Goal: Task Accomplishment & Management: Manage account settings

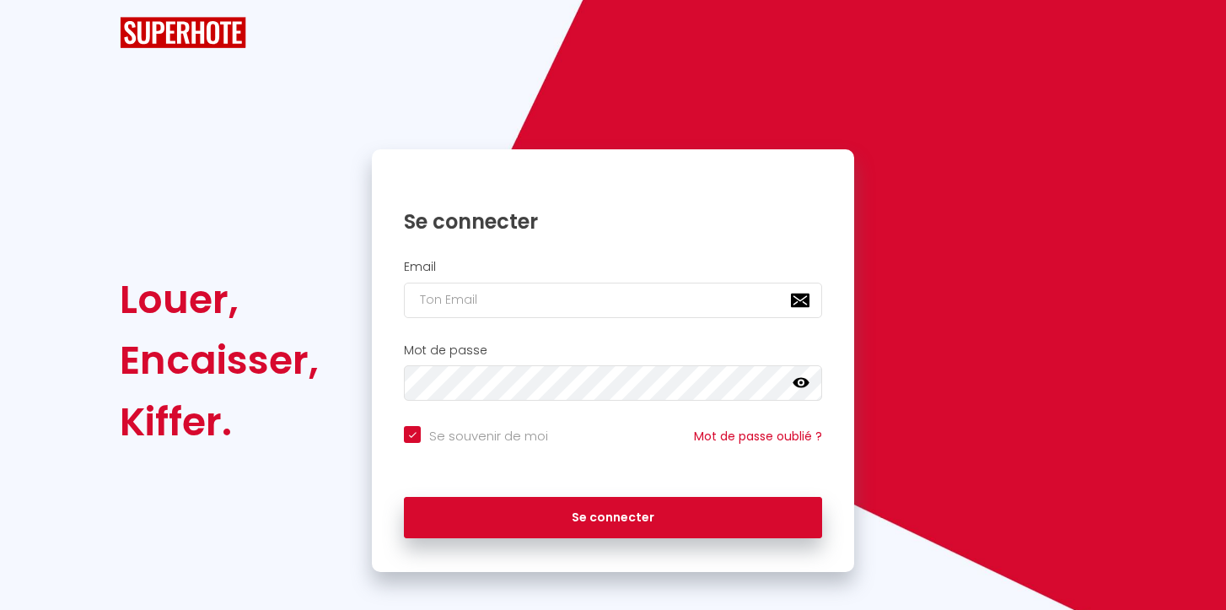
checkbox input "true"
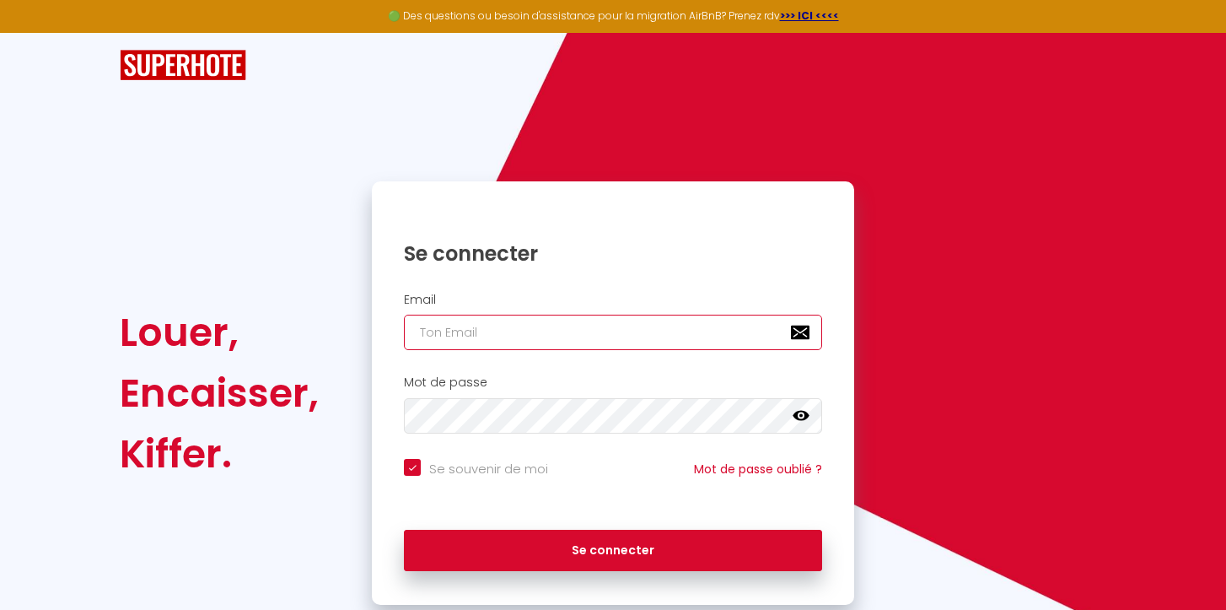
click at [447, 334] on input "email" at bounding box center [613, 332] width 418 height 35
type input "c"
checkbox input "true"
type input "co"
checkbox input "true"
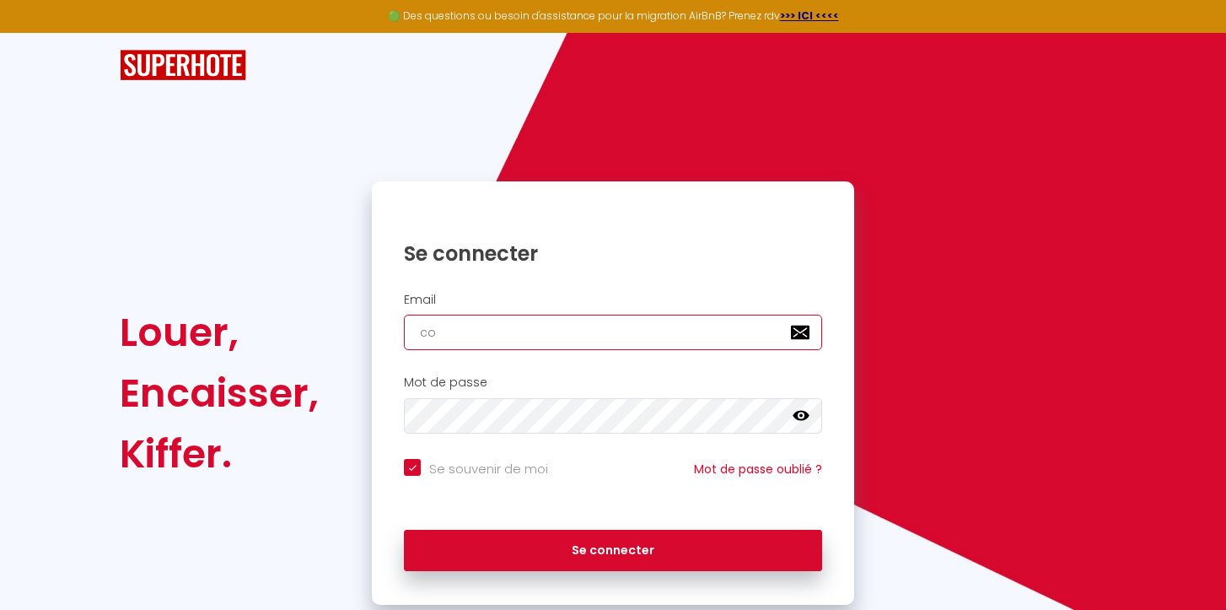
type input "cos"
checkbox input "true"
type input "cosy"
checkbox input "true"
type input "cosyh"
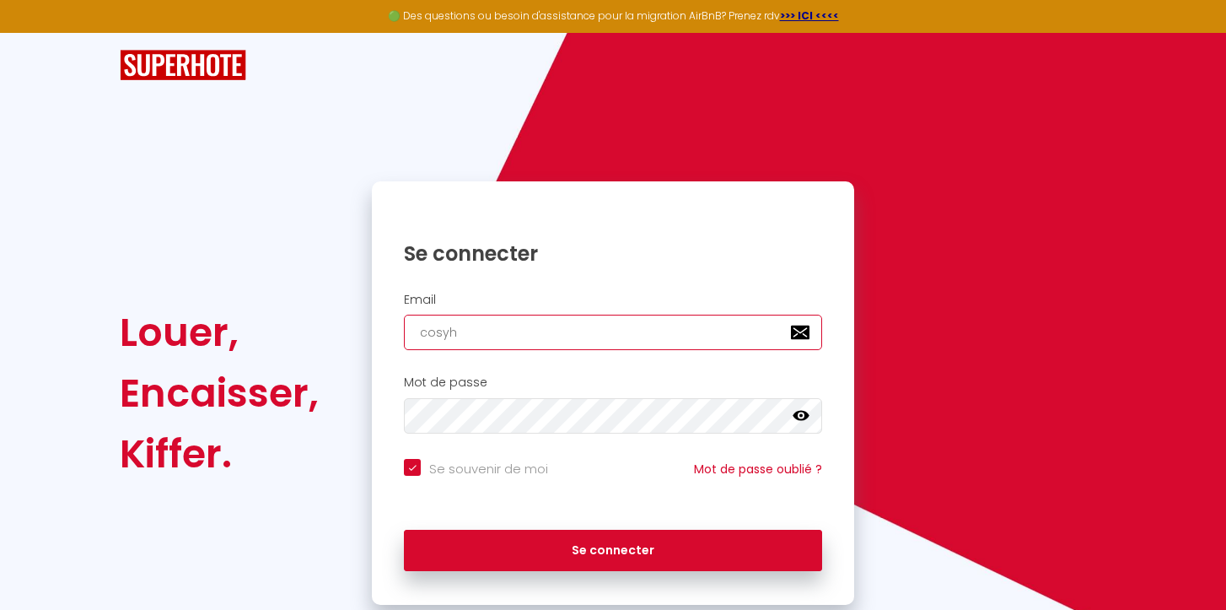
checkbox input "true"
type input "cosyho"
checkbox input "true"
type input "cosyhol"
checkbox input "true"
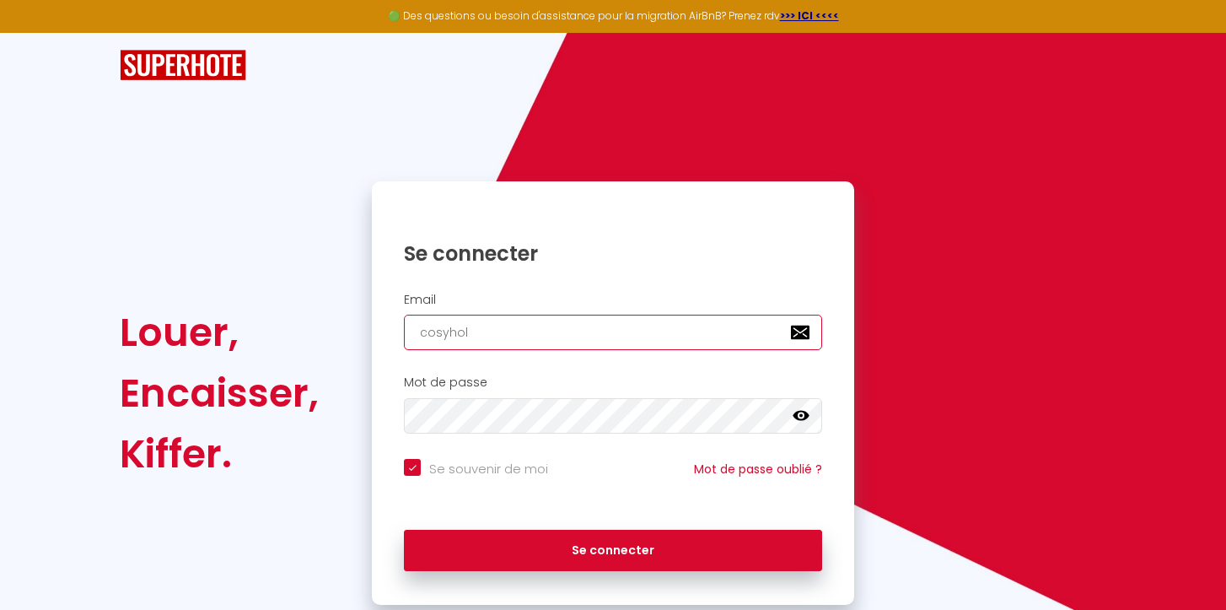
type input "cosyholi"
checkbox input "true"
type input "cosyholid"
checkbox input "true"
type input "cosyholida"
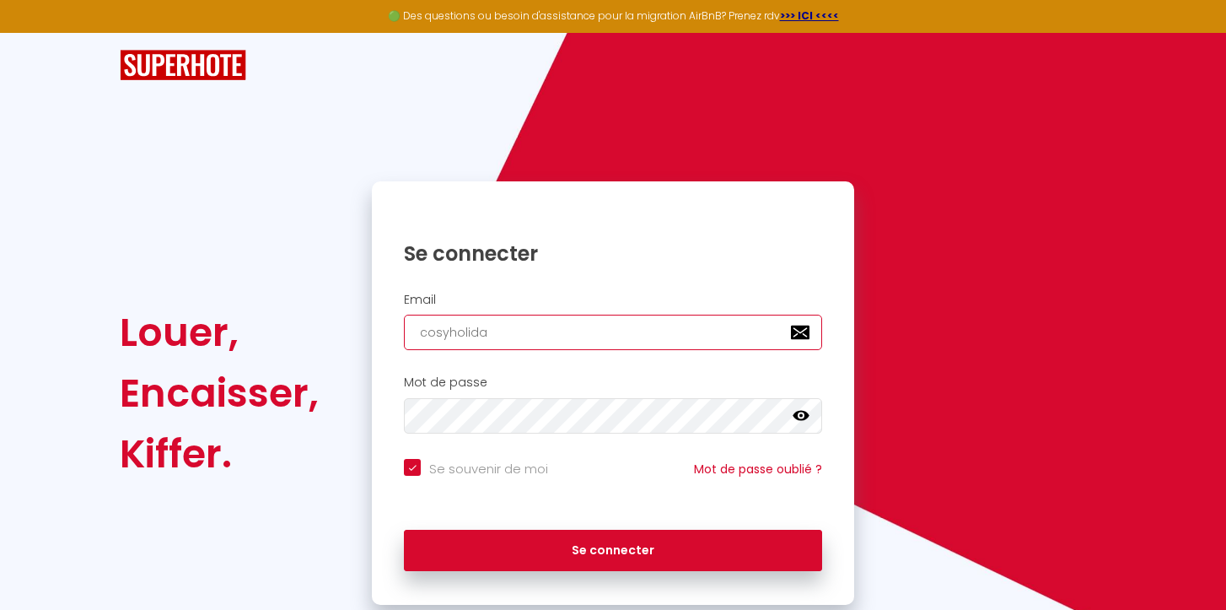
checkbox input "true"
type input "cosyholiday"
checkbox input "true"
type input "cosyholidays"
checkbox input "true"
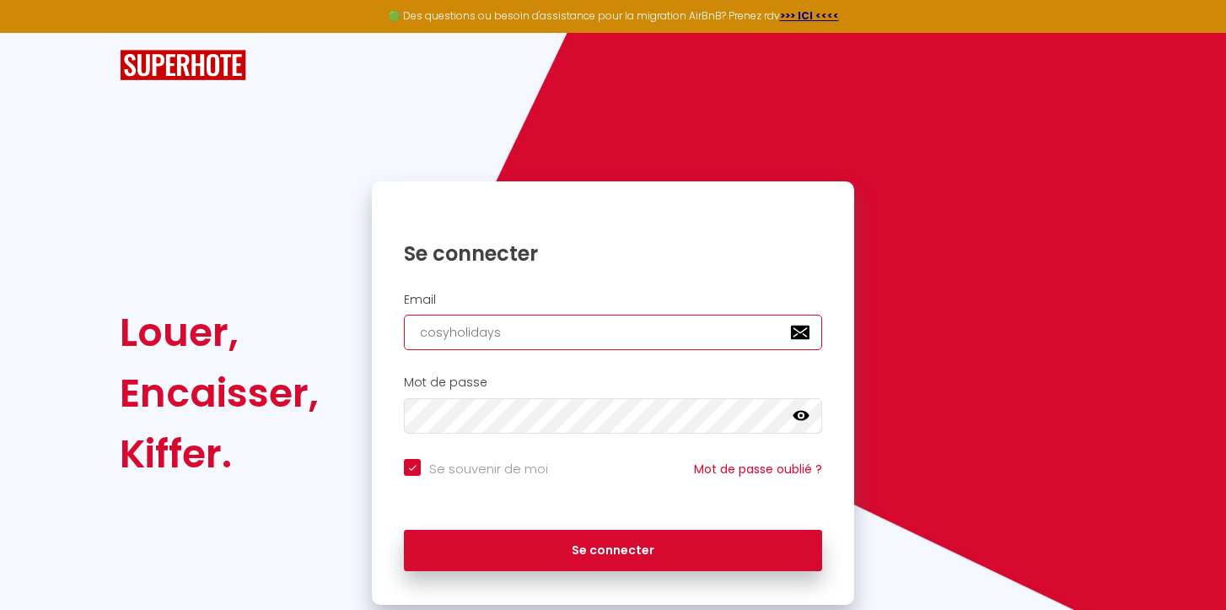
type input "cosyholidays."
checkbox input "true"
type input "cosyholidays.r"
checkbox input "true"
type input "cosyholidays.re"
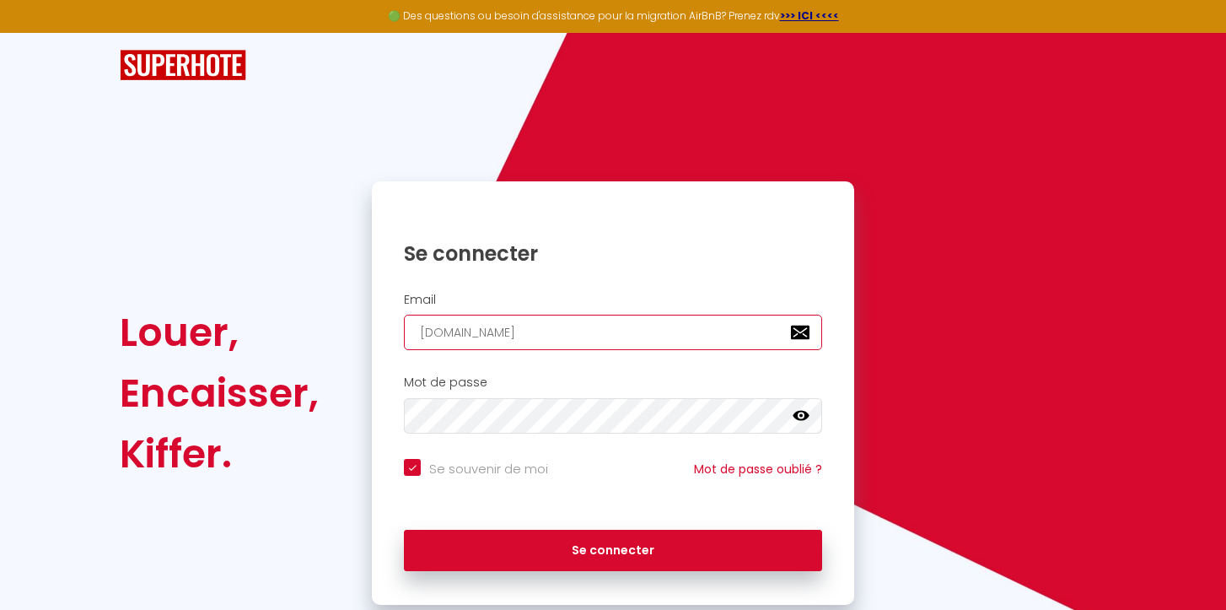
checkbox input "true"
type input "cosyholidays.re@"
checkbox input "true"
type input "cosyholidays.re@g"
checkbox input "true"
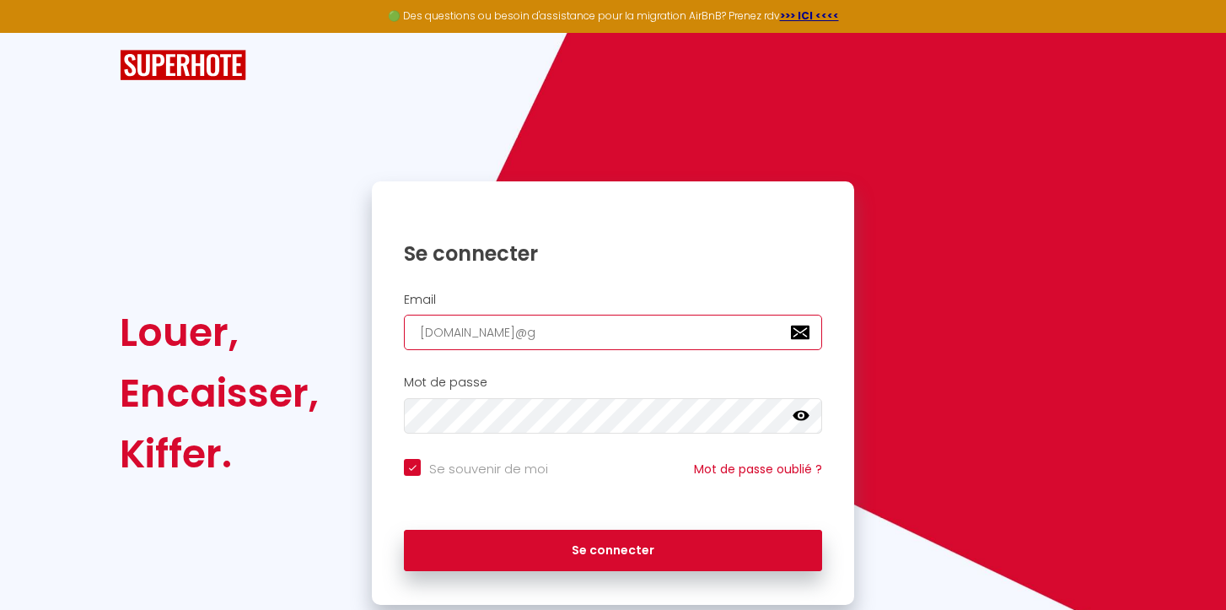
type input "cosyholidays.re@gm"
checkbox input "true"
type input "cosyholidays.re@gma"
checkbox input "true"
type input "cosyholidays.re@gmai"
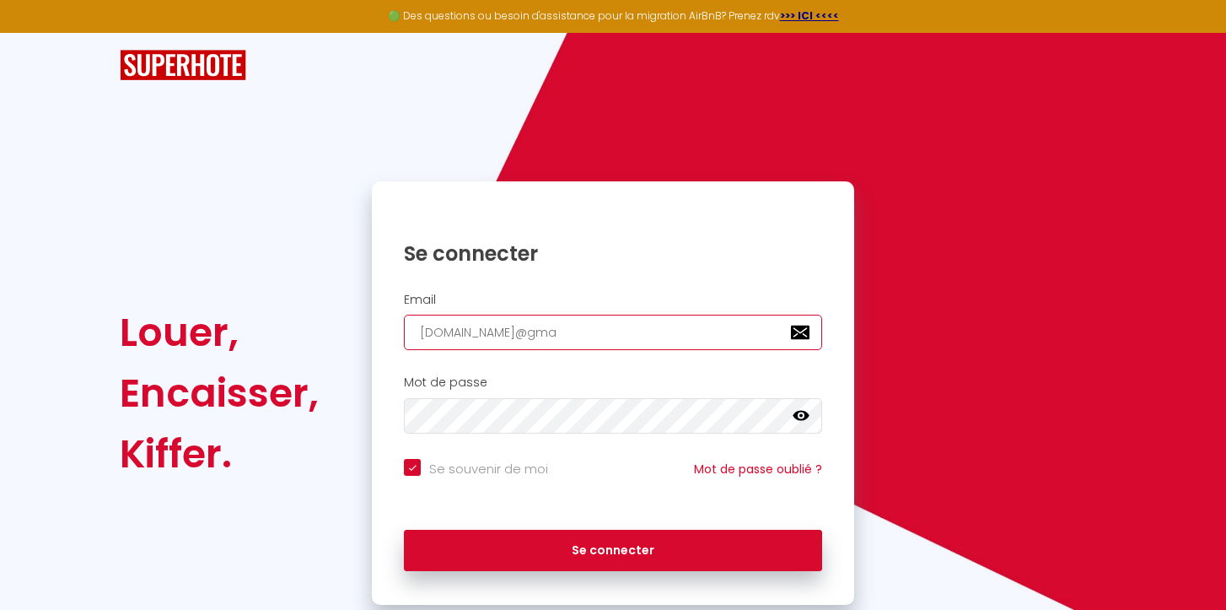
checkbox input "true"
type input "cosyholidays.re@gmail"
checkbox input "true"
type input "cosyholidays.re@gmail."
checkbox input "true"
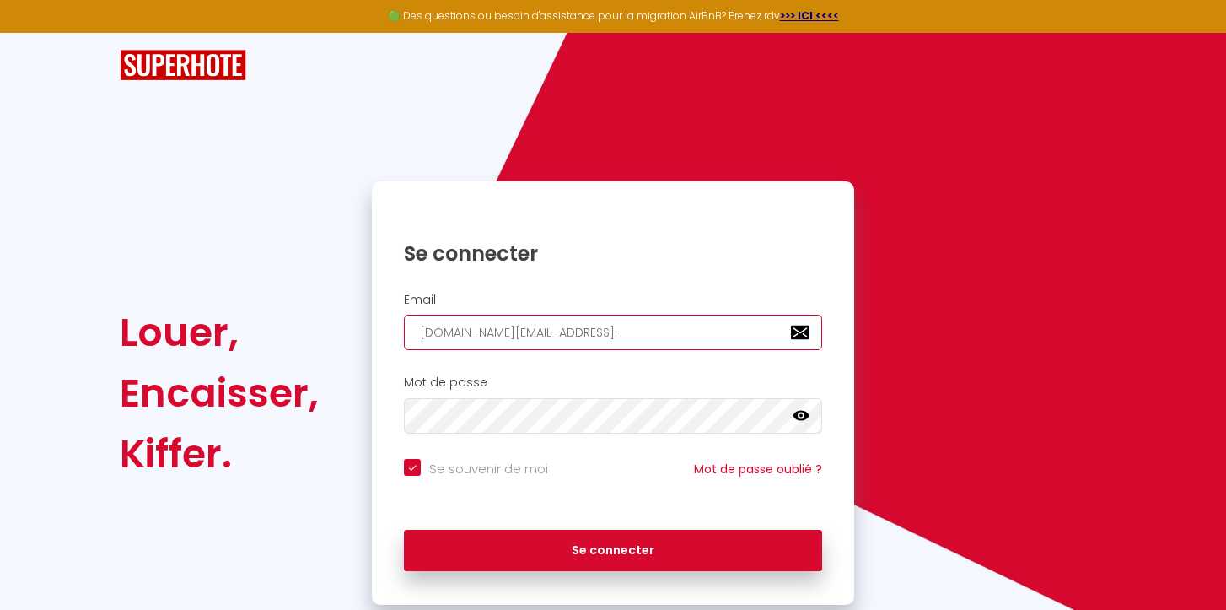
type input "cosyholidays.re@gmail.c"
checkbox input "true"
type input "cosyholidays.re@gmail.co"
checkbox input "true"
type input "[DOMAIN_NAME][EMAIL_ADDRESS][DOMAIN_NAME]"
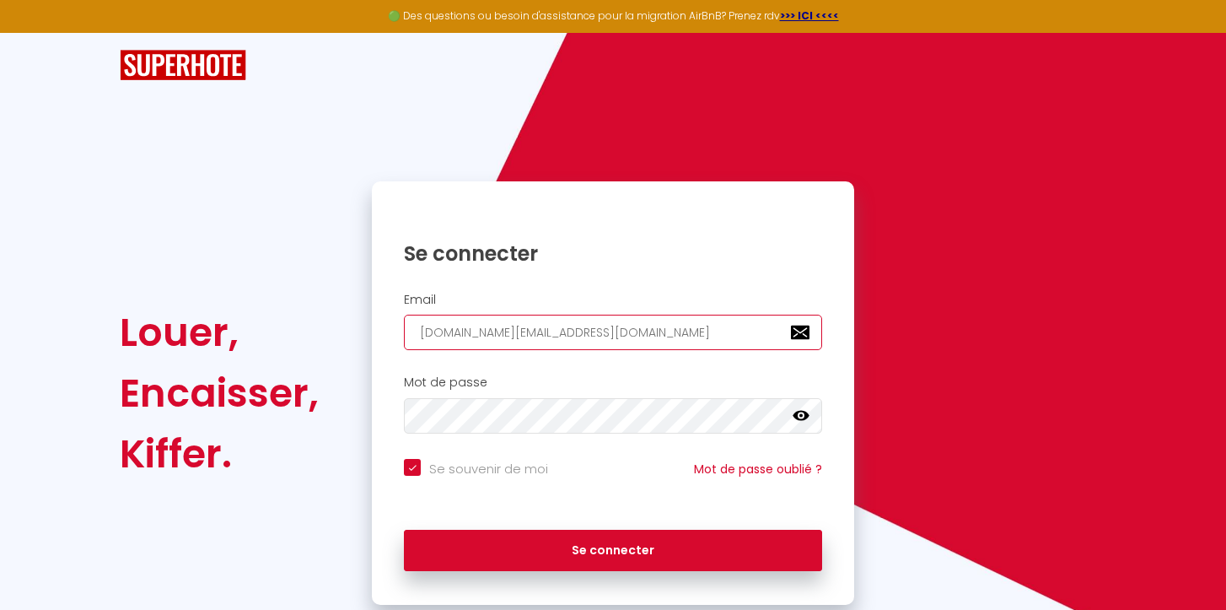
checkbox input "true"
type input "[DOMAIN_NAME][EMAIL_ADDRESS][DOMAIN_NAME]"
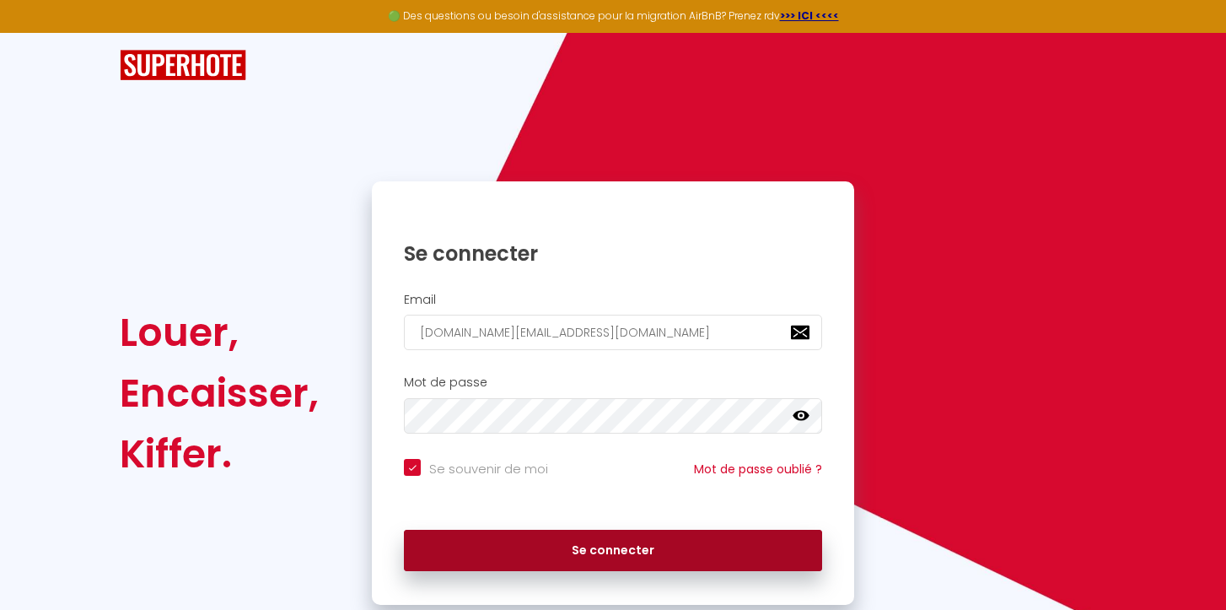
click at [447, 553] on button "Se connecter" at bounding box center [613, 551] width 418 height 42
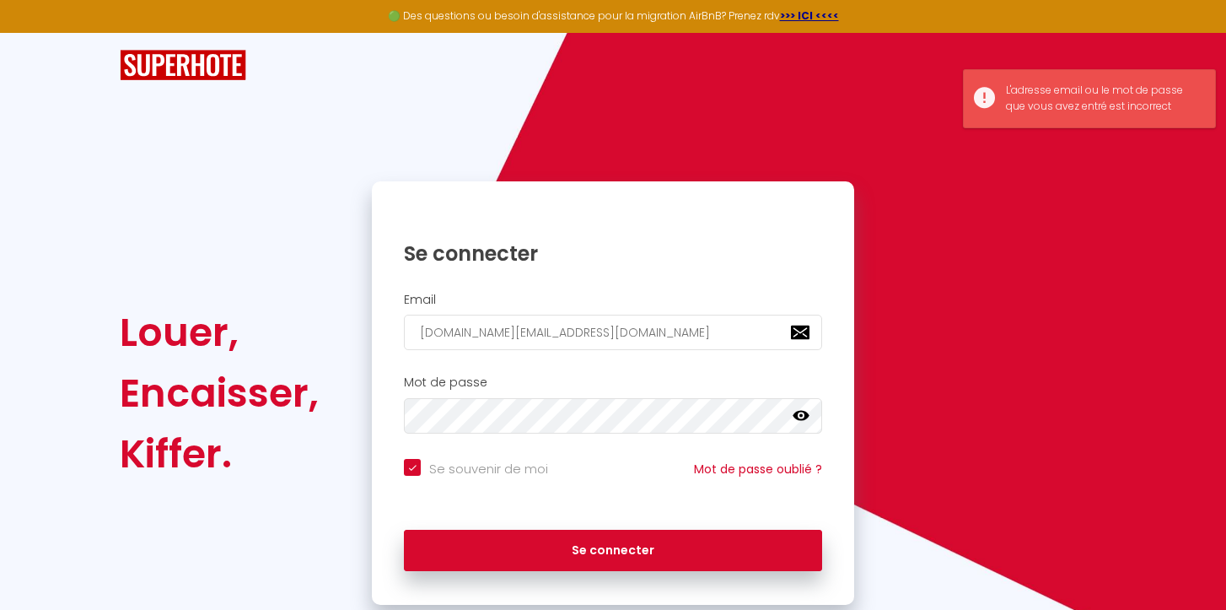
click at [807, 417] on icon at bounding box center [801, 416] width 17 height 10
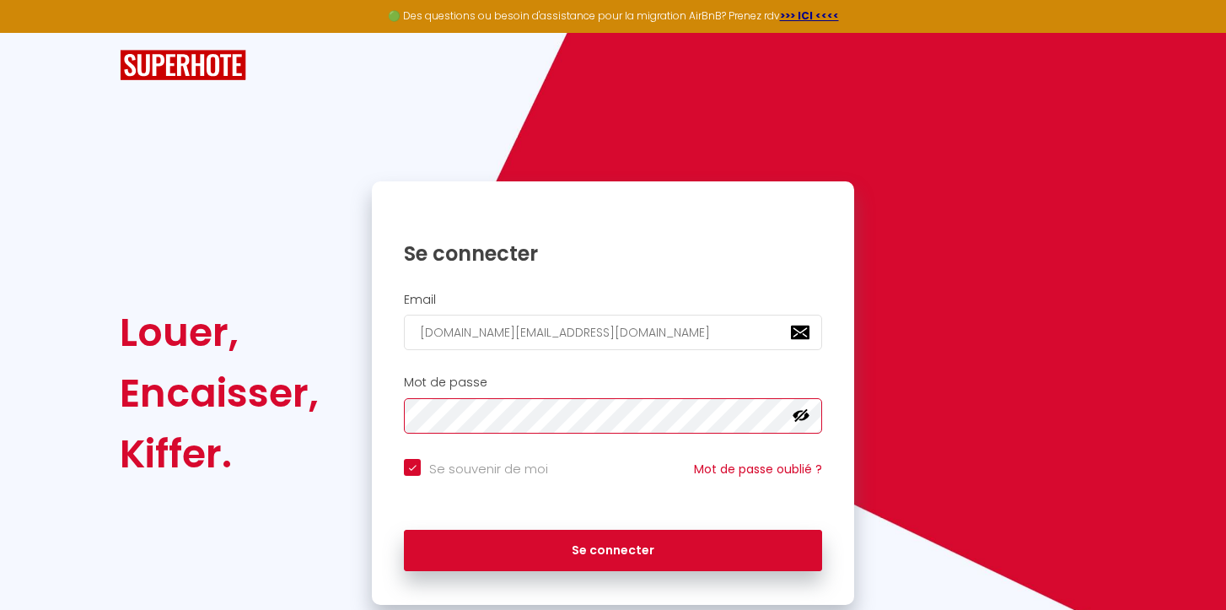
click at [404, 530] on button "Se connecter" at bounding box center [613, 551] width 418 height 42
checkbox input "true"
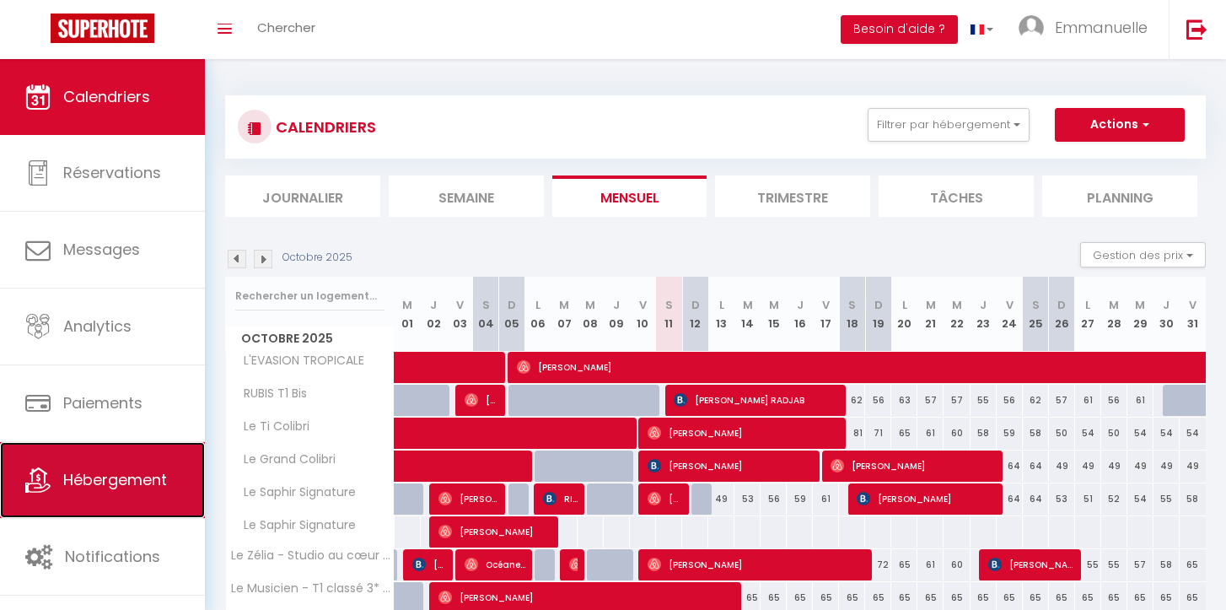
click at [114, 499] on link "Hébergement" at bounding box center [102, 480] width 205 height 76
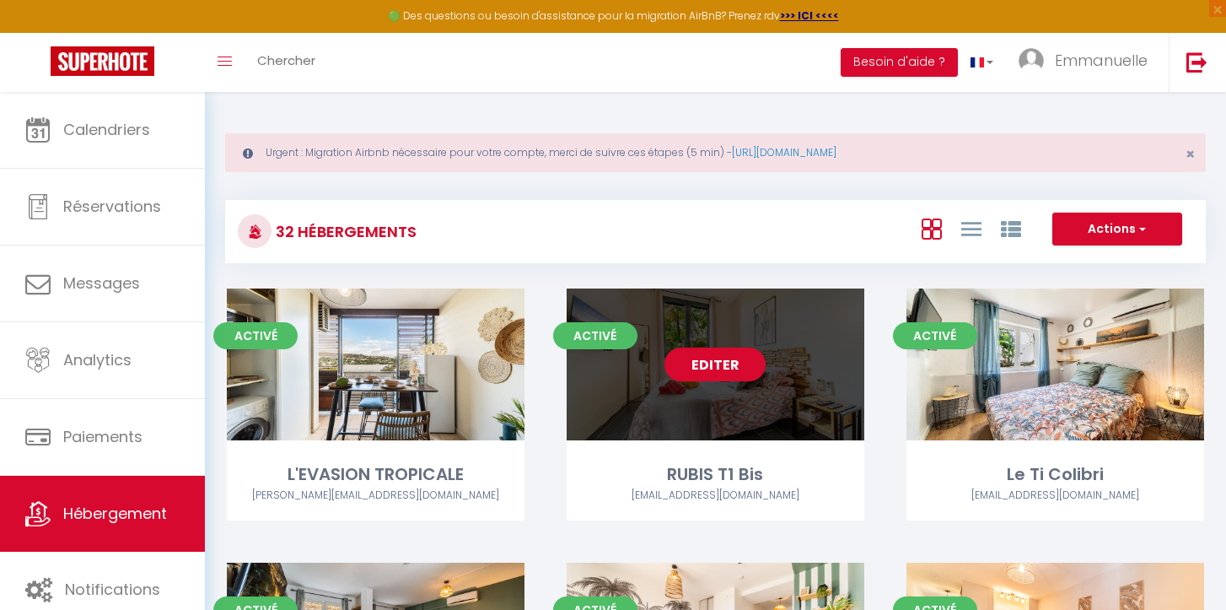
click at [731, 364] on link "Editer" at bounding box center [715, 364] width 101 height 34
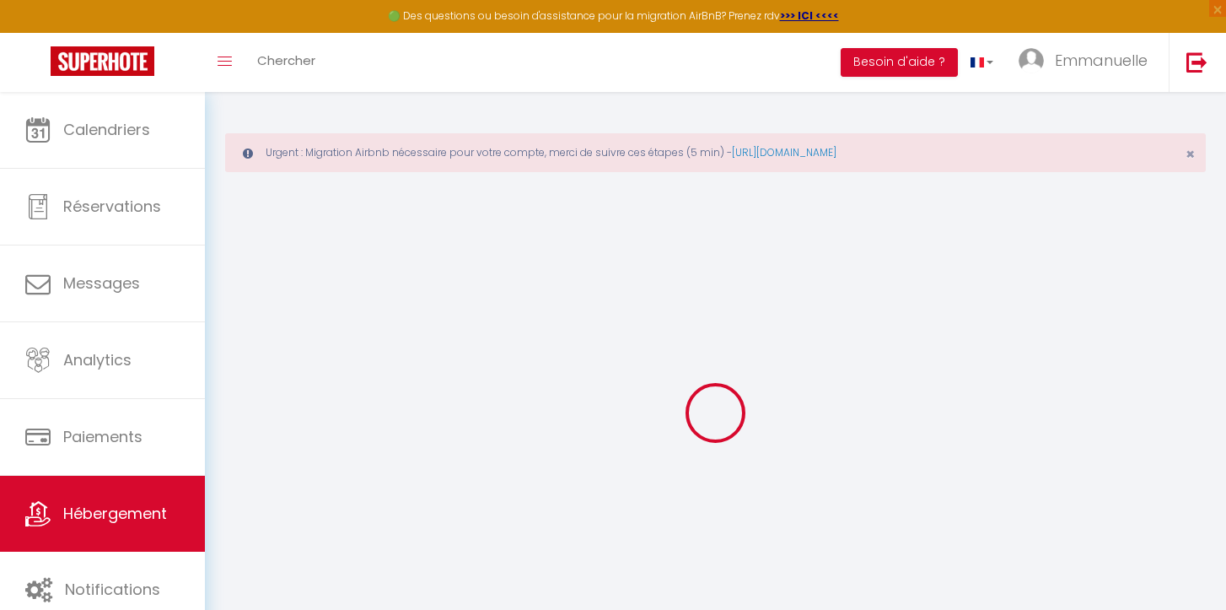
select select
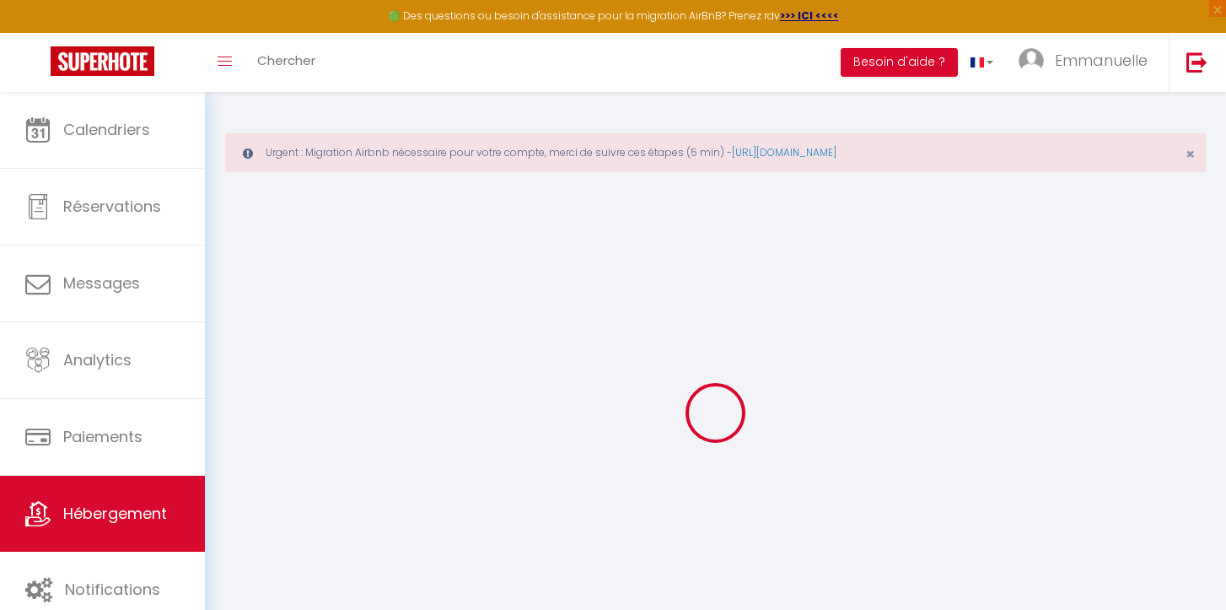
select select
checkbox input "false"
checkbox input "true"
checkbox input "false"
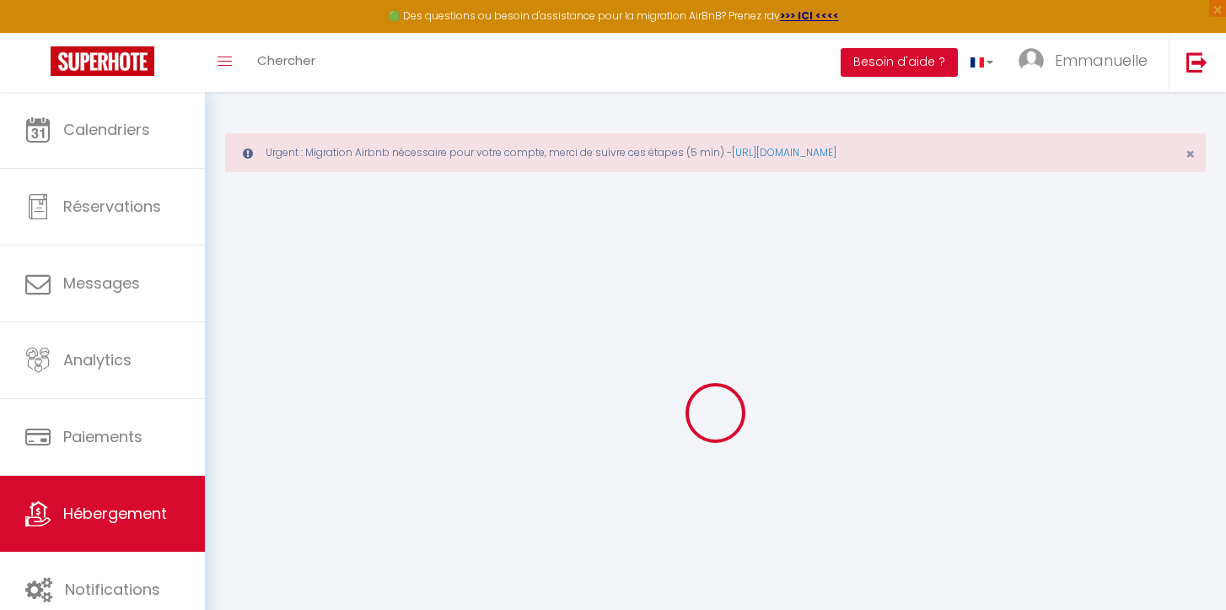
select select
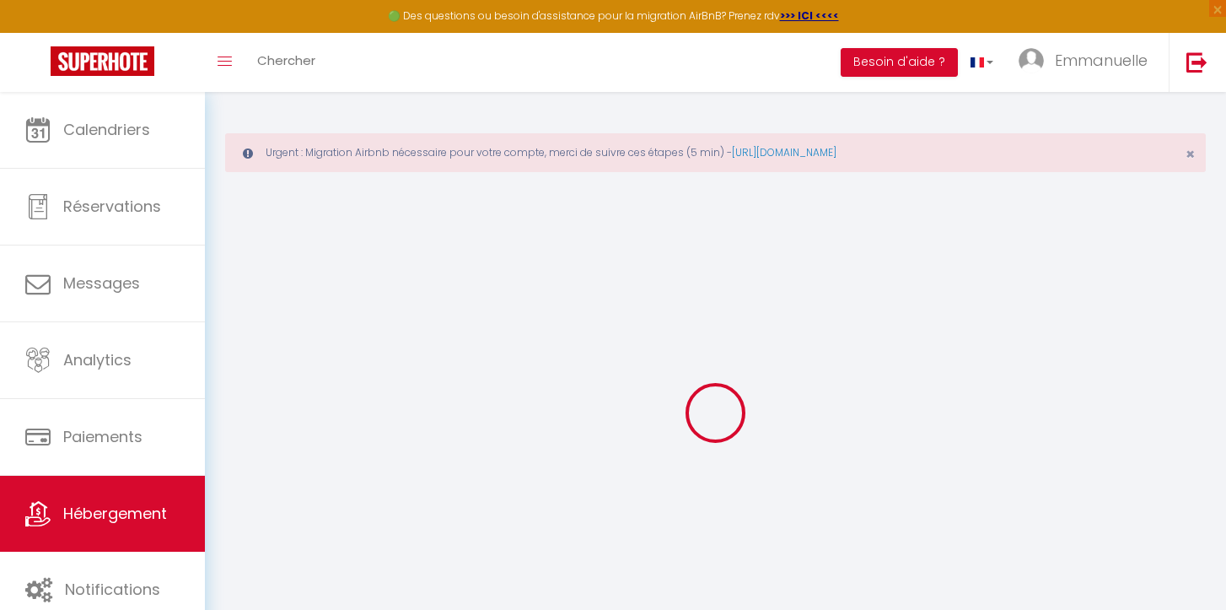
select select
checkbox input "false"
checkbox input "true"
checkbox input "false"
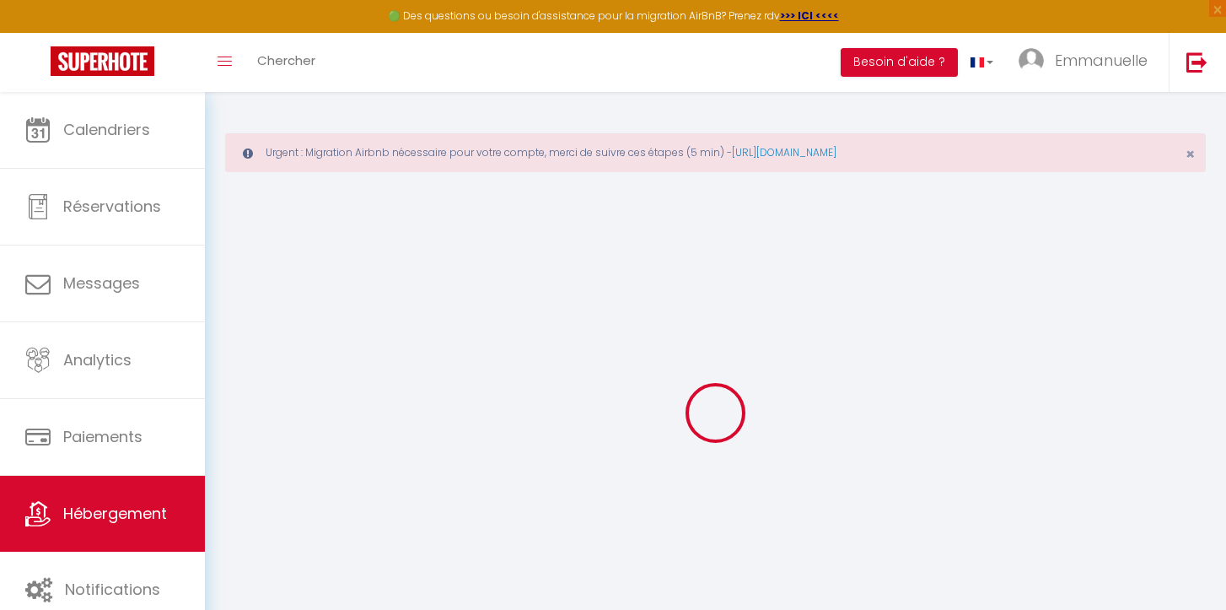
checkbox input "false"
checkbox input "true"
checkbox input "false"
select select "15:00"
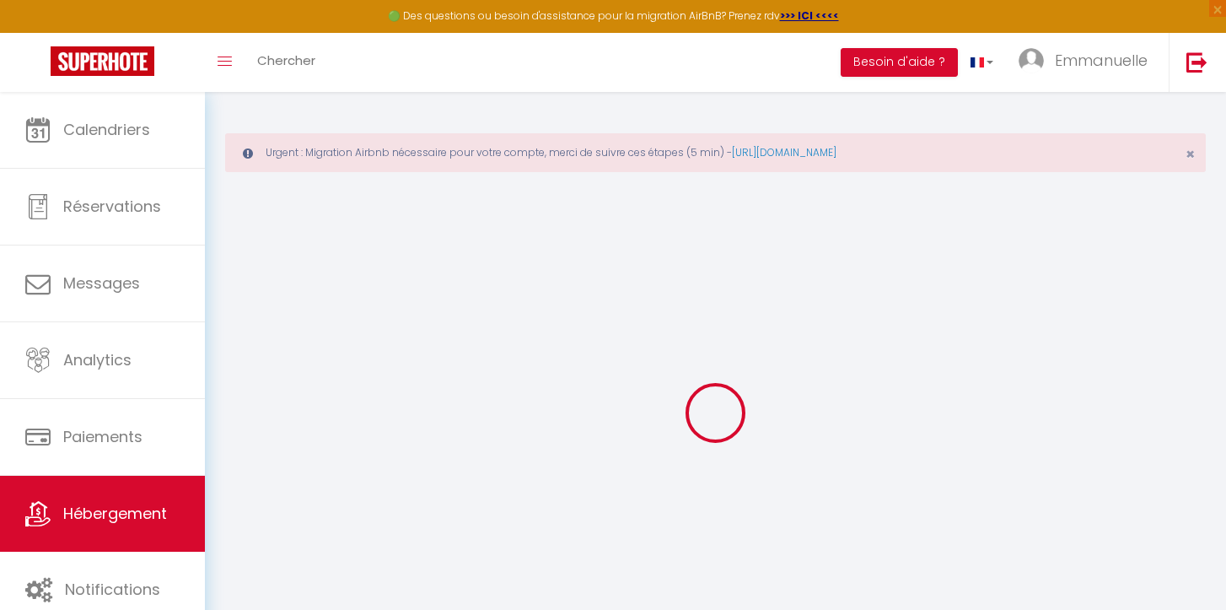
select select "19:00"
select select "10:00"
select select "30"
select select "08:00"
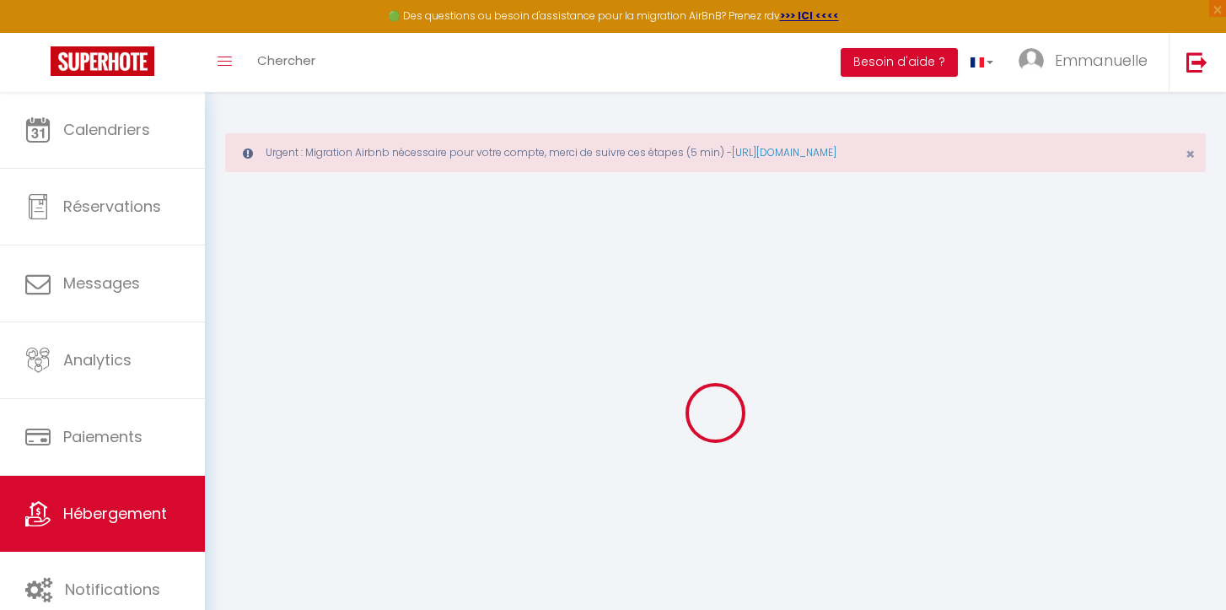
checkbox input "false"
checkbox input "true"
checkbox input "false"
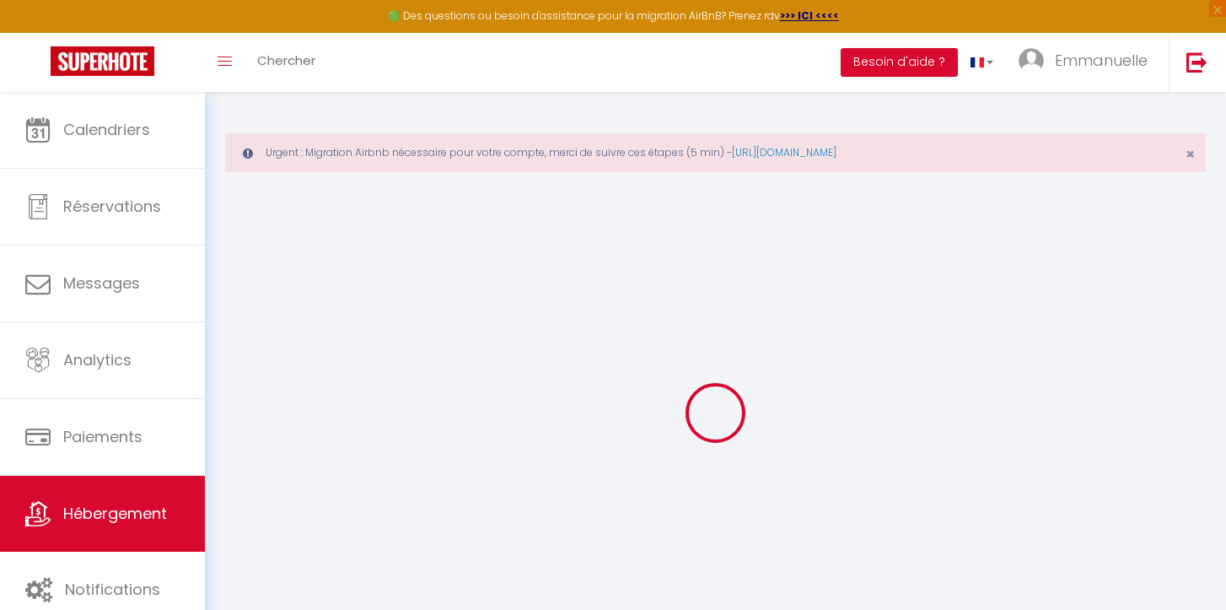
checkbox input "false"
checkbox input "true"
checkbox input "false"
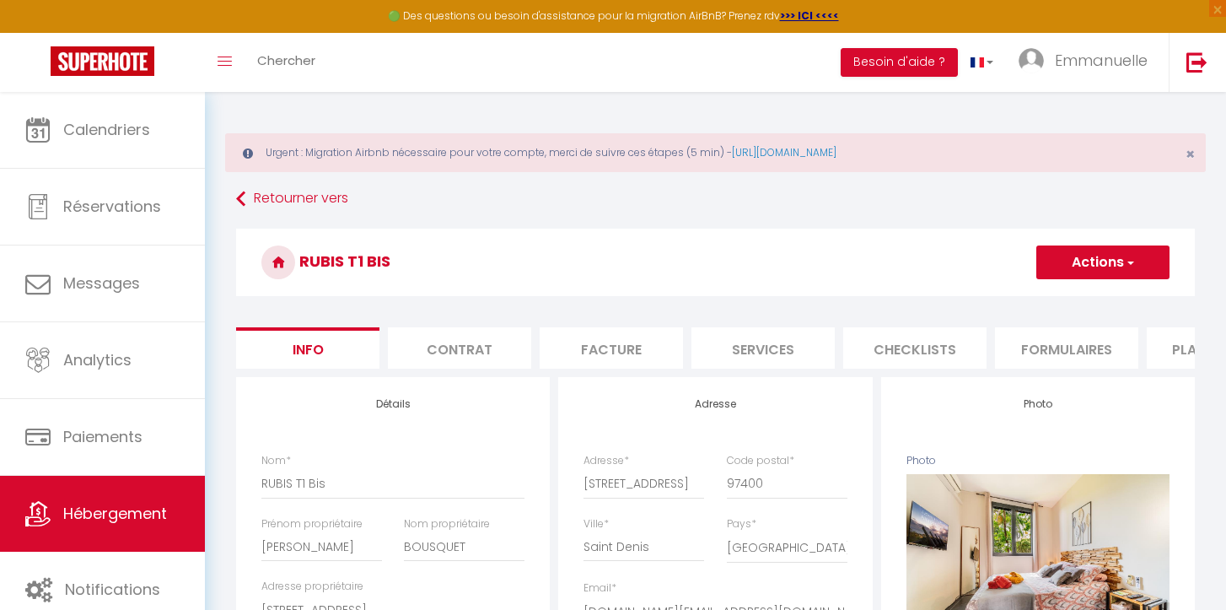
click at [1182, 337] on li "Plateformes" at bounding box center [1218, 347] width 143 height 41
checkbox input "false"
checkbox input "true"
checkbox input "false"
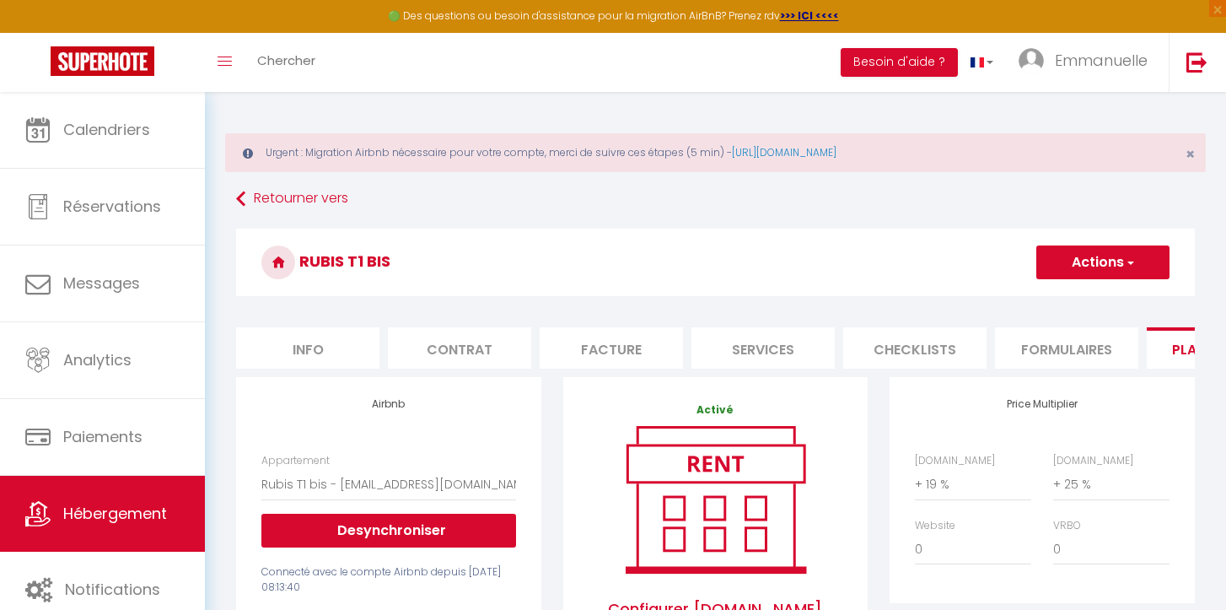
checkbox input "false"
checkbox input "true"
checkbox input "false"
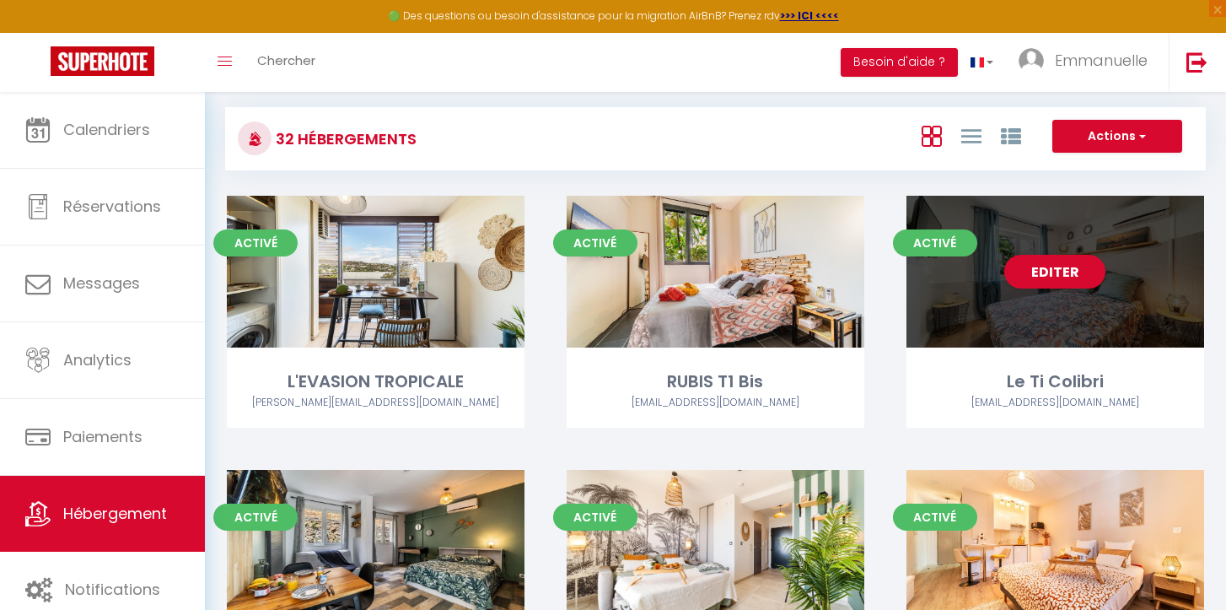
scroll to position [240, 0]
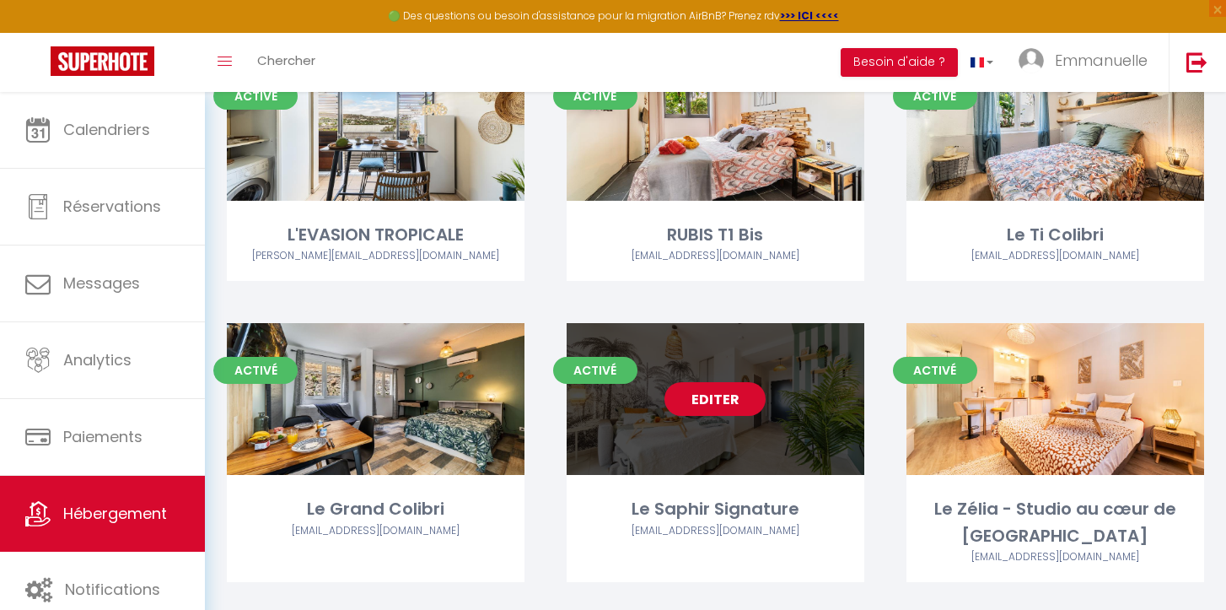
click at [682, 401] on link "Editer" at bounding box center [715, 399] width 101 height 34
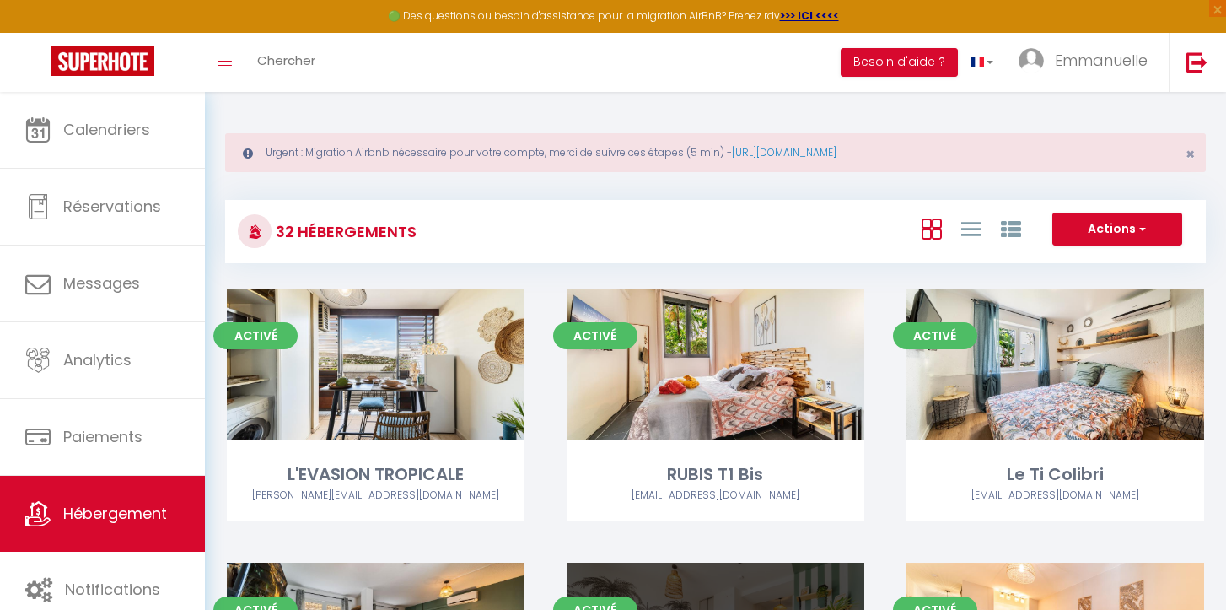
select select "3"
select select "2"
select select "1"
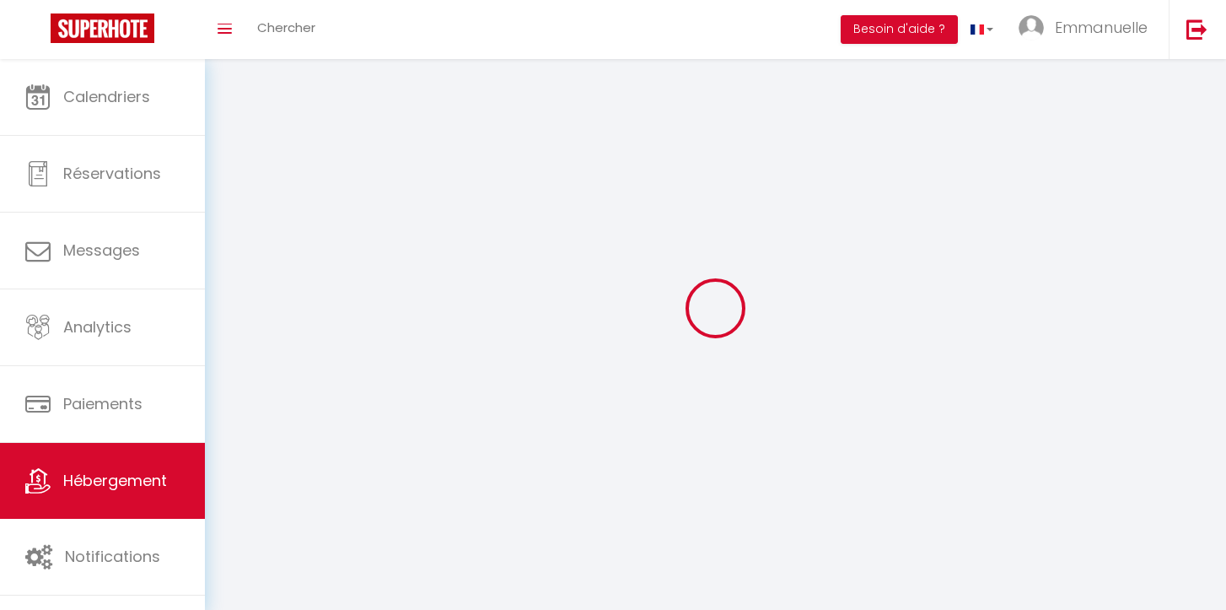
select select
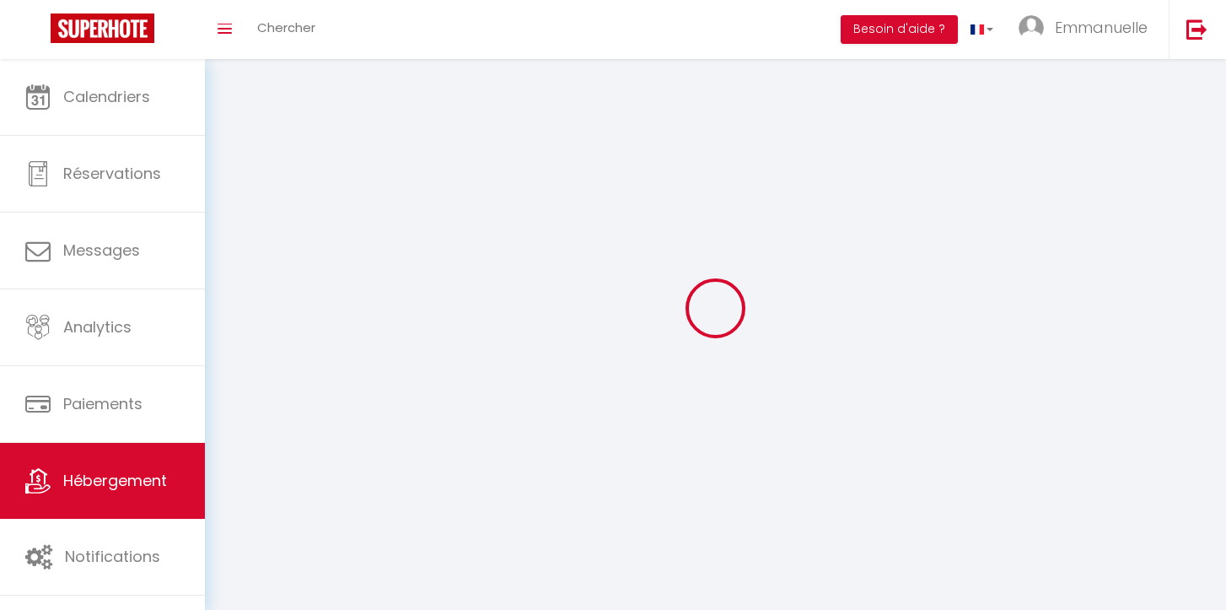
checkbox input "false"
select select
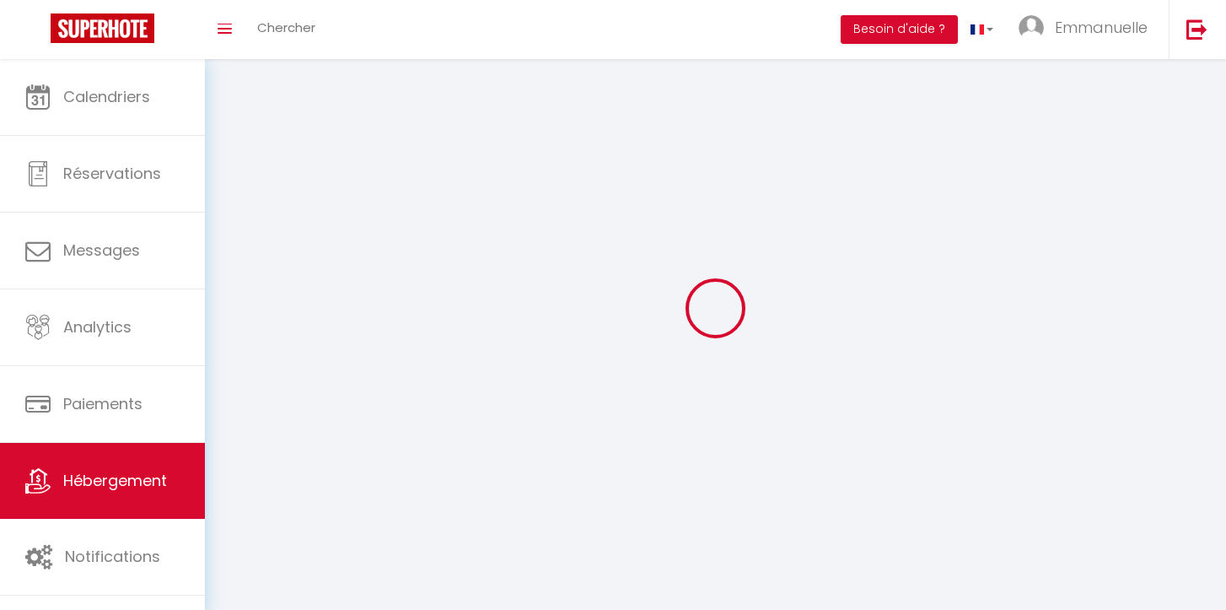
select select
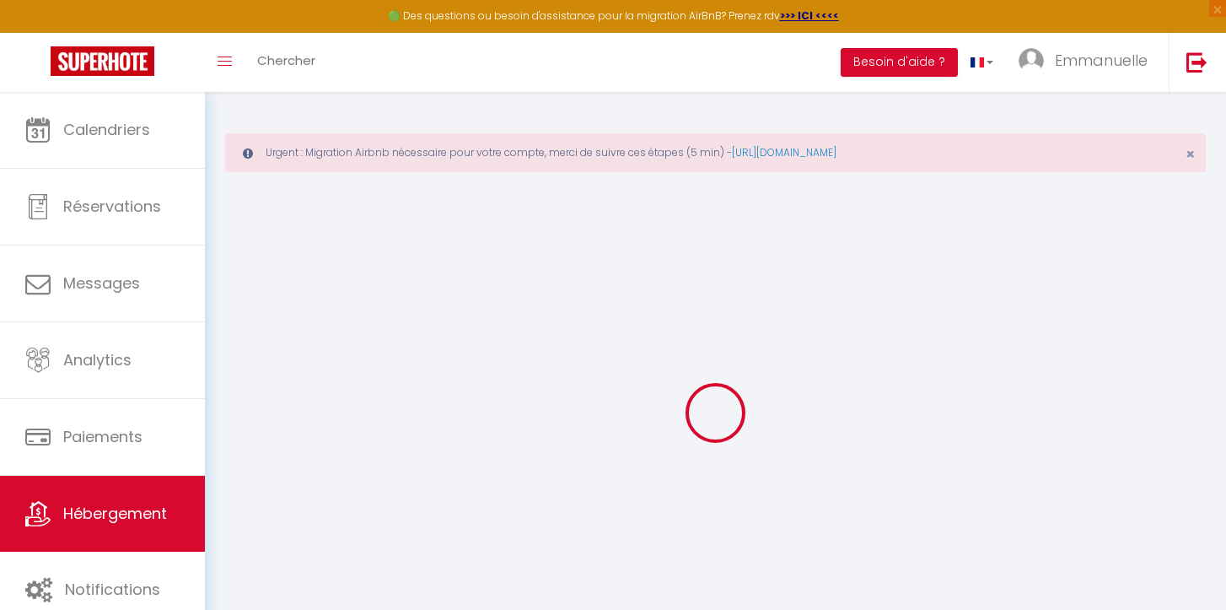
select select "+ 16 %"
select select "+ 27 %"
checkbox input "false"
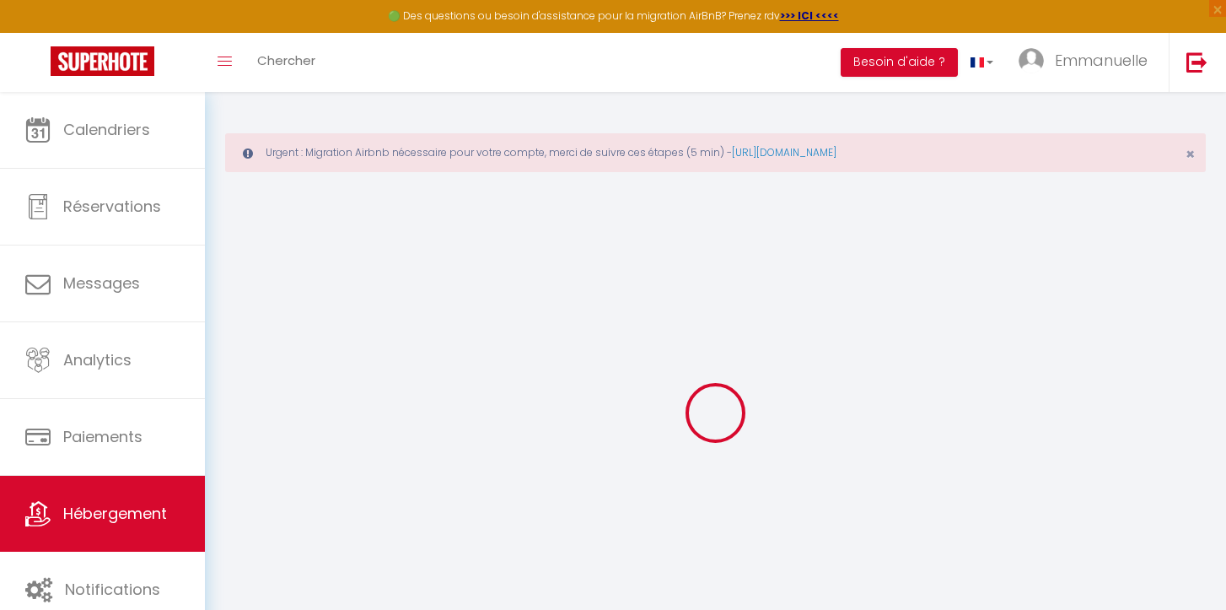
checkbox input "false"
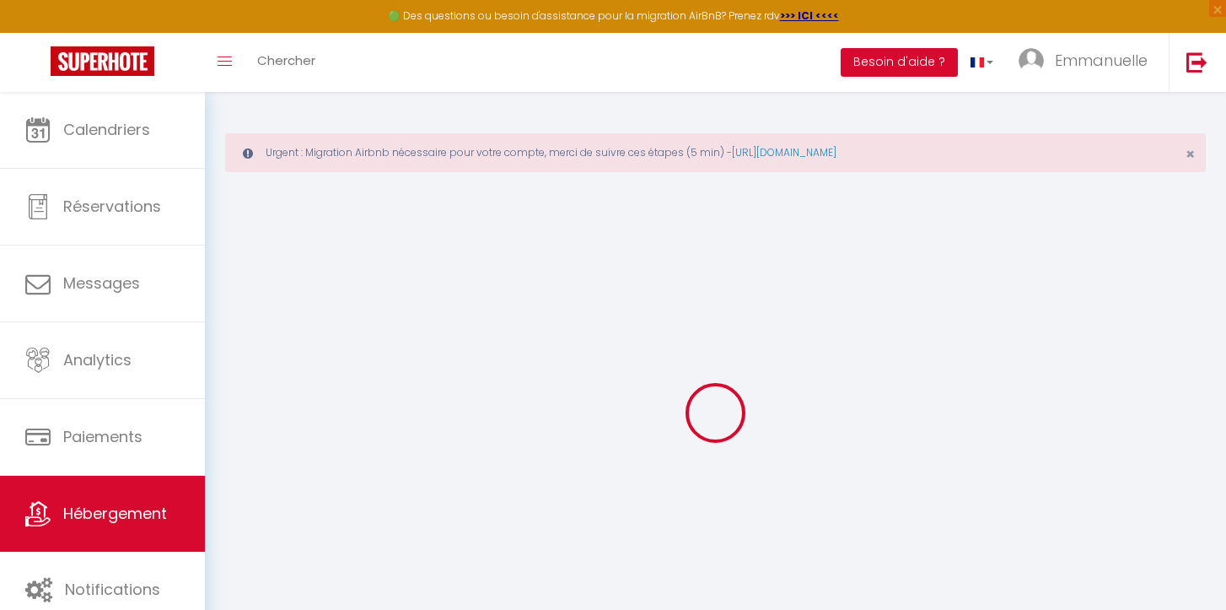
select select "well_reviewed_guests"
select select "EUR"
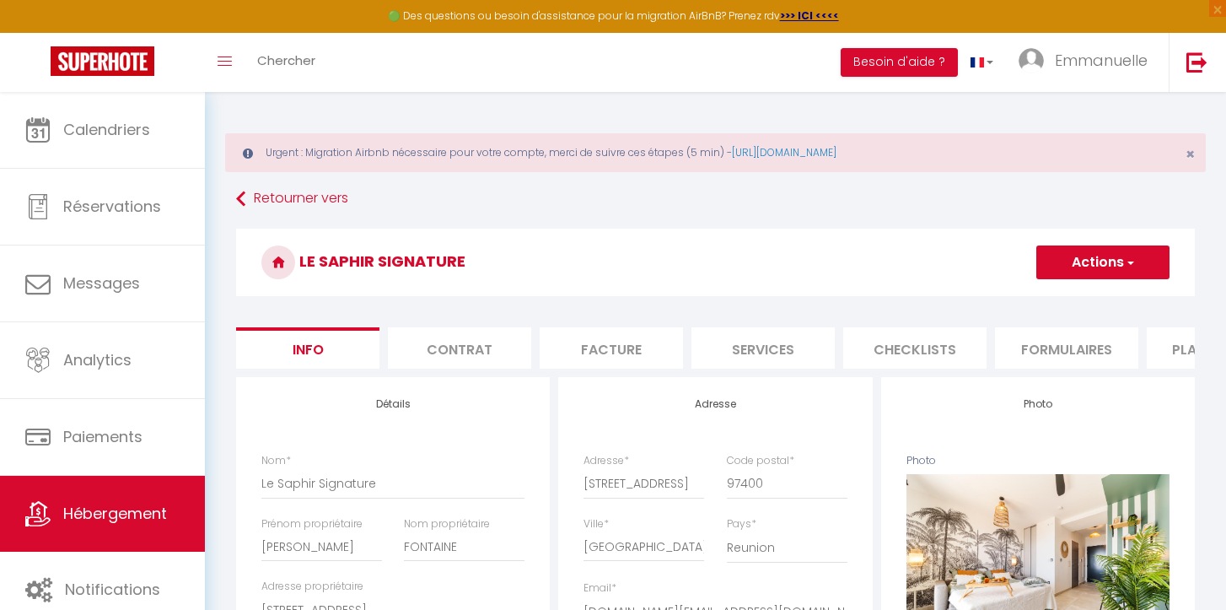
click at [1166, 345] on li "Plateformes" at bounding box center [1218, 347] width 143 height 41
select select
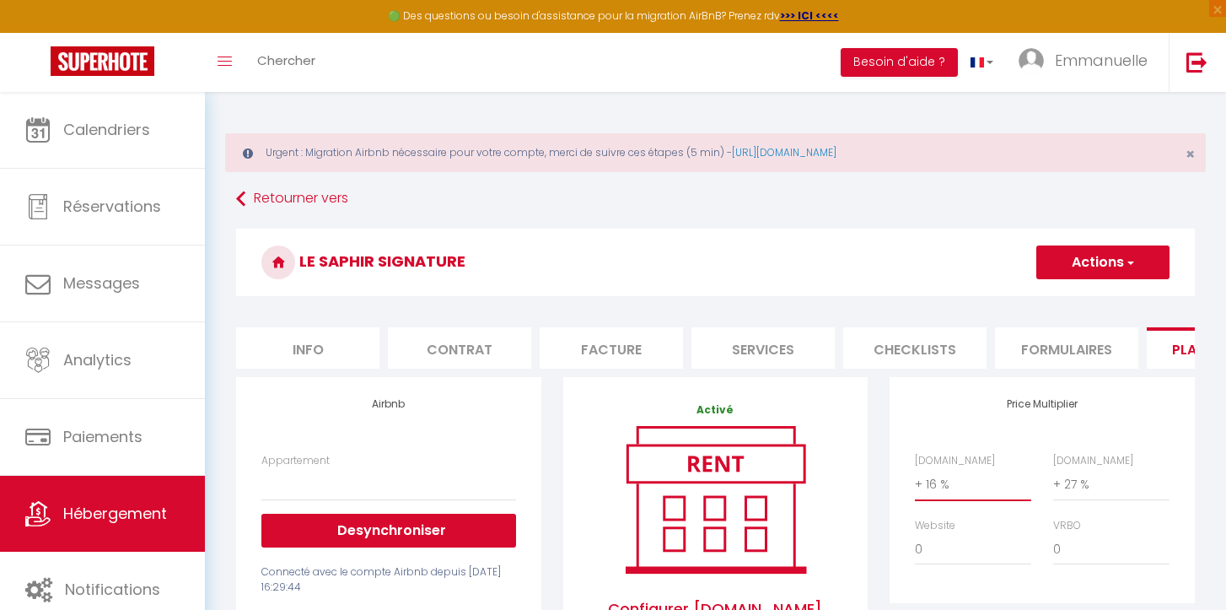
click at [929, 488] on select "0 + 1 % + 2 % + 3 % + 4 % + 5 % + 6 % + 7 % + 8 % + 9 %" at bounding box center [973, 484] width 116 height 32
select select "+ 20 %"
click at [915, 468] on select "0 + 1 % + 2 % + 3 % + 4 % + 5 % + 6 % + 7 % + 8 % + 9 %" at bounding box center [973, 484] width 116 height 32
select select
click at [1072, 482] on select "0 + 1 % + 2 % + 3 % + 4 % + 5 % + 6 % + 7 % + 8 % + 9 %" at bounding box center [1111, 484] width 116 height 32
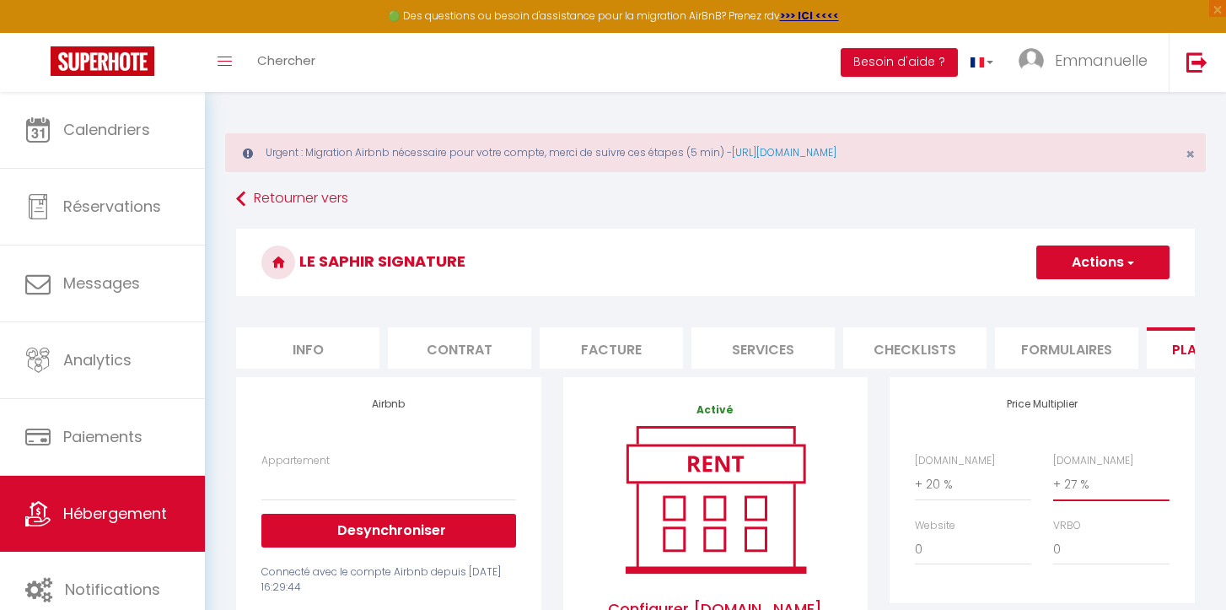
select select "+ 28 %"
click at [1053, 468] on select "0 + 1 % + 2 % + 3 % + 4 % + 5 % + 6 % + 7 % + 8 % + 9 %" at bounding box center [1111, 484] width 116 height 32
select select
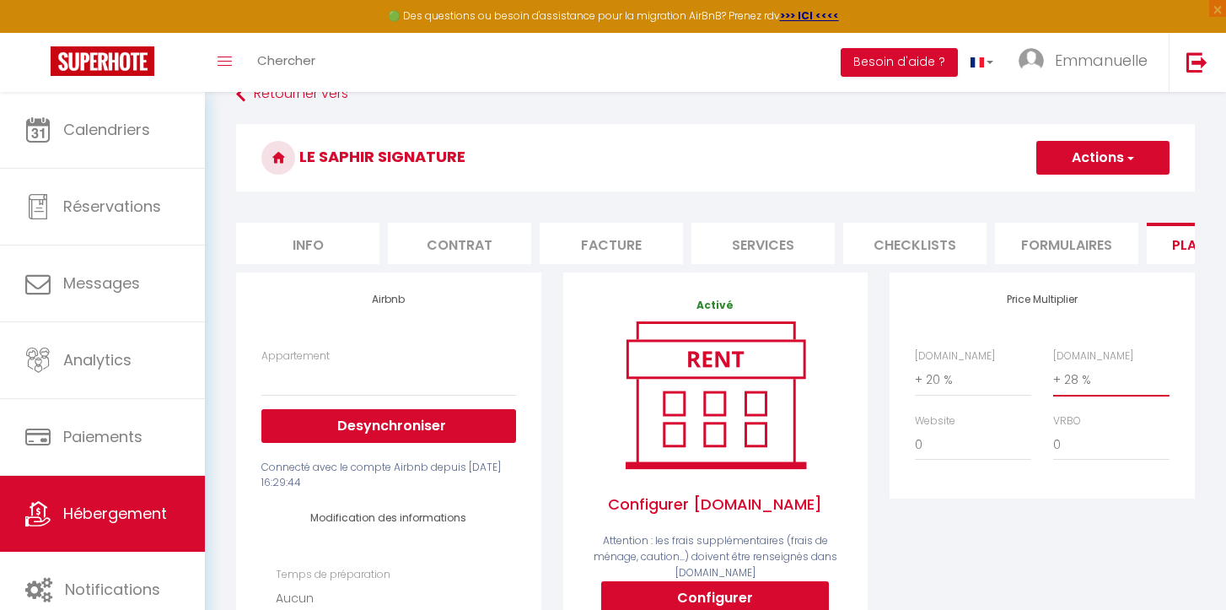
scroll to position [100, 0]
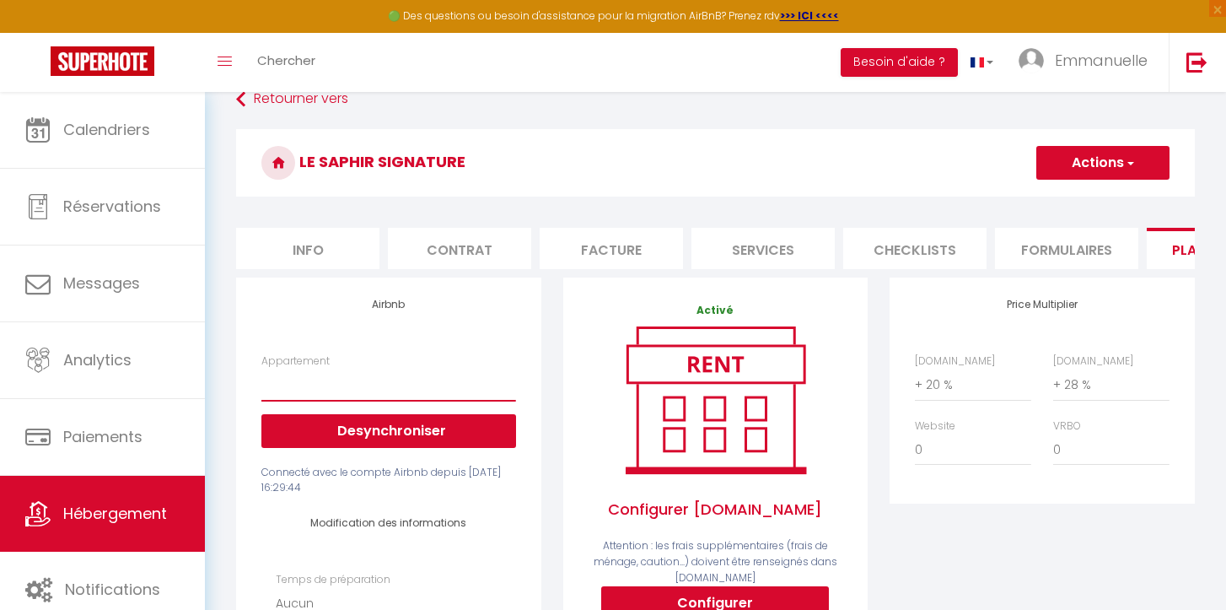
click at [414, 373] on select "Le Saphir Signature - [PERSON_NAME][EMAIL_ADDRESS][DOMAIN_NAME]" at bounding box center [388, 385] width 254 height 32
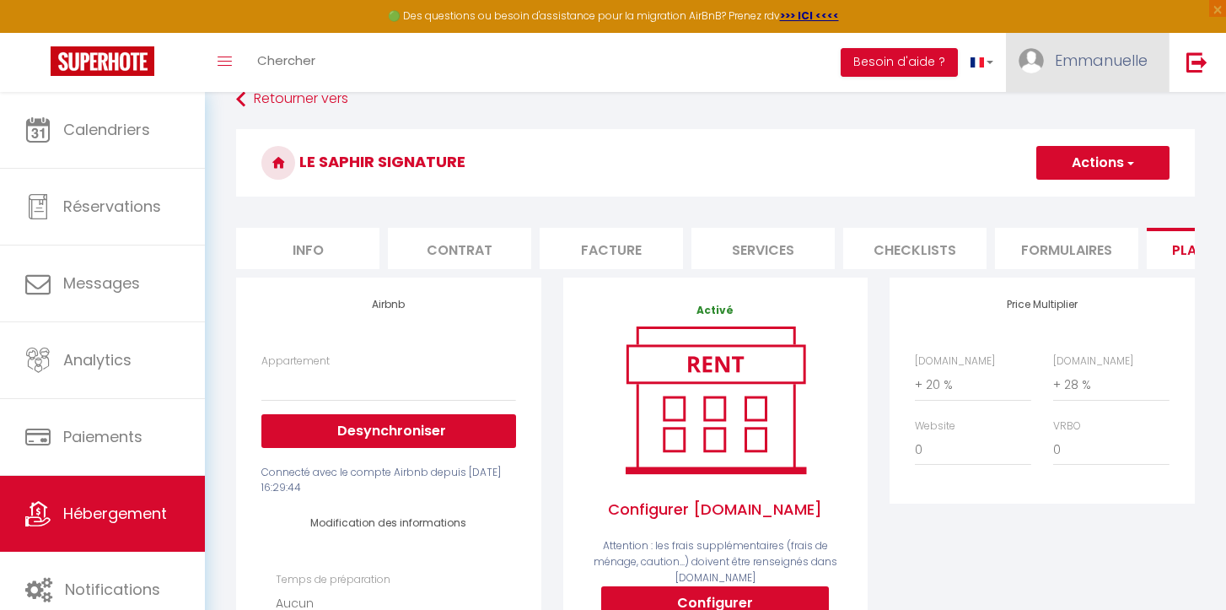
click at [1107, 71] on span "Emmanuelle" at bounding box center [1101, 60] width 93 height 21
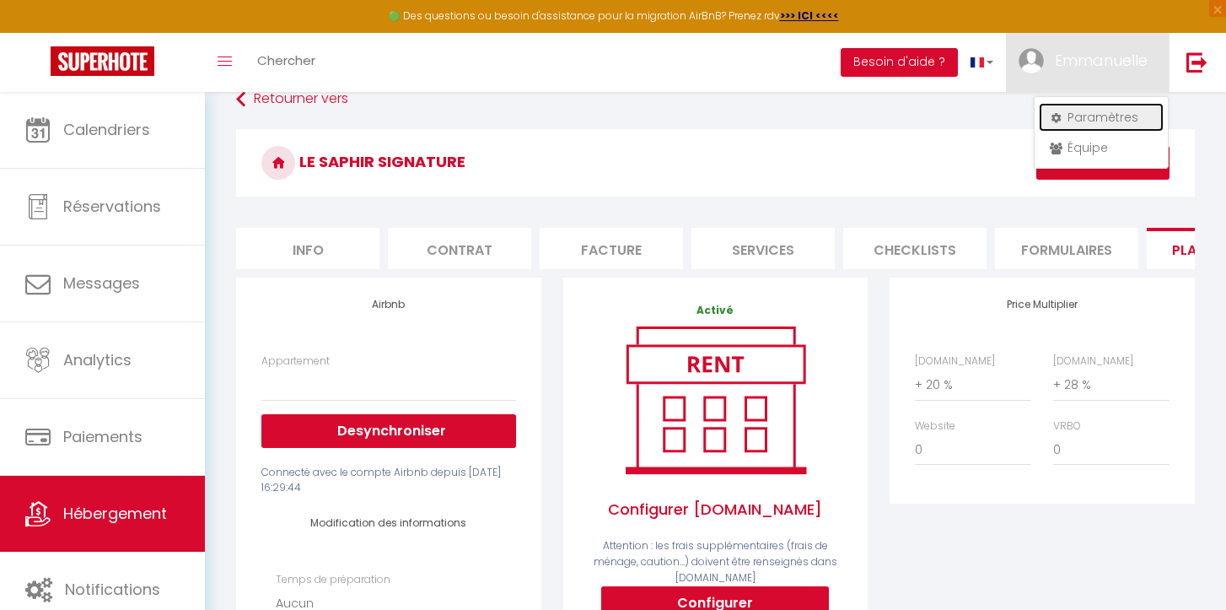
click at [1111, 130] on link "Paramètres" at bounding box center [1101, 117] width 125 height 29
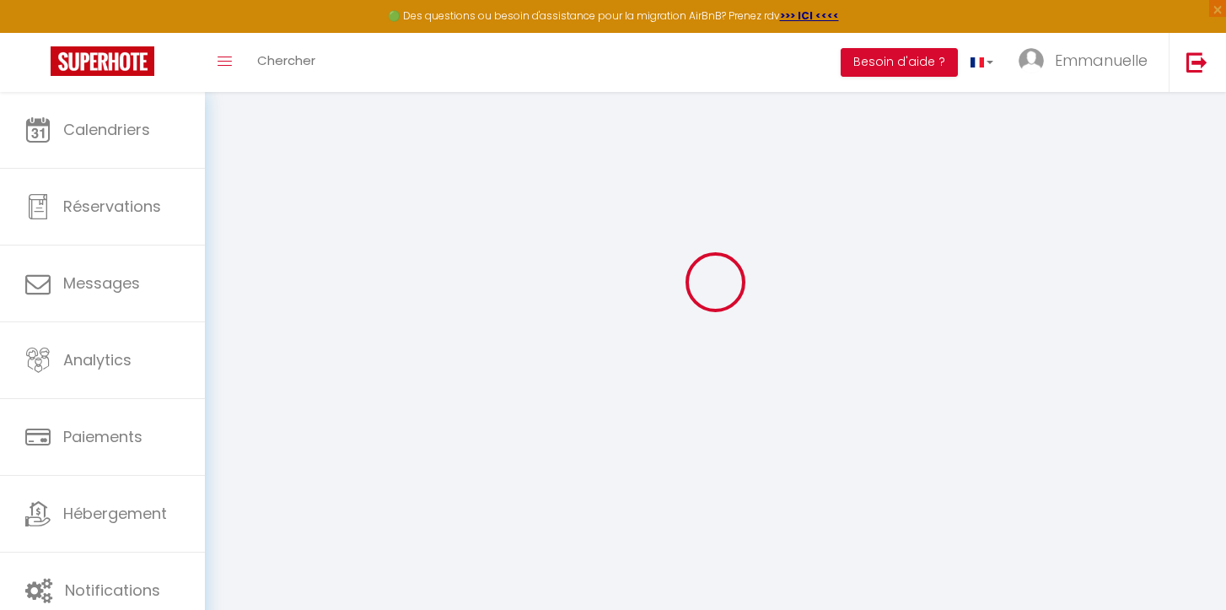
scroll to position [92, 0]
type input "kN4grcArlnirjMHjmWPhKpfQm"
type input "6RebqxlRAKz1kEujDQ6MW7h0S"
type input "https://app.superhote.com/#/get-available-rentals/6RebqxlRAKz1kEujDQ6MW7h0S"
select select "fr"
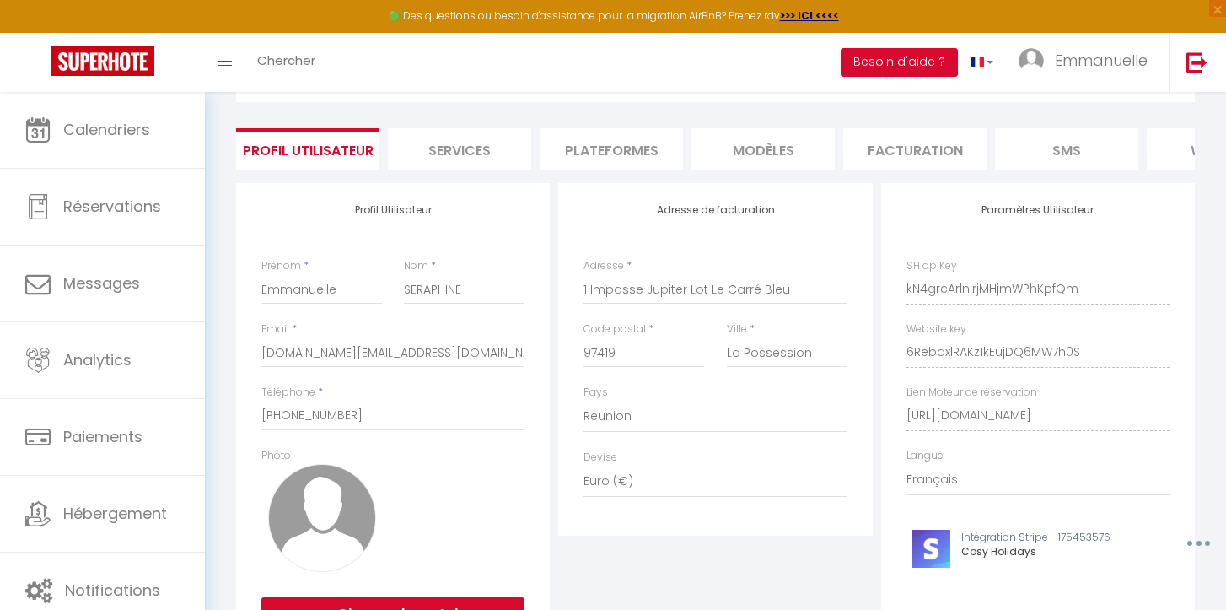
click at [592, 157] on li "Plateformes" at bounding box center [611, 148] width 143 height 41
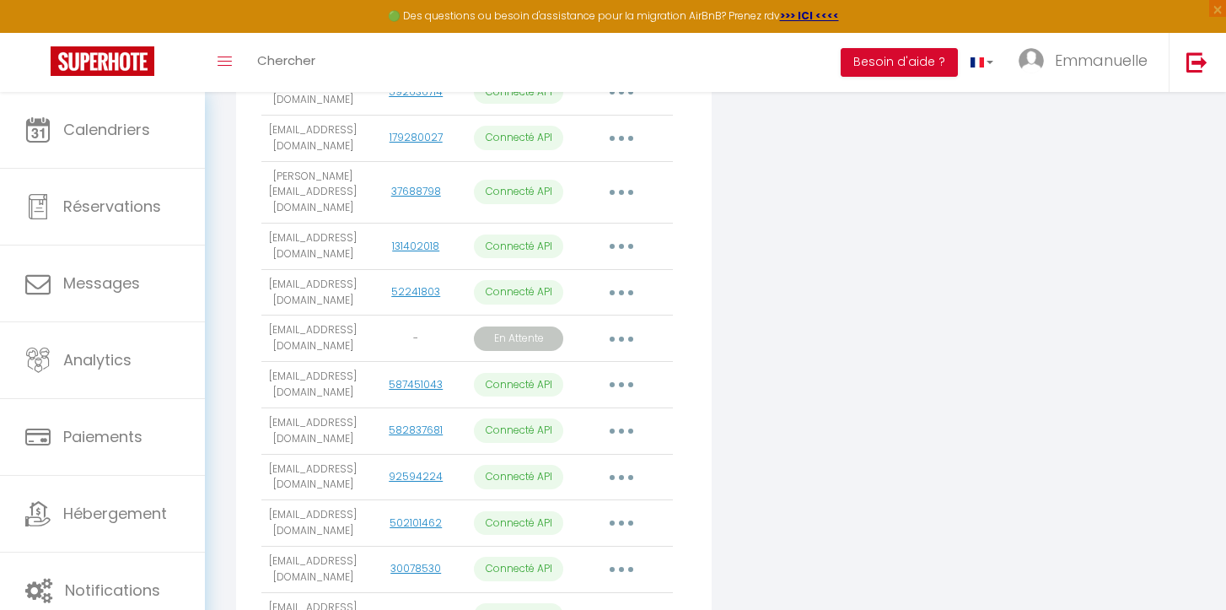
scroll to position [1029, 0]
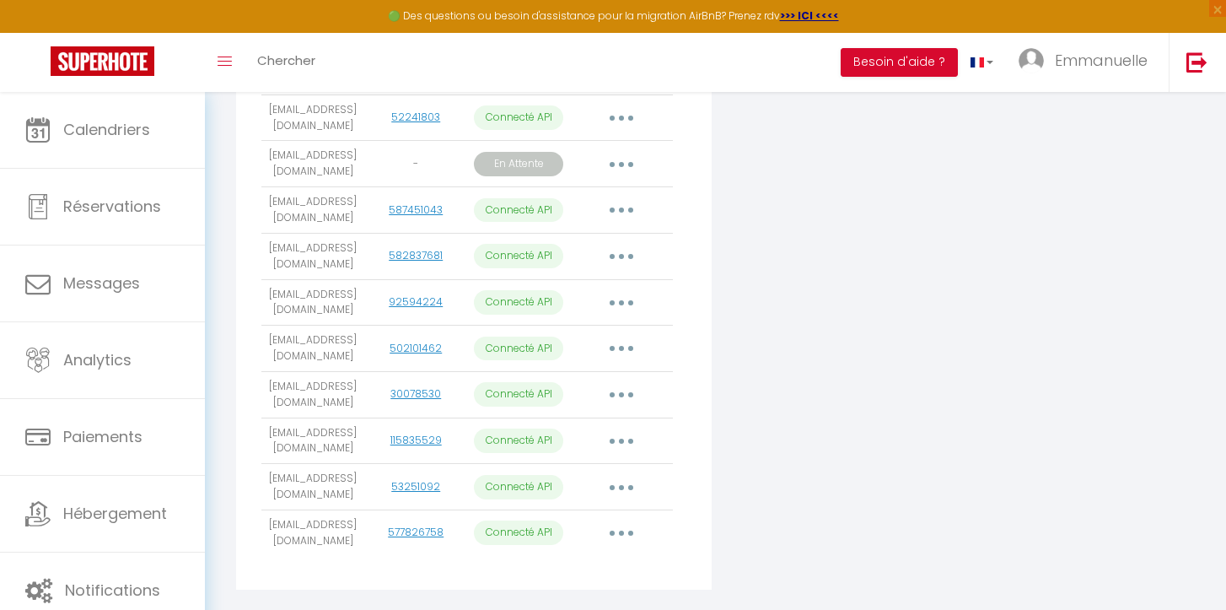
click at [626, 473] on button "button" at bounding box center [621, 486] width 47 height 27
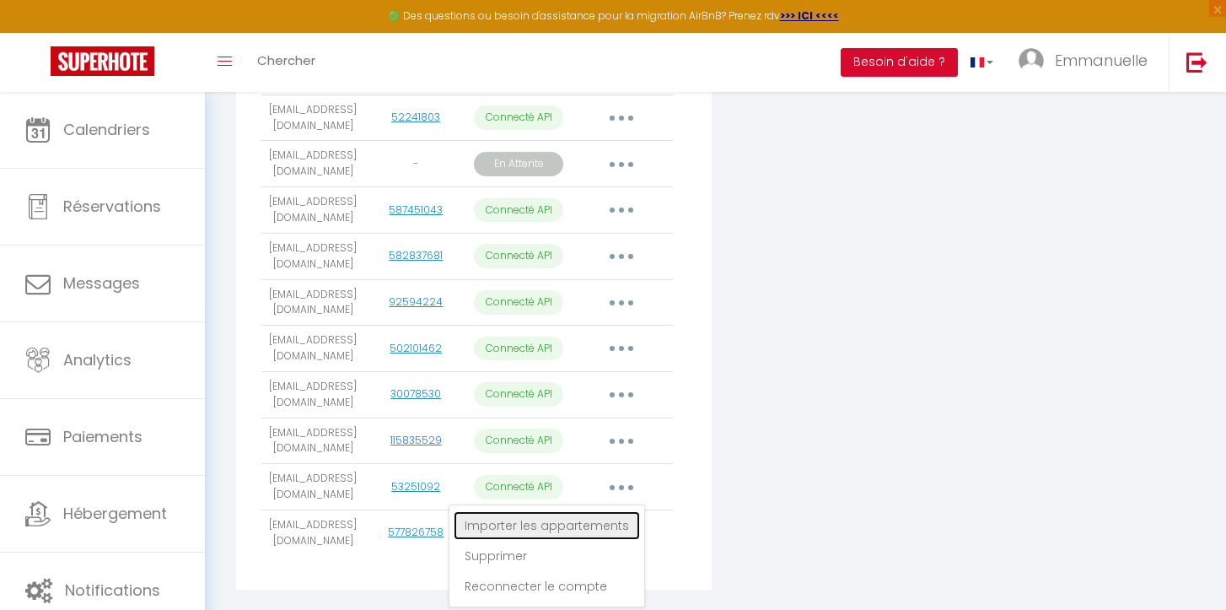
click at [609, 511] on link "Importer les appartements" at bounding box center [547, 525] width 186 height 29
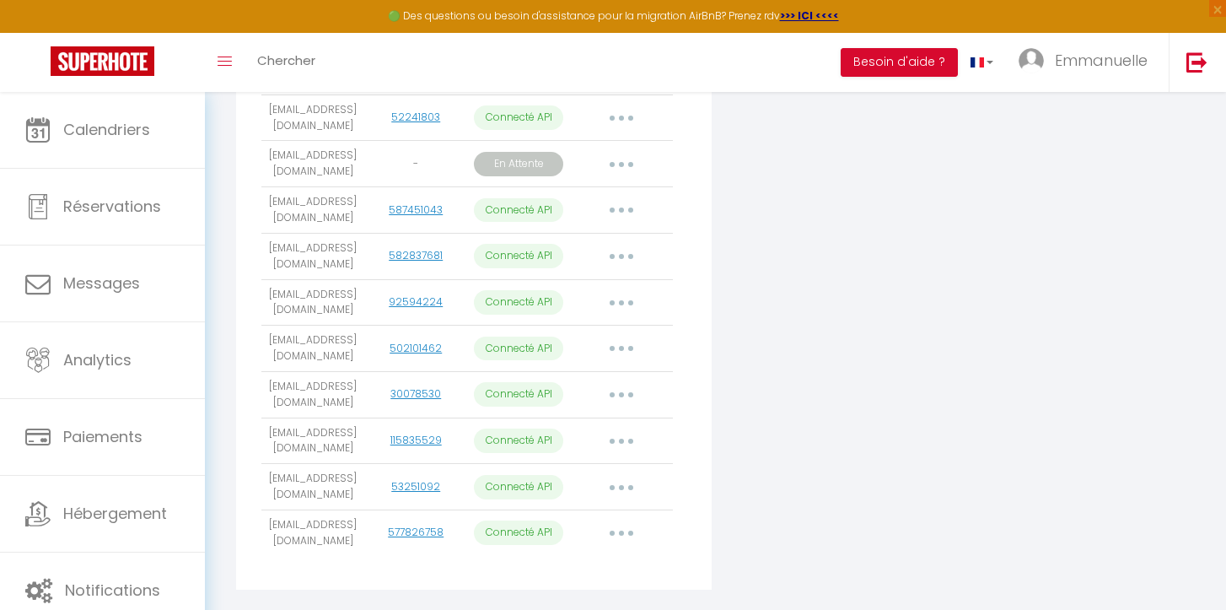
select select "75277"
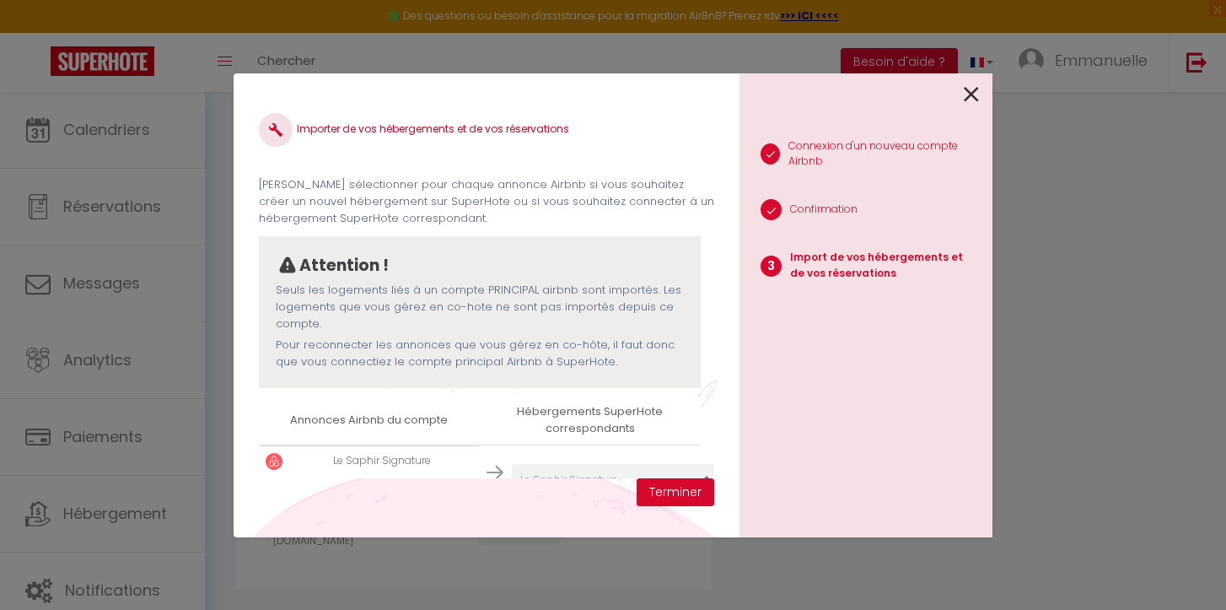
scroll to position [50, 0]
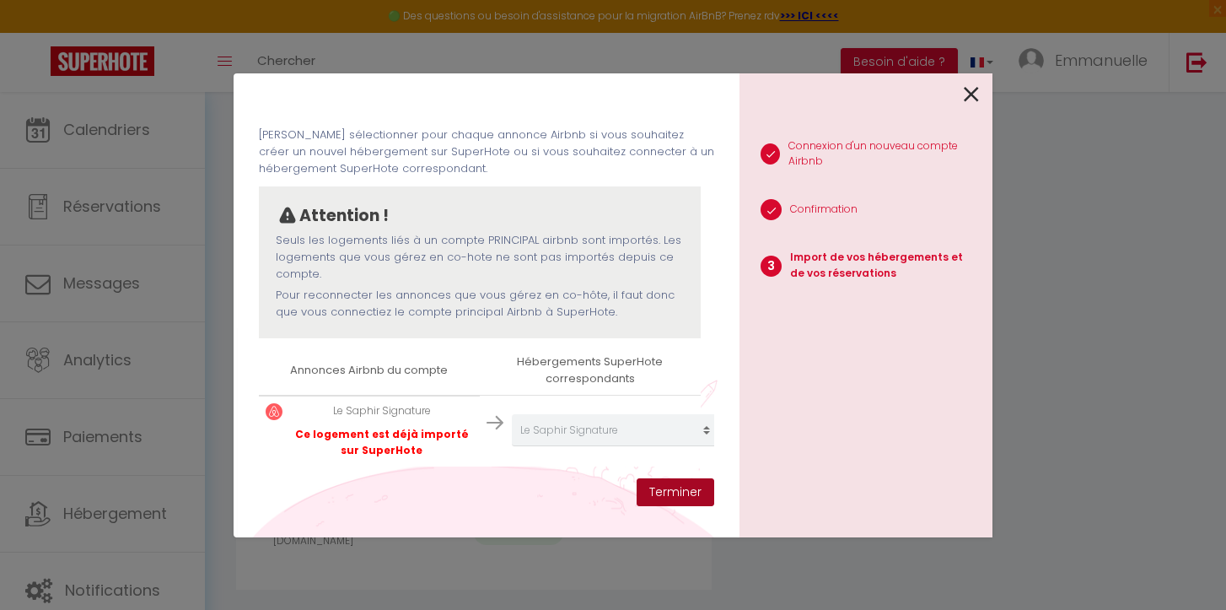
click at [660, 488] on button "Terminer" at bounding box center [676, 492] width 78 height 29
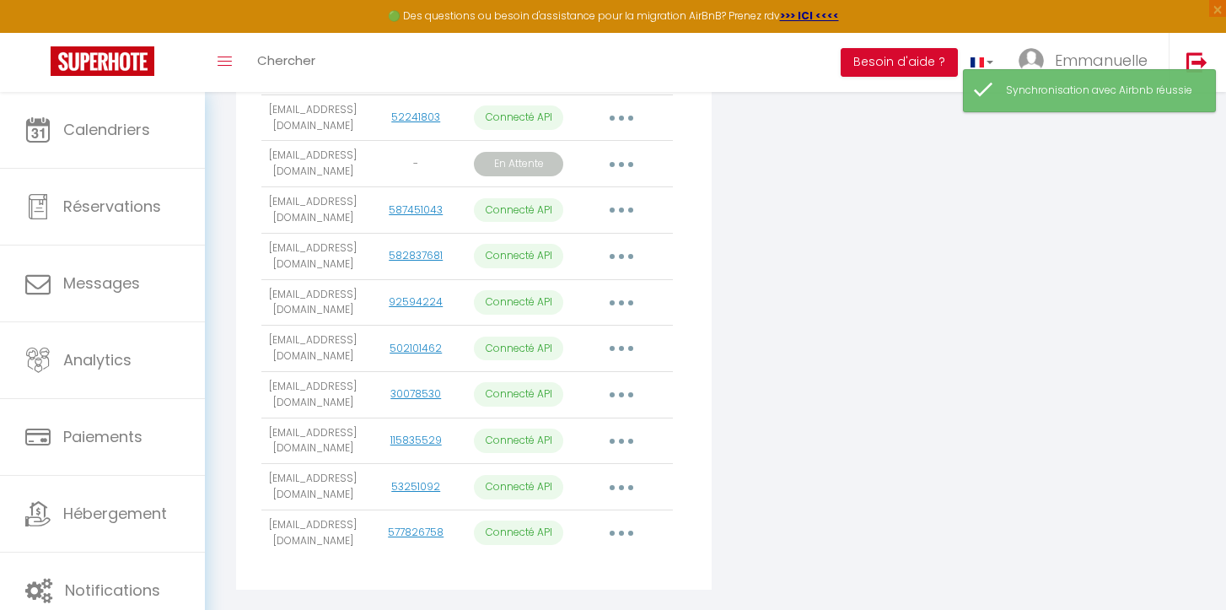
click at [615, 473] on button "button" at bounding box center [621, 486] width 47 height 27
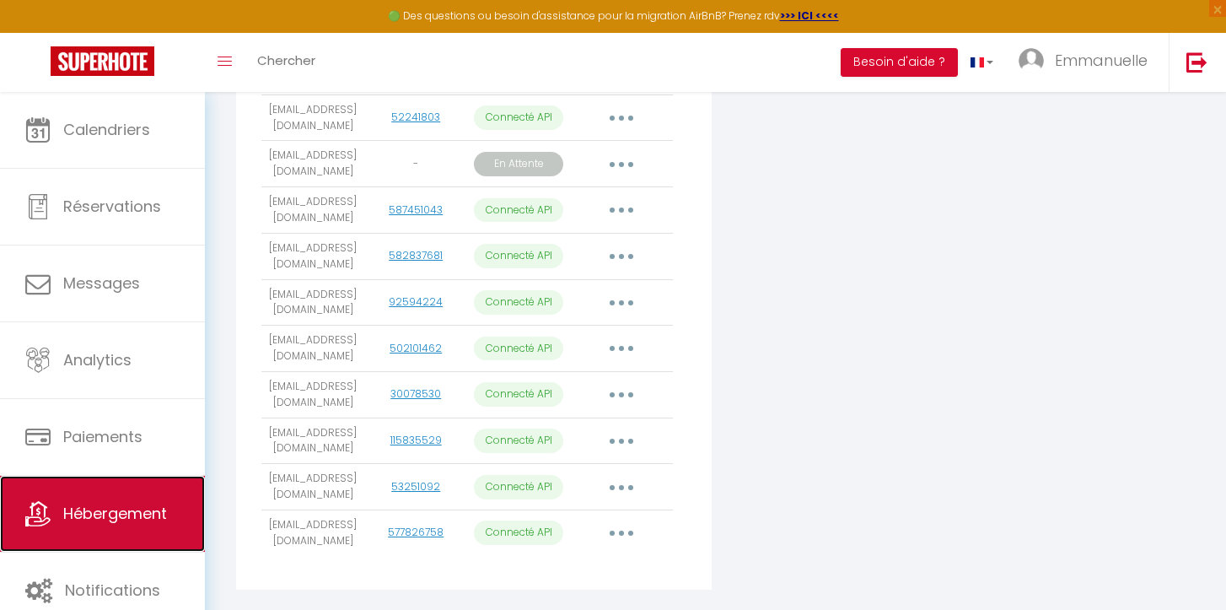
click at [118, 514] on span "Hébergement" at bounding box center [115, 513] width 104 height 21
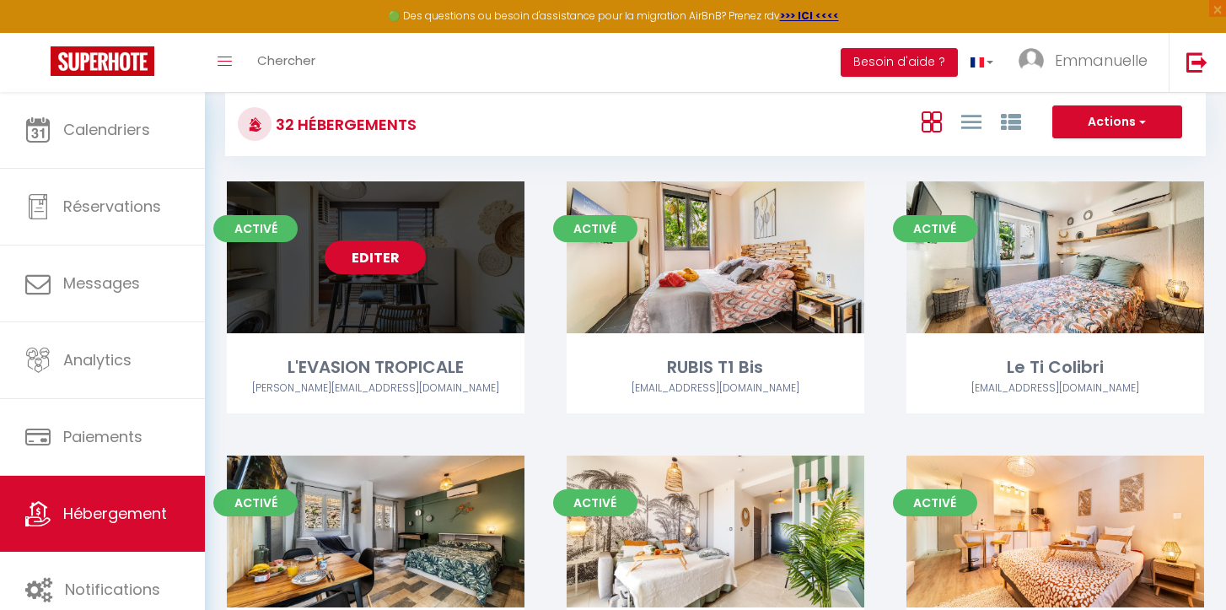
scroll to position [401, 0]
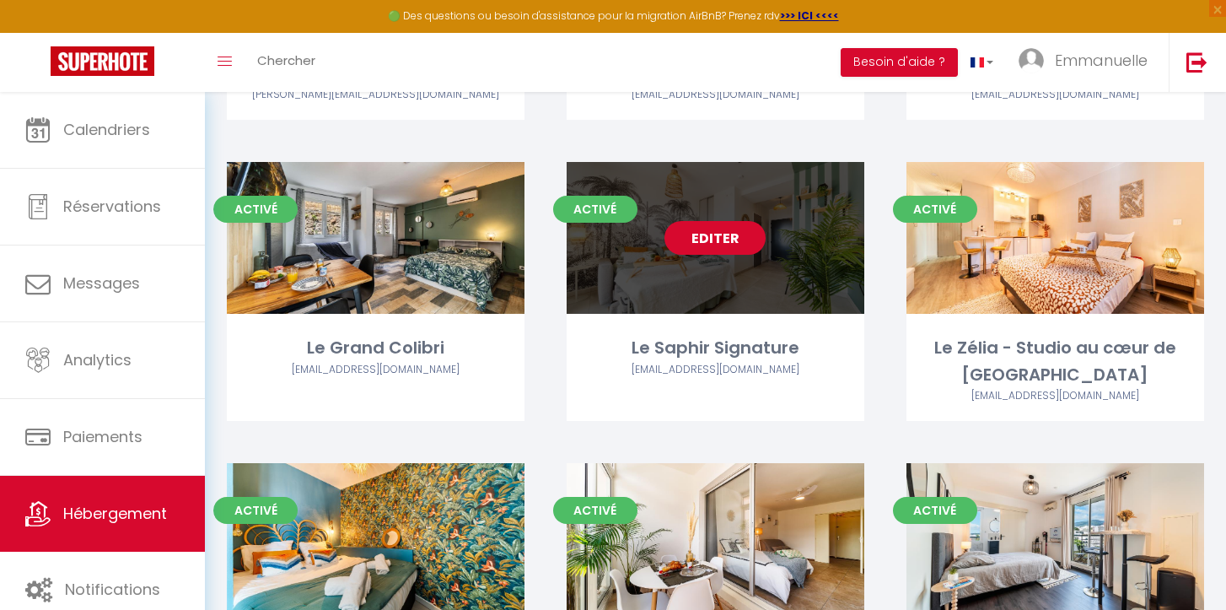
click at [698, 238] on link "Editer" at bounding box center [715, 238] width 101 height 34
click at [719, 241] on link "Editer" at bounding box center [715, 238] width 101 height 34
select select "3"
select select "2"
select select "1"
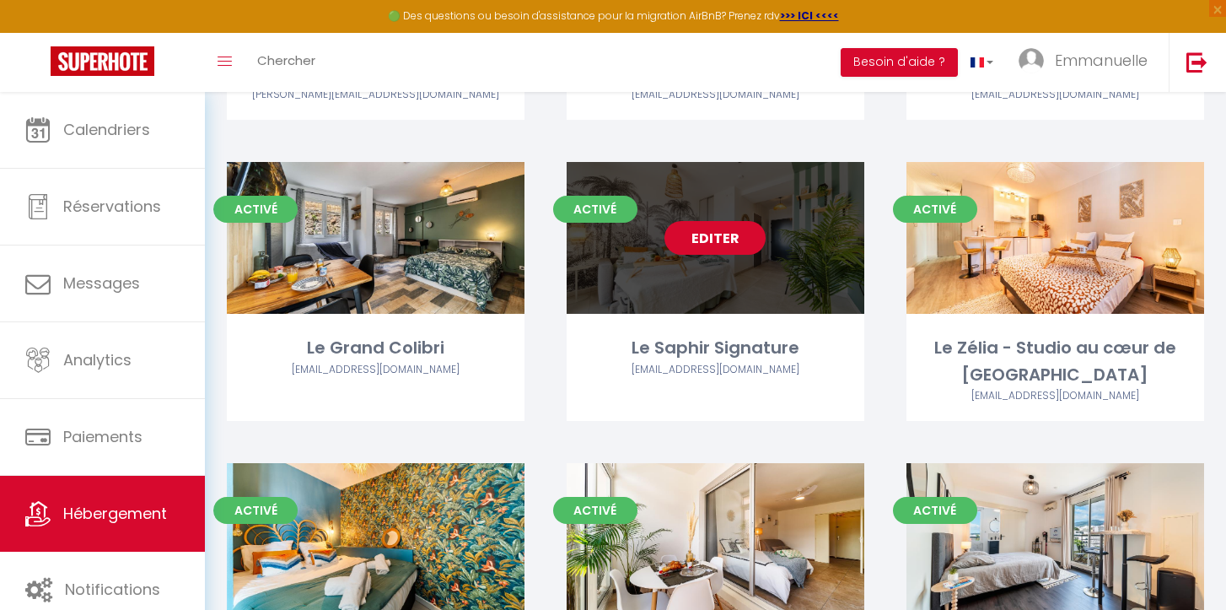
select select "1"
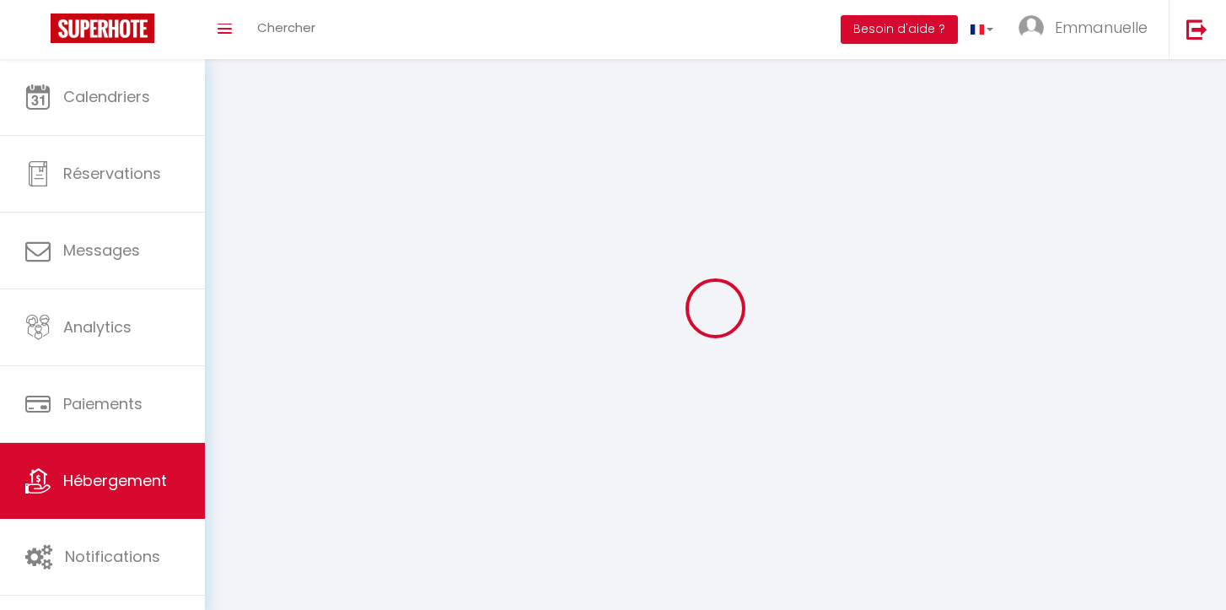
select select
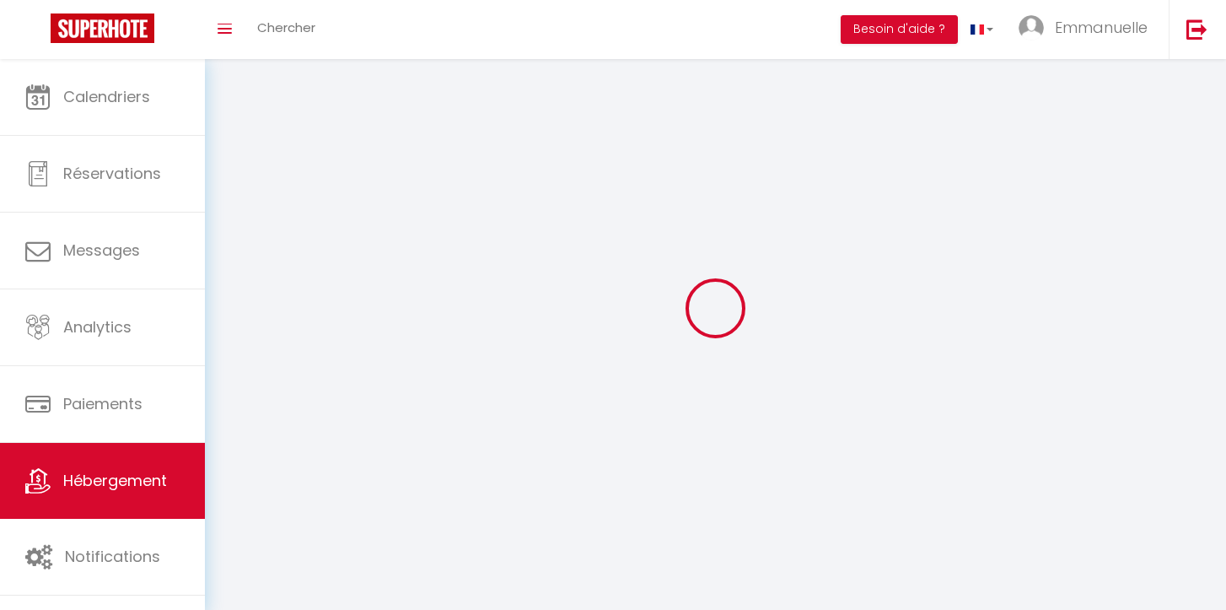
checkbox input "false"
select select
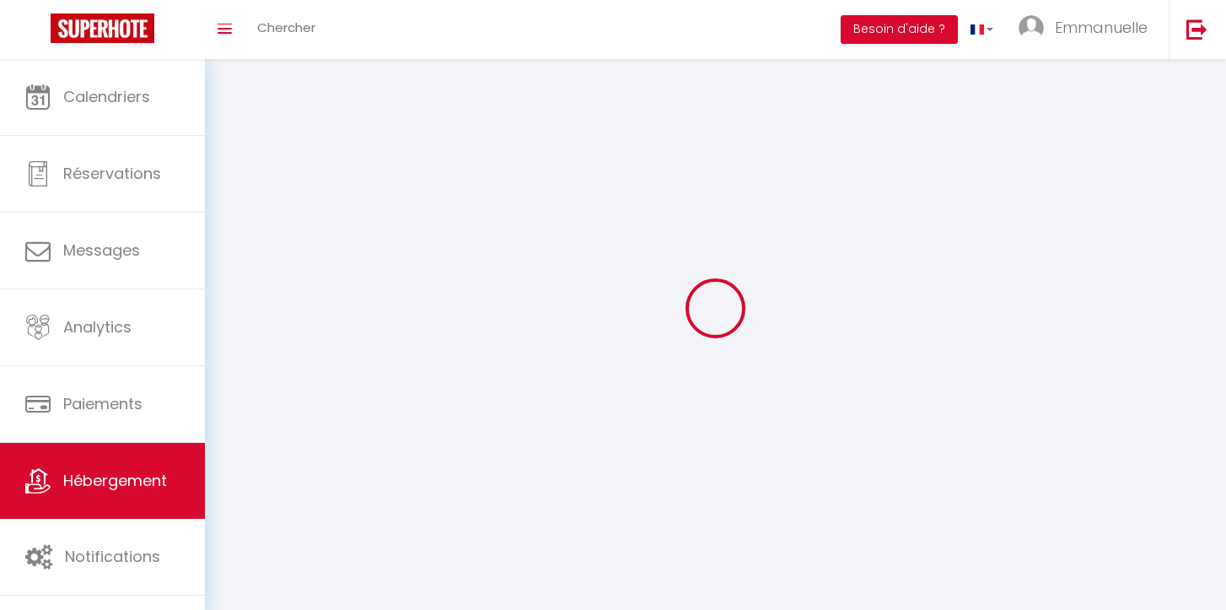
select select
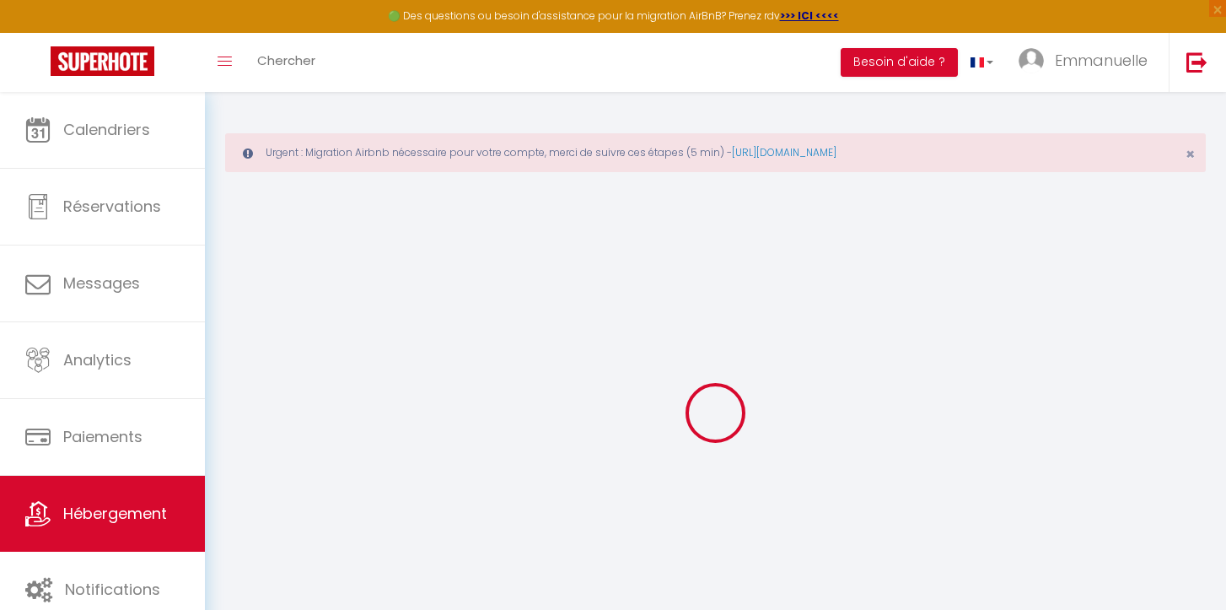
select select "+ 16 %"
select select "+ 27 %"
checkbox input "false"
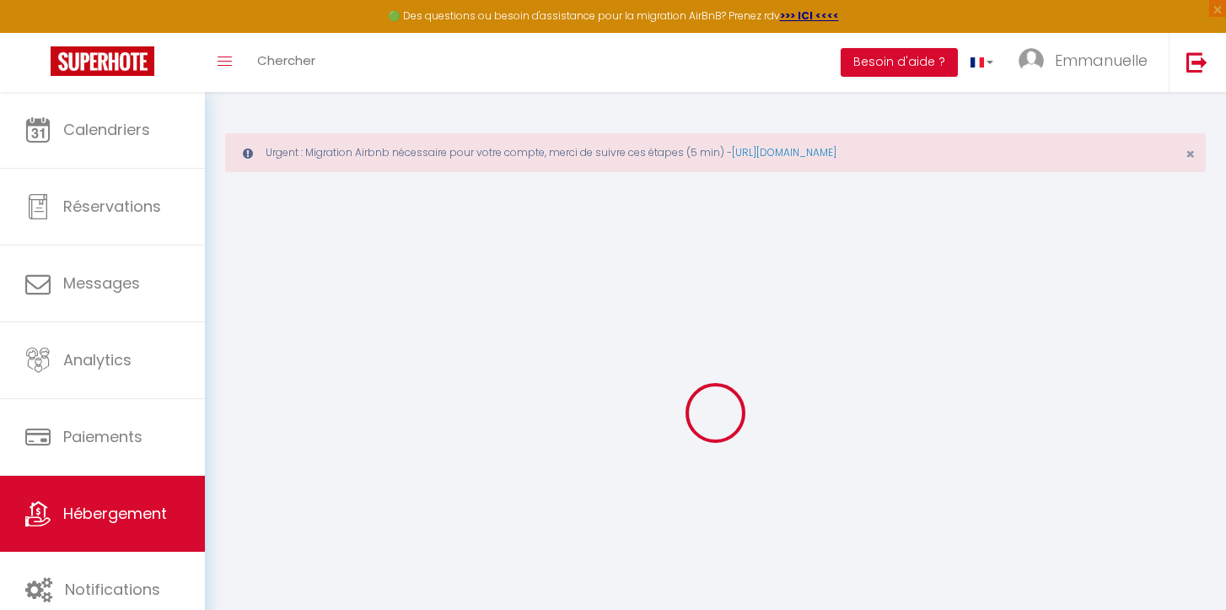
checkbox input "false"
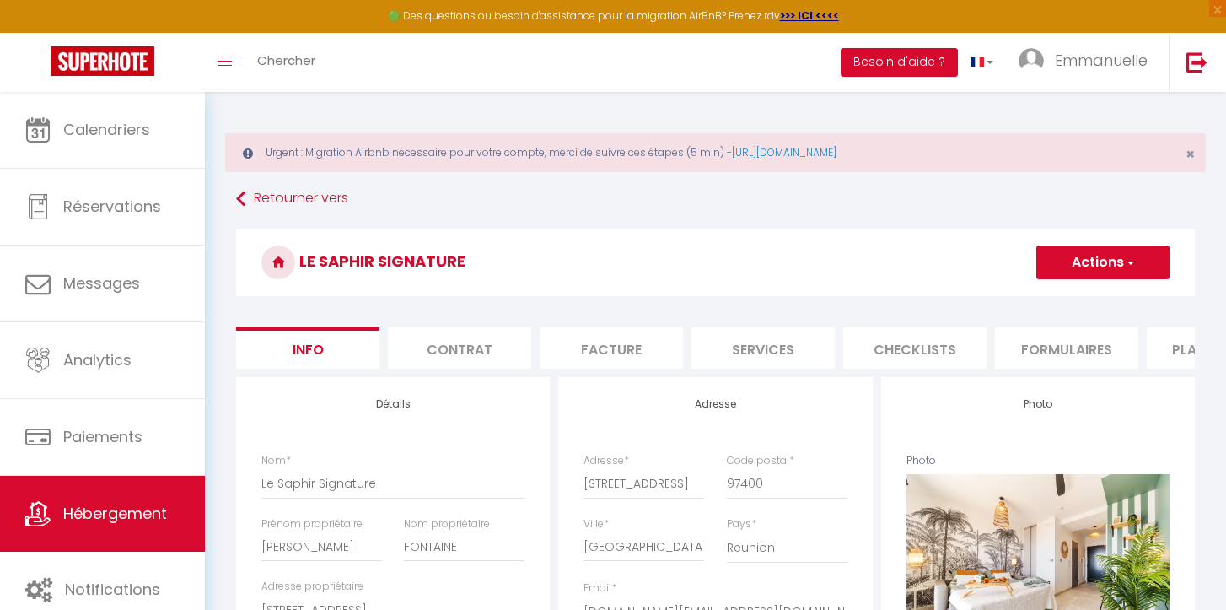
checkbox input "false"
select select "well_reviewed_guests"
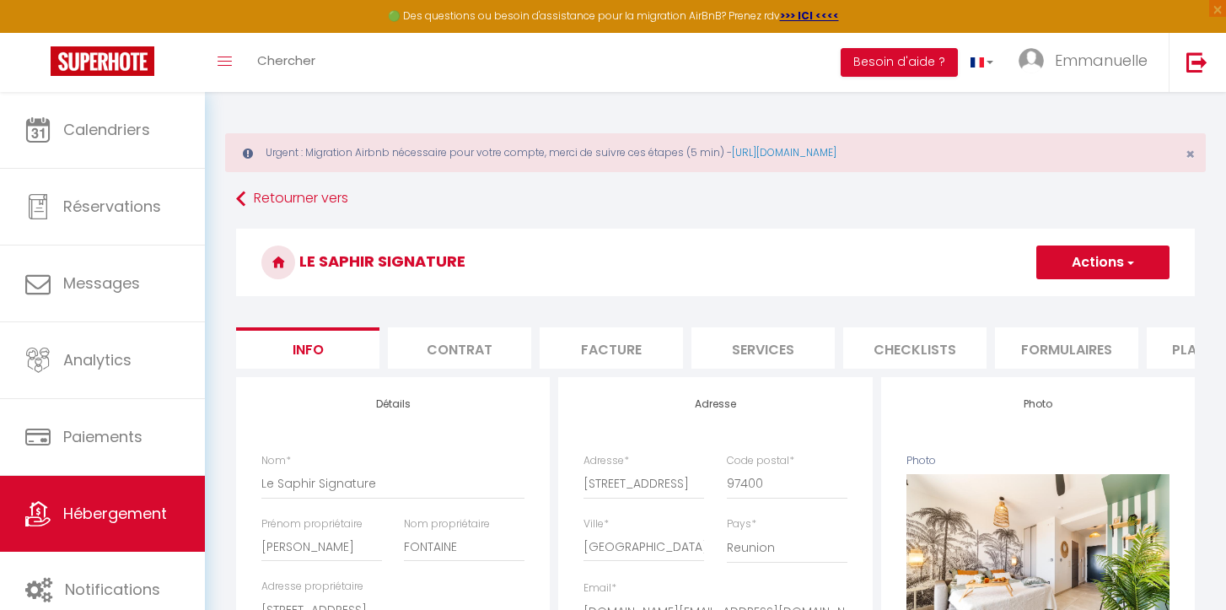
select select "EUR"
click at [1177, 360] on li "Plateformes" at bounding box center [1218, 347] width 143 height 41
select select
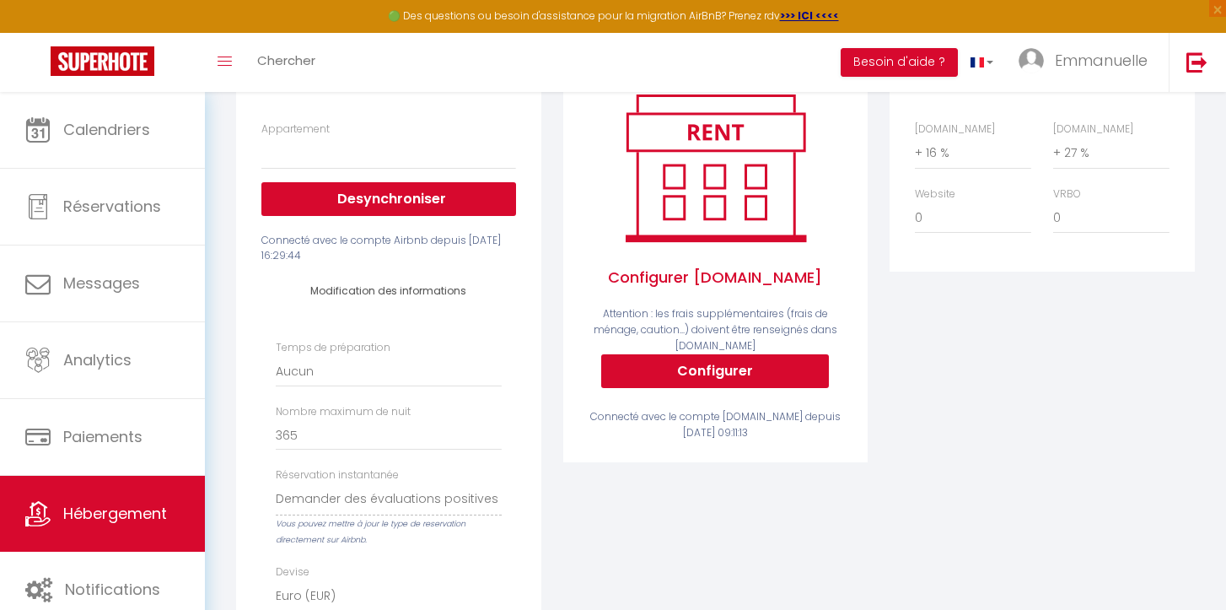
scroll to position [333, 0]
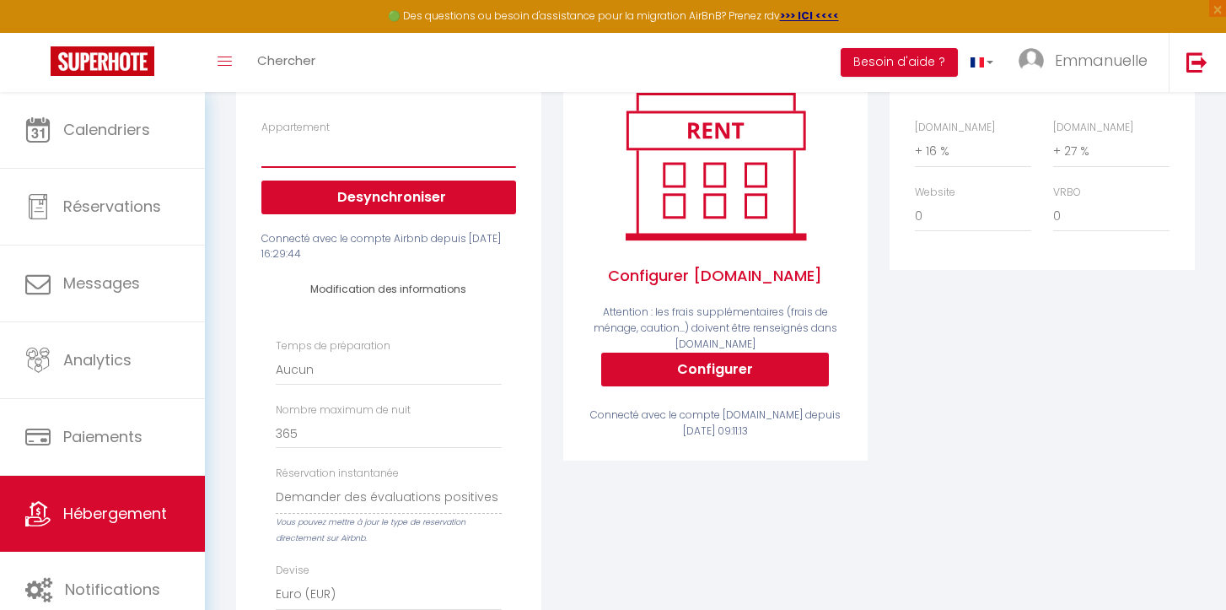
click at [353, 158] on select "Le Saphir Signature - [PERSON_NAME][EMAIL_ADDRESS][DOMAIN_NAME]" at bounding box center [388, 151] width 254 height 32
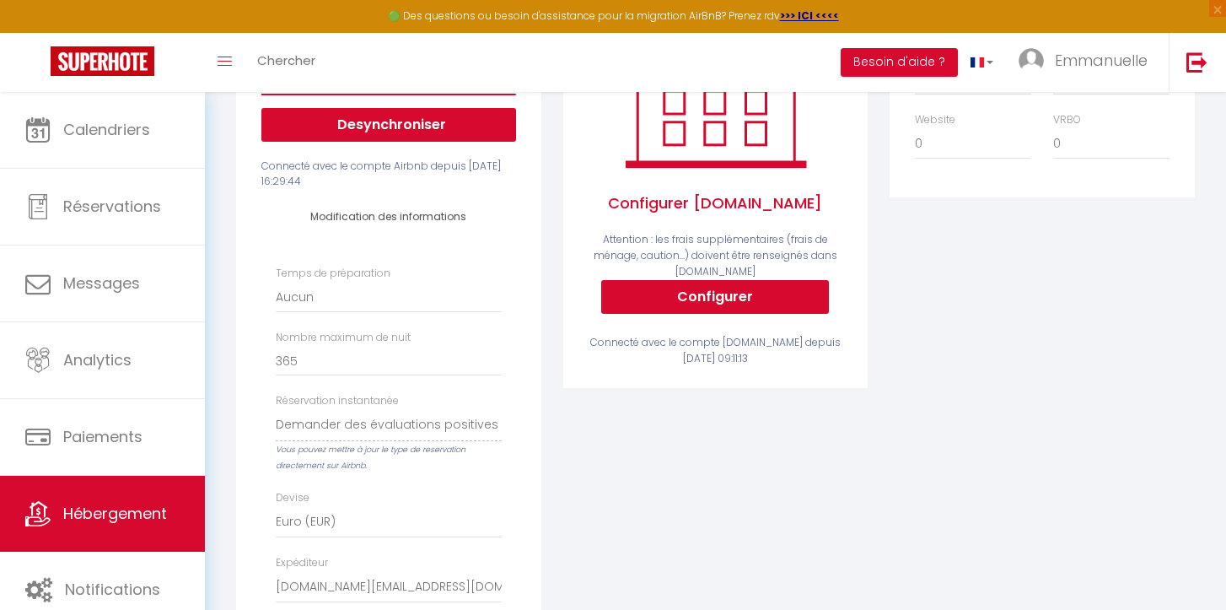
scroll to position [404, 0]
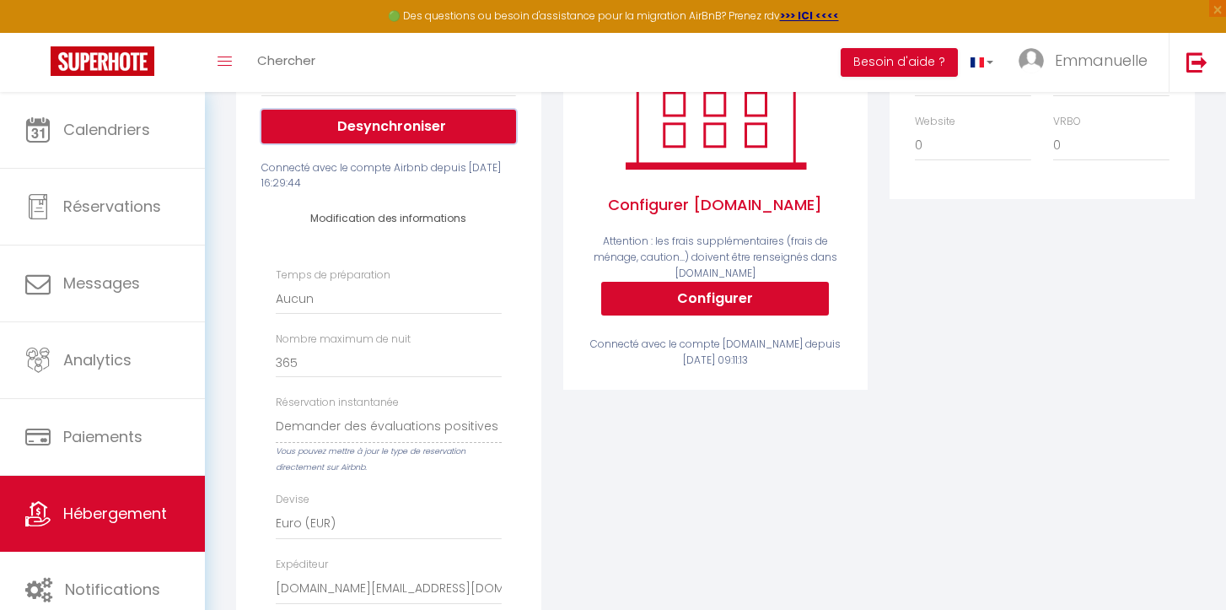
click at [396, 127] on button "Desynchroniser" at bounding box center [388, 127] width 254 height 34
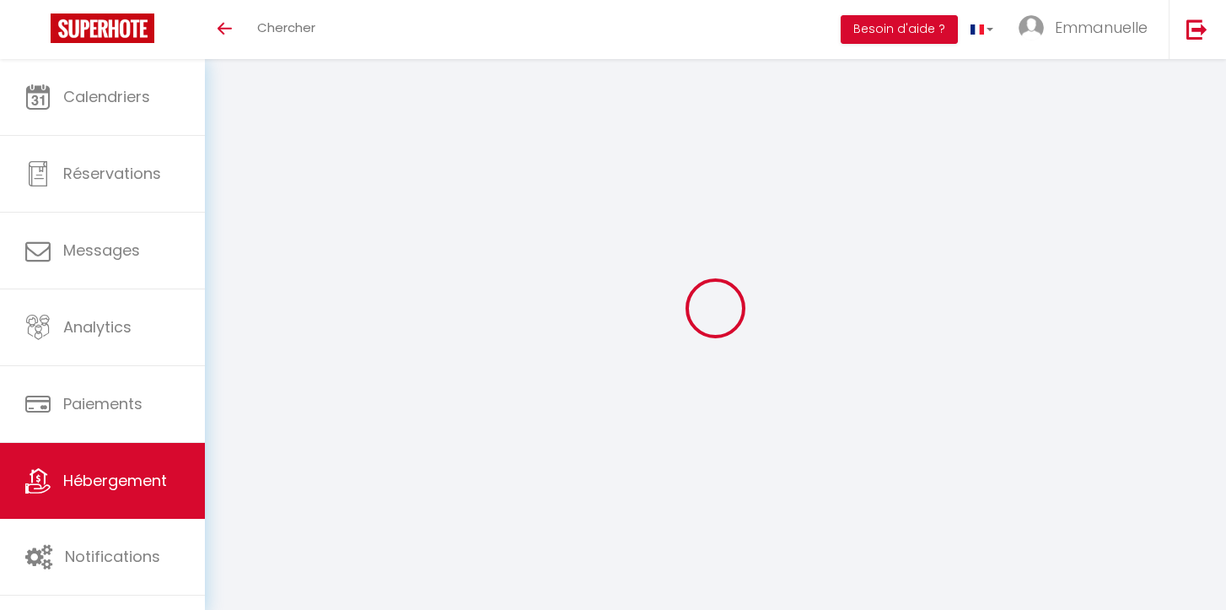
scroll to position [59, 0]
select select "+ 16 %"
select select "+ 27 %"
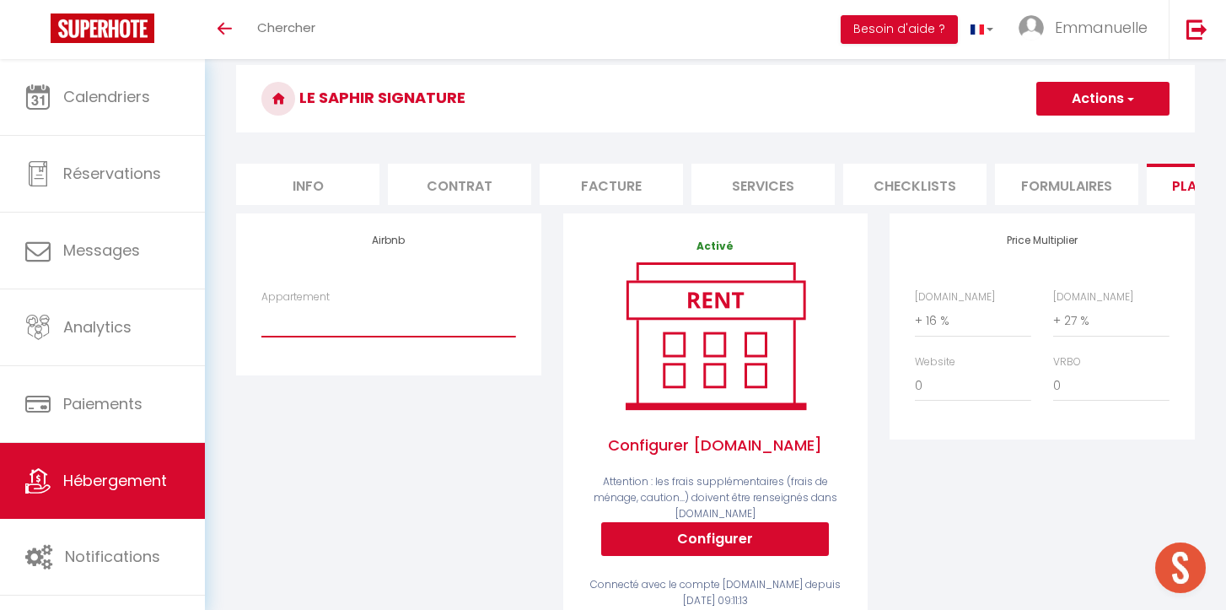
click at [373, 332] on select "Le Saphir Signature - [PERSON_NAME][EMAIL_ADDRESS][DOMAIN_NAME]" at bounding box center [388, 320] width 254 height 32
select select "22394-1508772810680421079"
click at [261, 304] on select "Le Saphir Signature - [PERSON_NAME][EMAIL_ADDRESS][DOMAIN_NAME]" at bounding box center [388, 320] width 254 height 32
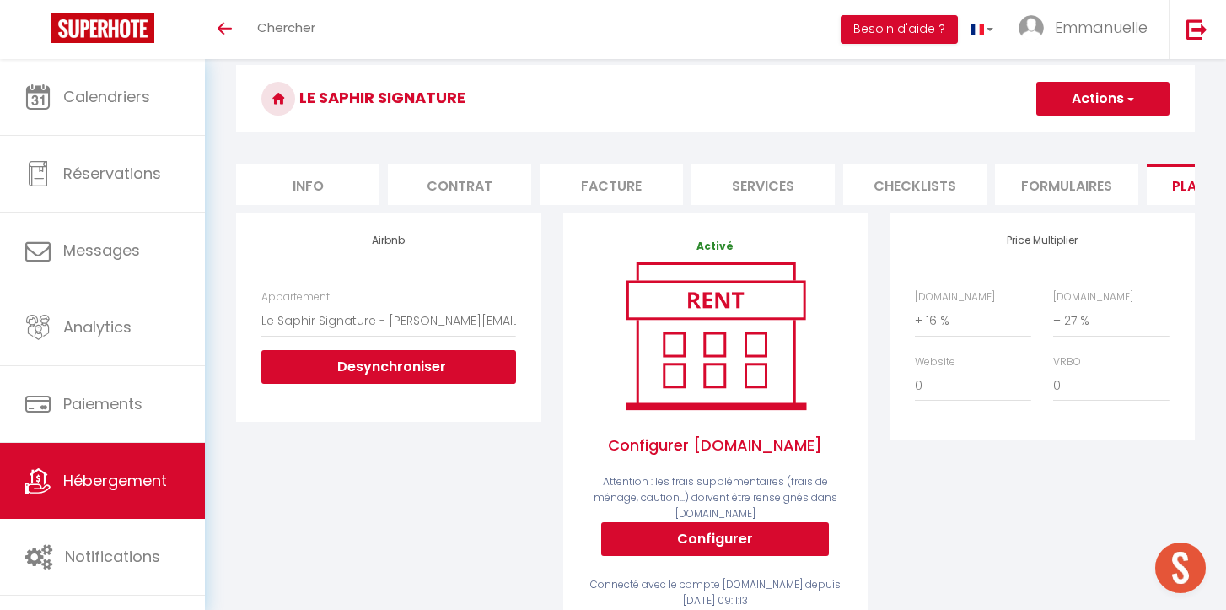
click at [1124, 105] on span "button" at bounding box center [1129, 98] width 11 height 17
click at [1100, 134] on link "Enregistrer" at bounding box center [1102, 136] width 133 height 22
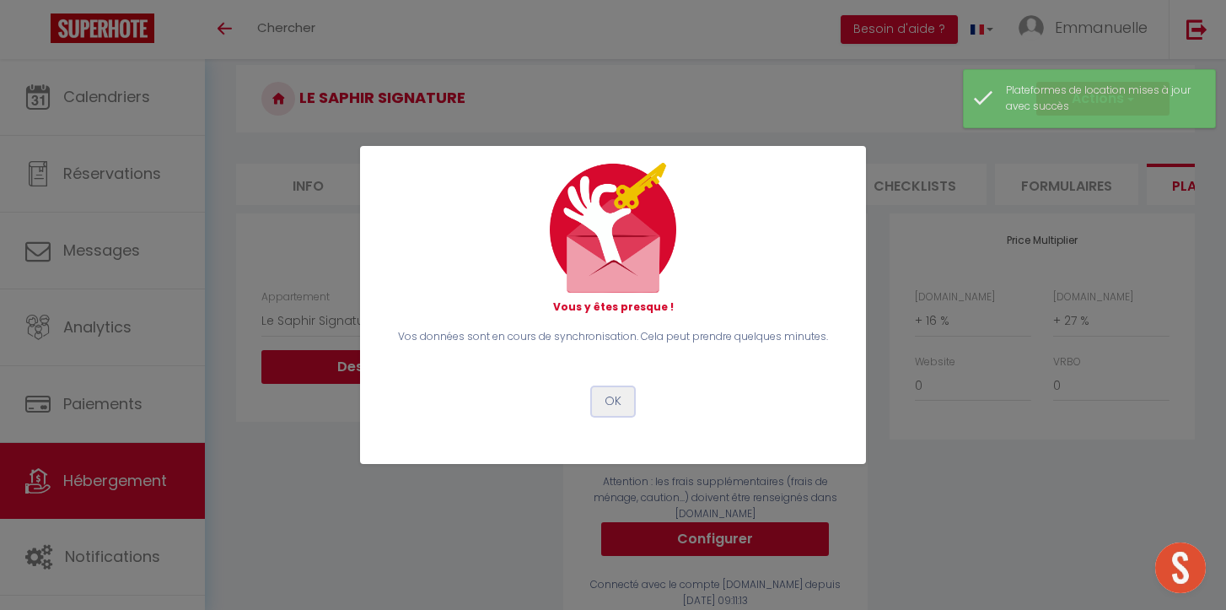
click at [622, 398] on button "OK" at bounding box center [613, 401] width 42 height 29
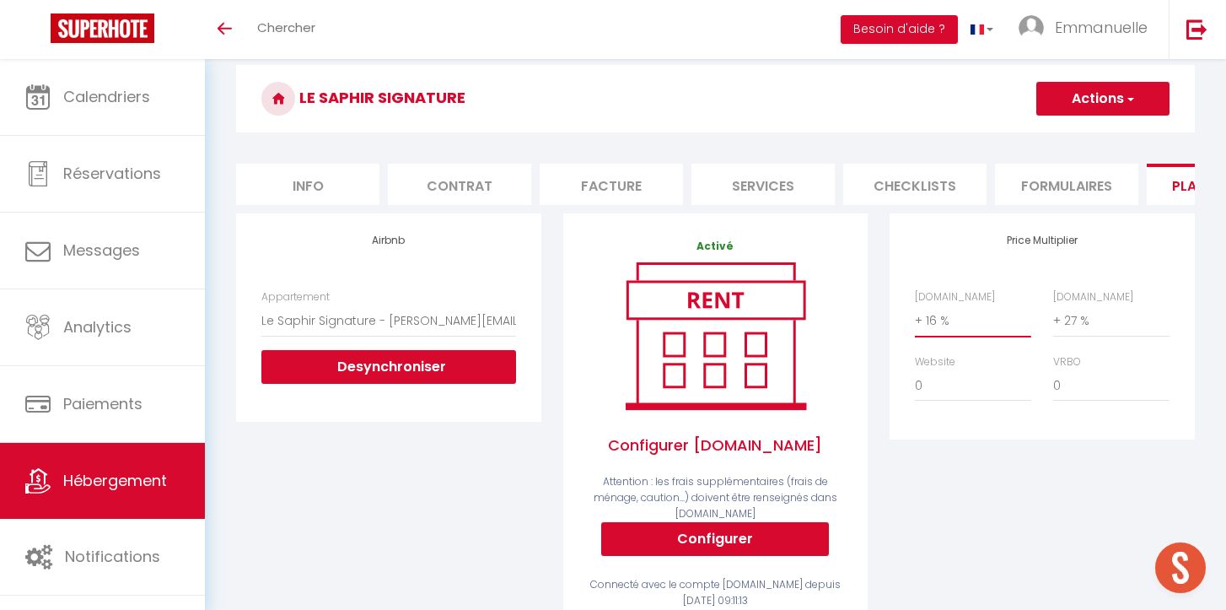
click at [952, 324] on select "0 + 1 % + 2 % + 3 % + 4 % + 5 % + 6 % + 7 % + 8 % + 9 %" at bounding box center [973, 320] width 116 height 32
select select "+ 20 %"
click at [915, 304] on select "0 + 1 % + 2 % + 3 % + 4 % + 5 % + 6 % + 7 % + 8 % + 9 %" at bounding box center [973, 320] width 116 height 32
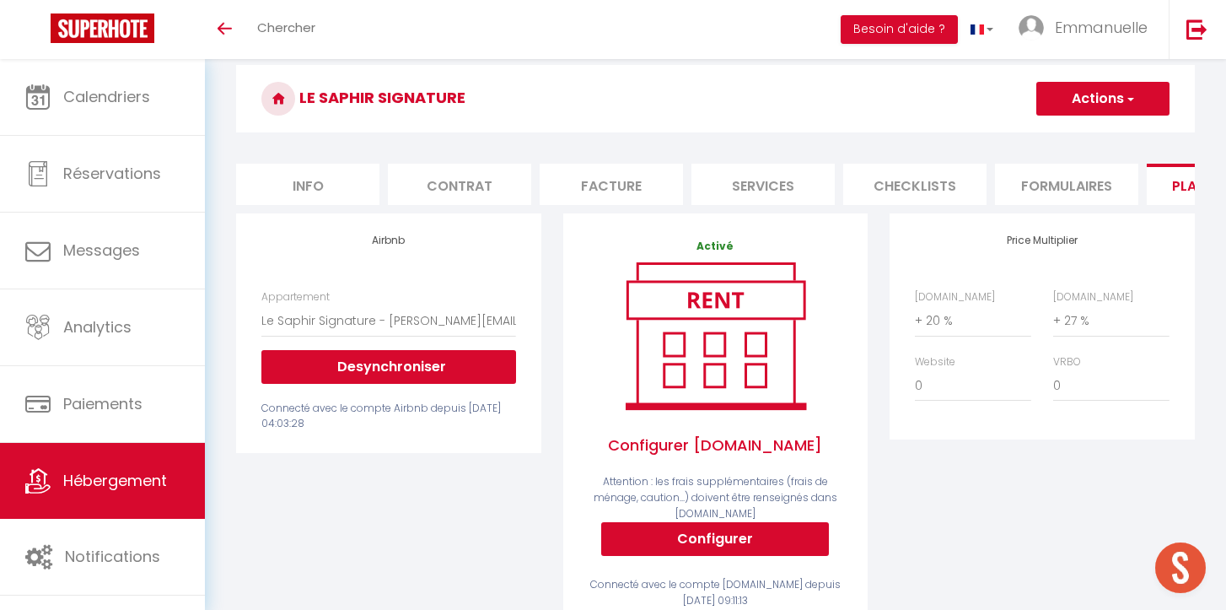
click at [1044, 329] on div "[DOMAIN_NAME] 0 + 1 % + 2 % + 3 % + 4 % + 5 % + 6 % + 7 % + 8 %" at bounding box center [1111, 313] width 138 height 48
click at [1076, 327] on select "0 + 1 % + 2 % + 3 % + 4 % + 5 % + 6 % + 7 % + 8 % + 9 %" at bounding box center [1111, 320] width 116 height 32
select select "+ 28 %"
click at [1053, 304] on select "0 + 1 % + 2 % + 3 % + 4 % + 5 % + 6 % + 7 % + 8 % + 9 %" at bounding box center [1111, 320] width 116 height 32
click at [1124, 95] on span "button" at bounding box center [1129, 98] width 11 height 17
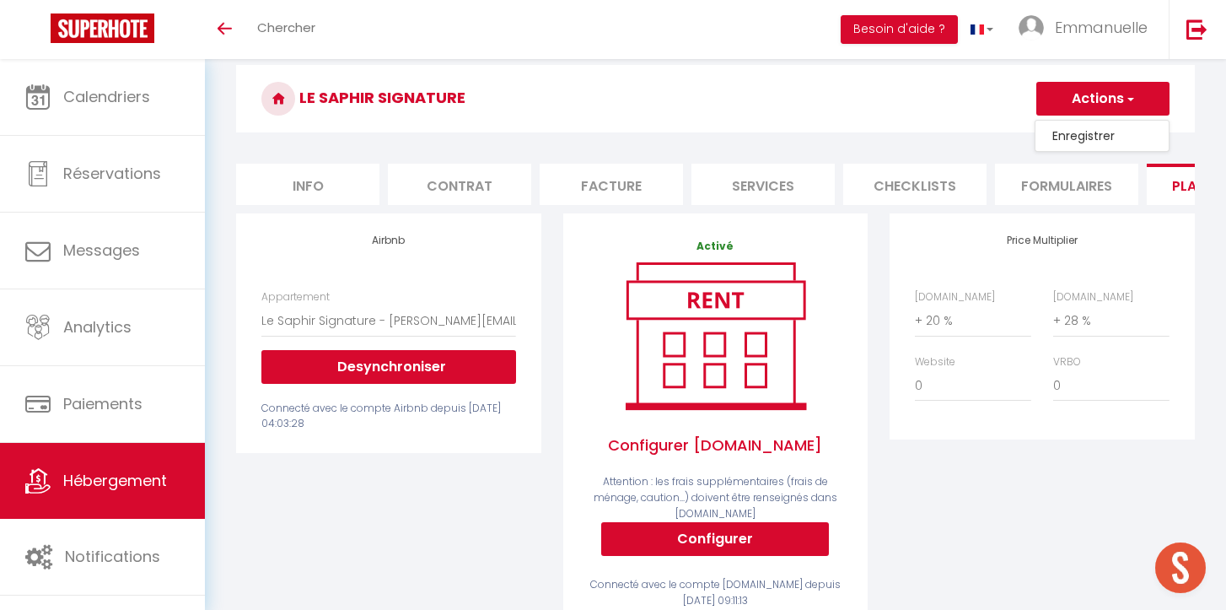
click at [1098, 138] on link "Enregistrer" at bounding box center [1102, 136] width 133 height 22
click at [328, 206] on form "Le Saphir Signature Actions Enregistrer Info Contrat Facture Services Checklist…" at bounding box center [715, 519] width 959 height 908
click at [1098, 110] on button "Actions" at bounding box center [1103, 99] width 133 height 34
click at [1095, 132] on link "Enregistrer" at bounding box center [1102, 136] width 133 height 22
click at [340, 192] on li "Info" at bounding box center [307, 184] width 143 height 41
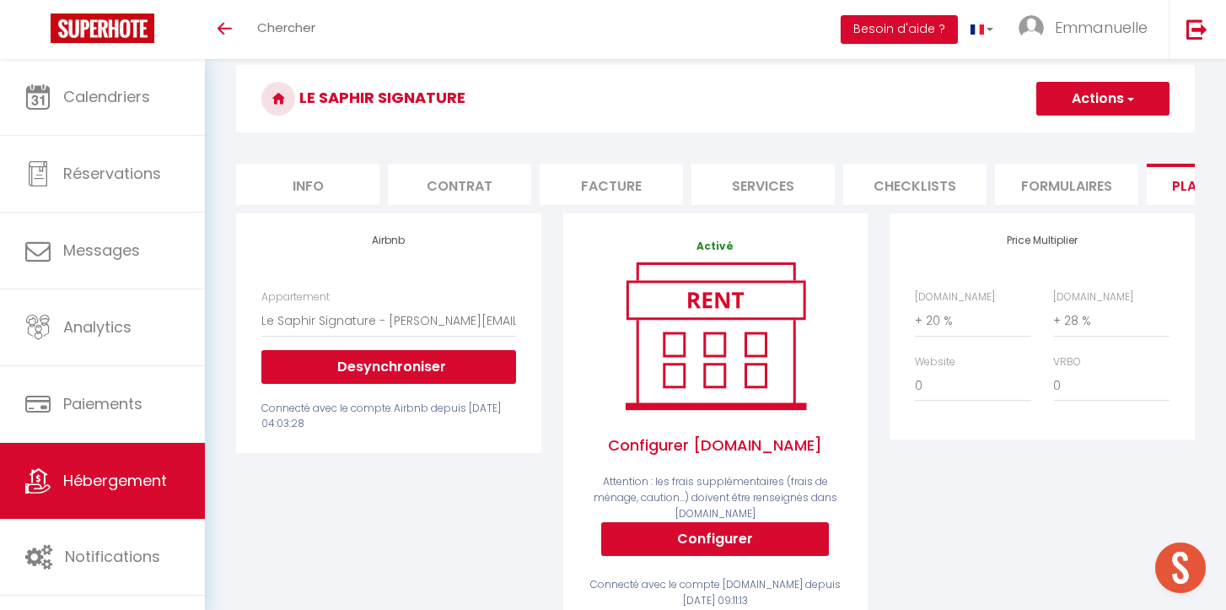
checkbox input "false"
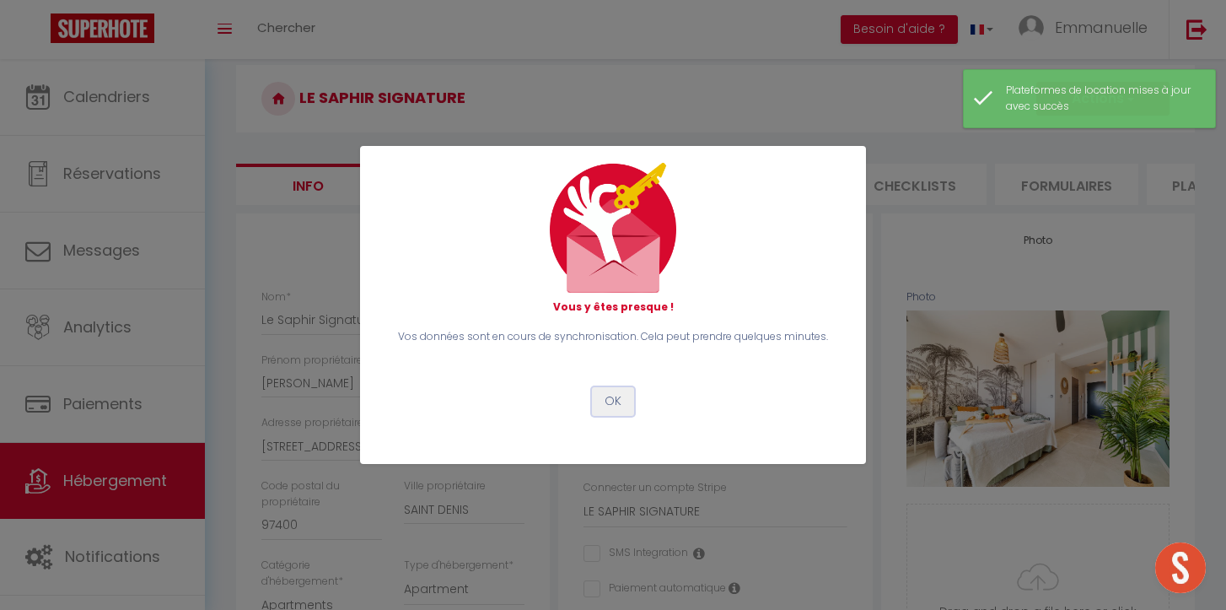
click at [615, 409] on button "OK" at bounding box center [613, 401] width 42 height 29
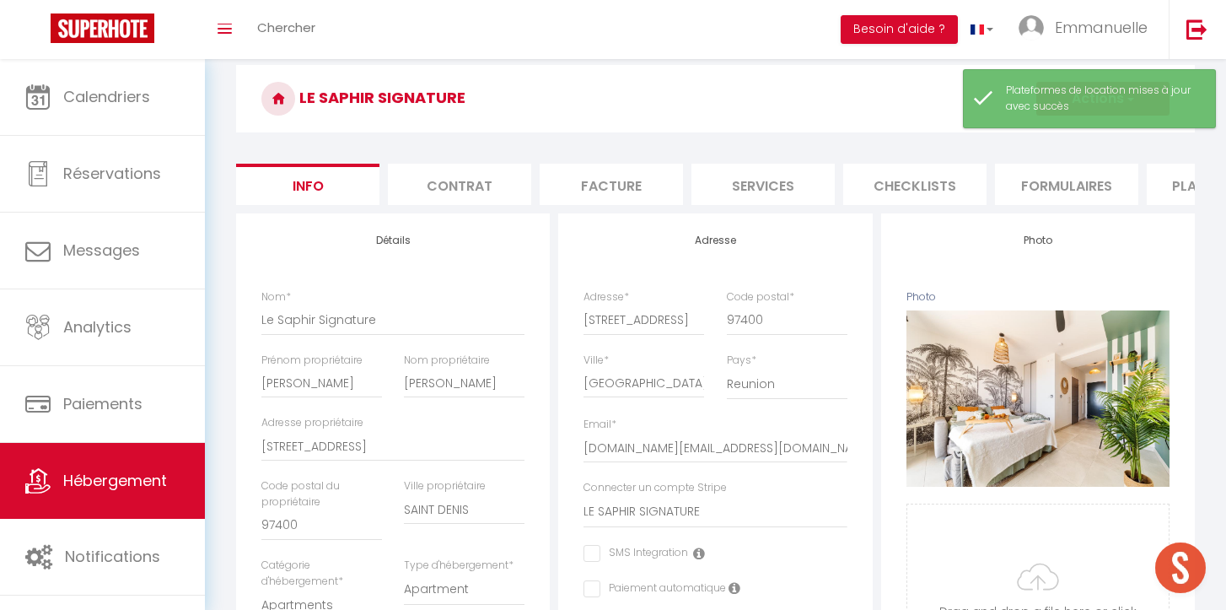
click at [1055, 190] on li "Formulaires" at bounding box center [1066, 184] width 143 height 41
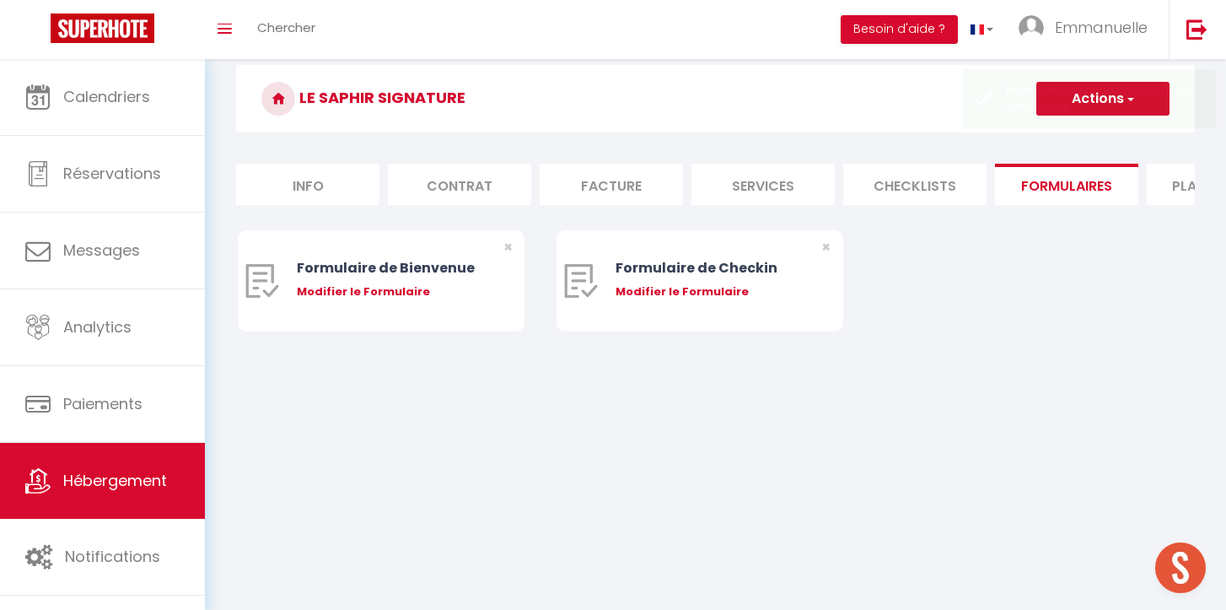
click at [1174, 191] on li "Plateformes" at bounding box center [1218, 184] width 143 height 41
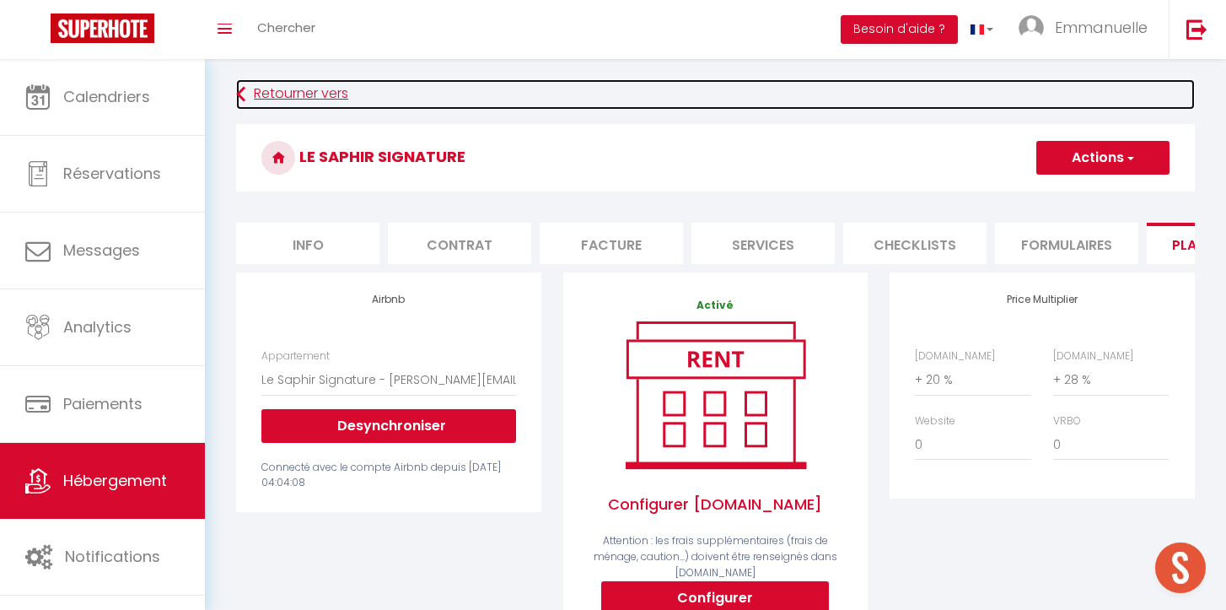
click at [259, 104] on link "Retourner vers" at bounding box center [715, 94] width 959 height 30
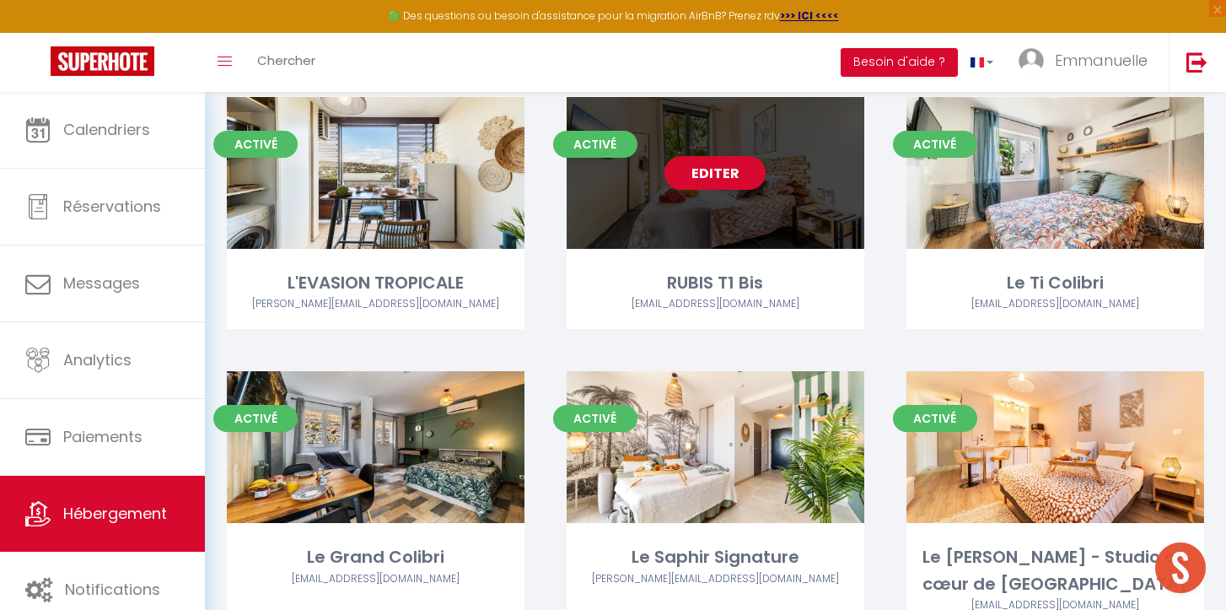
scroll to position [414, 0]
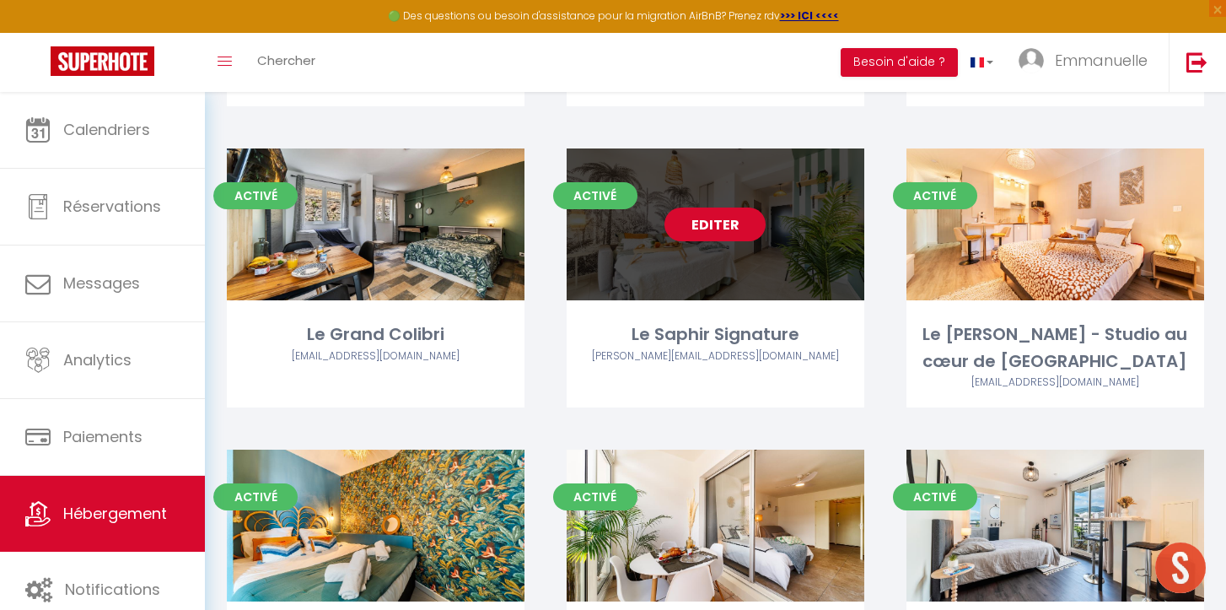
click at [728, 226] on link "Editer" at bounding box center [715, 224] width 101 height 34
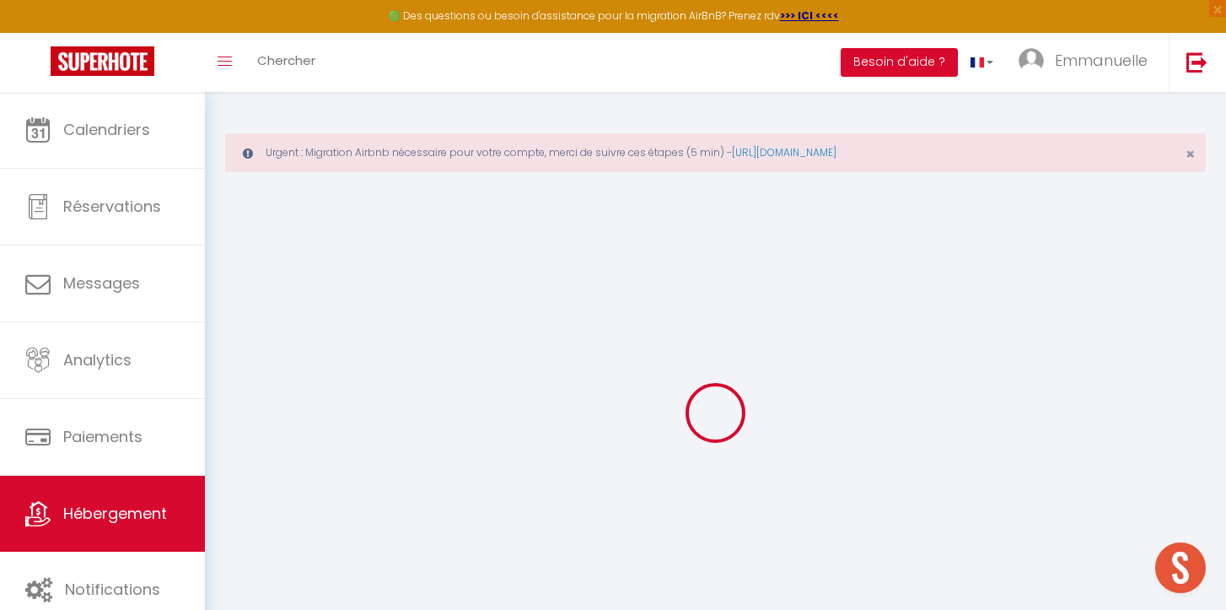
select select "+ 20 %"
select select "+ 28 %"
checkbox input "false"
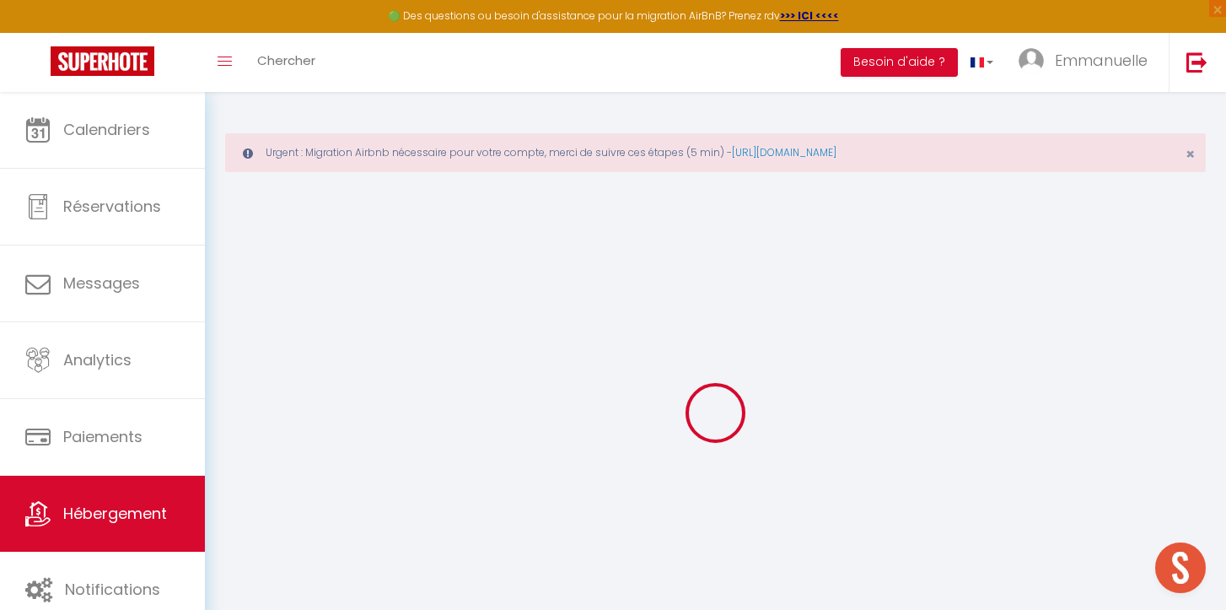
checkbox input "false"
select select "well_reviewed_guests"
select select "EUR"
select select "22394-1508772810680421079"
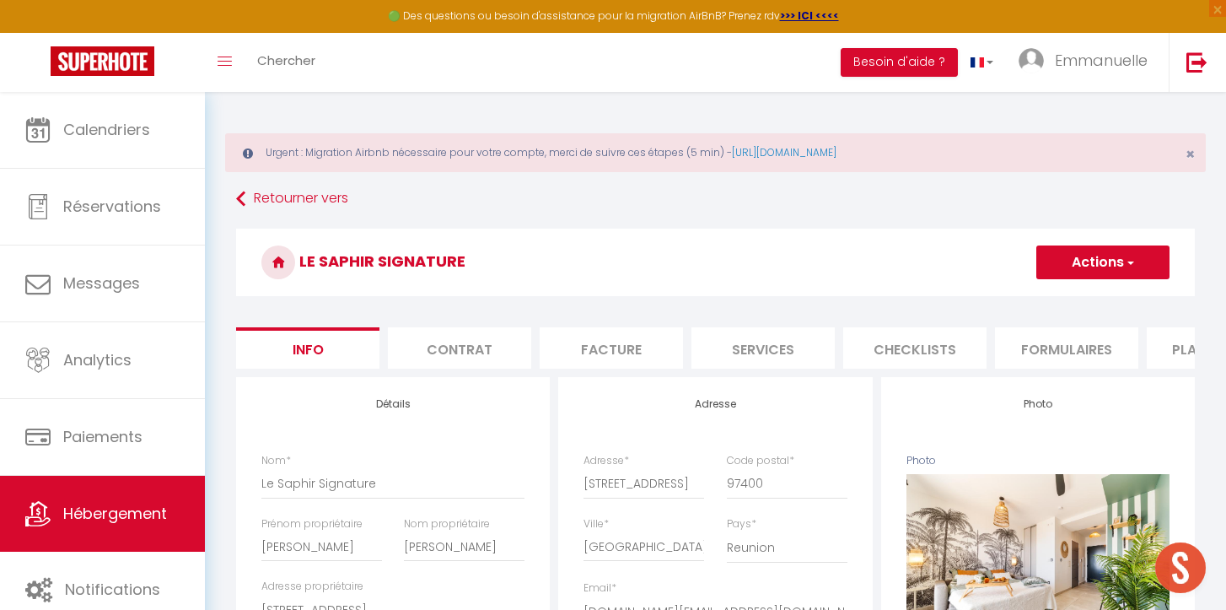
click at [1173, 354] on li "Plateformes" at bounding box center [1218, 347] width 143 height 41
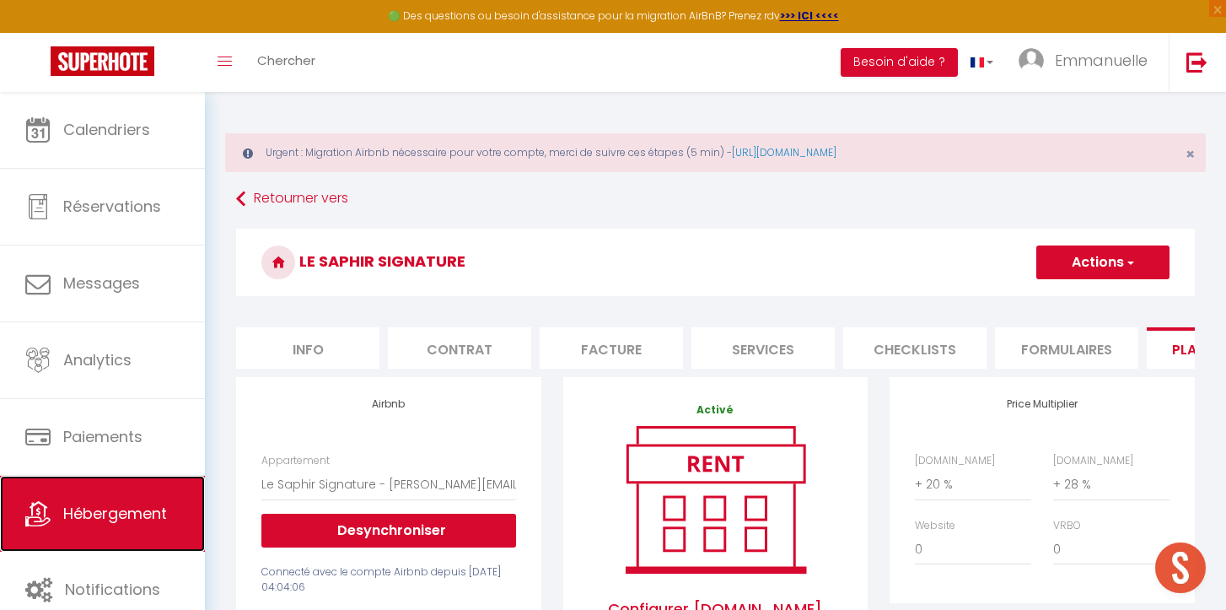
click at [118, 508] on span "Hébergement" at bounding box center [115, 513] width 104 height 21
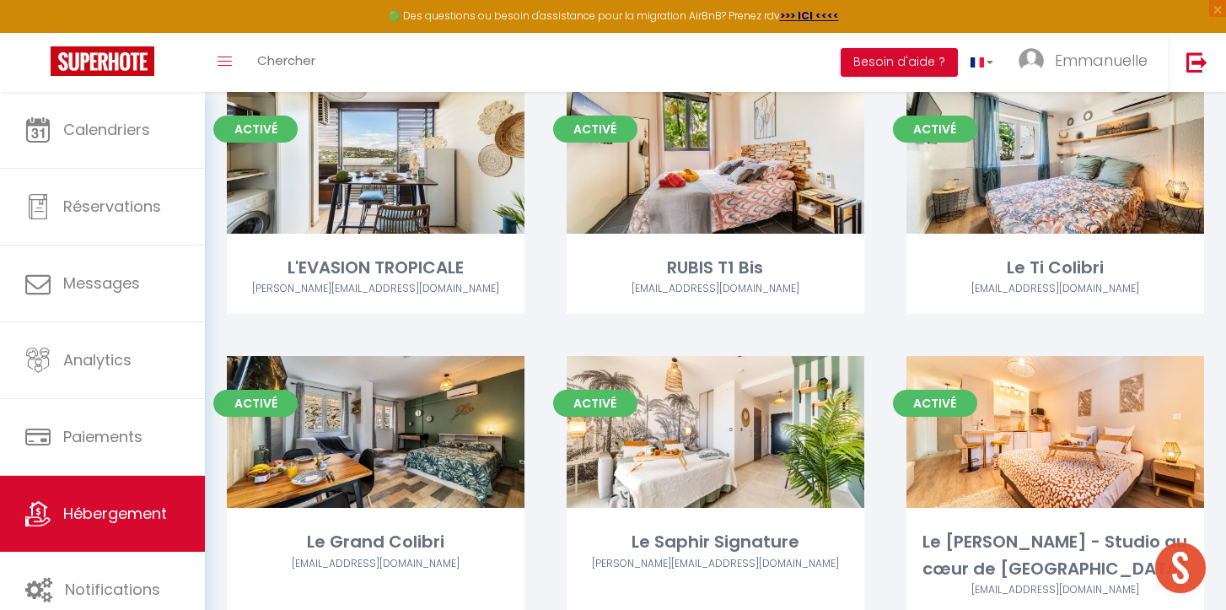
scroll to position [309, 0]
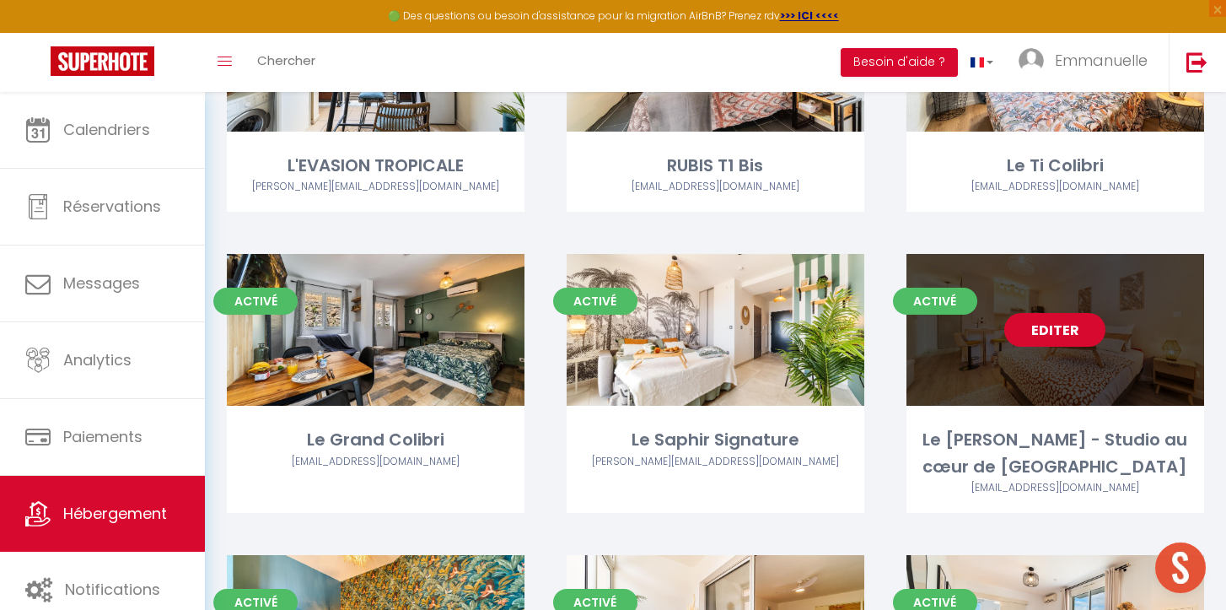
click at [1046, 325] on link "Editer" at bounding box center [1055, 330] width 101 height 34
select select "3"
select select "2"
select select "1"
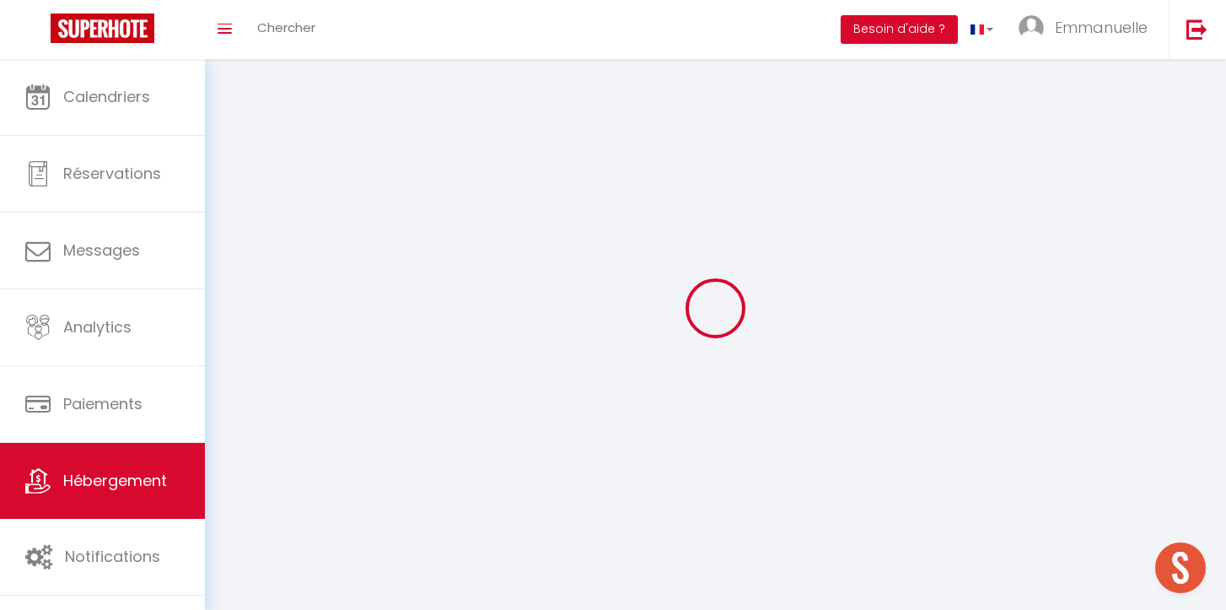
select select
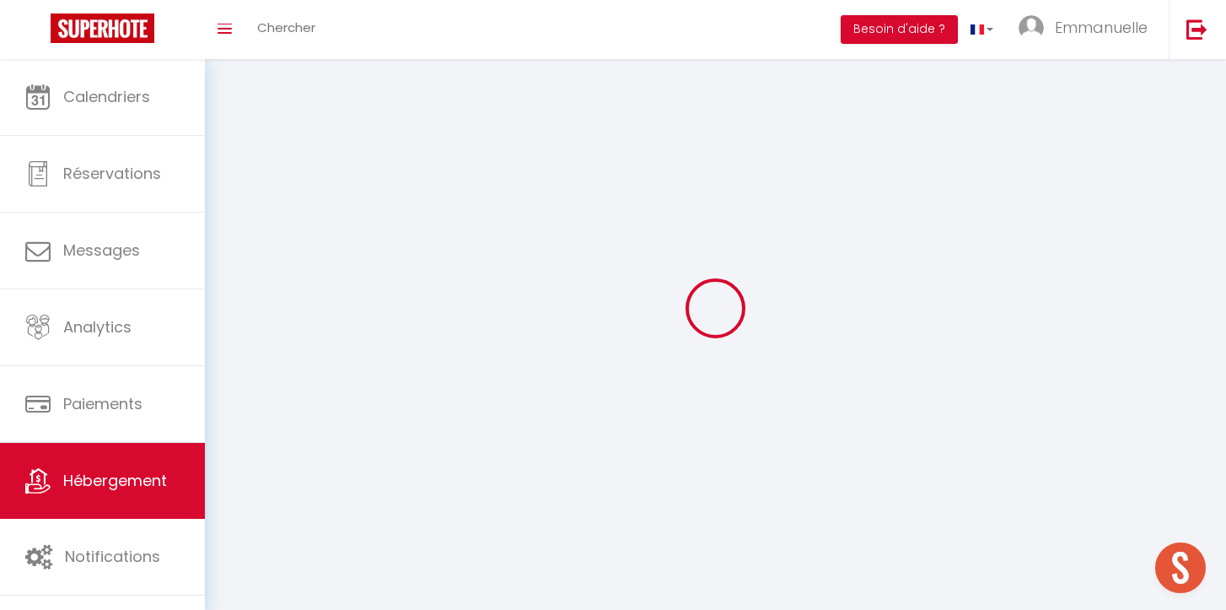
checkbox input "false"
select select
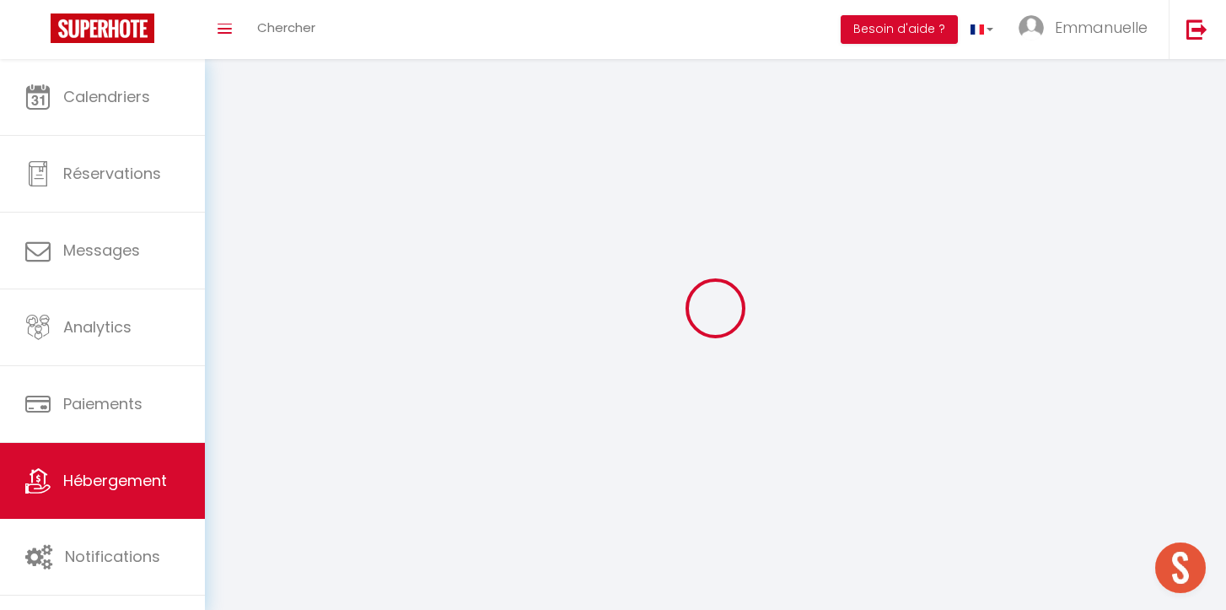
select select
select select "1"
select select
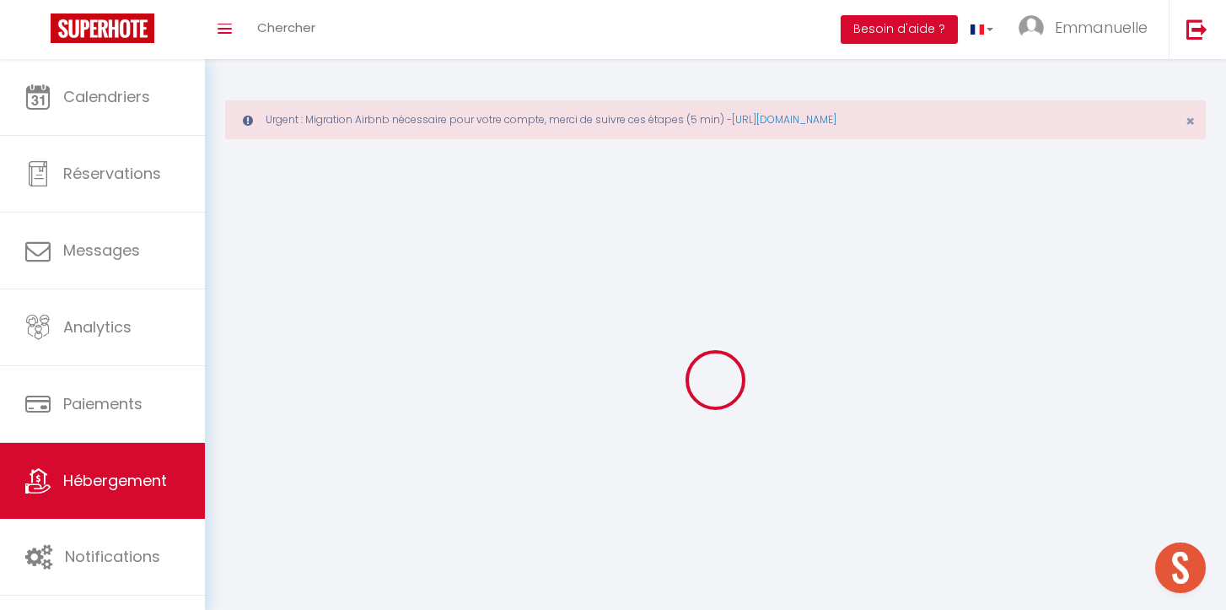
select select
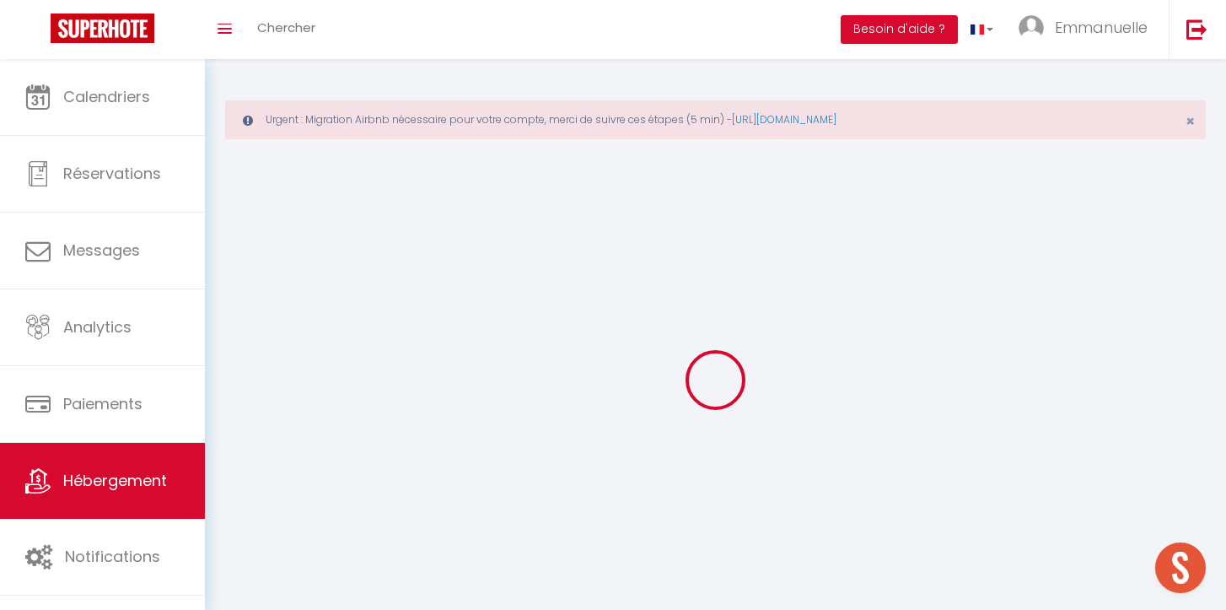
select select
checkbox input "false"
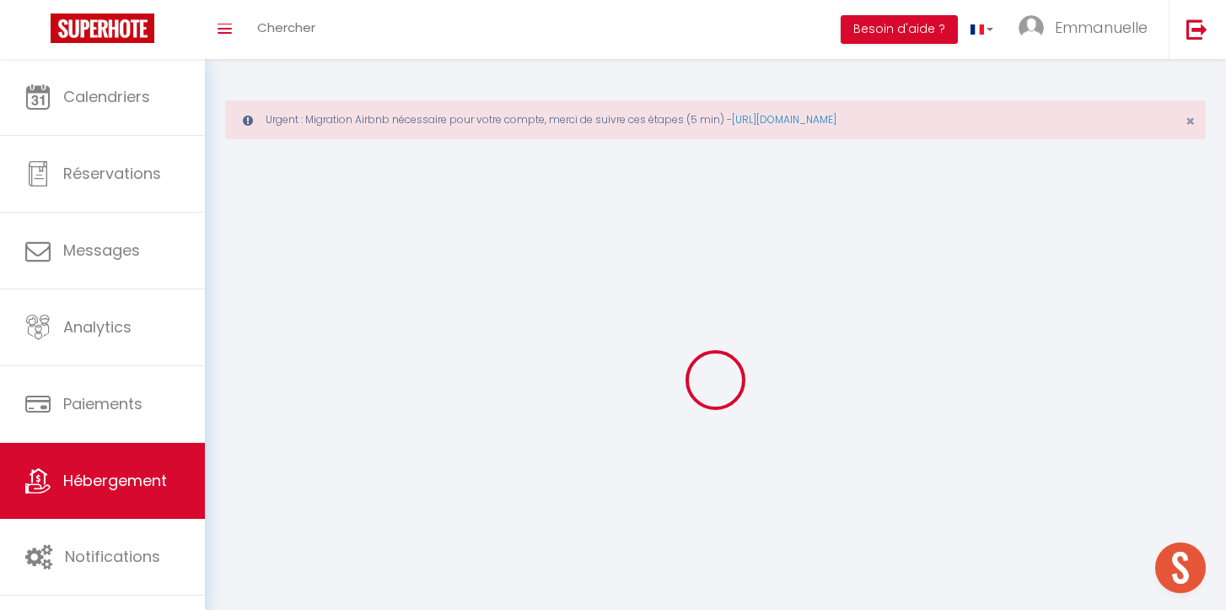
select select
select select "28"
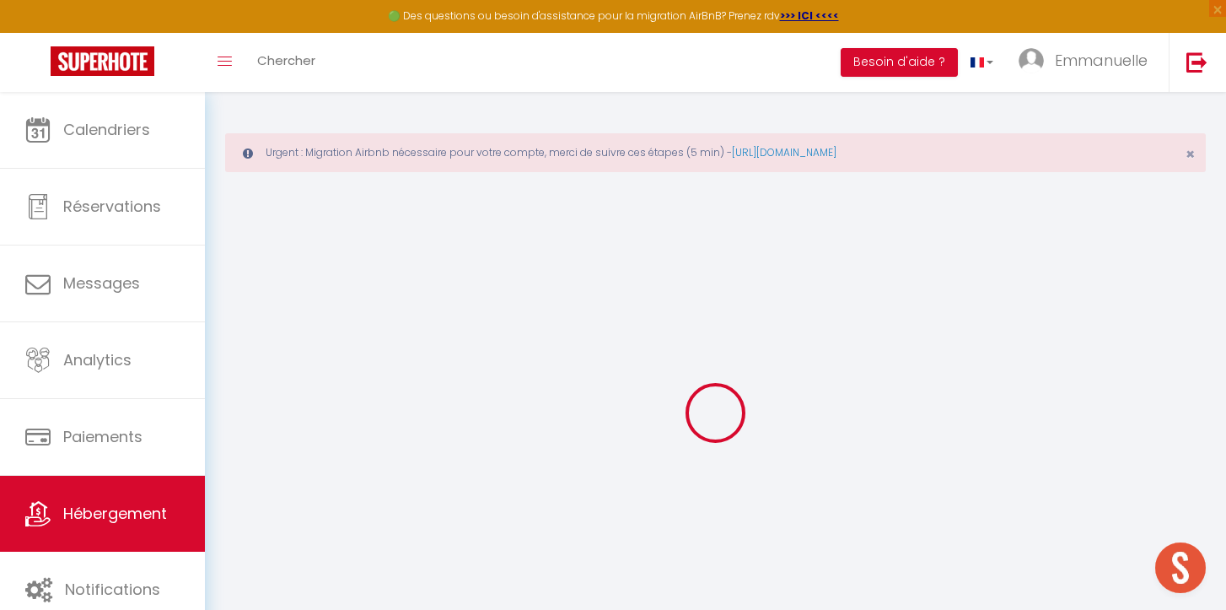
select select
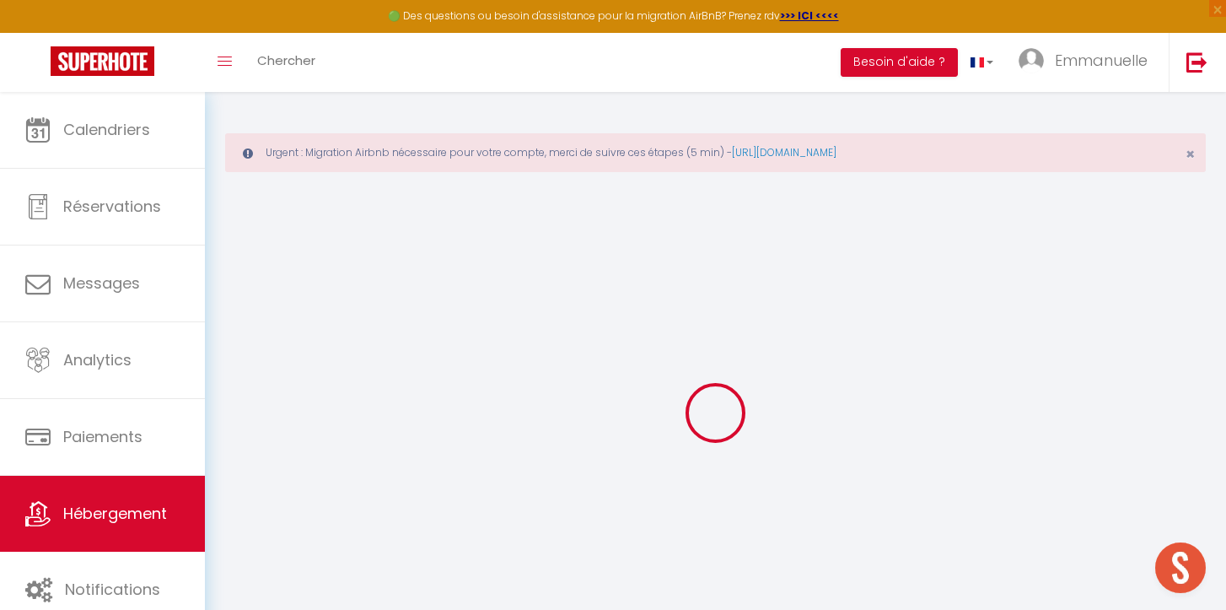
select select
checkbox input "false"
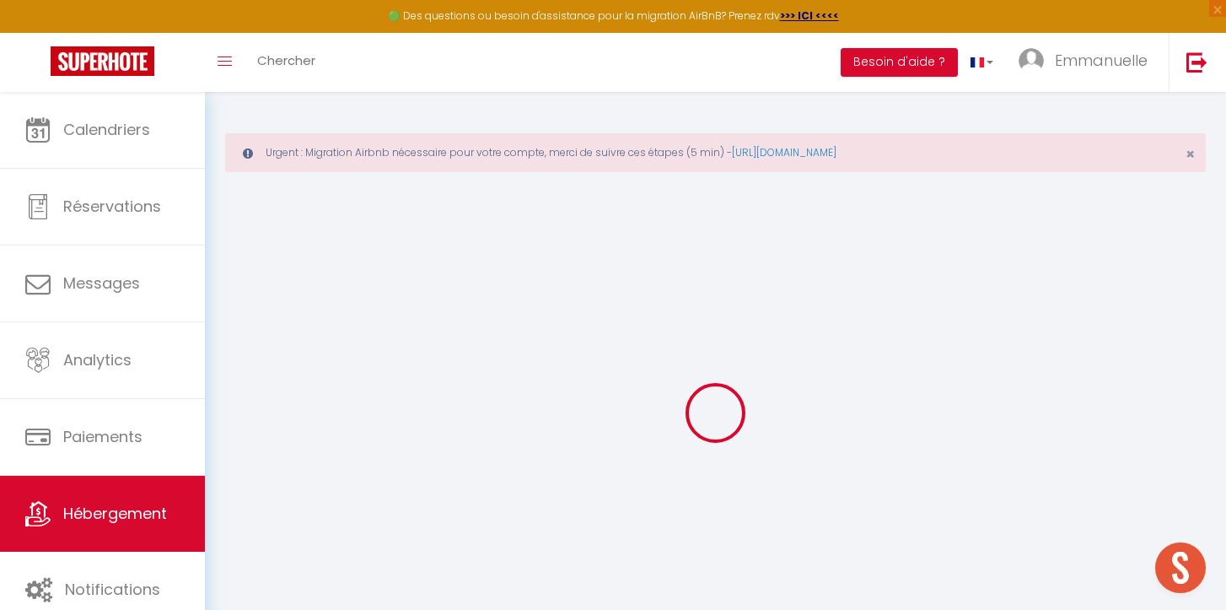
select select
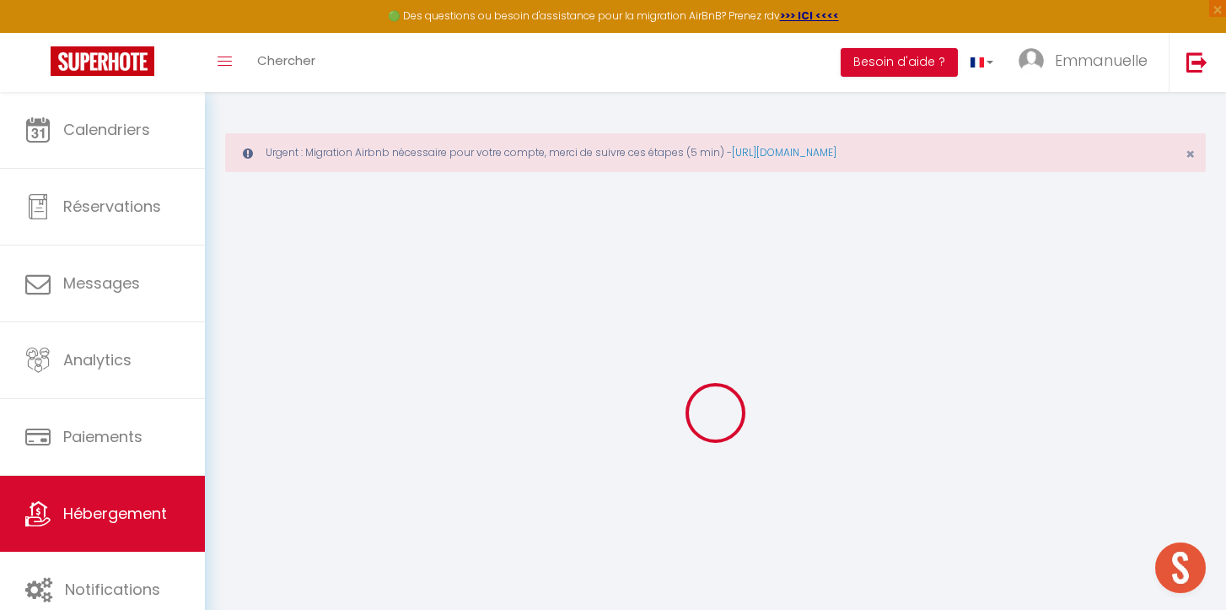
select select
checkbox input "false"
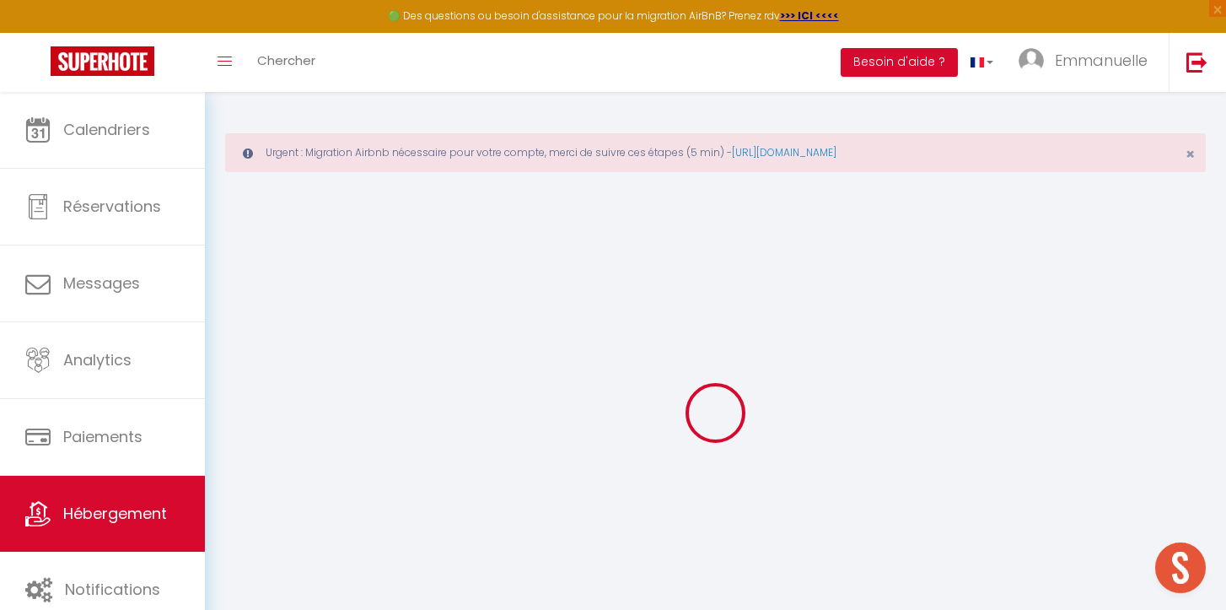
checkbox input "false"
select select
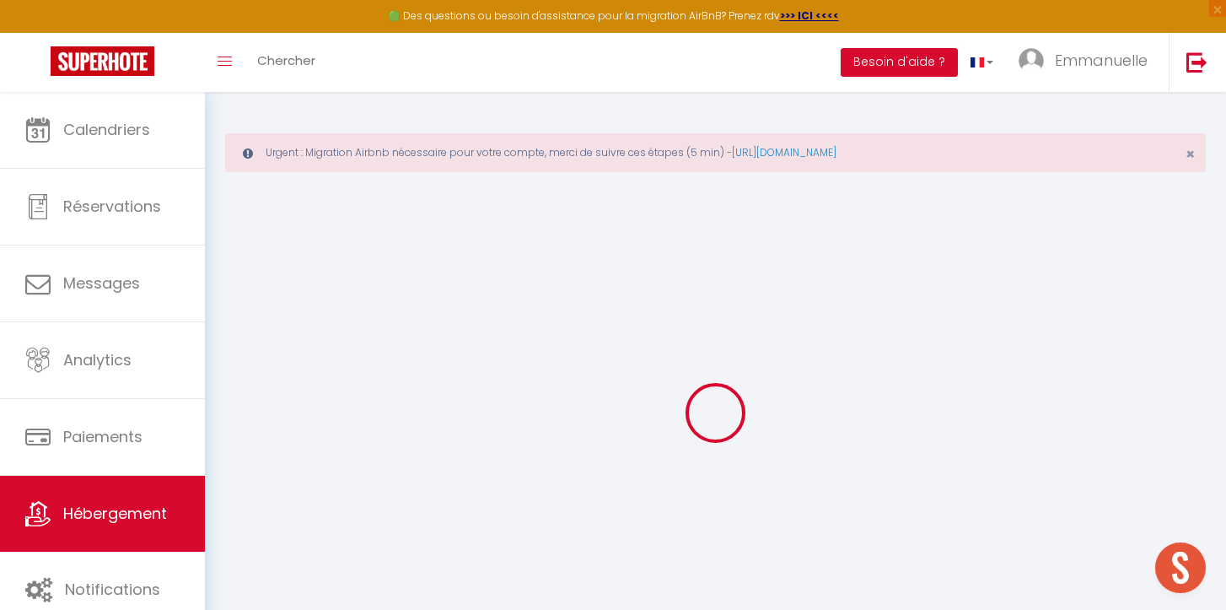
select select
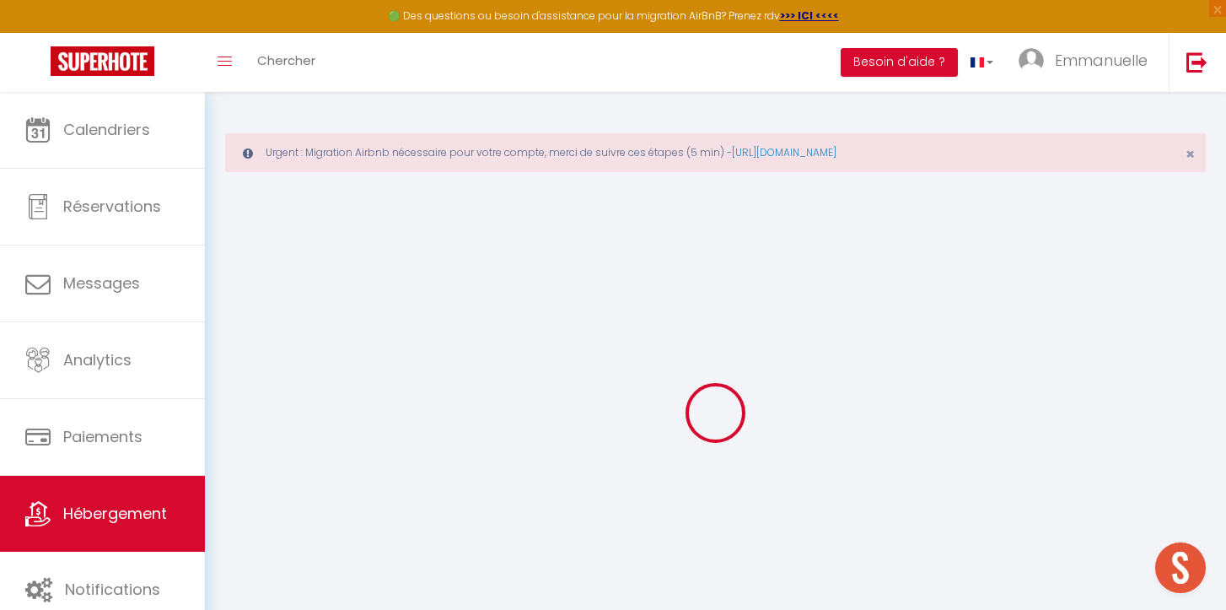
checkbox input "false"
select select
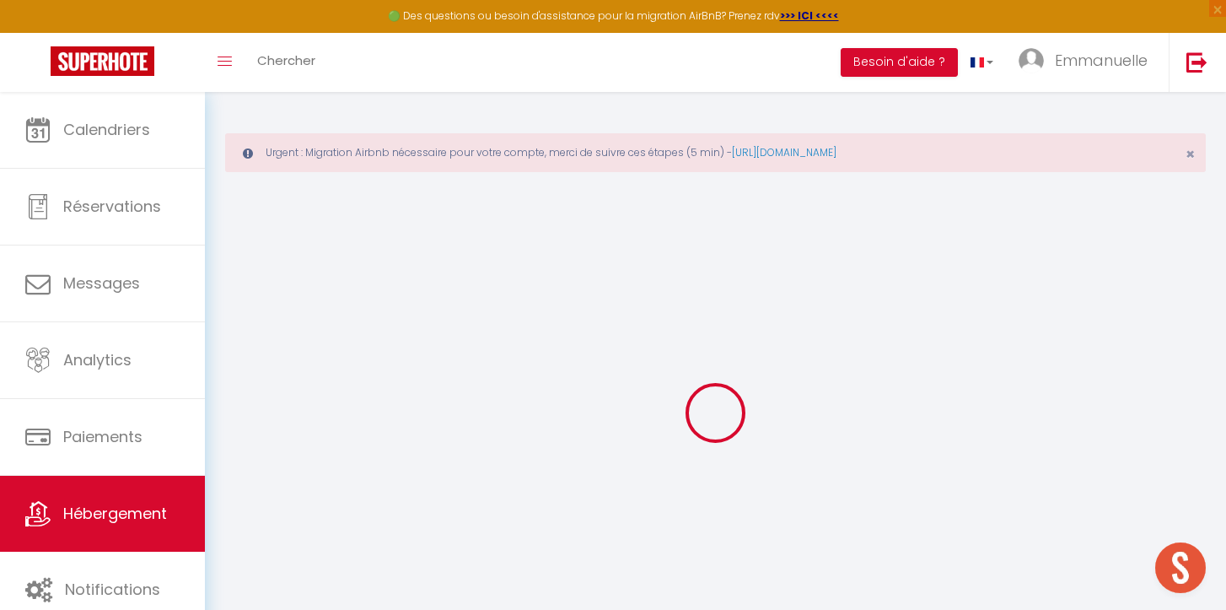
select select
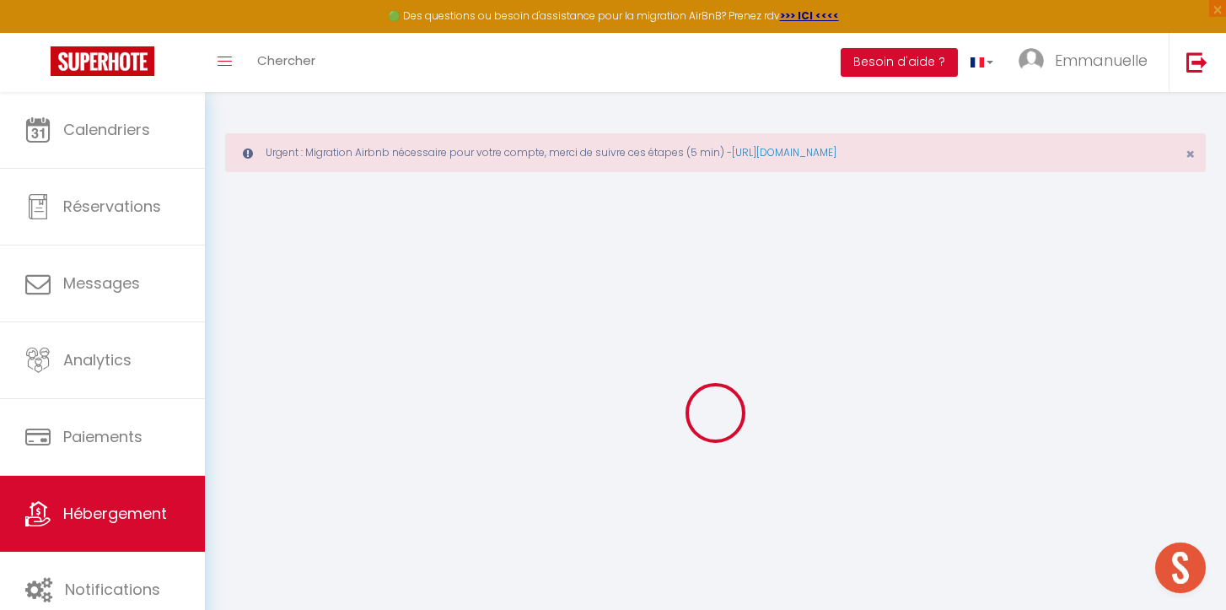
select select
checkbox input "false"
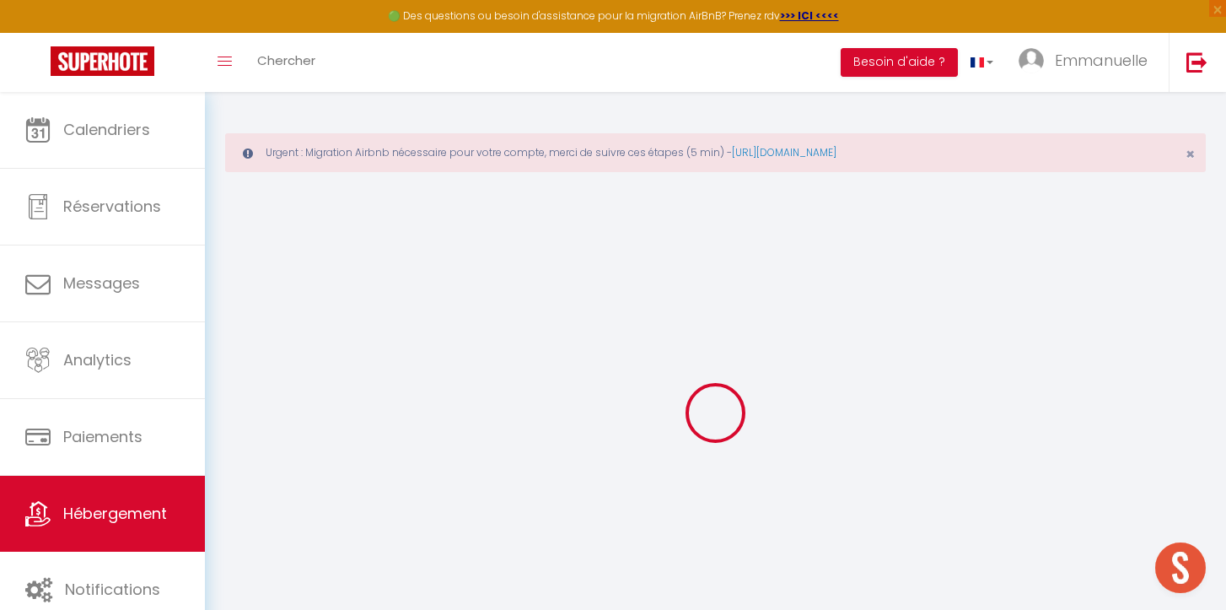
checkbox input "false"
select select
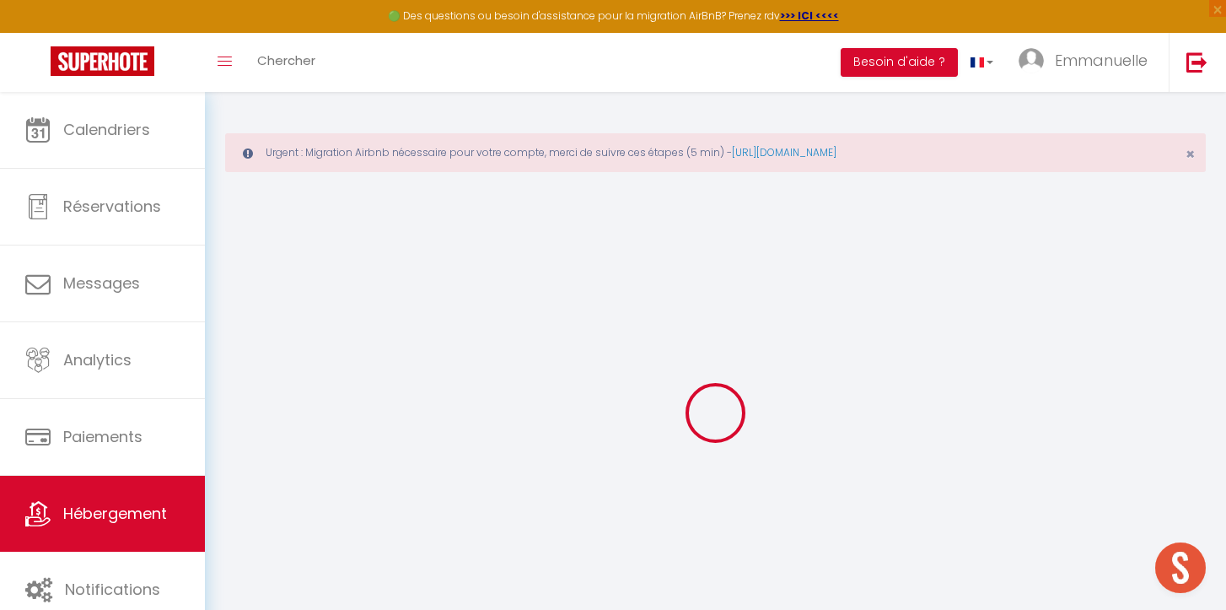
select select
checkbox input "false"
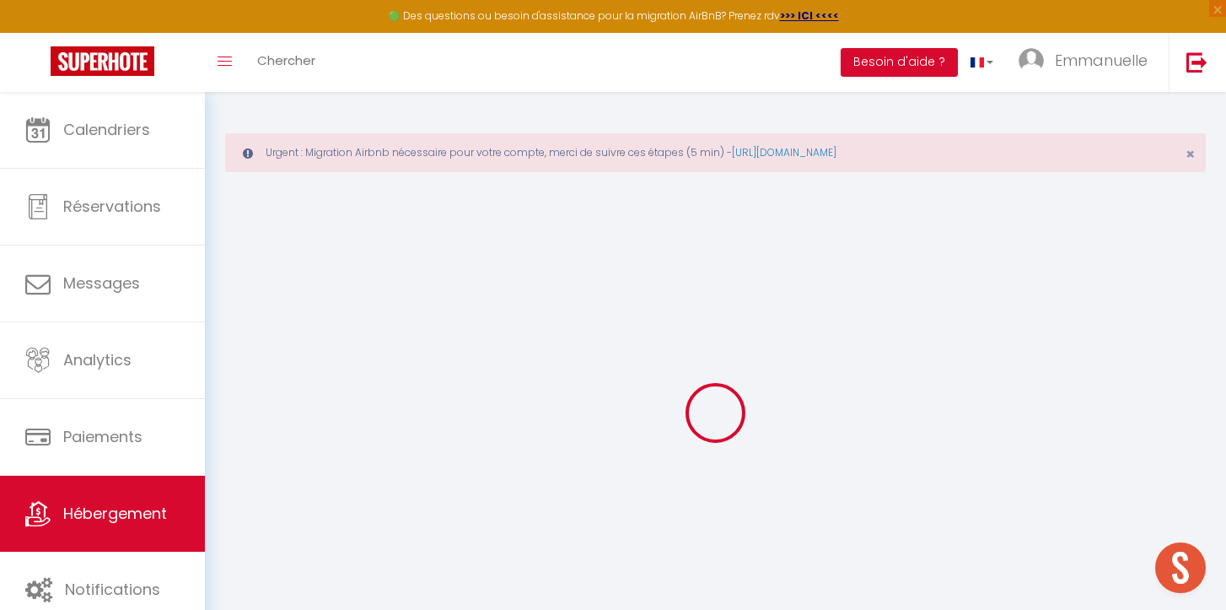
checkbox input "false"
select select
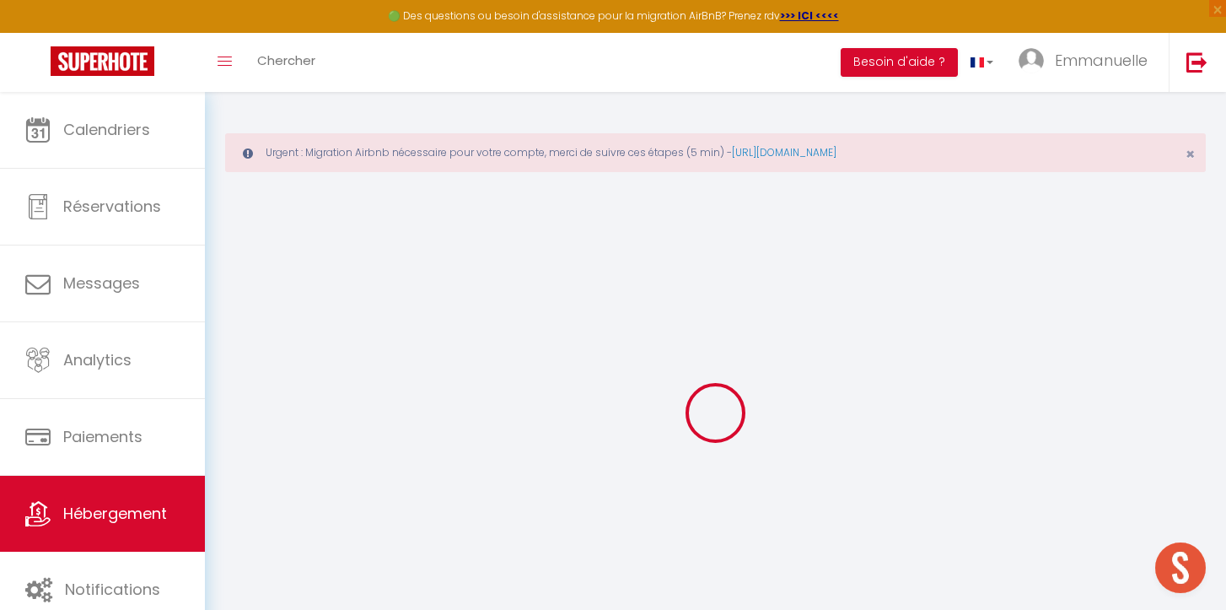
type input "Le [PERSON_NAME] - Studio au cœur de [GEOGRAPHIC_DATA]"
type input "Kimi"
type input "MINATCHY"
type input "[STREET_ADDRESS]"
type input "97400"
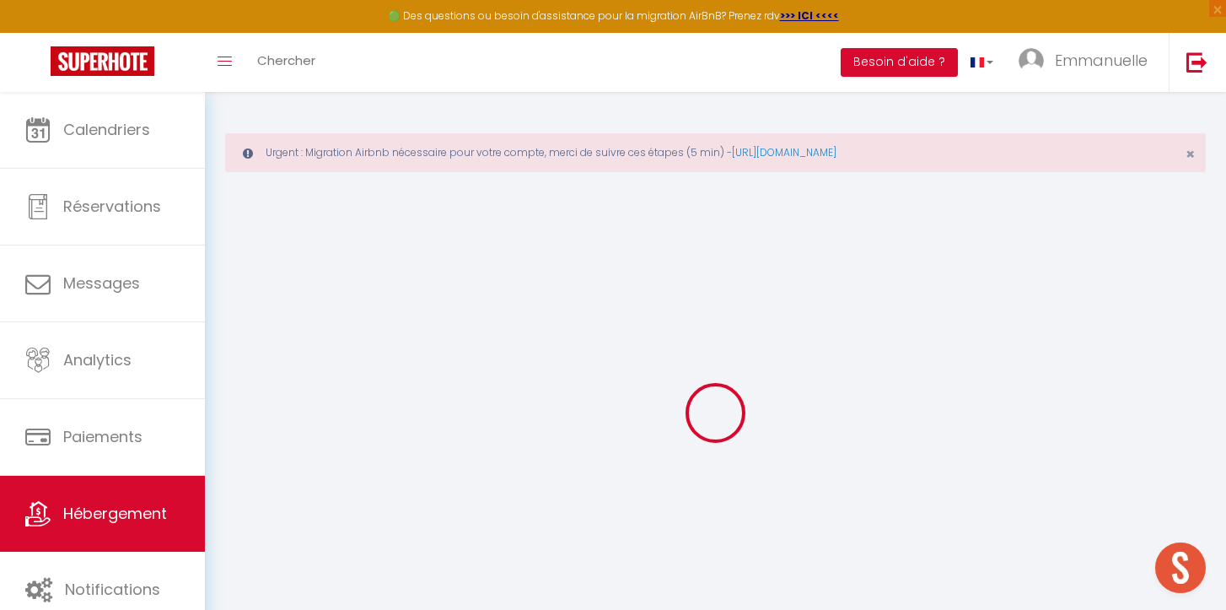
type input "[GEOGRAPHIC_DATA]"
select select "2"
type input "54"
type input "2.50"
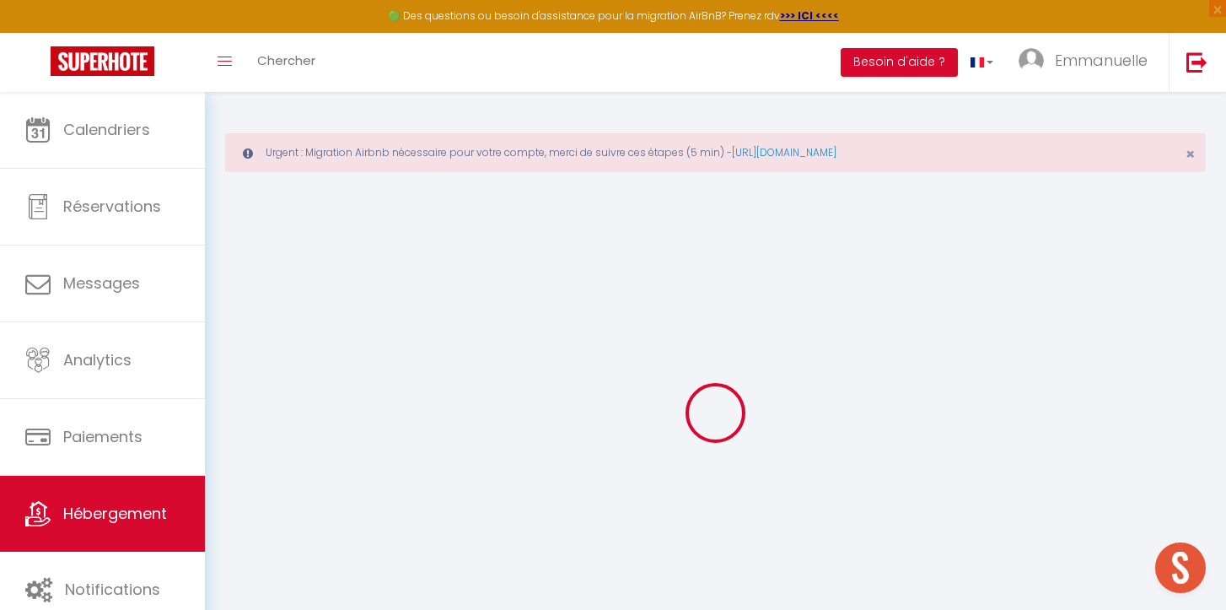
type input "500"
select select
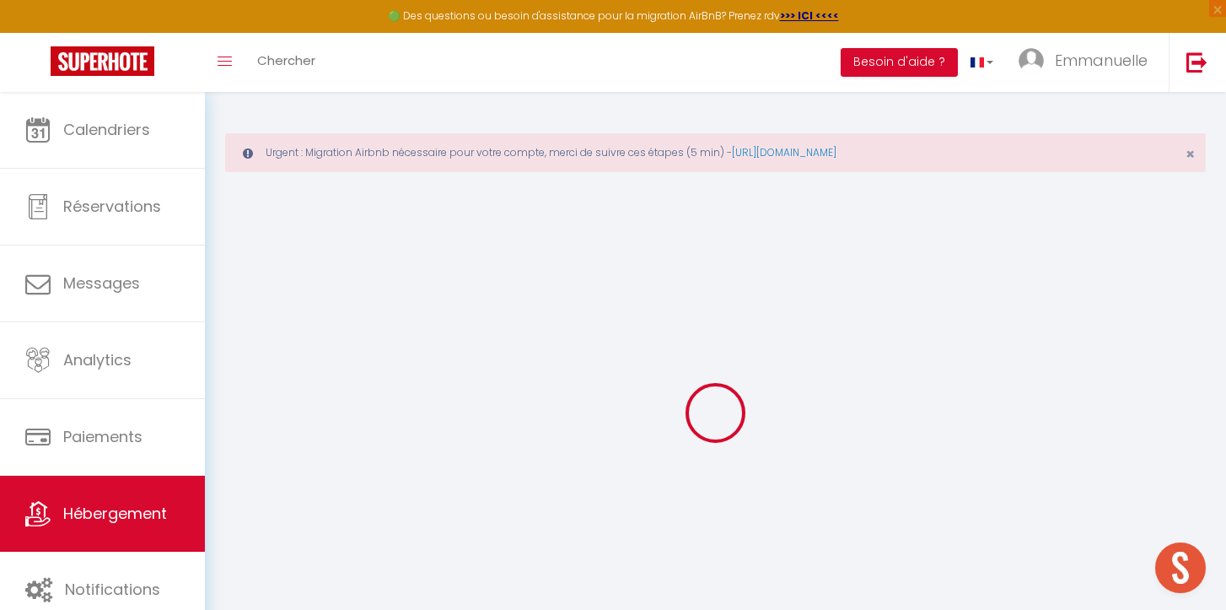
select select
type input "[STREET_ADDRESS]"
type input "97400"
type input "SAINT DENIS"
select select "177"
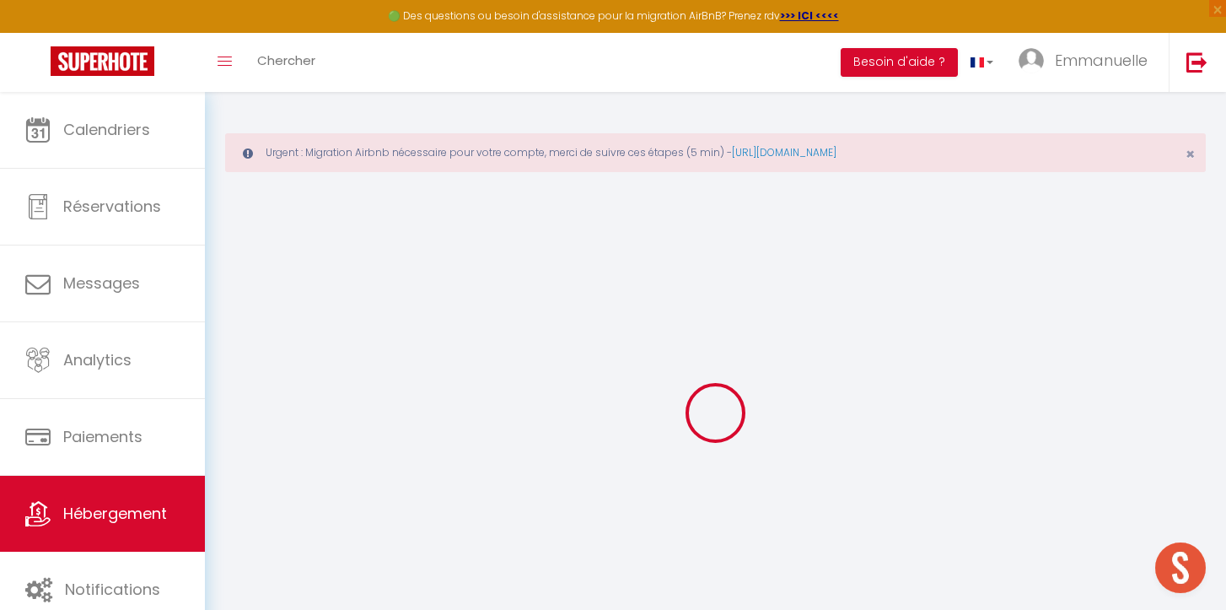
type input "[DOMAIN_NAME][EMAIL_ADDRESS][DOMAIN_NAME]"
select select "15439"
checkbox input "false"
checkbox input "true"
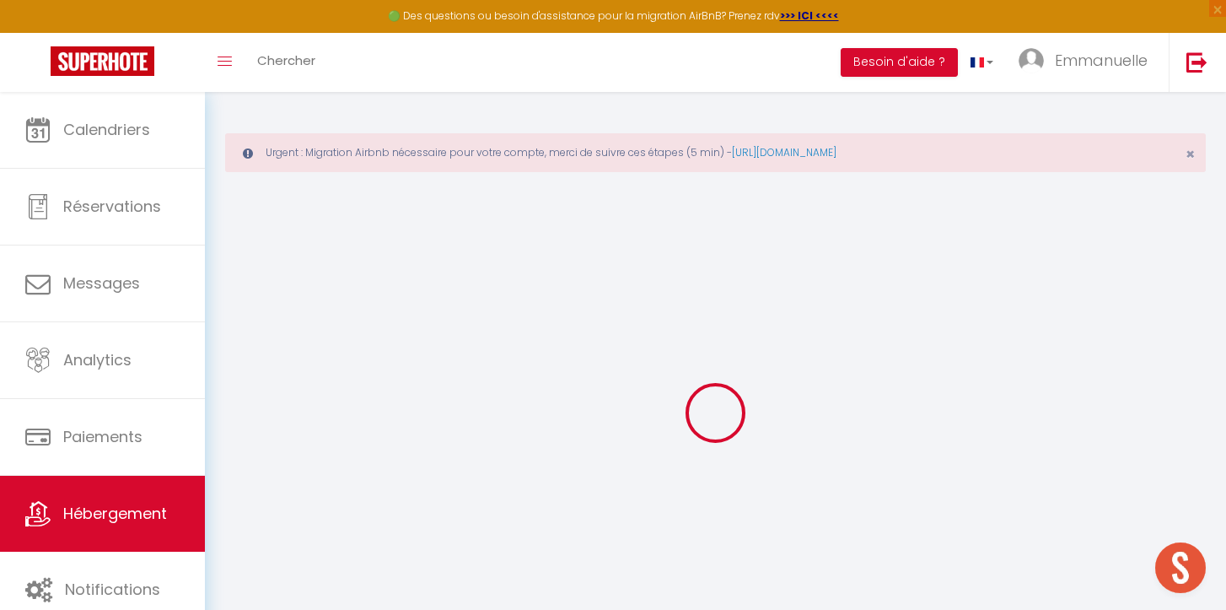
checkbox input "false"
type input "22"
type input "0"
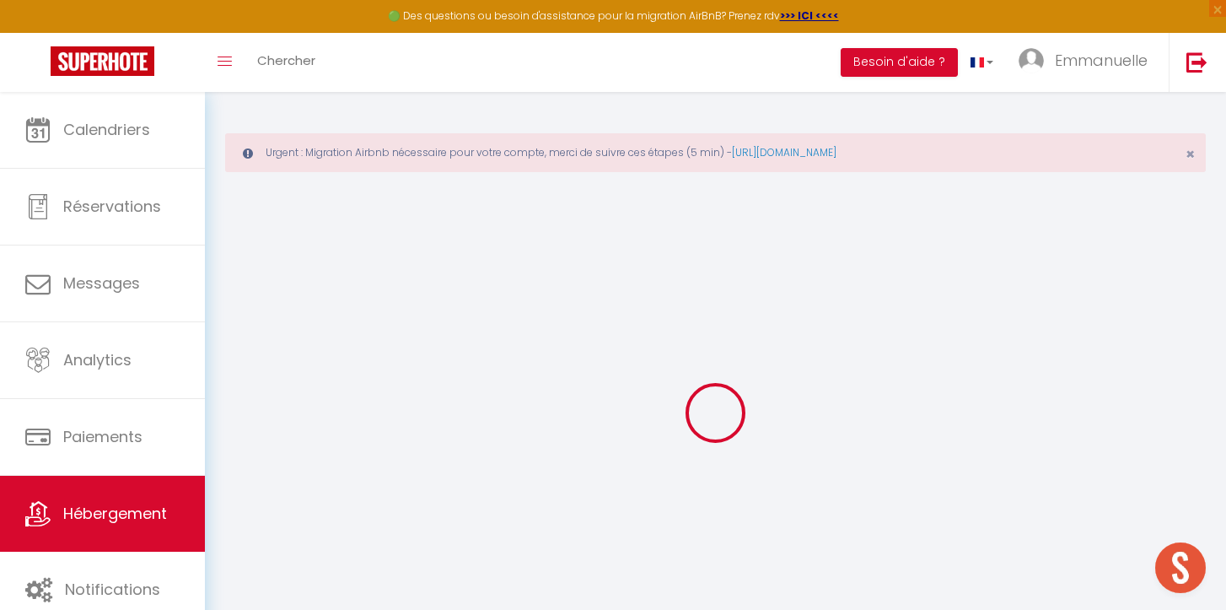
select select "+ 20 %"
select select "+ 29 %"
checkbox input "false"
checkbox input "true"
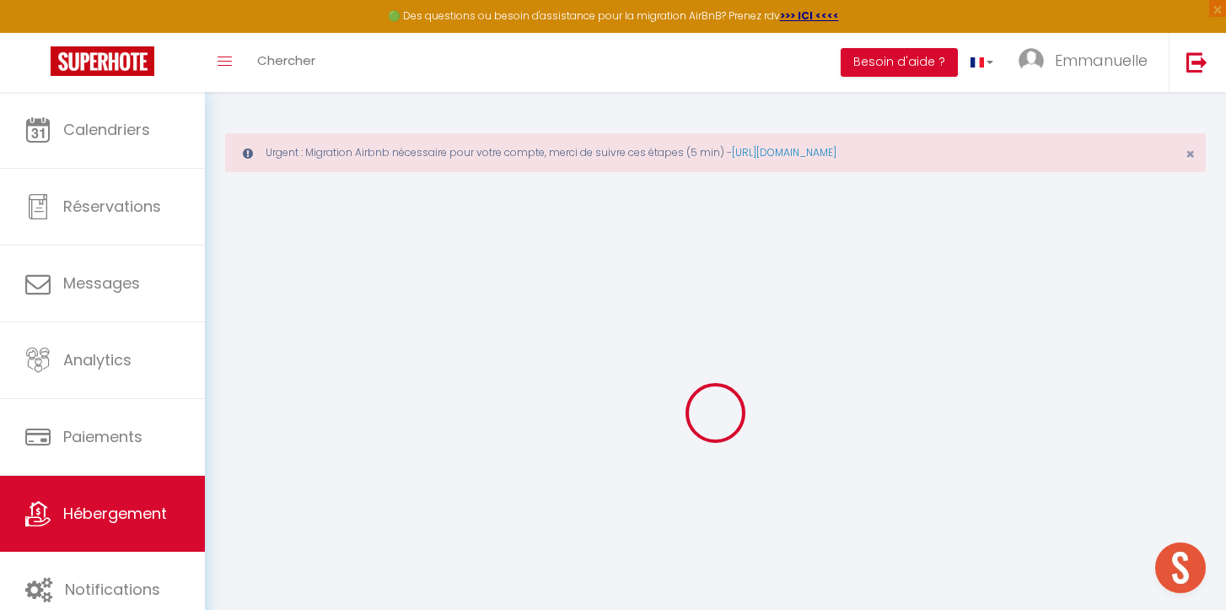
checkbox input "false"
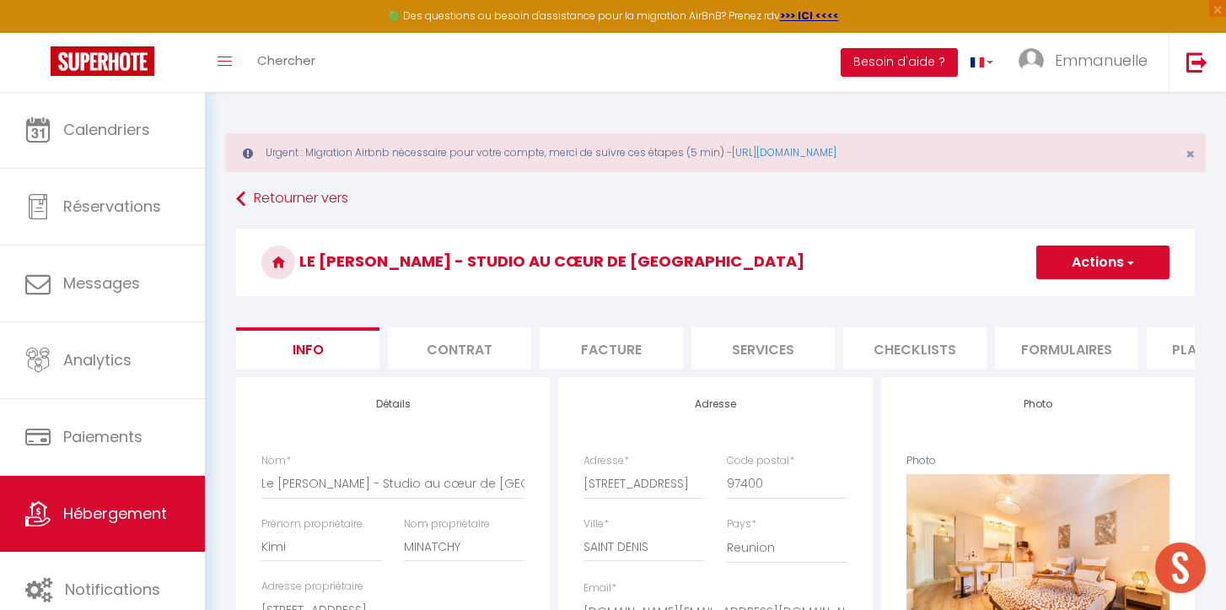
checkbox input "false"
checkbox input "true"
checkbox input "false"
select select "EUR"
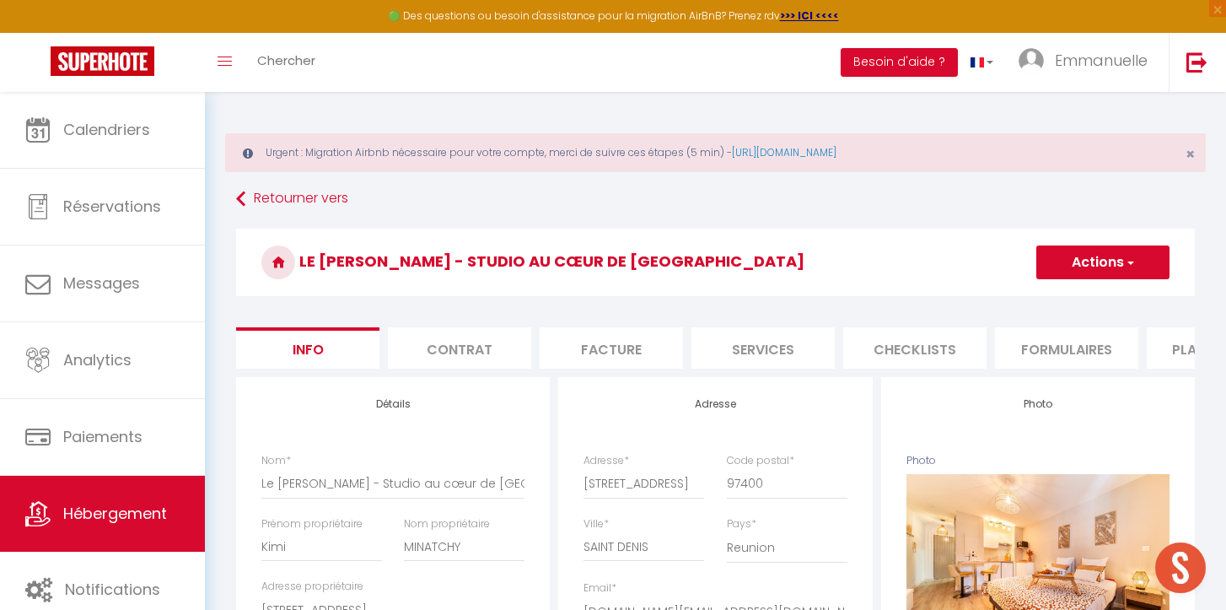
select select "13929-1417302204802839282"
click at [1165, 358] on li "Plateformes" at bounding box center [1218, 347] width 143 height 41
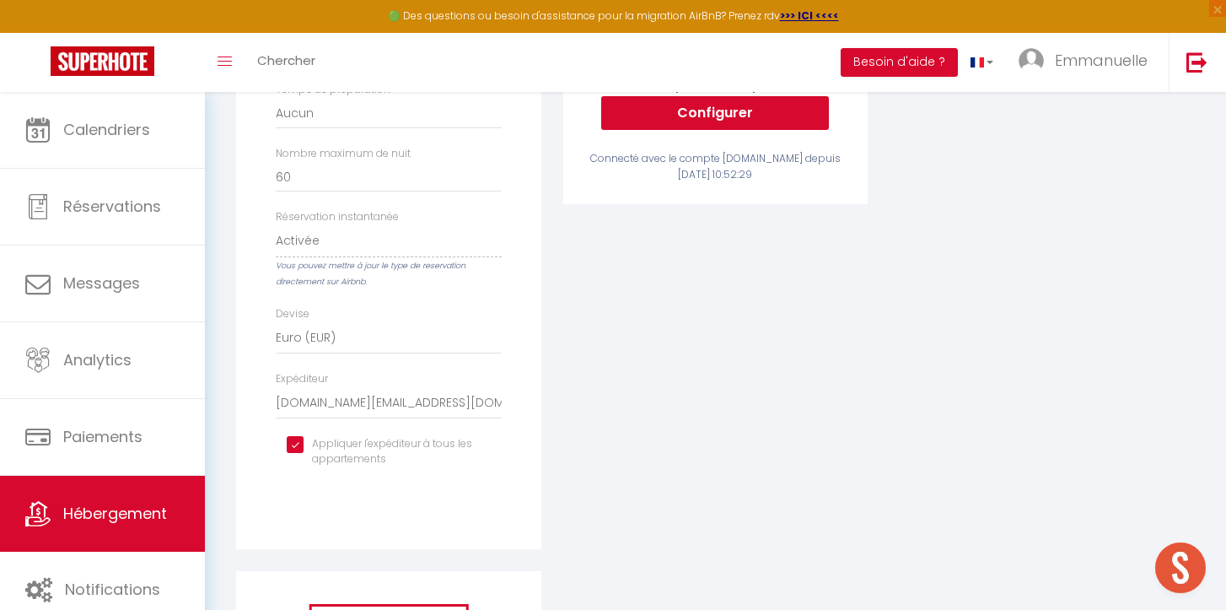
scroll to position [587, 0]
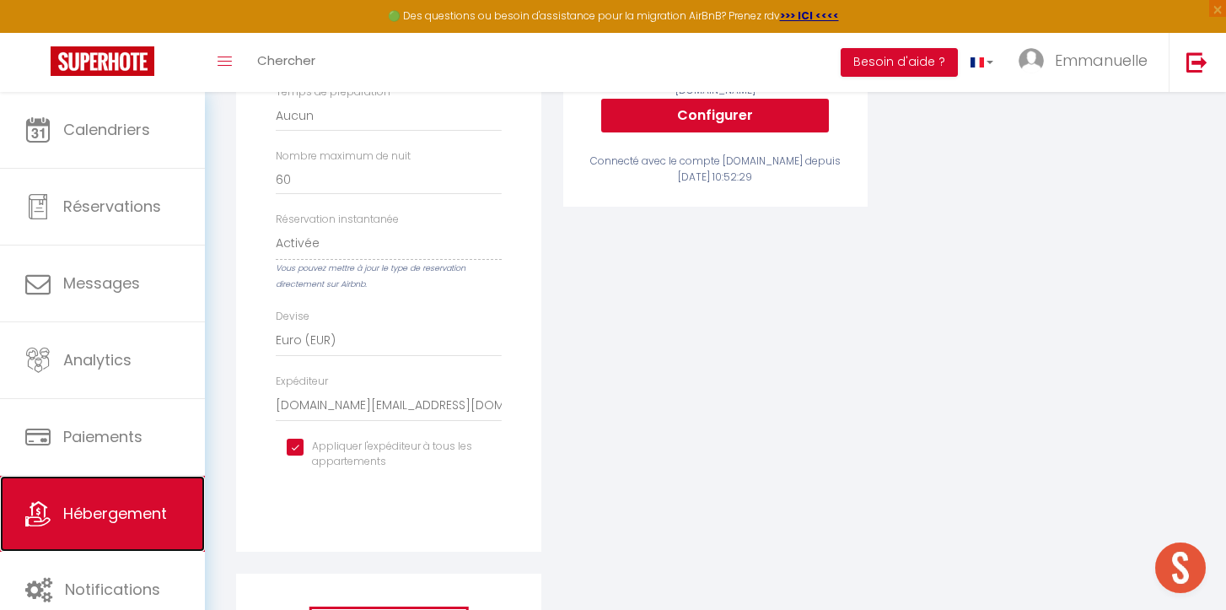
click at [126, 511] on span "Hébergement" at bounding box center [115, 513] width 104 height 21
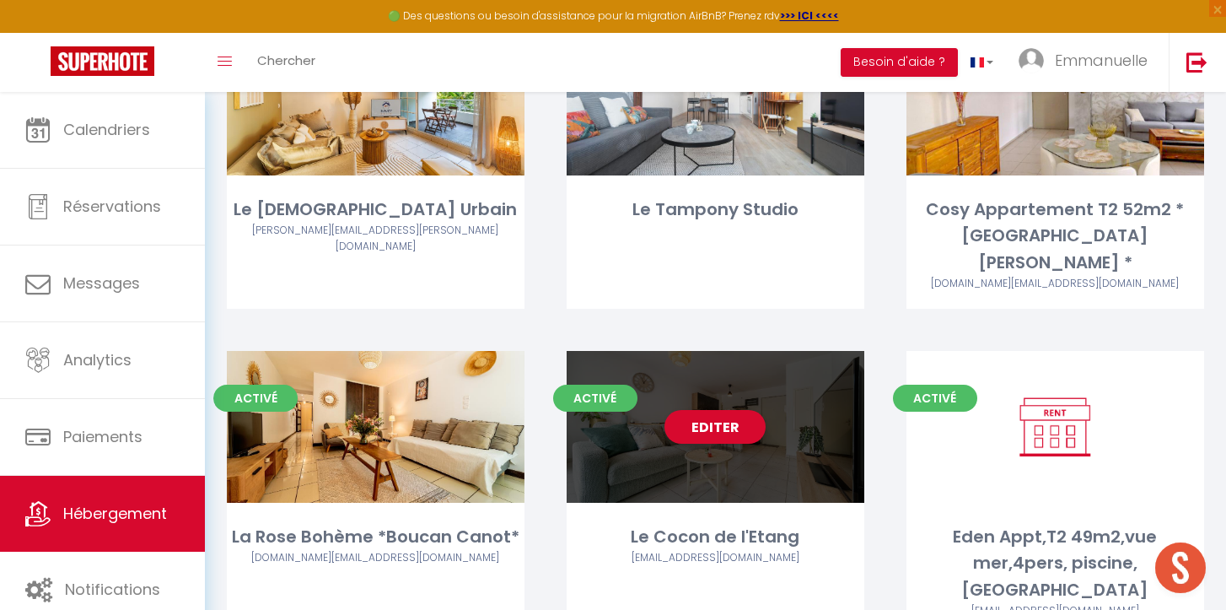
scroll to position [1369, 0]
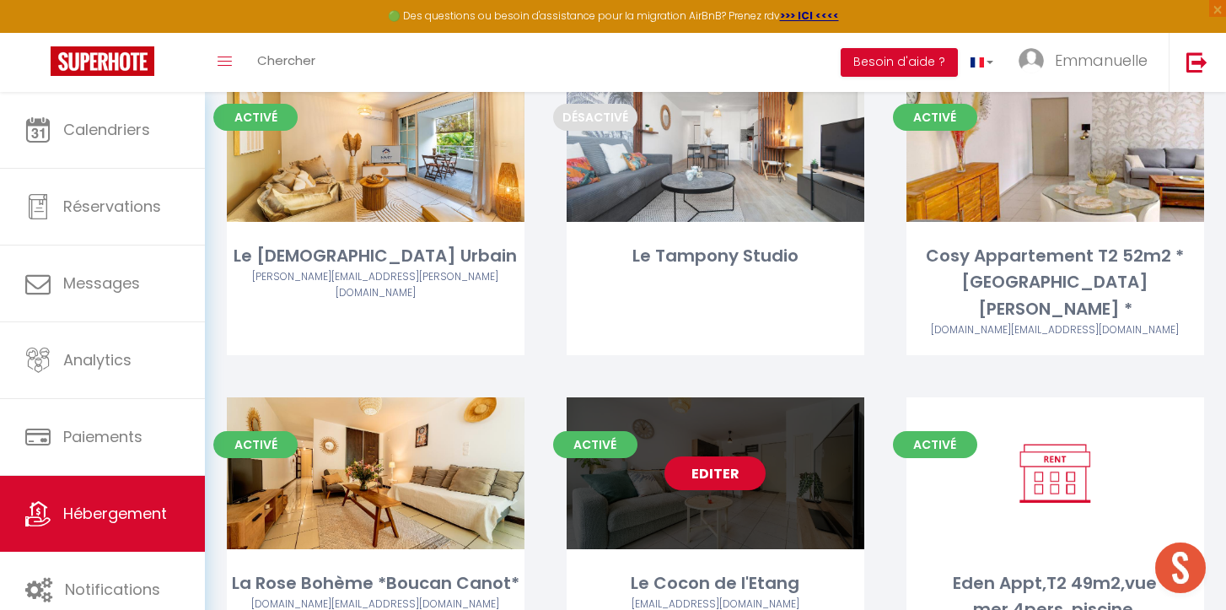
click at [754, 461] on link "Editer" at bounding box center [715, 473] width 101 height 34
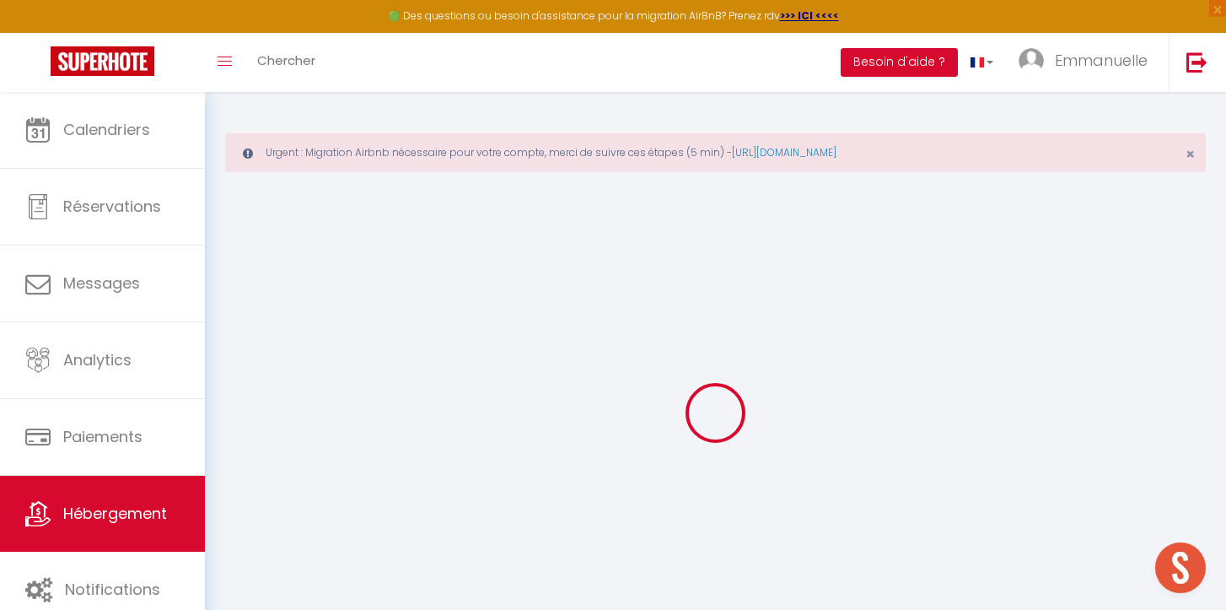
select select
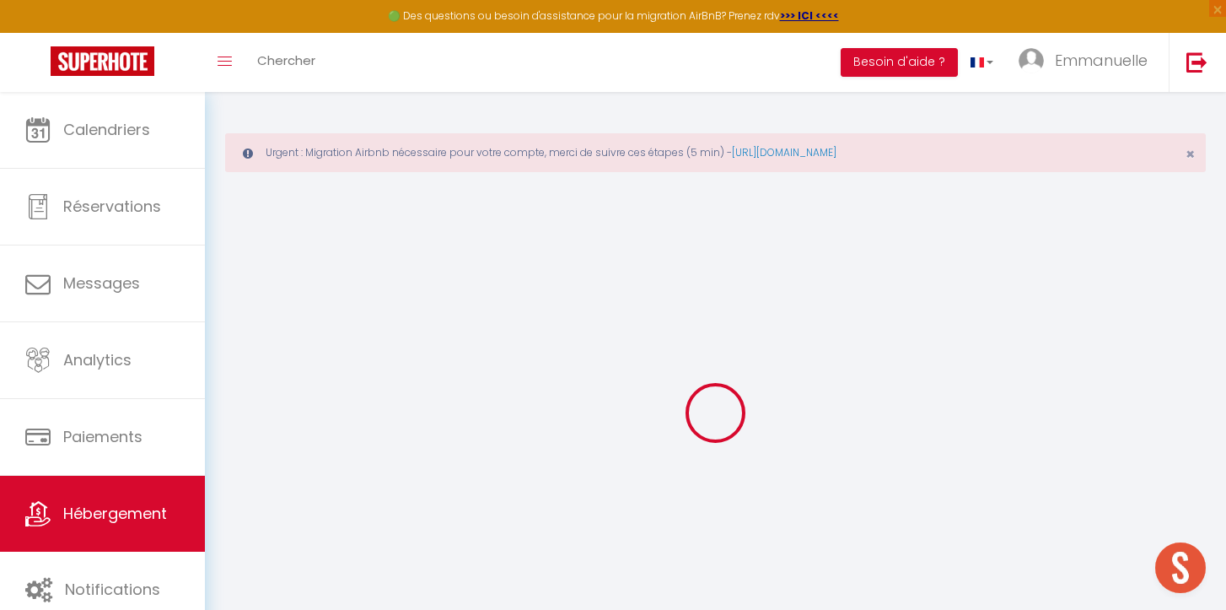
select select
checkbox input "false"
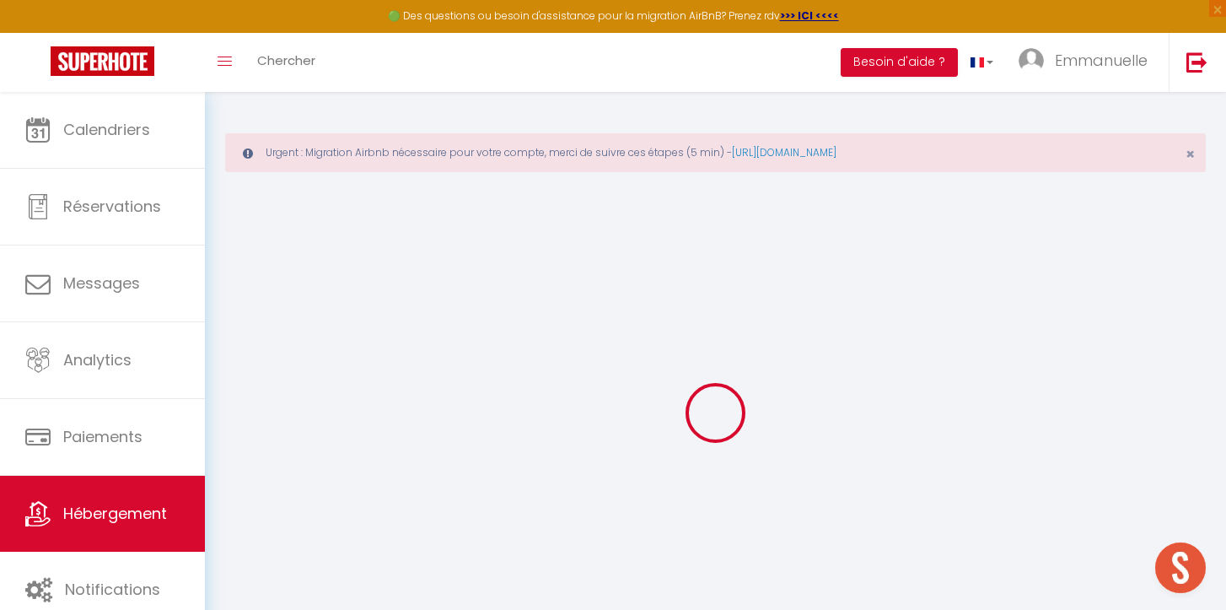
select select
type input "Le Cocon de l'Etang"
type input "Sodalie"
type input "CARRON"
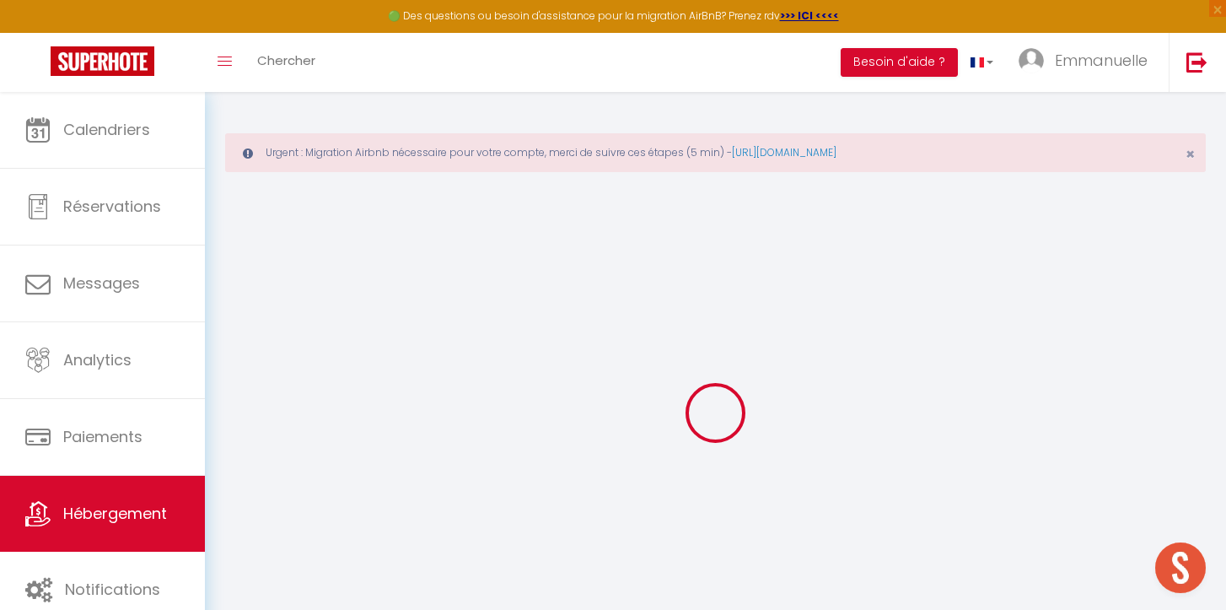
type input "16 Route [PERSON_NAME]"
type input "97490"
type input "St [PERSON_NAME]"
type input "50"
type input "6"
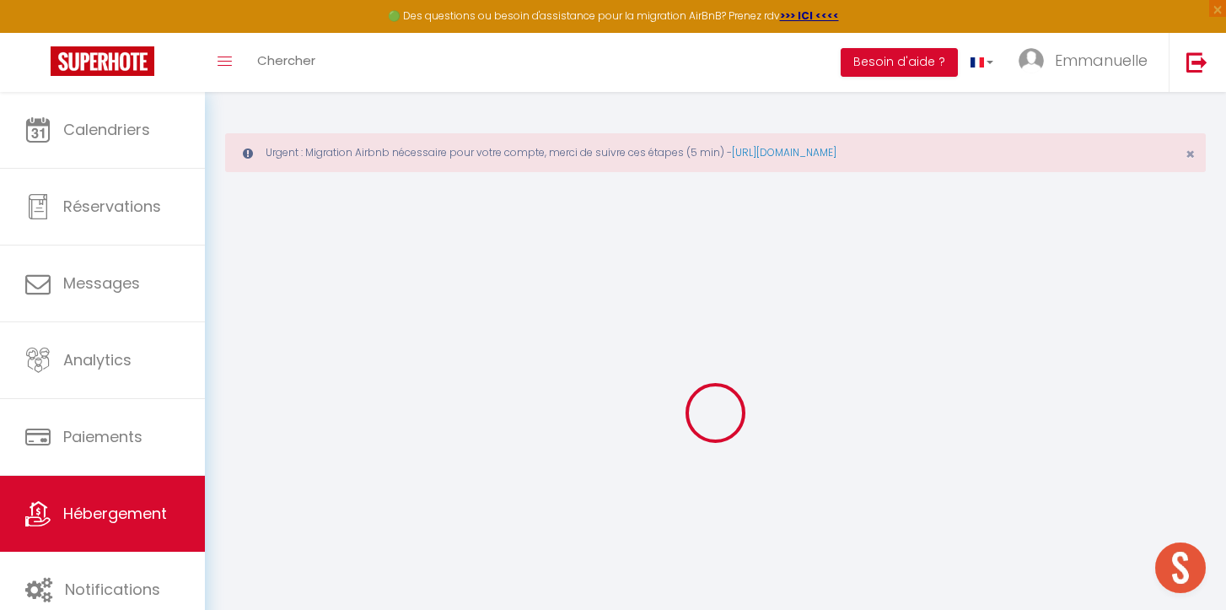
type input "84"
type input "2.50"
type input "500"
select select
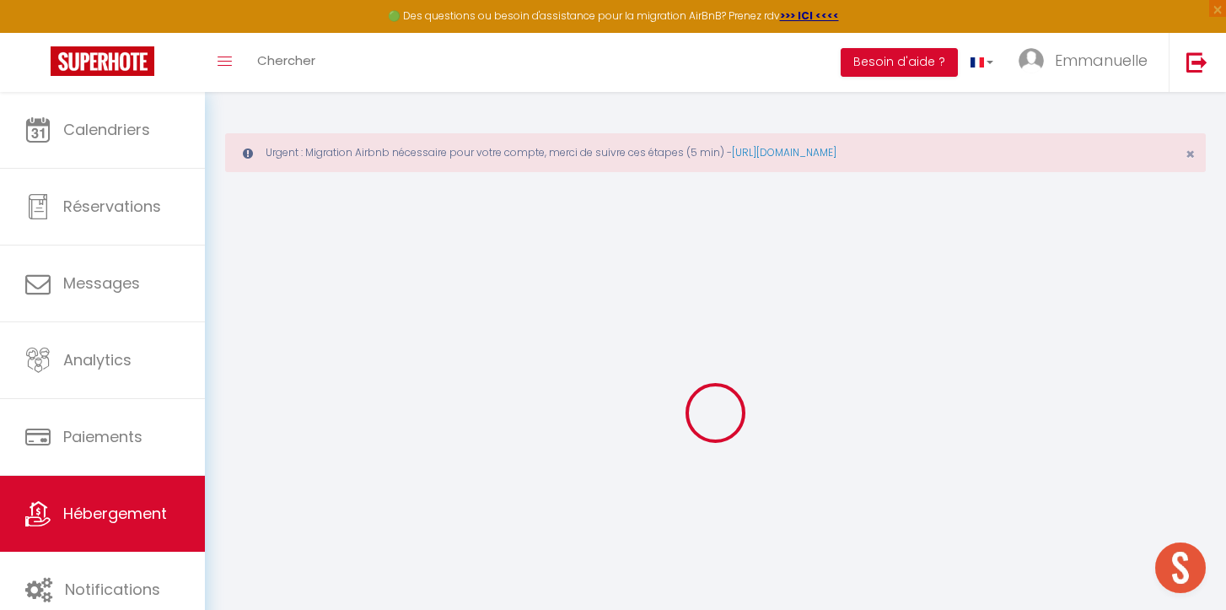
select select
type input "[STREET_ADDRESS] [PERSON_NAME]"
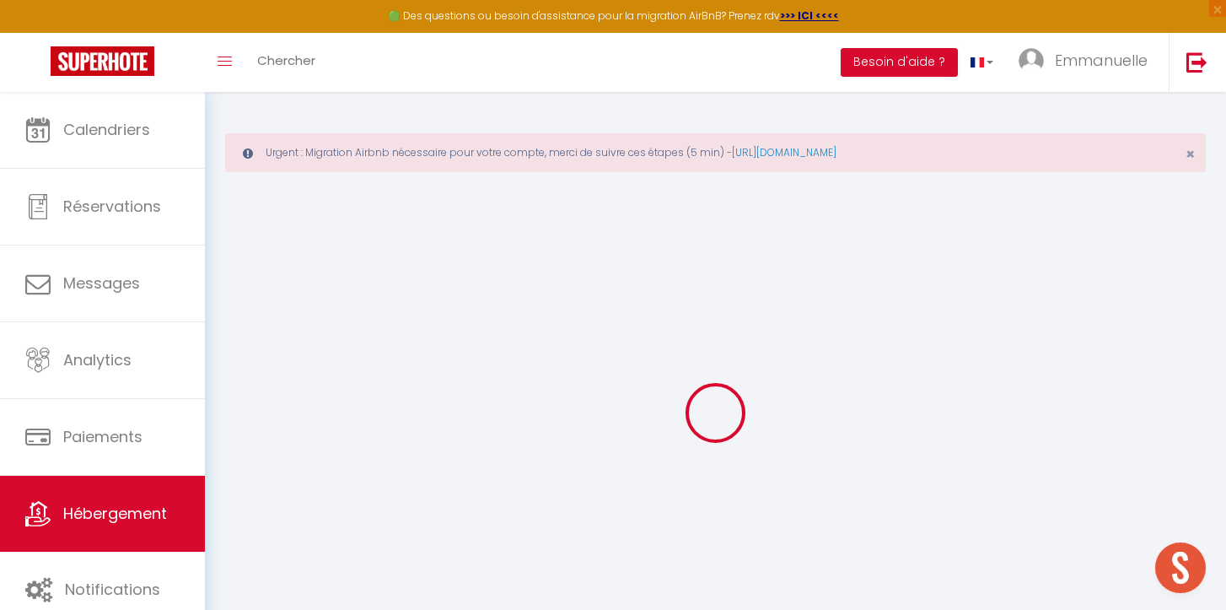
type input "97460"
type input "St [PERSON_NAME]"
type input "[DOMAIN_NAME][EMAIL_ADDRESS][DOMAIN_NAME]"
select select "4127"
checkbox input "false"
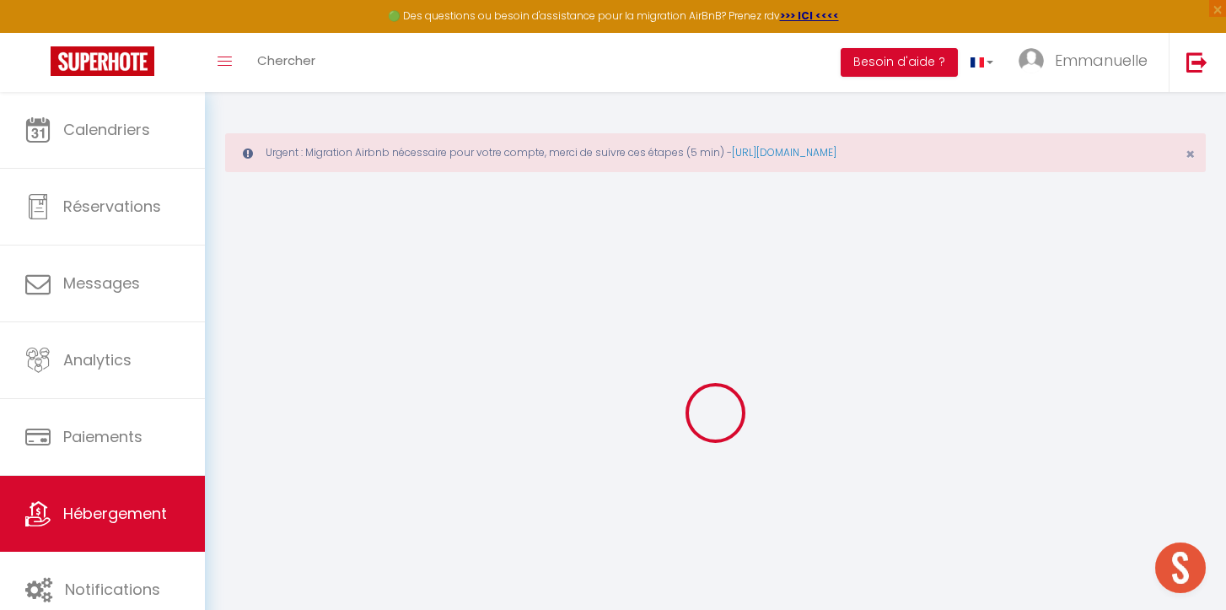
checkbox input "false"
checkbox input "true"
checkbox input "false"
type input "71.5"
type input "0"
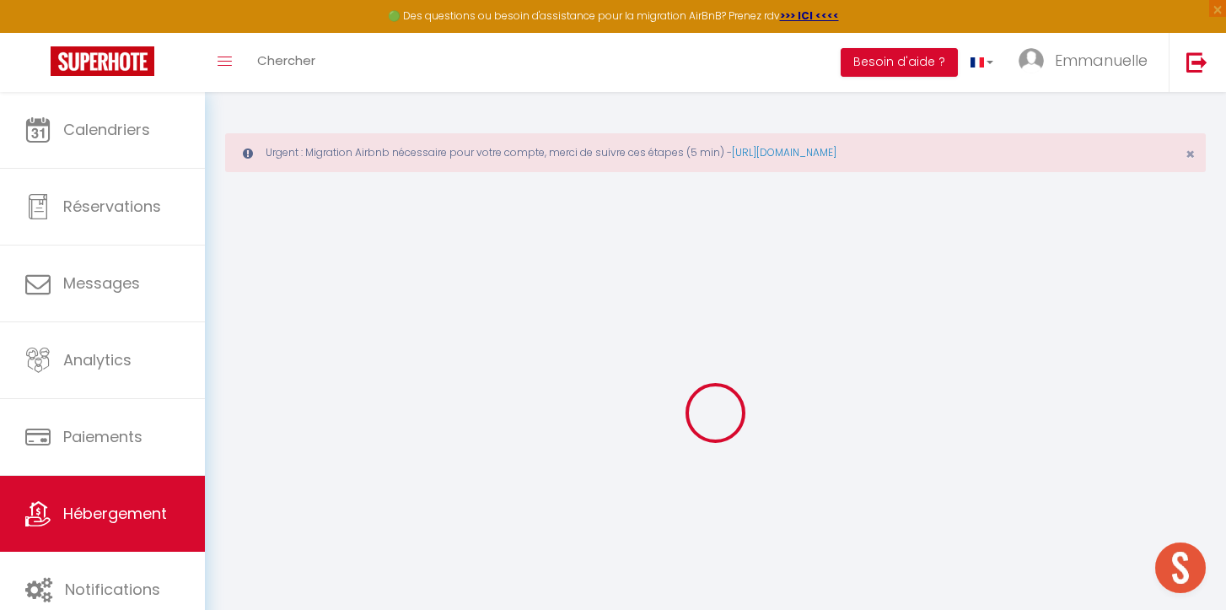
type input "0"
select select
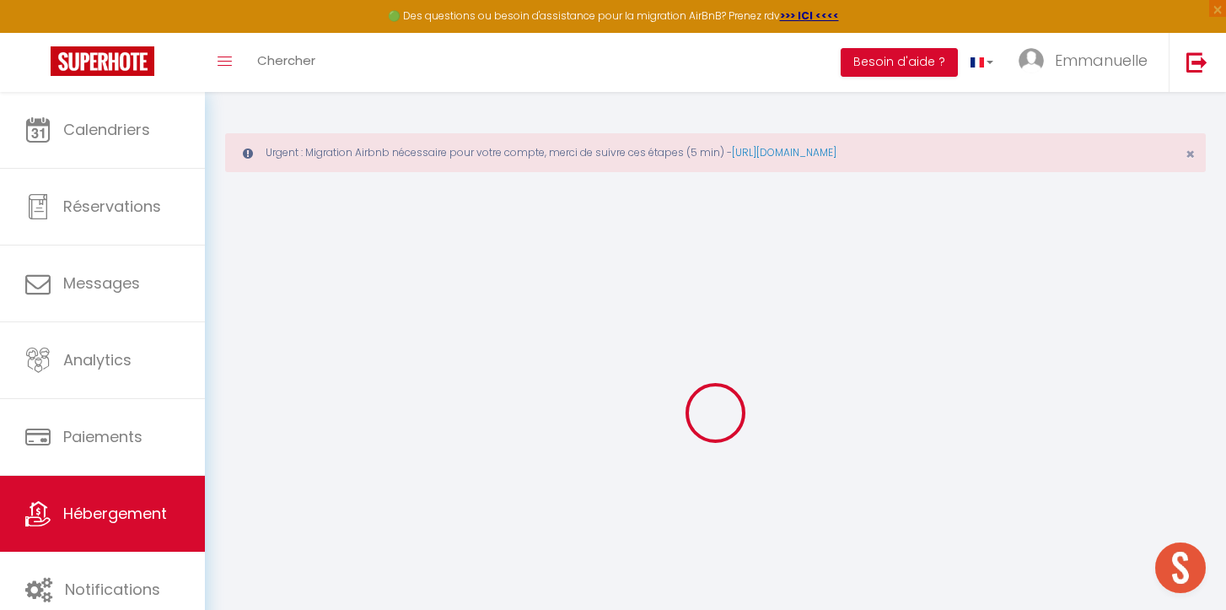
select select
checkbox input "false"
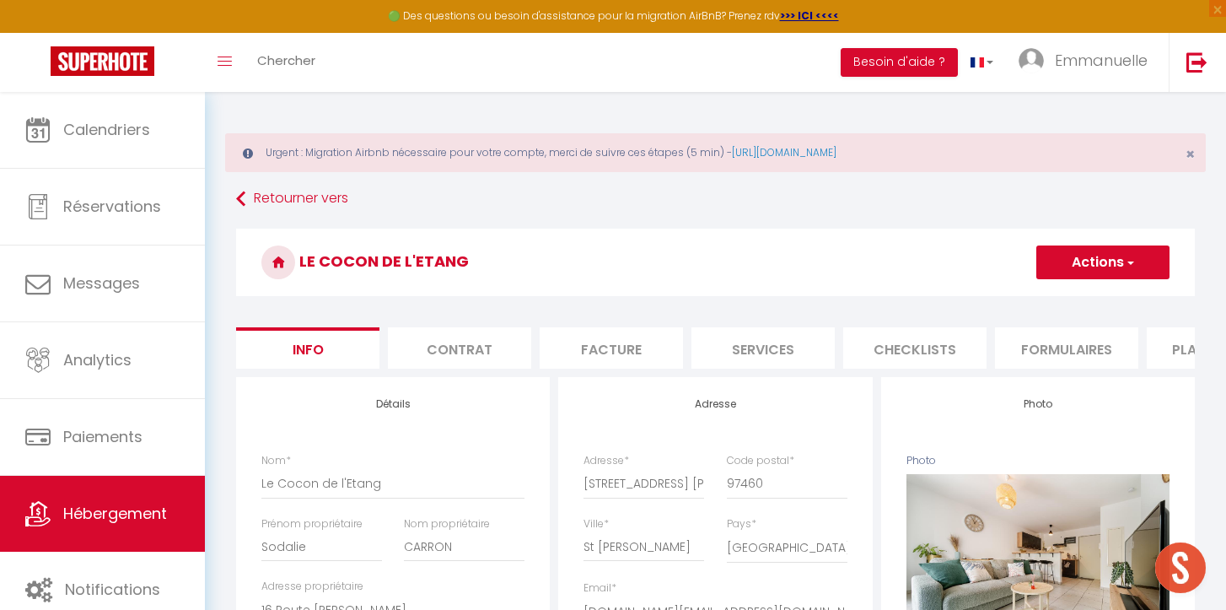
click at [779, 347] on li "Services" at bounding box center [763, 347] width 143 height 41
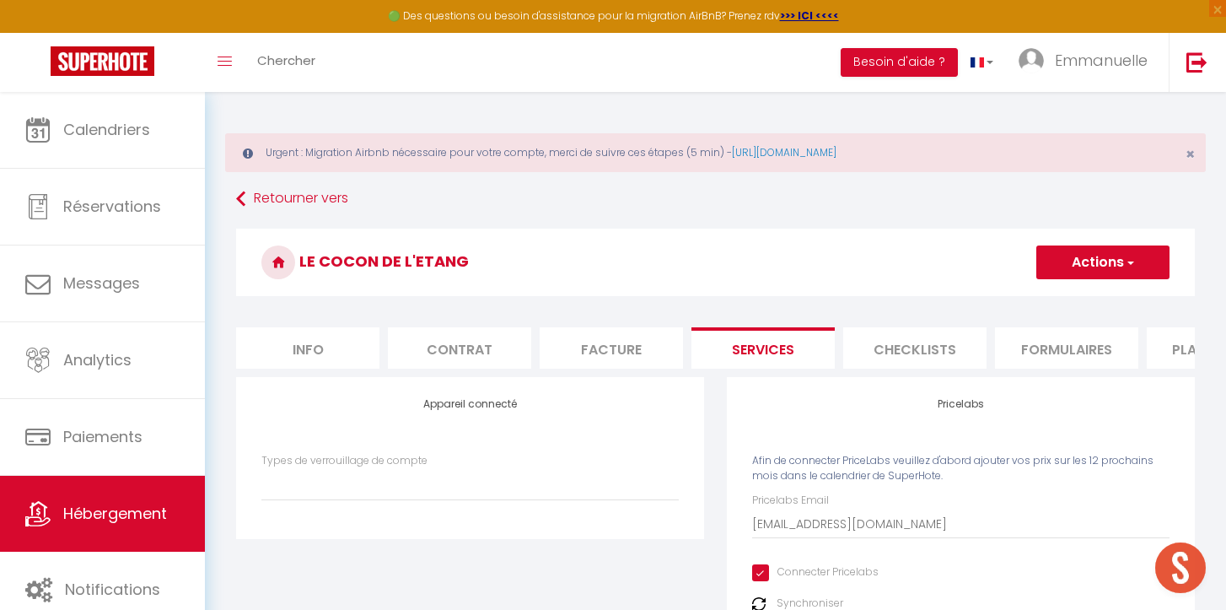
click at [785, 597] on label "Synchroniser" at bounding box center [810, 603] width 67 height 16
click at [781, 601] on label "Synchroniser" at bounding box center [810, 603] width 67 height 16
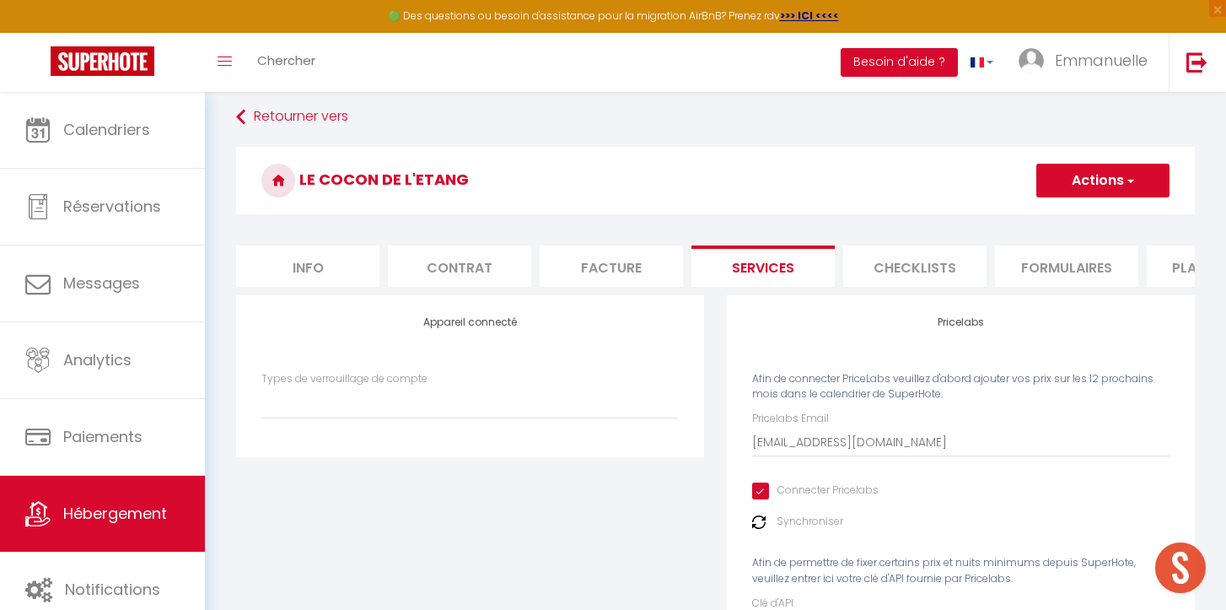
scroll to position [84, 0]
drag, startPoint x: 779, startPoint y: 487, endPoint x: 779, endPoint y: 530, distance: 43.0
click at [778, 530] on div "Pricelabs Email [EMAIL_ADDRESS][DOMAIN_NAME] Connecter Pricelabs Synchroniser A…" at bounding box center [961, 524] width 418 height 230
click at [754, 523] on img at bounding box center [758, 520] width 13 height 13
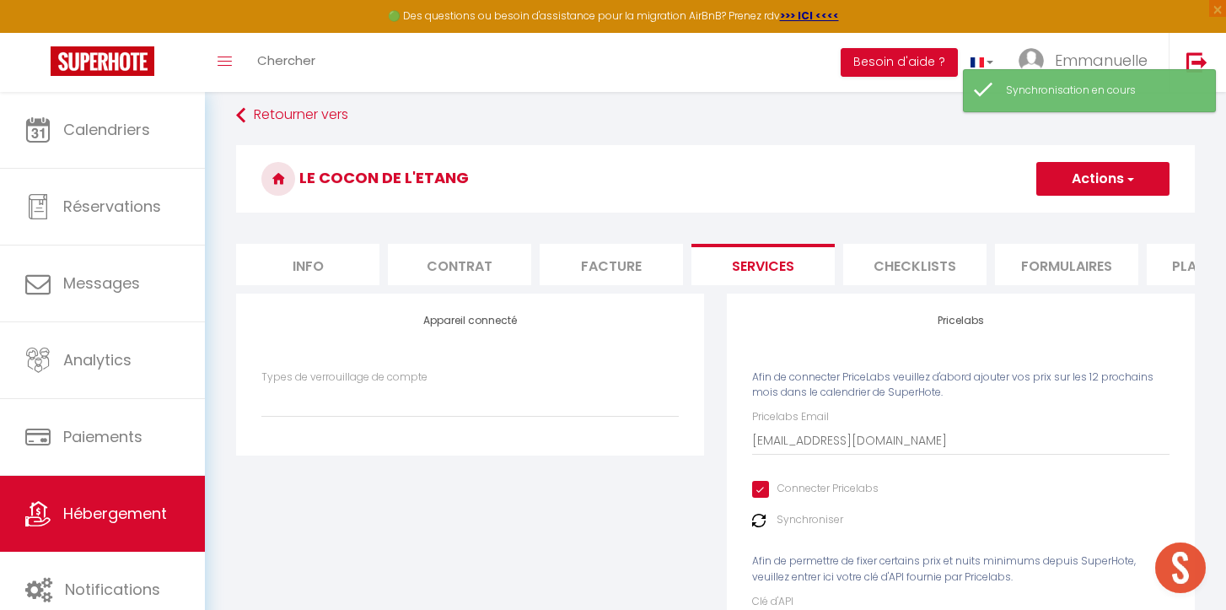
click at [754, 523] on img at bounding box center [758, 520] width 13 height 13
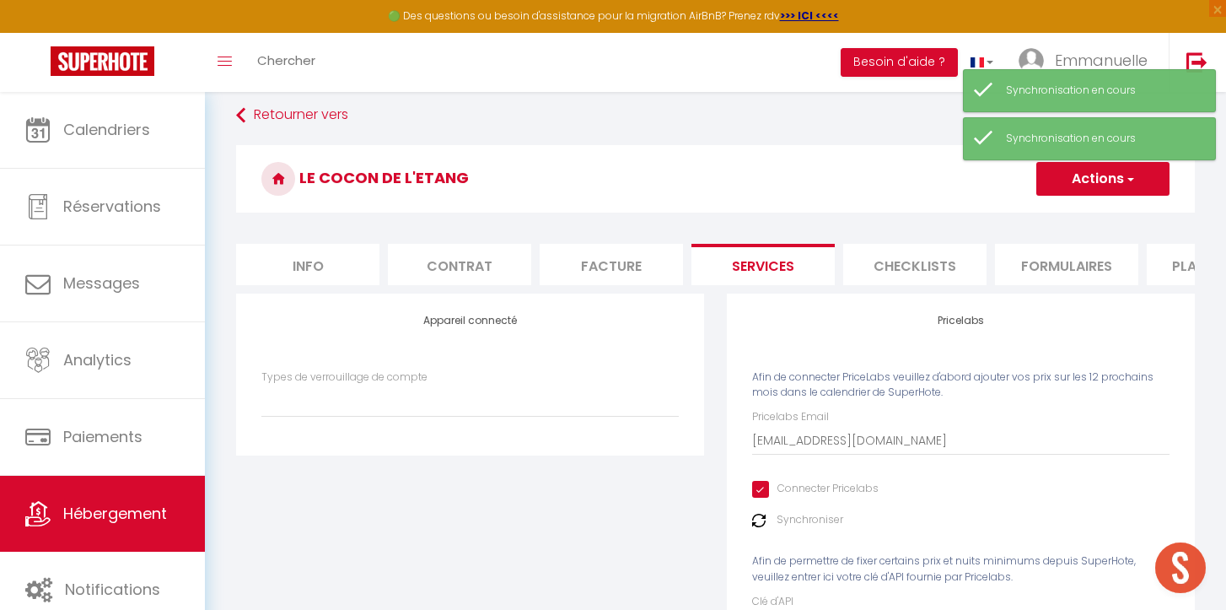
click at [1064, 180] on button "Actions" at bounding box center [1103, 179] width 133 height 34
click at [1065, 208] on link "Enregistrer" at bounding box center [1102, 216] width 133 height 22
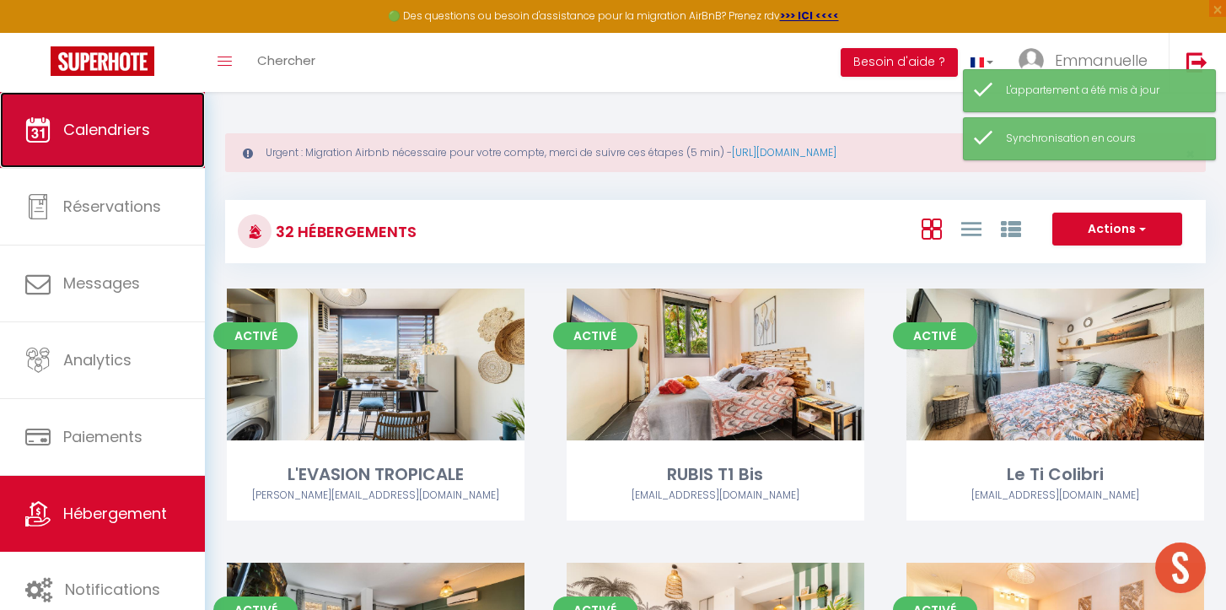
click at [116, 116] on link "Calendriers" at bounding box center [102, 130] width 205 height 76
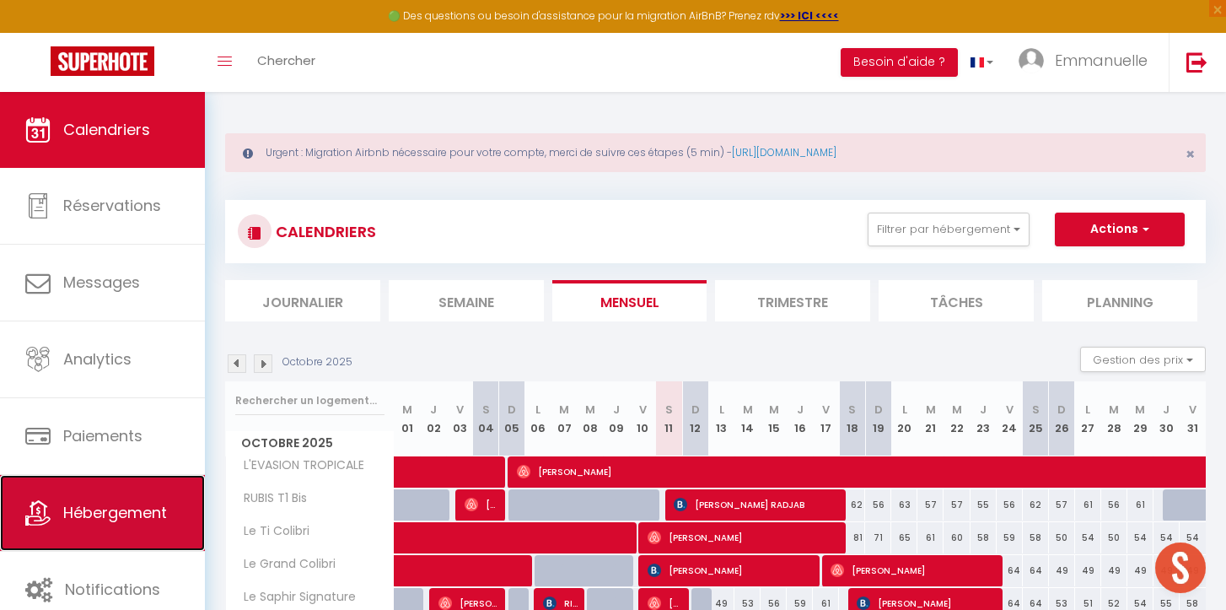
click at [122, 509] on span "Hébergement" at bounding box center [115, 512] width 104 height 21
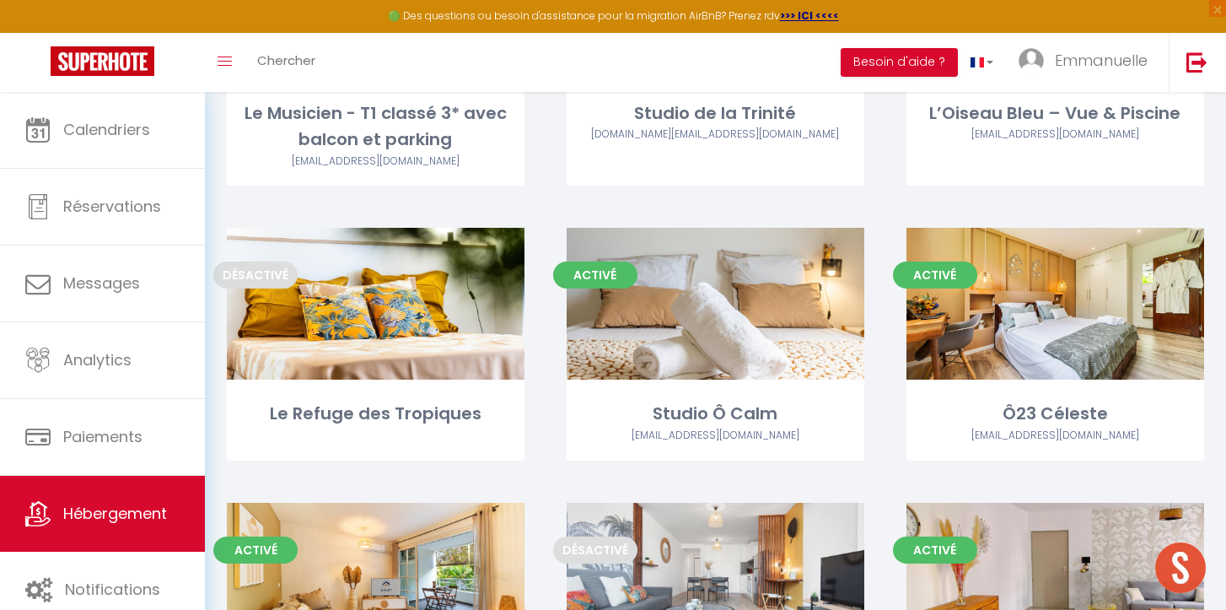
scroll to position [1056, 0]
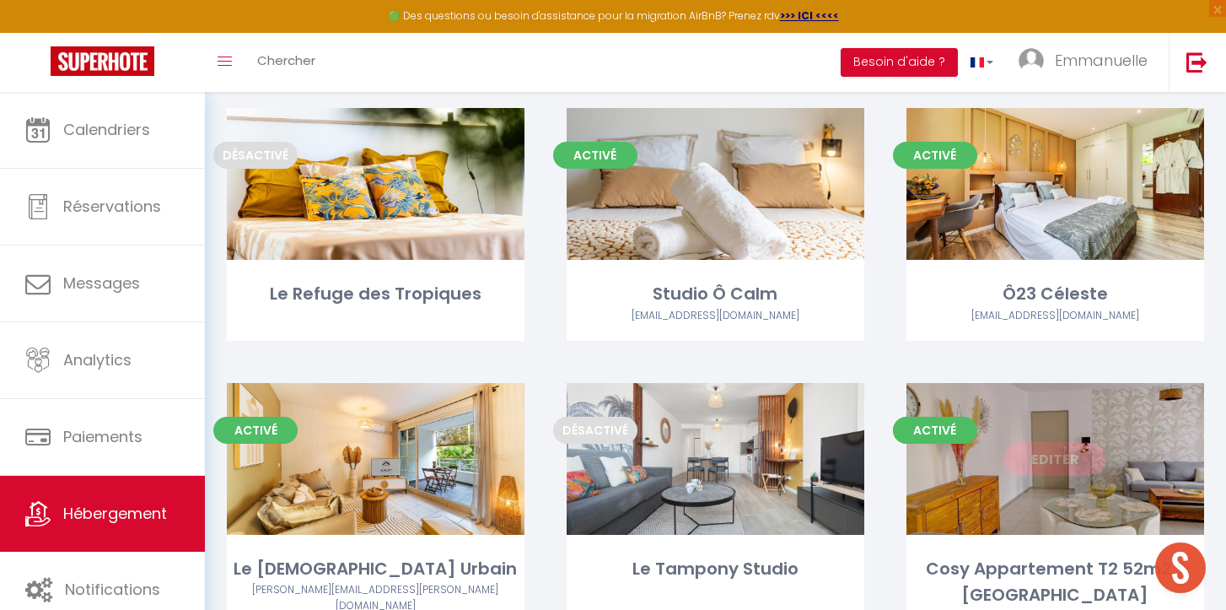
click at [1059, 472] on link "Editer" at bounding box center [1055, 459] width 101 height 34
click at [1058, 452] on link "Editer" at bounding box center [1055, 459] width 101 height 34
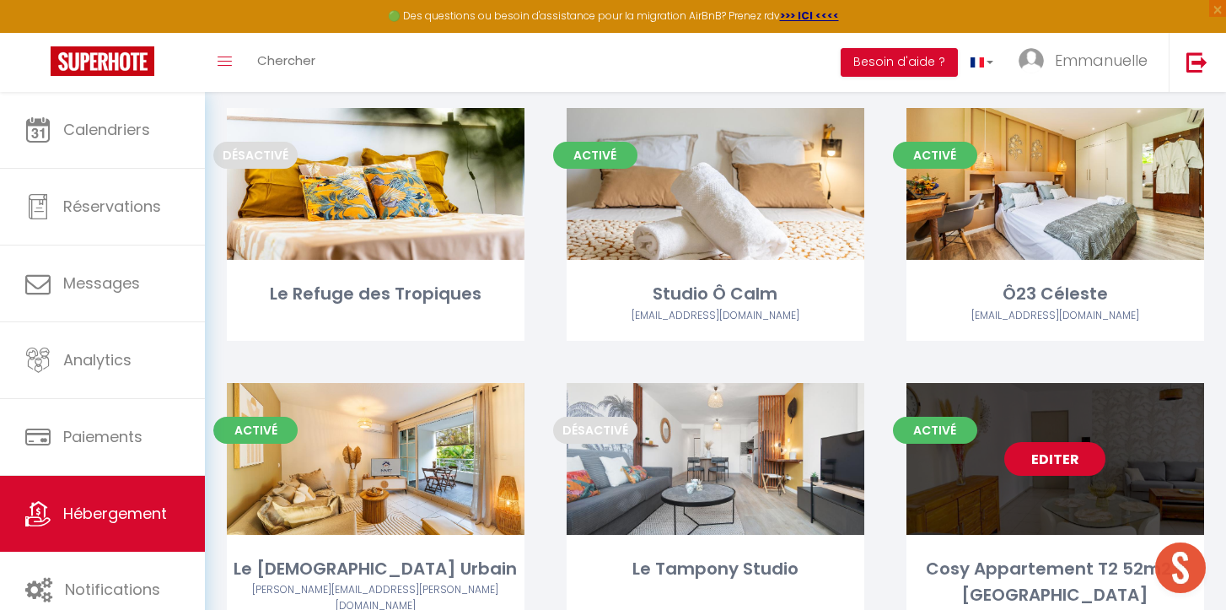
click at [1058, 452] on link "Editer" at bounding box center [1055, 459] width 101 height 34
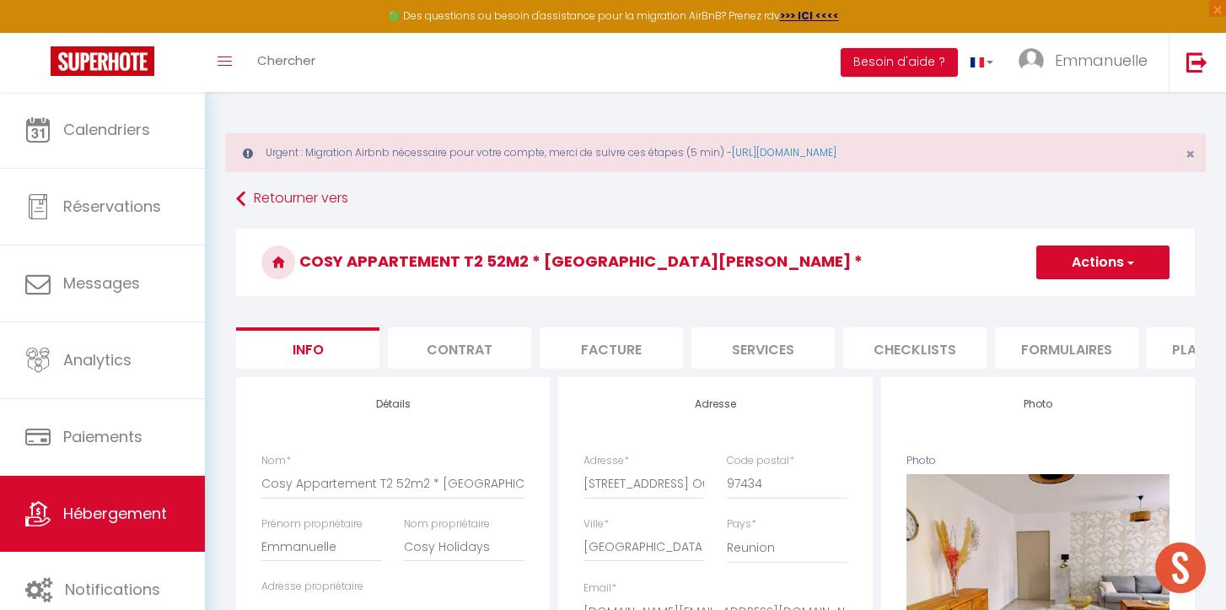
click at [744, 355] on li "Services" at bounding box center [763, 347] width 143 height 41
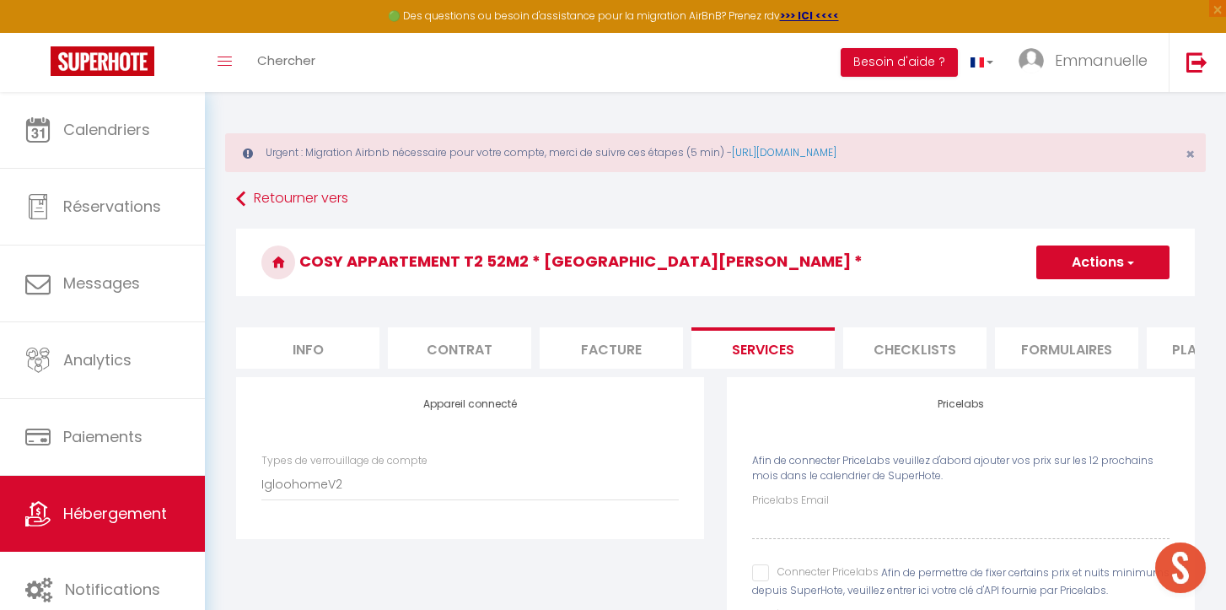
click at [761, 577] on input "Connecter Pricelabs" at bounding box center [815, 572] width 127 height 17
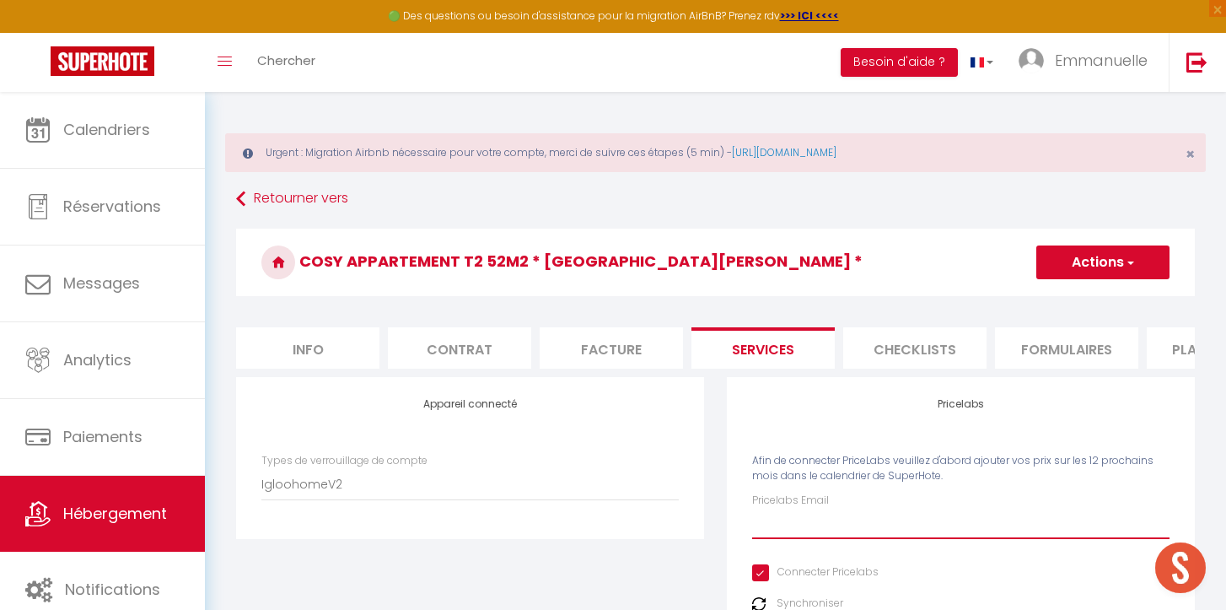
click at [761, 522] on input "Pricelabs Email" at bounding box center [961, 524] width 418 height 30
click at [1050, 242] on h3 "Cosy Appartement T2 52m2 * [GEOGRAPHIC_DATA][PERSON_NAME] *" at bounding box center [715, 262] width 959 height 67
click at [1057, 259] on button "Actions" at bounding box center [1103, 262] width 133 height 34
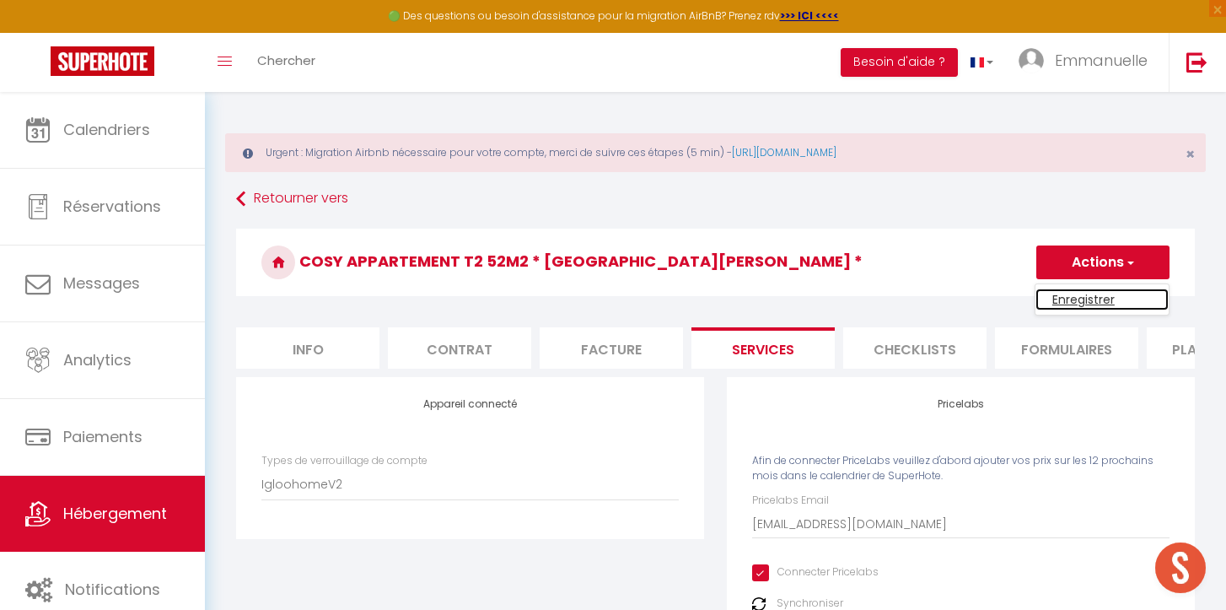
click at [1058, 297] on link "Enregistrer" at bounding box center [1102, 299] width 133 height 22
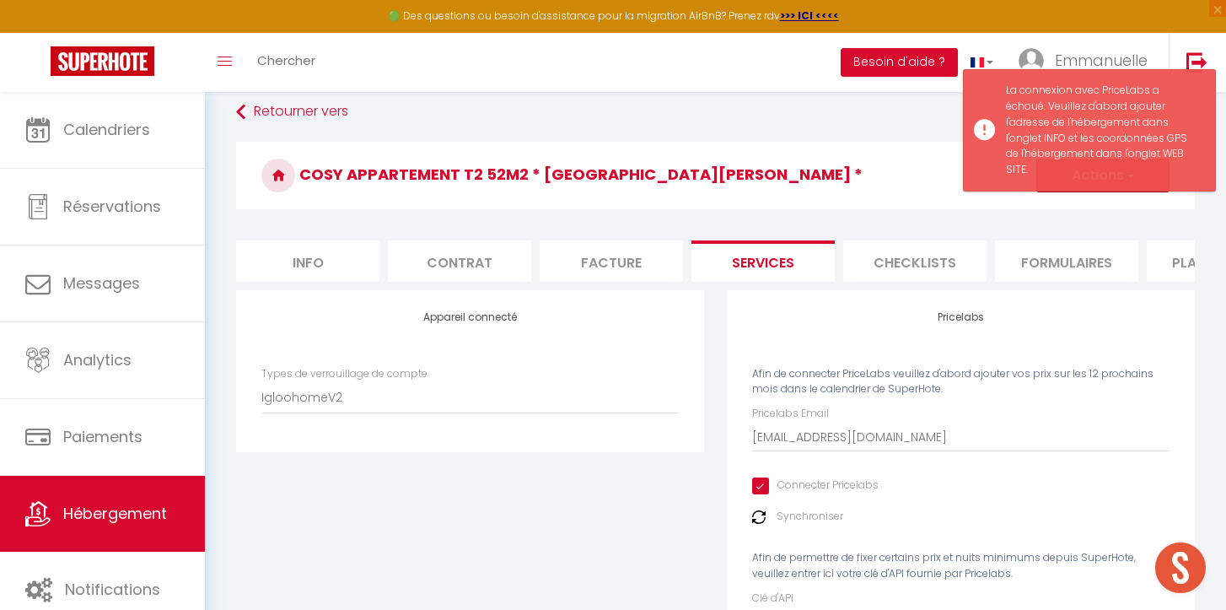
scroll to position [234, 0]
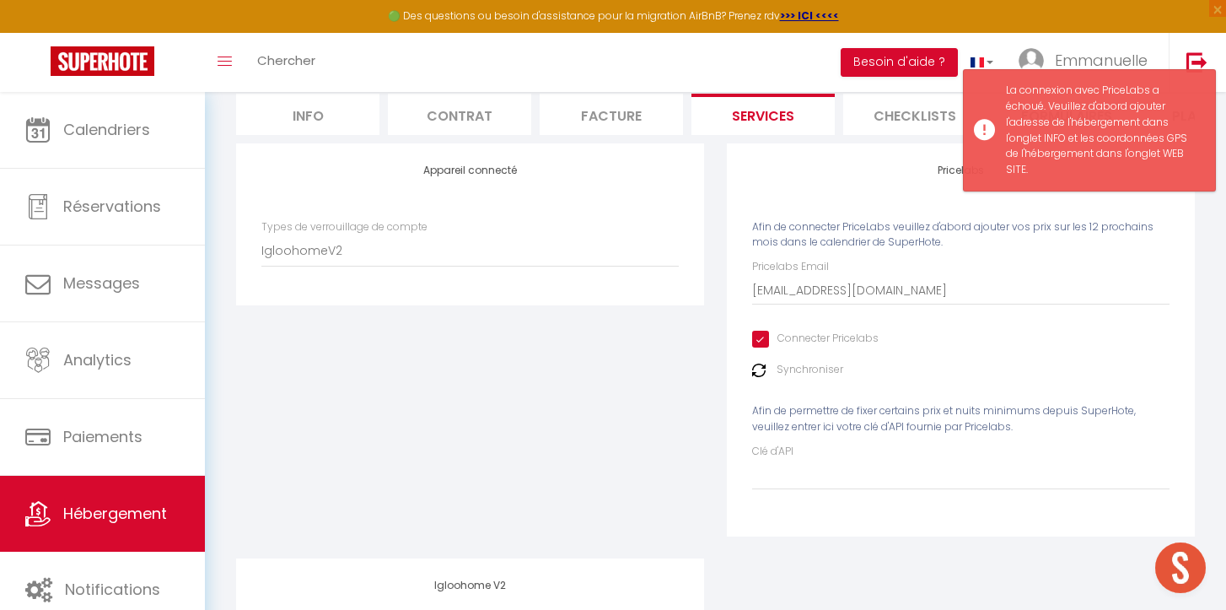
click at [754, 370] on img at bounding box center [758, 370] width 13 height 13
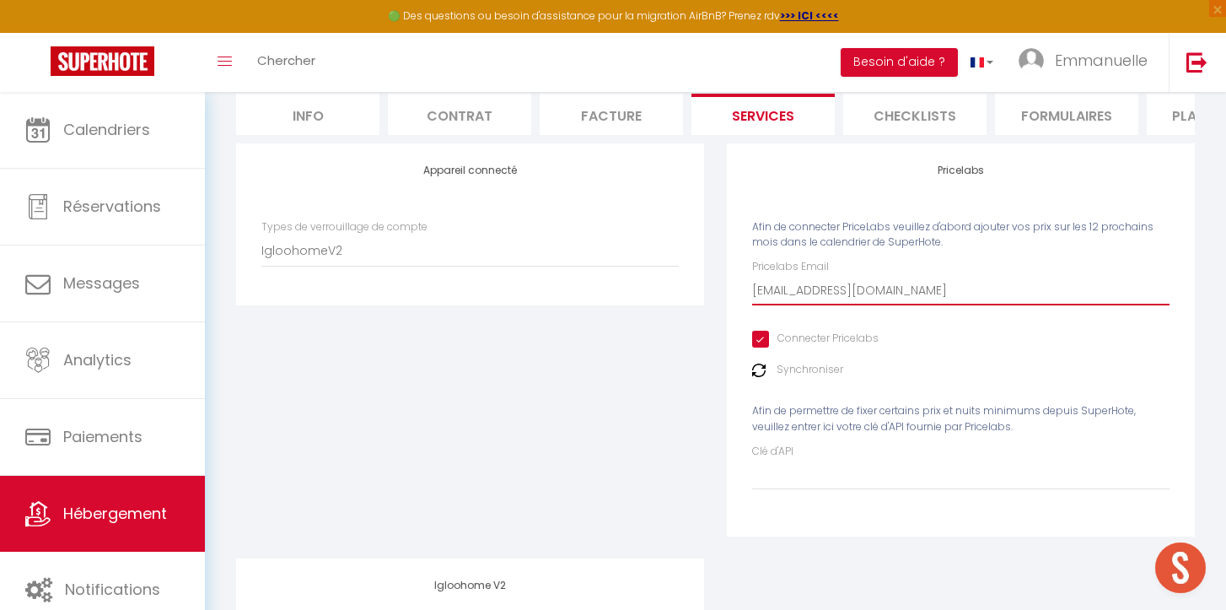
click at [944, 288] on input "[EMAIL_ADDRESS][DOMAIN_NAME]" at bounding box center [961, 290] width 418 height 30
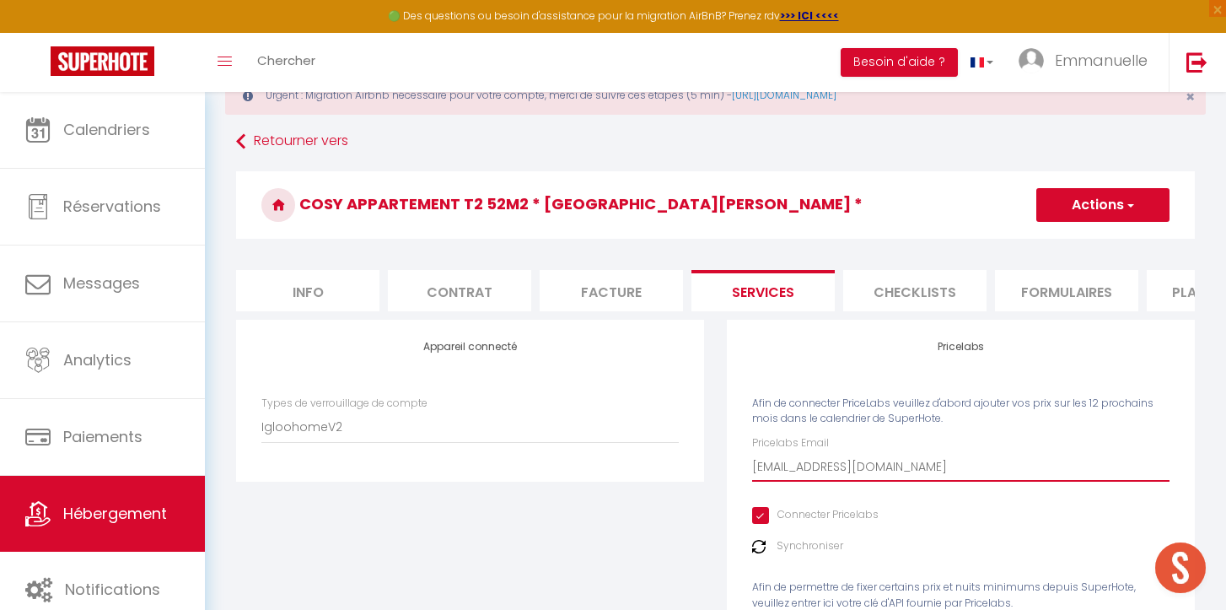
scroll to position [35, 0]
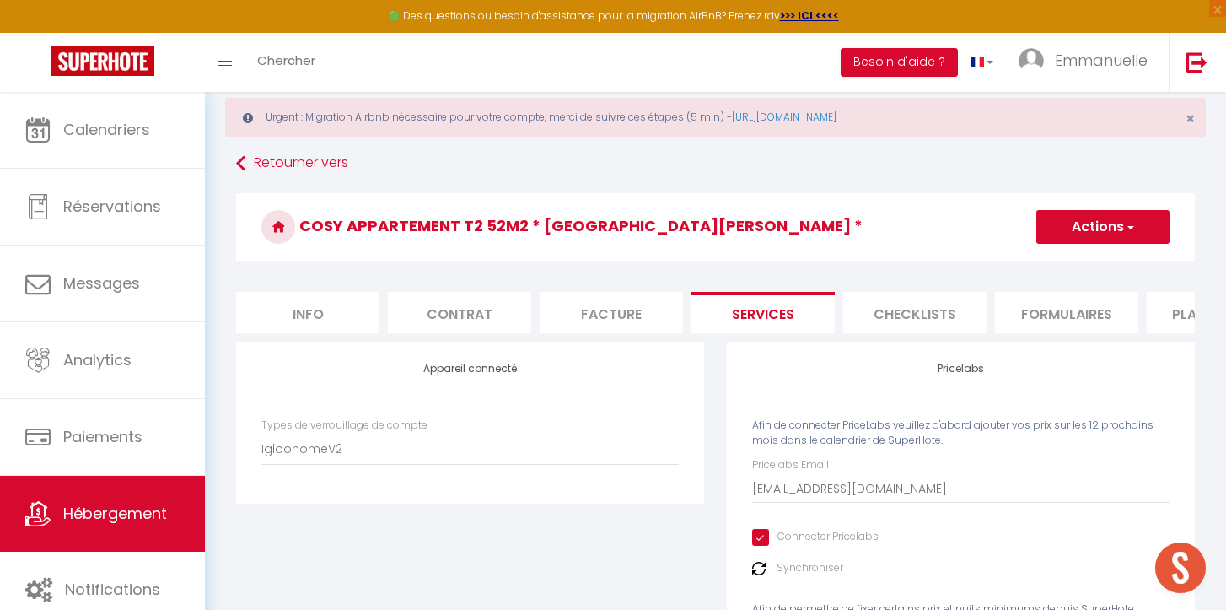
click at [1094, 216] on button "Actions" at bounding box center [1103, 227] width 133 height 34
click at [1084, 264] on link "Enregistrer" at bounding box center [1102, 264] width 133 height 22
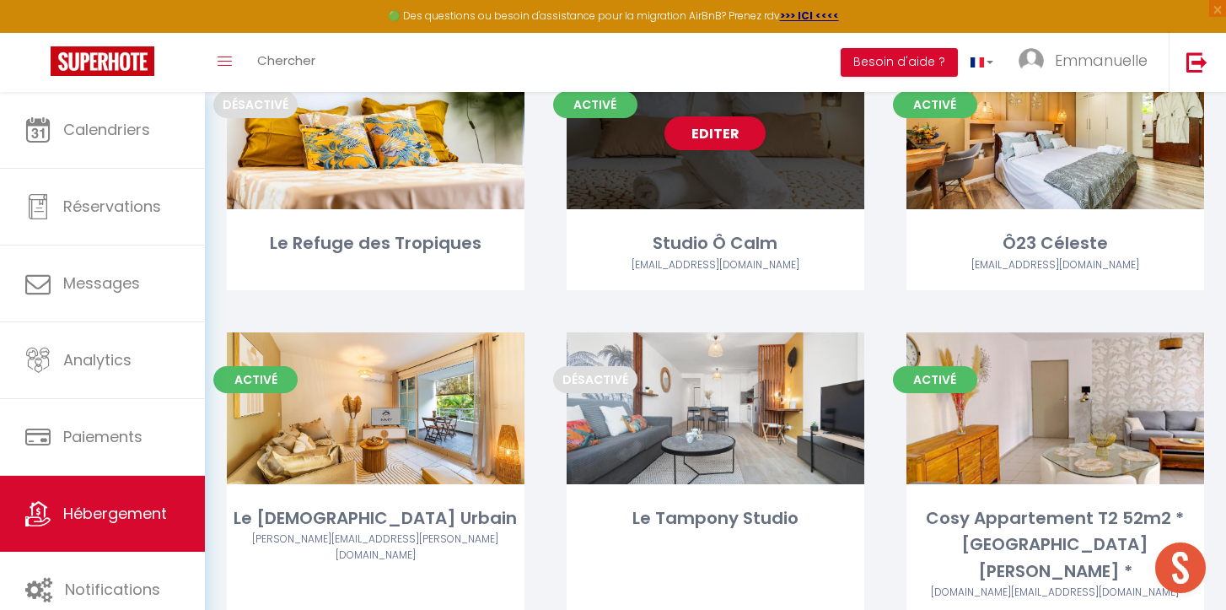
scroll to position [1111, 0]
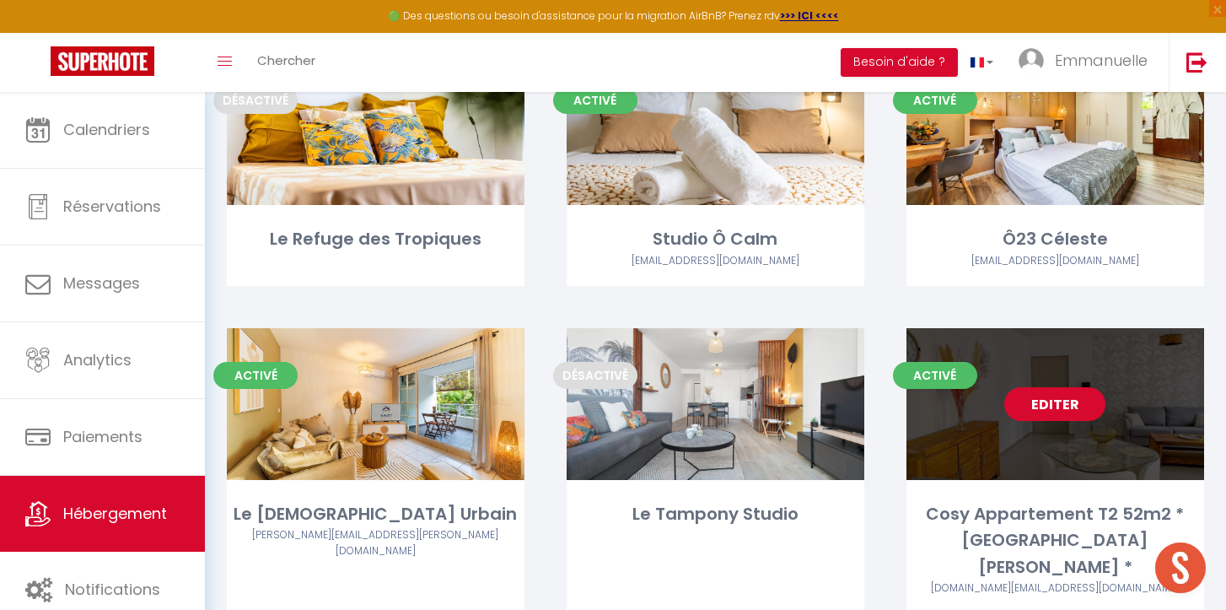
click at [1038, 401] on link "Editer" at bounding box center [1055, 404] width 101 height 34
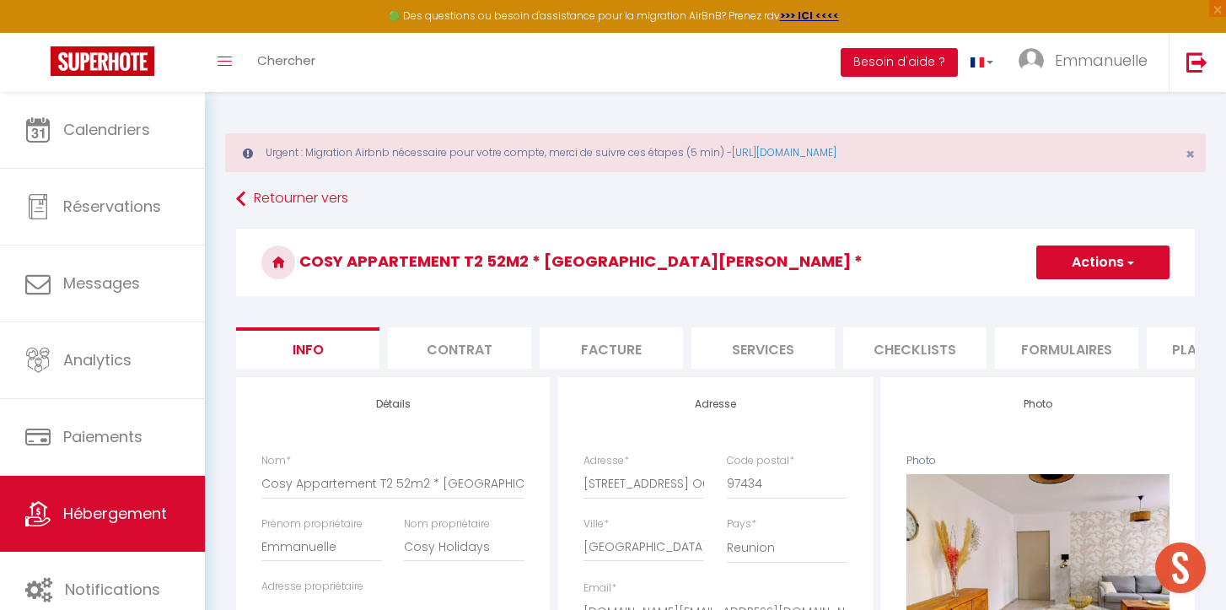
click at [1194, 347] on li "Plateformes" at bounding box center [1218, 347] width 143 height 41
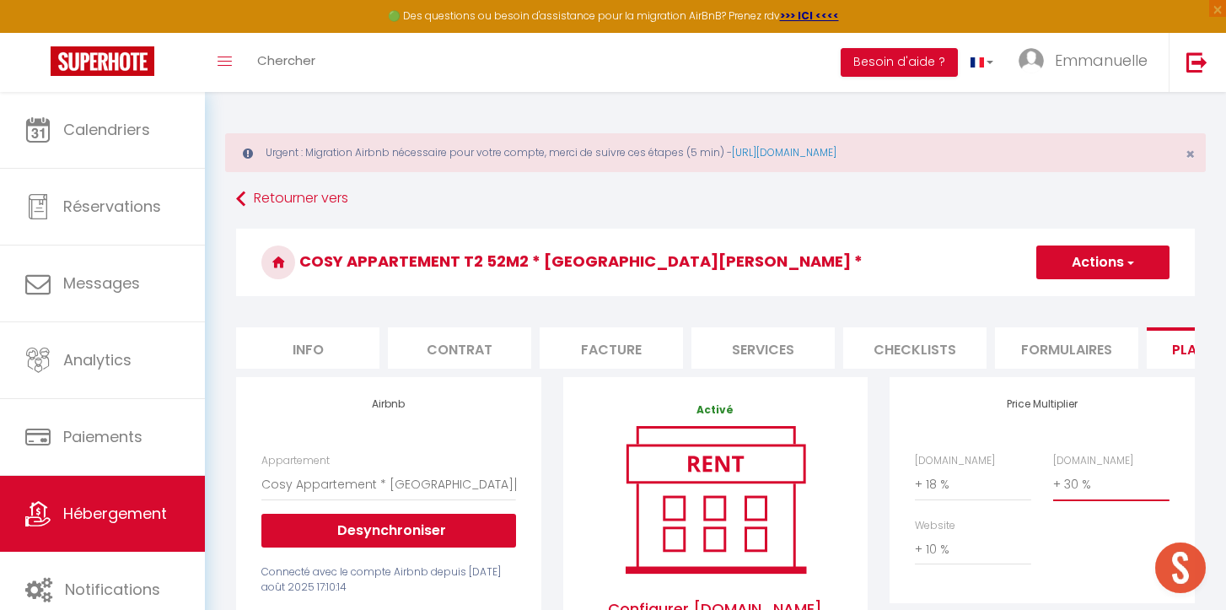
click at [1076, 491] on select "0 + 1 % + 2 % + 3 % + 4 % + 5 % + 6 % + 7 % + 8 % + 9 %" at bounding box center [1111, 484] width 116 height 32
click at [1053, 468] on select "0 + 1 % + 2 % + 3 % + 4 % + 5 % + 6 % + 7 % + 8 % + 9 %" at bounding box center [1111, 484] width 116 height 32
click at [984, 491] on select "0 + 1 % + 2 % + 3 % + 4 % + 5 % + 6 % + 7 % + 8 % + 9 %" at bounding box center [973, 484] width 116 height 32
click at [915, 468] on select "0 + 1 % + 2 % + 3 % + 4 % + 5 % + 6 % + 7 % + 8 % + 9 %" at bounding box center [973, 484] width 116 height 32
click at [1058, 261] on button "Actions" at bounding box center [1103, 262] width 133 height 34
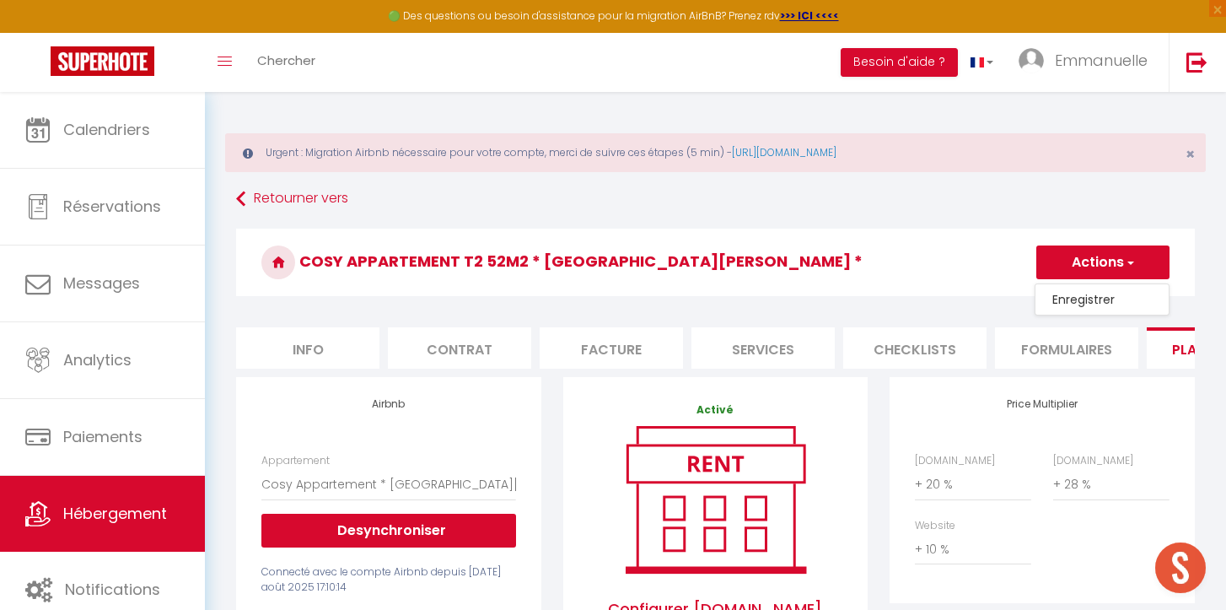
click at [1055, 291] on link "Enregistrer" at bounding box center [1102, 299] width 133 height 22
click at [1102, 267] on button "Actions" at bounding box center [1103, 262] width 133 height 34
click at [1088, 304] on link "Enregistrer" at bounding box center [1102, 299] width 133 height 22
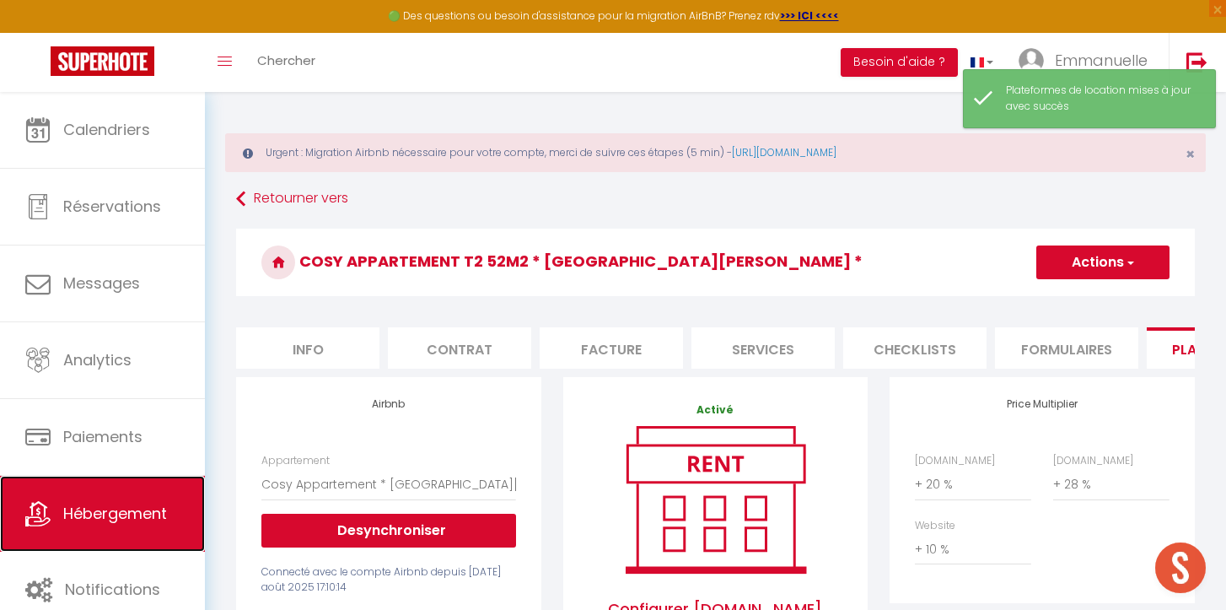
click at [136, 505] on span "Hébergement" at bounding box center [115, 513] width 104 height 21
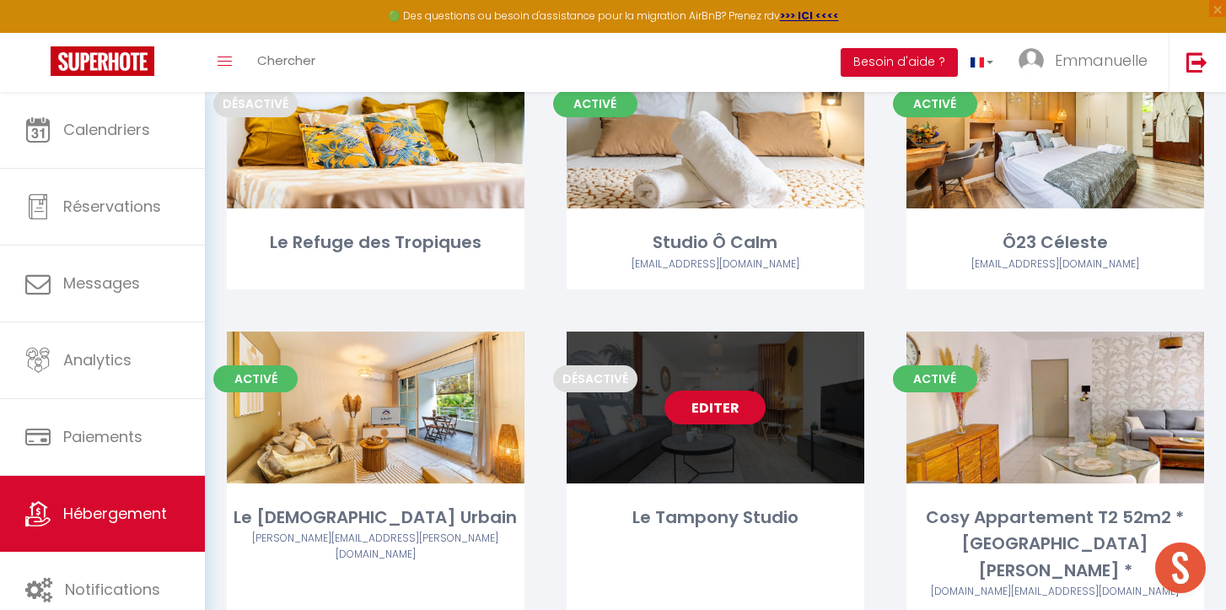
scroll to position [1211, 0]
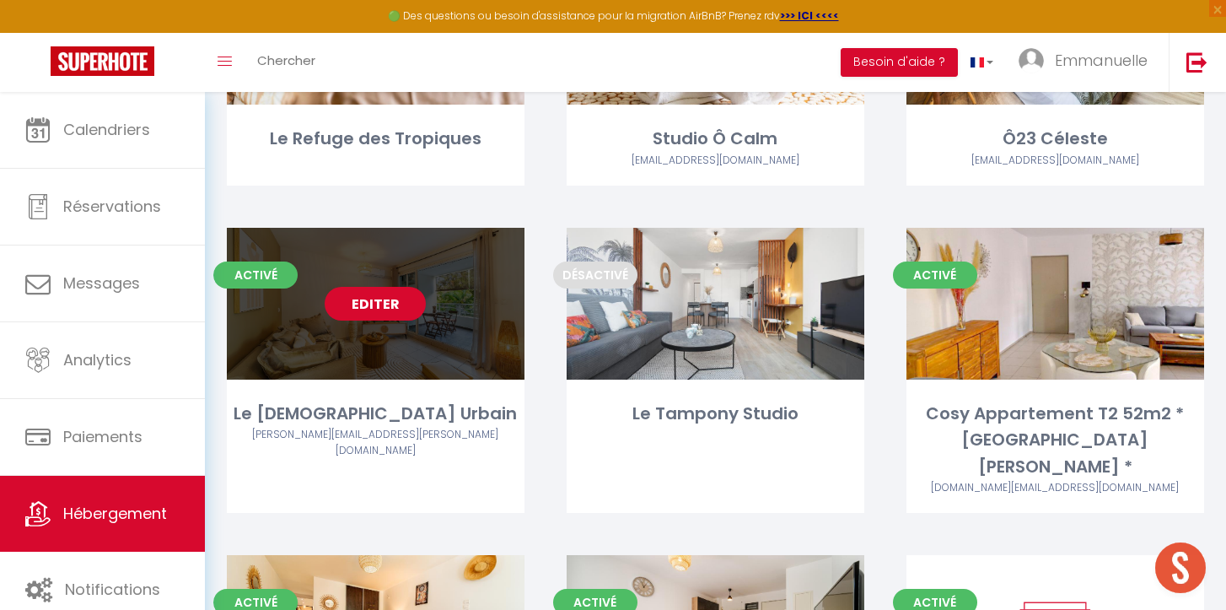
click at [351, 305] on link "Editer" at bounding box center [375, 304] width 101 height 34
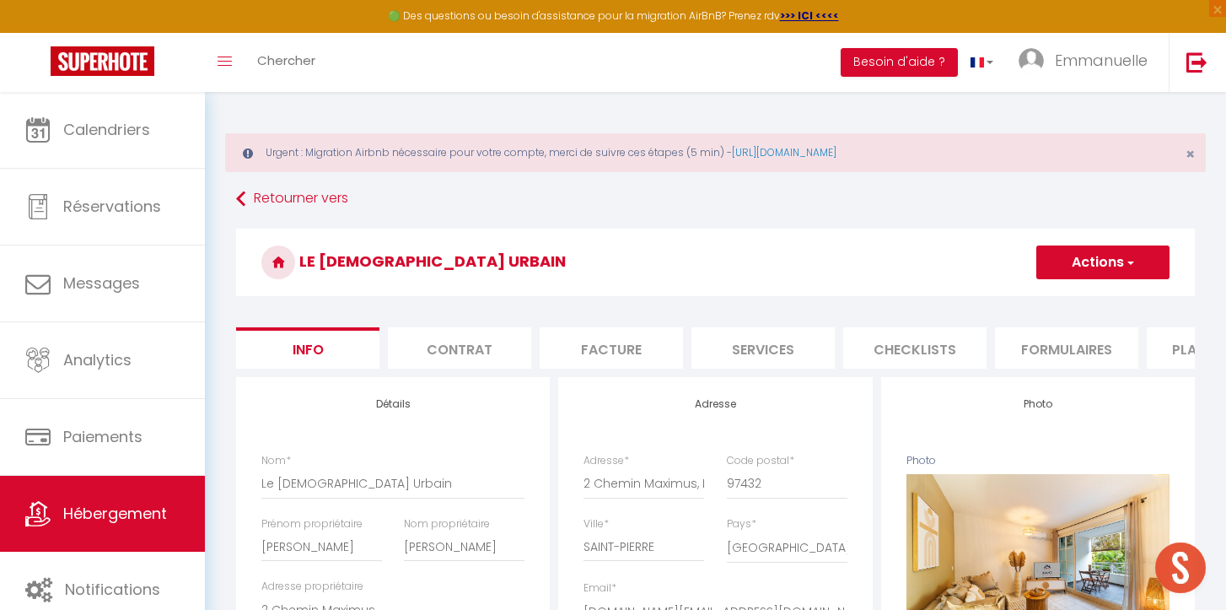
click at [1192, 361] on li "Plateformes" at bounding box center [1218, 347] width 143 height 41
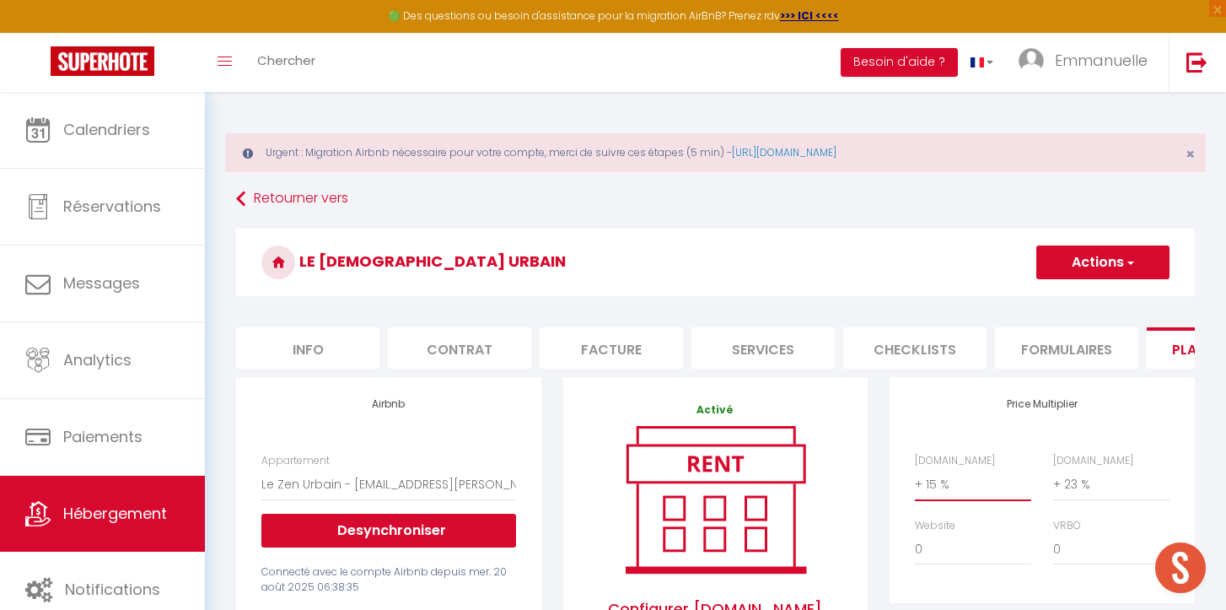
click at [974, 490] on select "0 + 1 % + 2 % + 3 % + 4 % + 5 % + 6 % + 7 % + 8 % + 9 %" at bounding box center [973, 484] width 116 height 32
click at [915, 468] on select "0 + 1 % + 2 % + 3 % + 4 % + 5 % + 6 % + 7 % + 8 % + 9 %" at bounding box center [973, 484] width 116 height 32
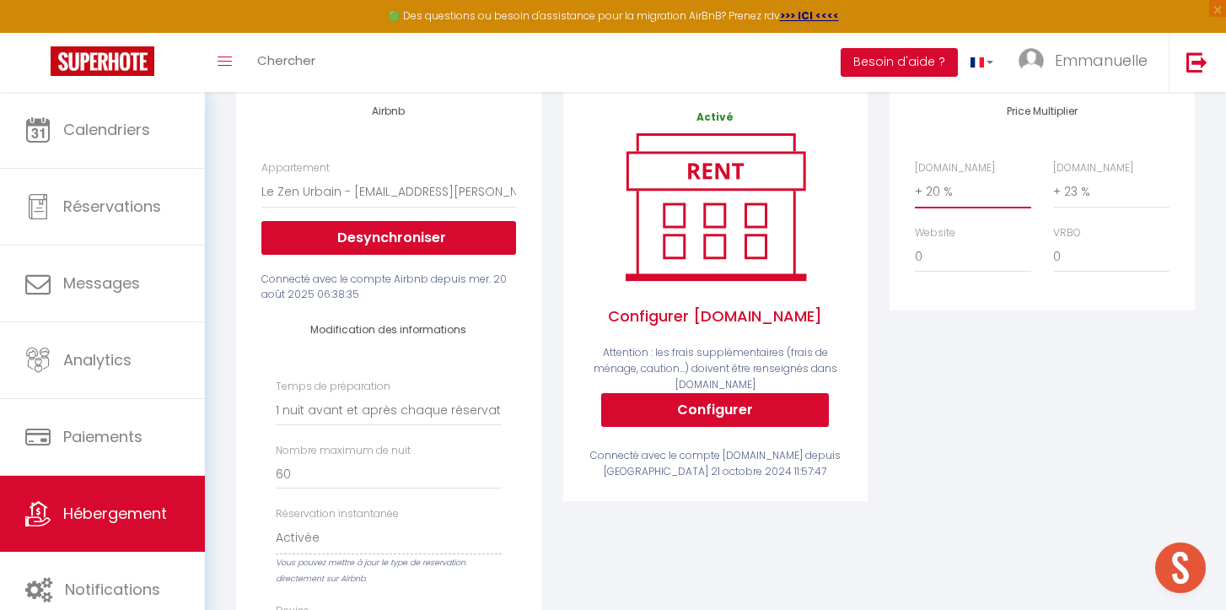
scroll to position [51, 0]
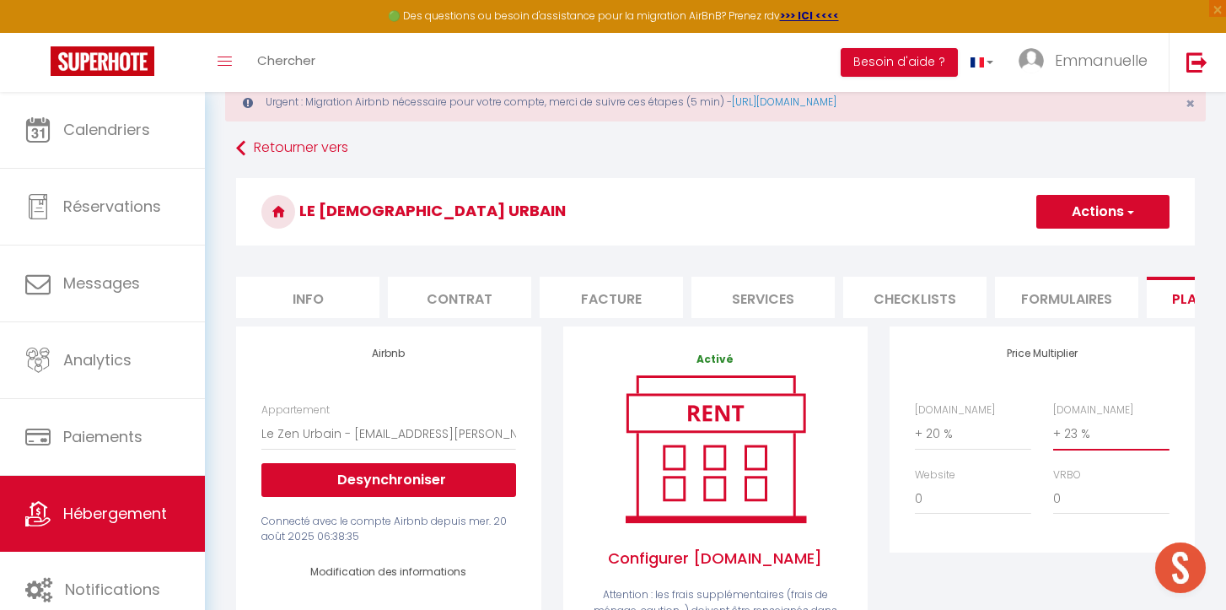
click at [1076, 438] on select "0 + 1 % + 2 % + 3 % + 4 % + 5 % + 6 % + 7 % + 8 % + 9 %" at bounding box center [1111, 434] width 116 height 32
click at [1053, 418] on select "0 + 1 % + 2 % + 3 % + 4 % + 5 % + 6 % + 7 % + 8 % + 9 %" at bounding box center [1111, 434] width 116 height 32
click at [1103, 195] on button "Actions" at bounding box center [1103, 212] width 133 height 34
click at [1112, 243] on link "Enregistrer" at bounding box center [1102, 249] width 133 height 22
click at [988, 440] on select "0 + 1 % + 2 % + 3 % + 4 % + 5 % + 6 % + 7 % + 8 % + 9 %" at bounding box center [973, 434] width 116 height 32
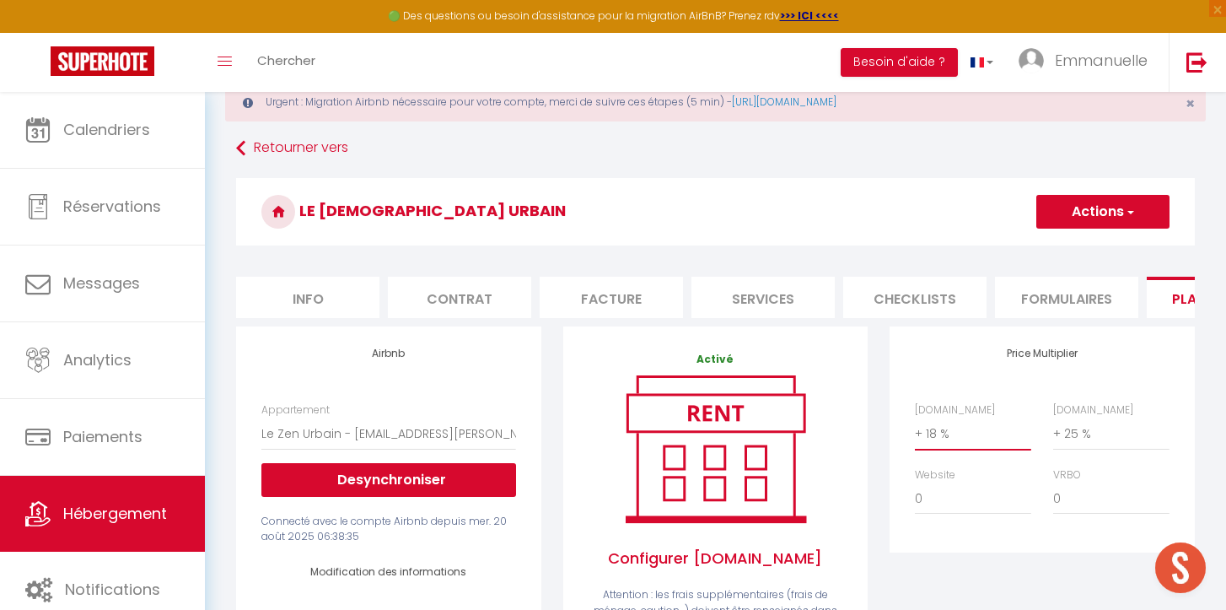
click at [915, 418] on select "0 + 1 % + 2 % + 3 % + 4 % + 5 % + 6 % + 7 % + 8 % + 9 %" at bounding box center [973, 434] width 116 height 32
click at [1113, 208] on button "Actions" at bounding box center [1103, 212] width 133 height 34
click at [1109, 252] on link "Enregistrer" at bounding box center [1102, 249] width 133 height 22
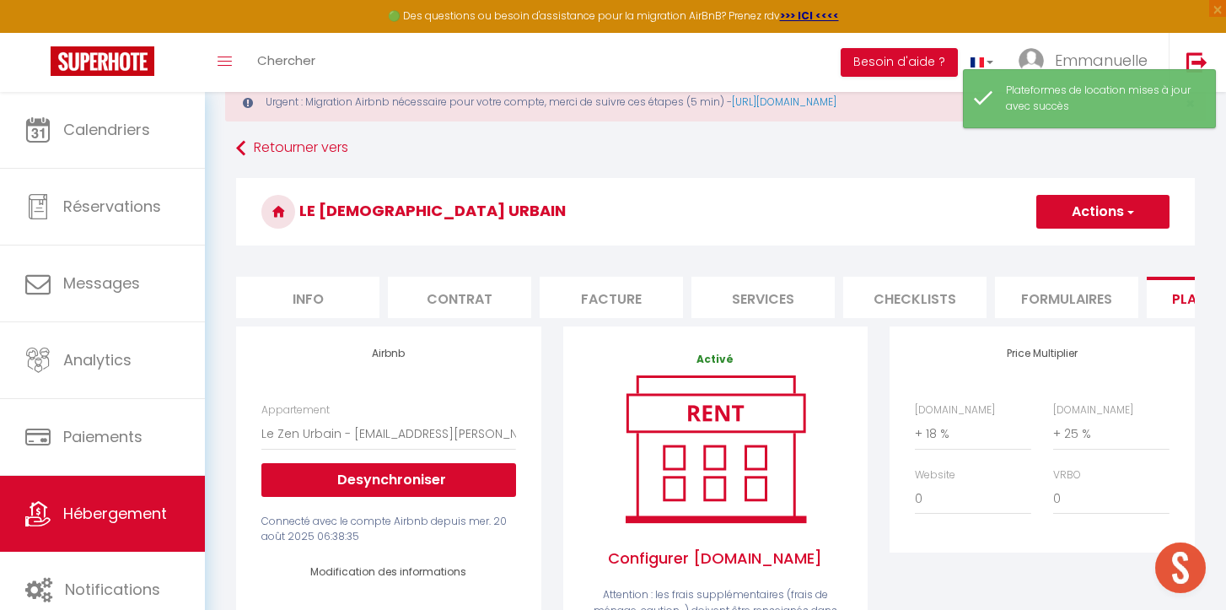
click at [759, 297] on li "Services" at bounding box center [763, 297] width 143 height 41
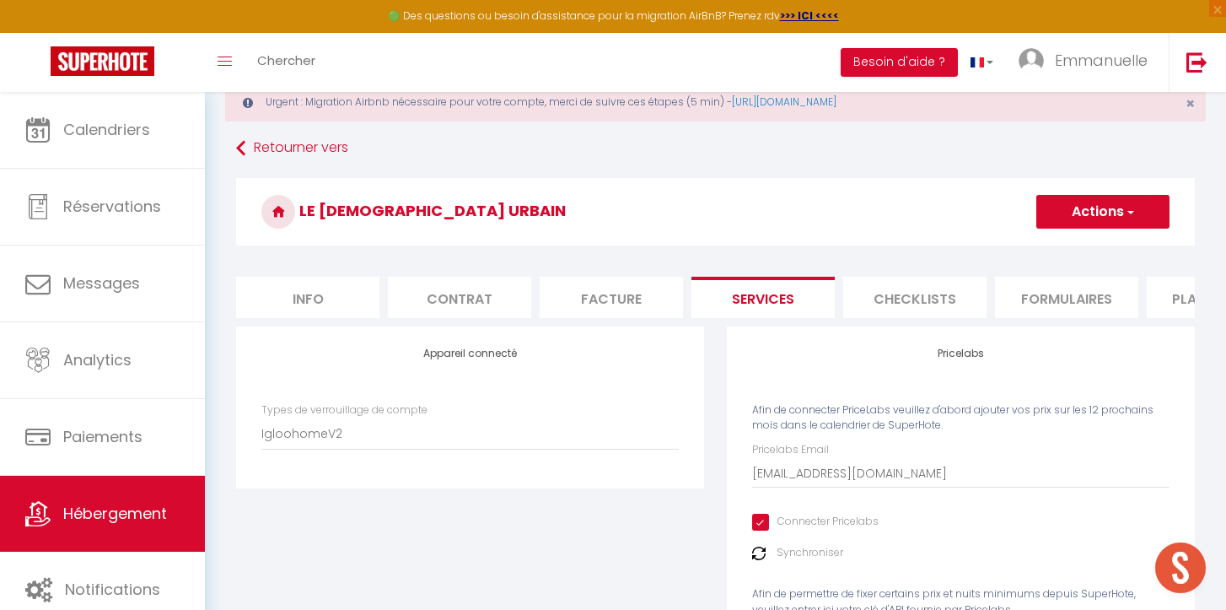
click at [763, 556] on img at bounding box center [758, 553] width 13 height 13
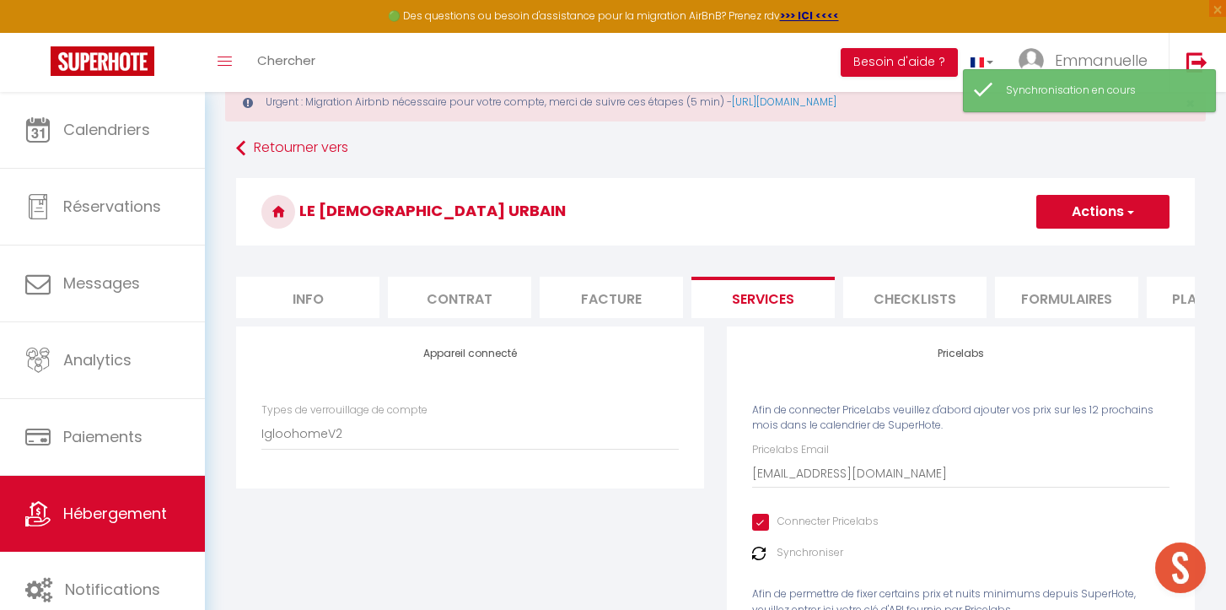
click at [762, 556] on img at bounding box center [758, 553] width 13 height 13
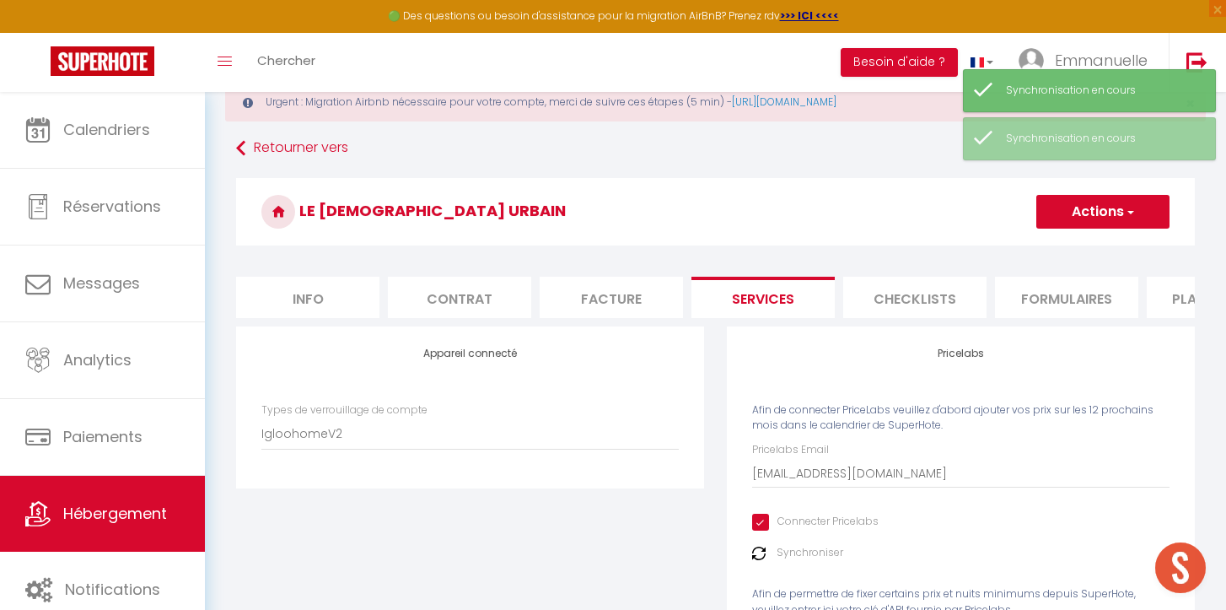
click at [1117, 208] on button "Actions" at bounding box center [1103, 212] width 133 height 34
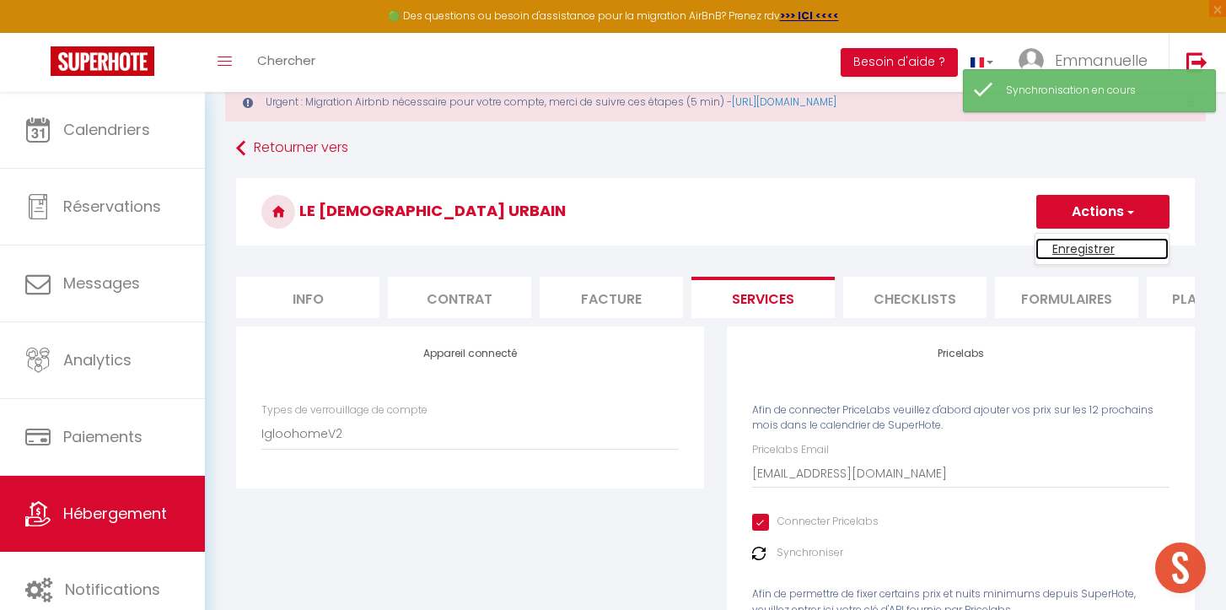
click at [1091, 252] on link "Enregistrer" at bounding box center [1102, 249] width 133 height 22
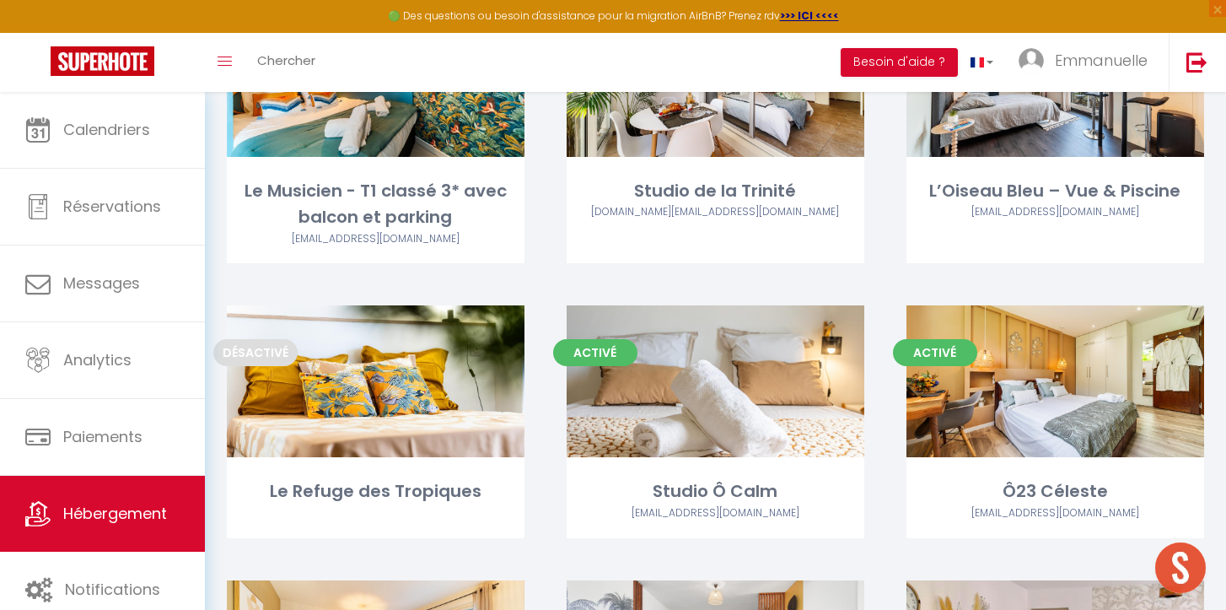
scroll to position [904, 0]
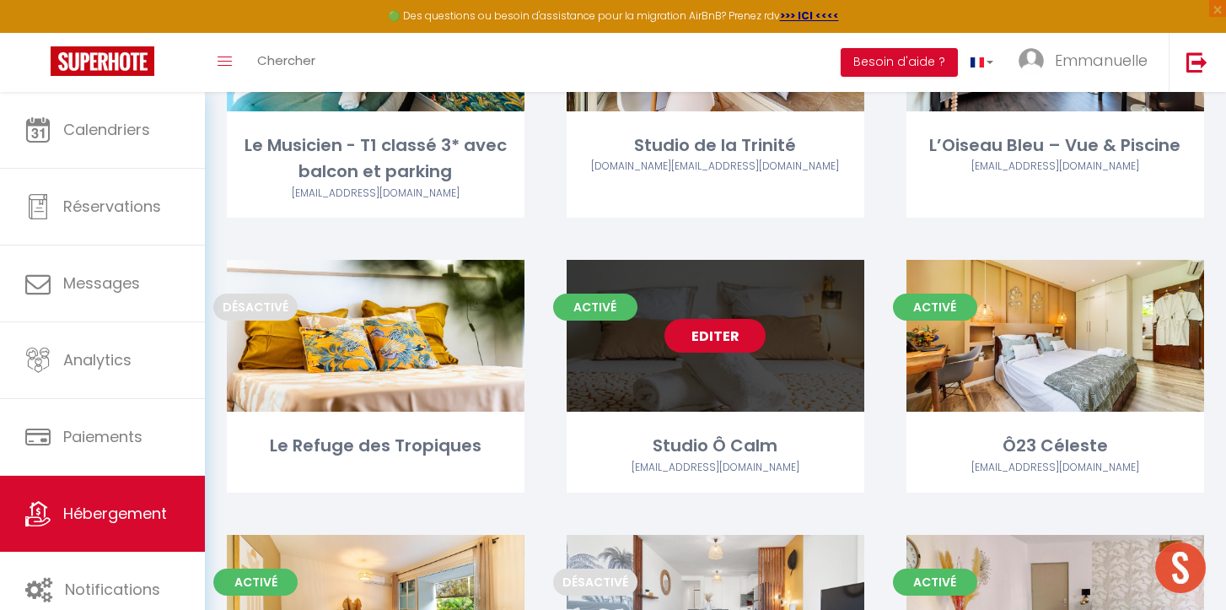
click at [704, 335] on link "Editer" at bounding box center [715, 336] width 101 height 34
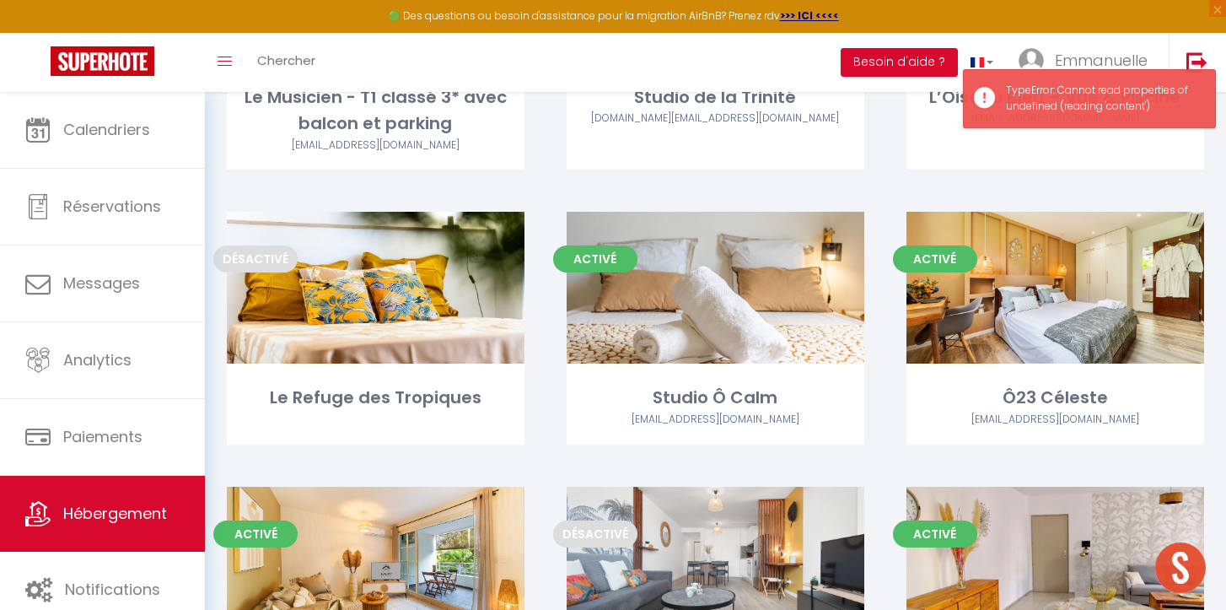
scroll to position [966, 0]
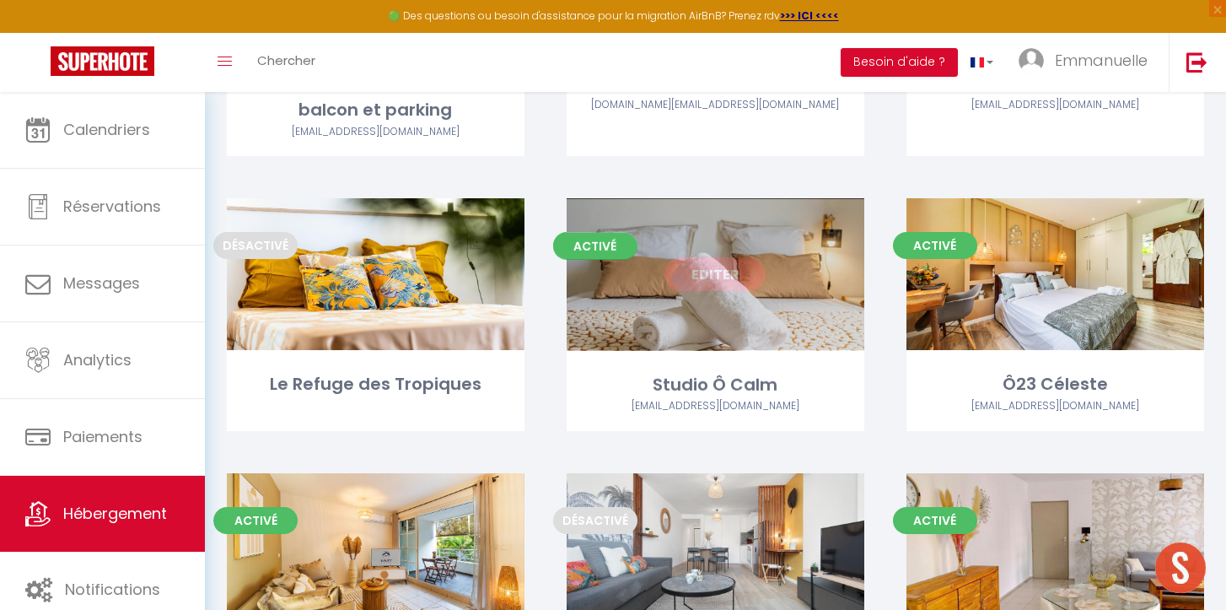
click at [706, 272] on link "Editer" at bounding box center [715, 274] width 101 height 34
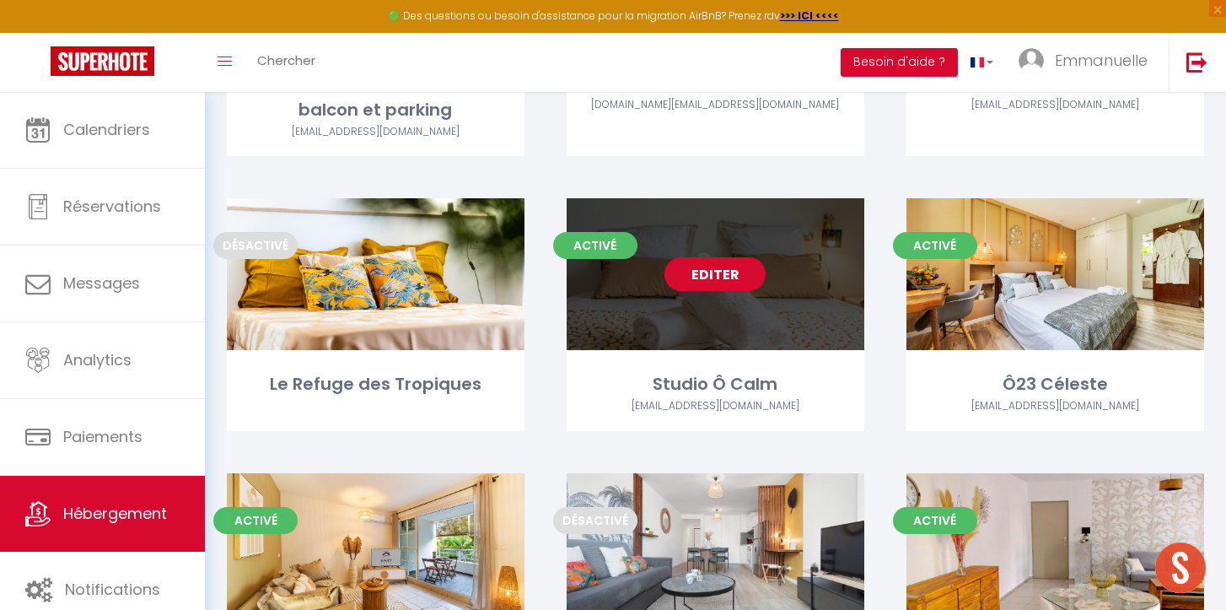
click at [706, 272] on link "Editer" at bounding box center [715, 274] width 101 height 34
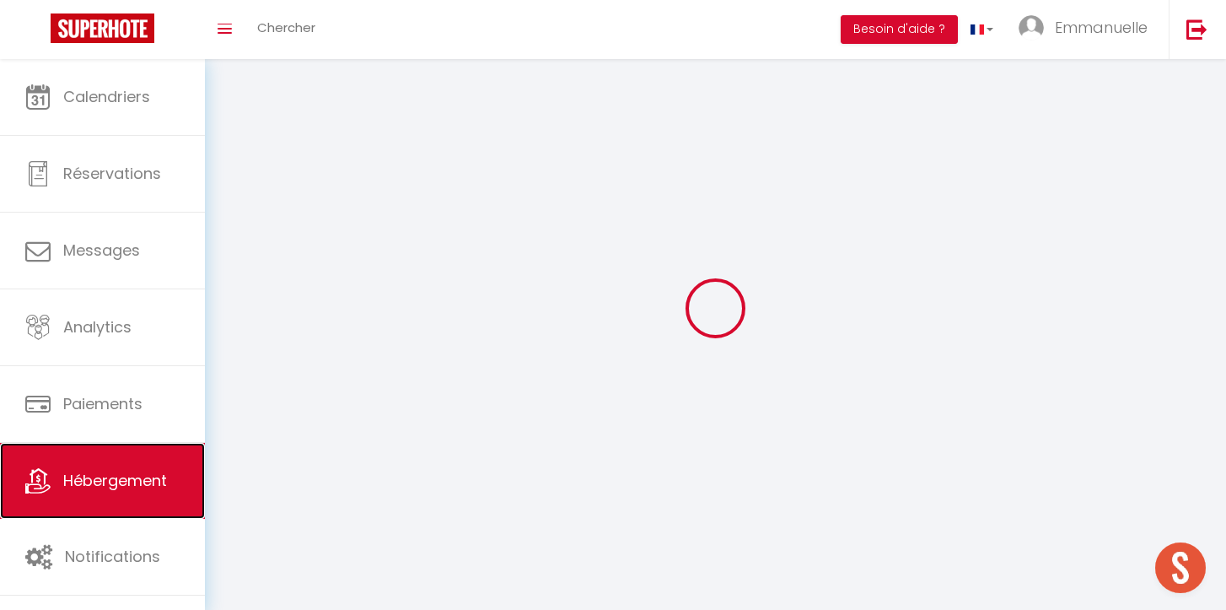
click at [177, 466] on link "Hébergement" at bounding box center [102, 481] width 205 height 76
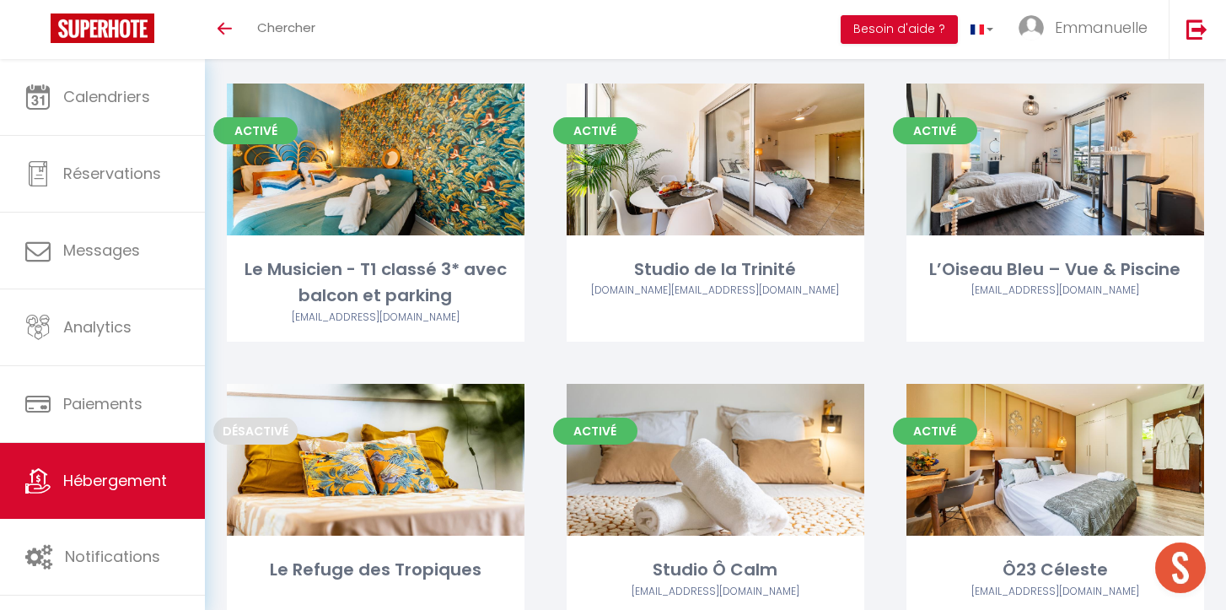
scroll to position [679, 0]
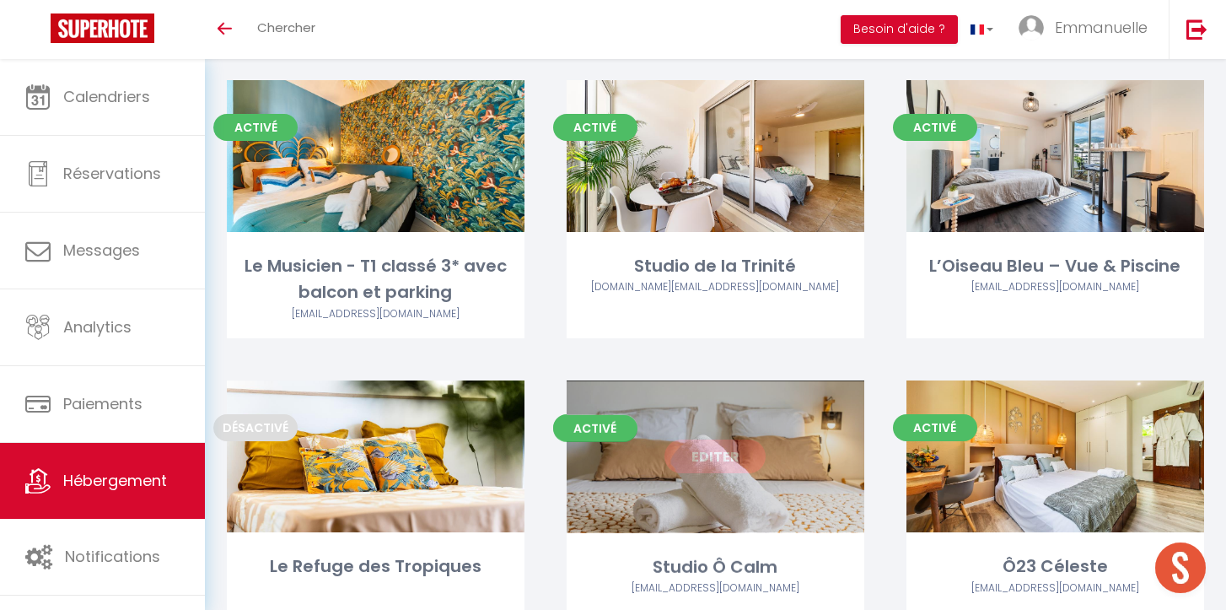
click at [715, 454] on link "Editer" at bounding box center [715, 456] width 101 height 34
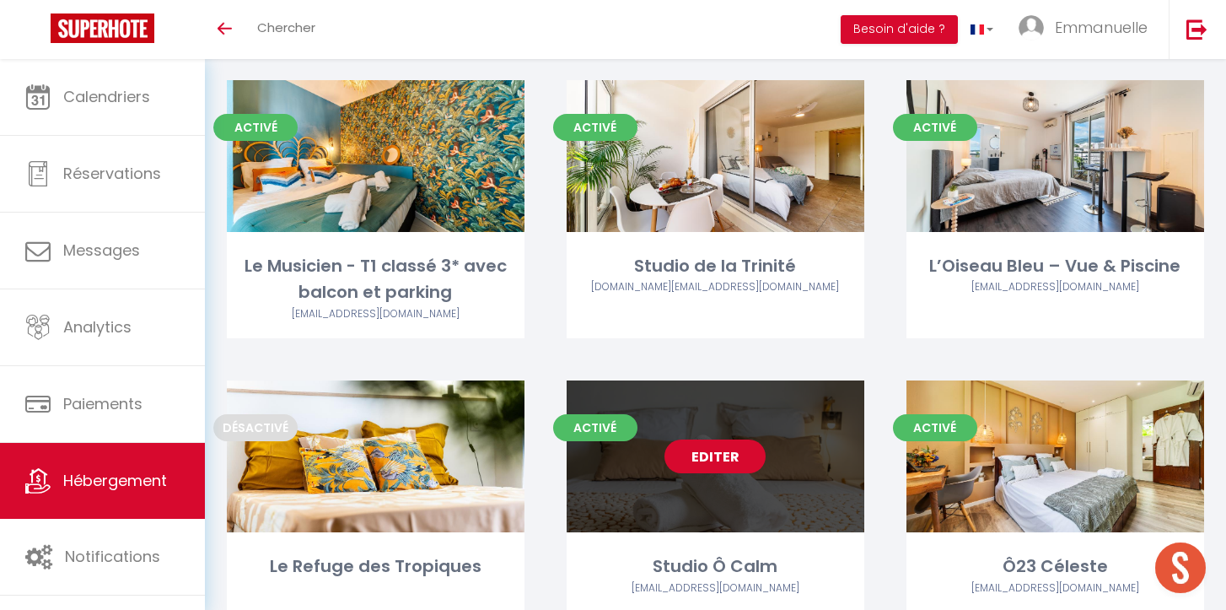
click at [715, 454] on link "Editer" at bounding box center [715, 456] width 101 height 34
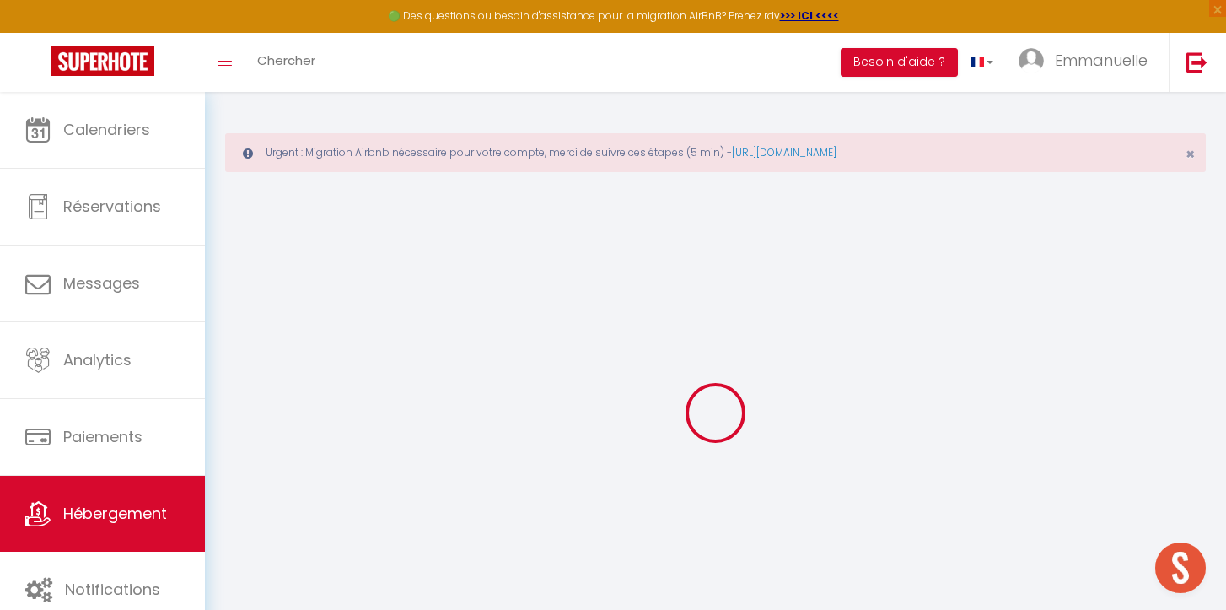
select select "+ 20 %"
select select "+ 35 %"
select select
checkbox input "false"
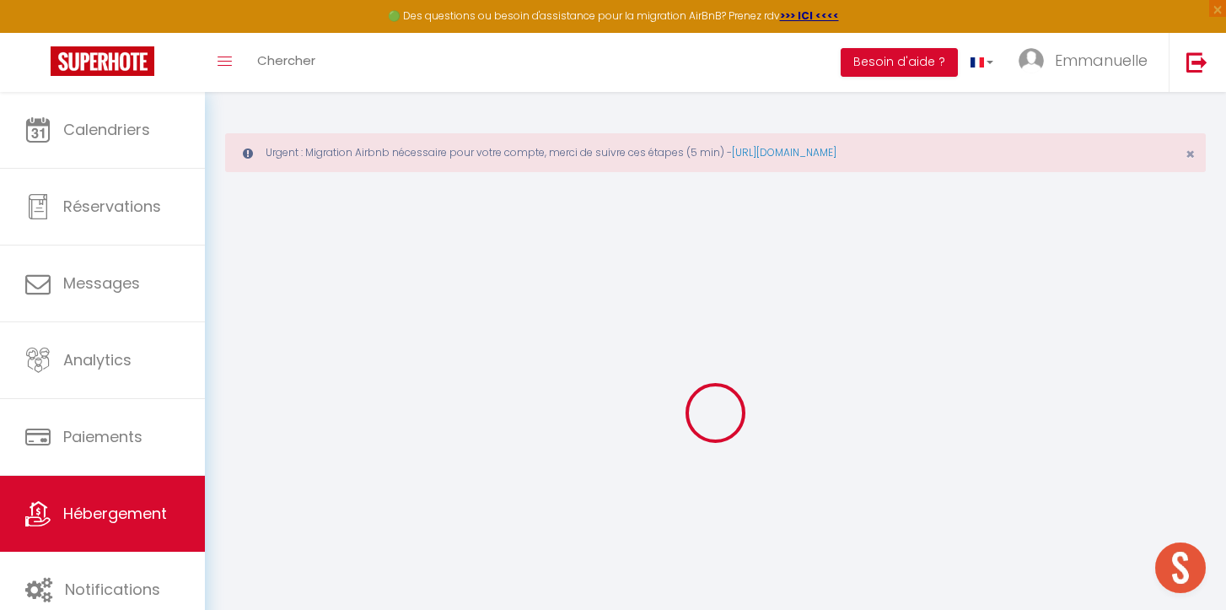
checkbox input "false"
select select
select select "EUR"
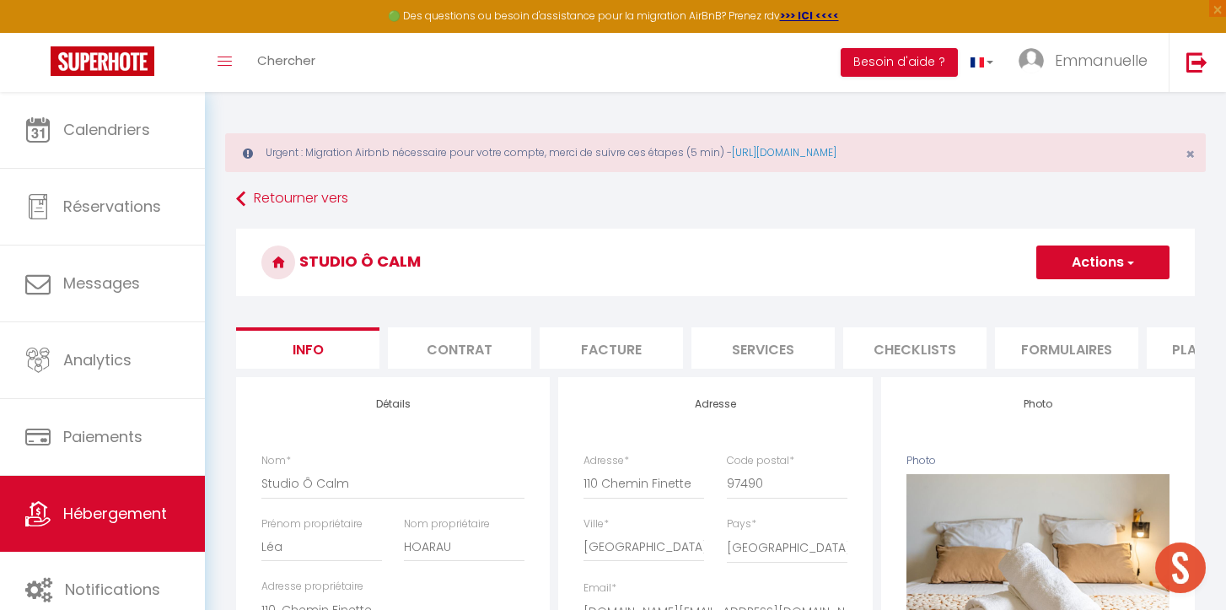
click at [1173, 350] on li "Plateformes" at bounding box center [1218, 347] width 143 height 41
select select
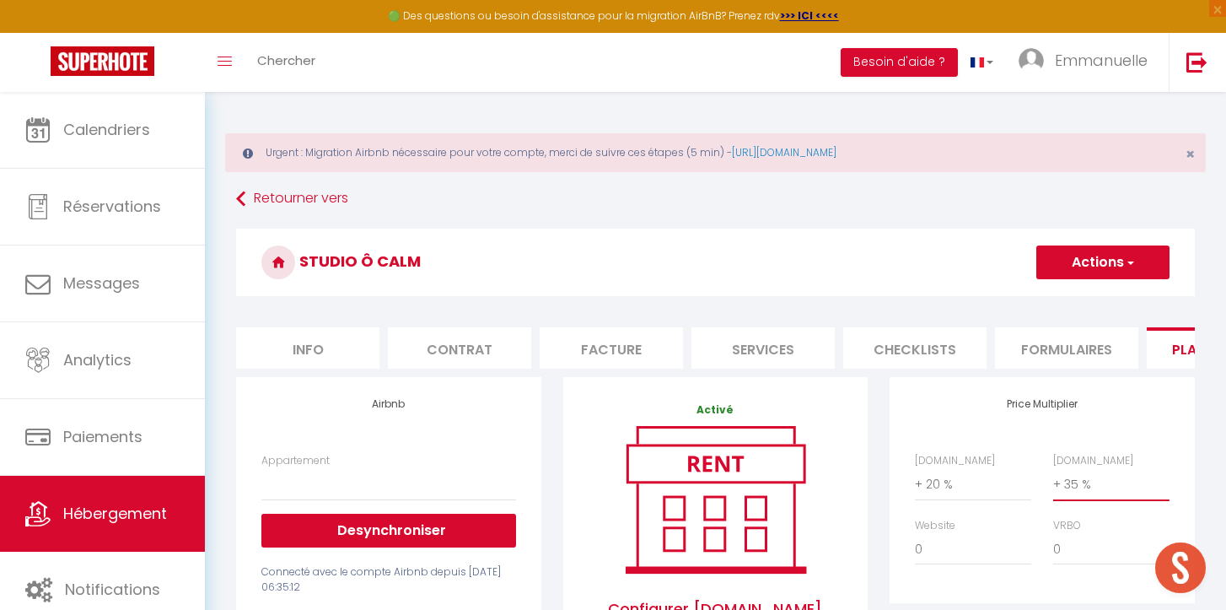
click at [1089, 488] on select "0 + 1 % + 2 % + 3 % + 4 % + 5 % + 6 % + 7 % + 8 % + 9 %" at bounding box center [1111, 484] width 116 height 32
select select "+ 28 %"
click at [1053, 468] on select "0 + 1 % + 2 % + 3 % + 4 % + 5 % + 6 % + 7 % + 8 % + 9 %" at bounding box center [1111, 484] width 116 height 32
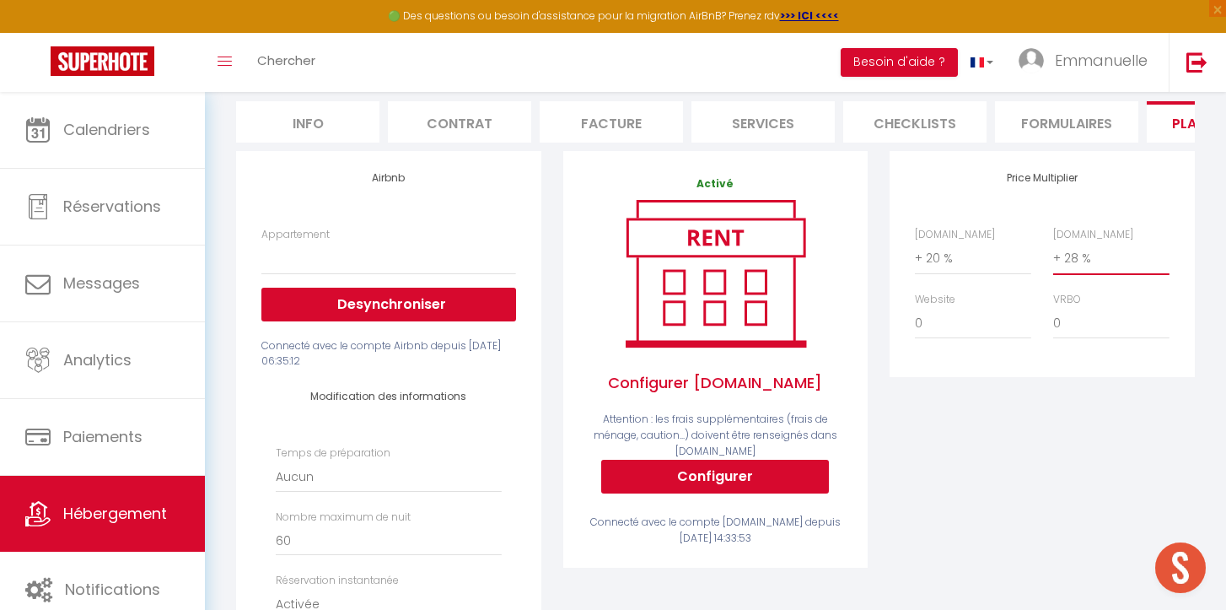
scroll to position [193, 0]
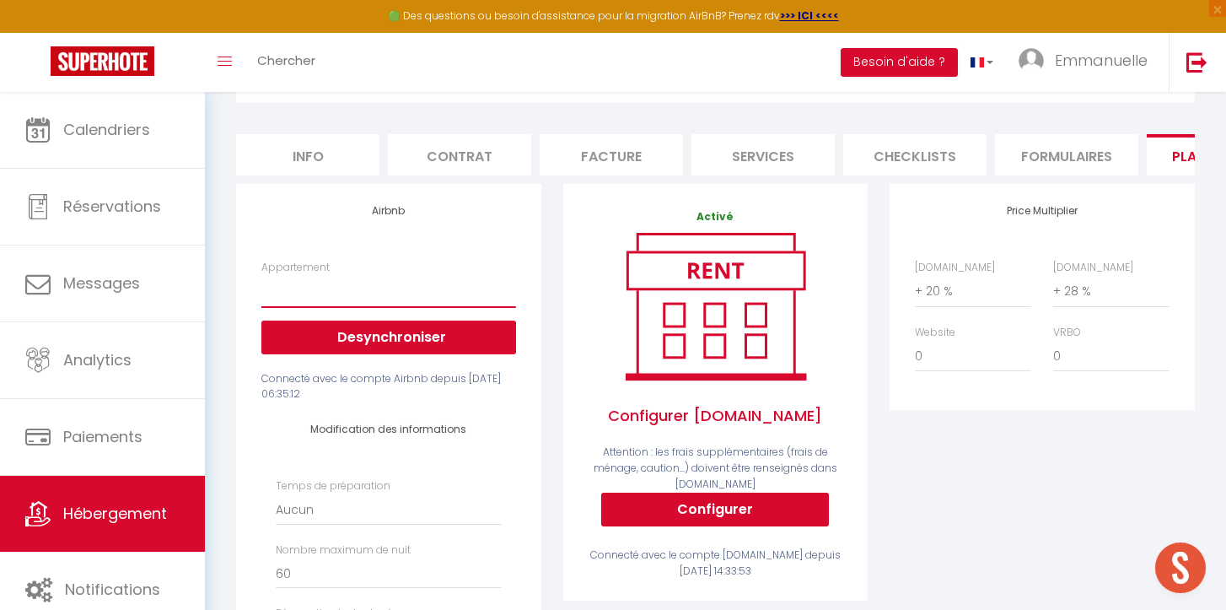
click at [368, 296] on select "Studio Ô Calm - scifamillecarron@gmail.com" at bounding box center [388, 291] width 254 height 32
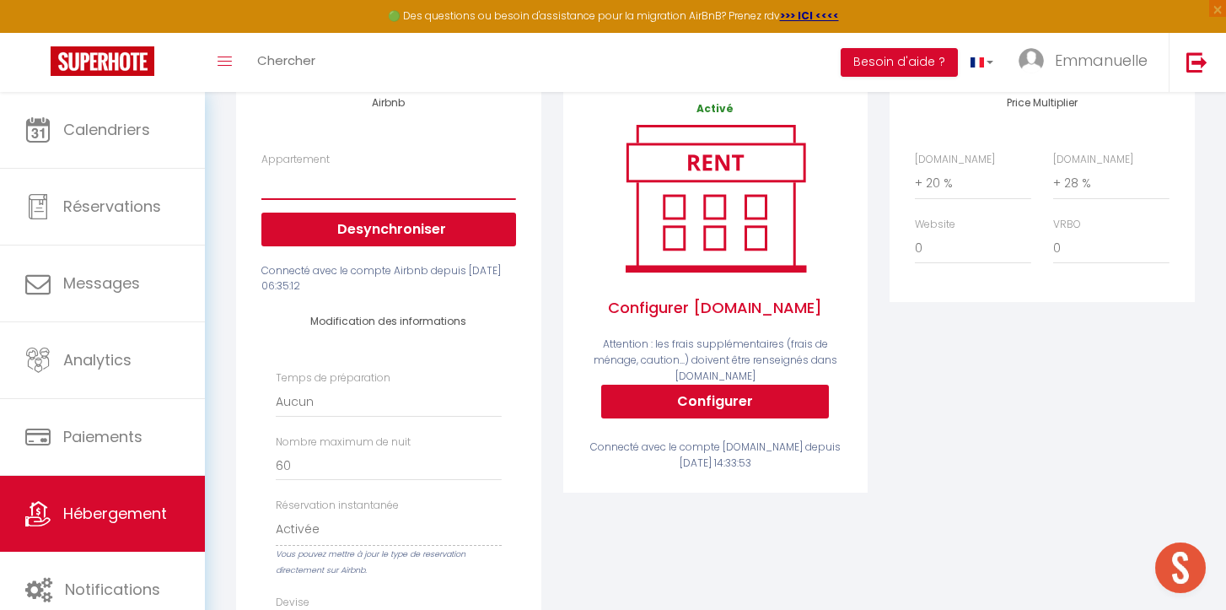
scroll to position [0, 0]
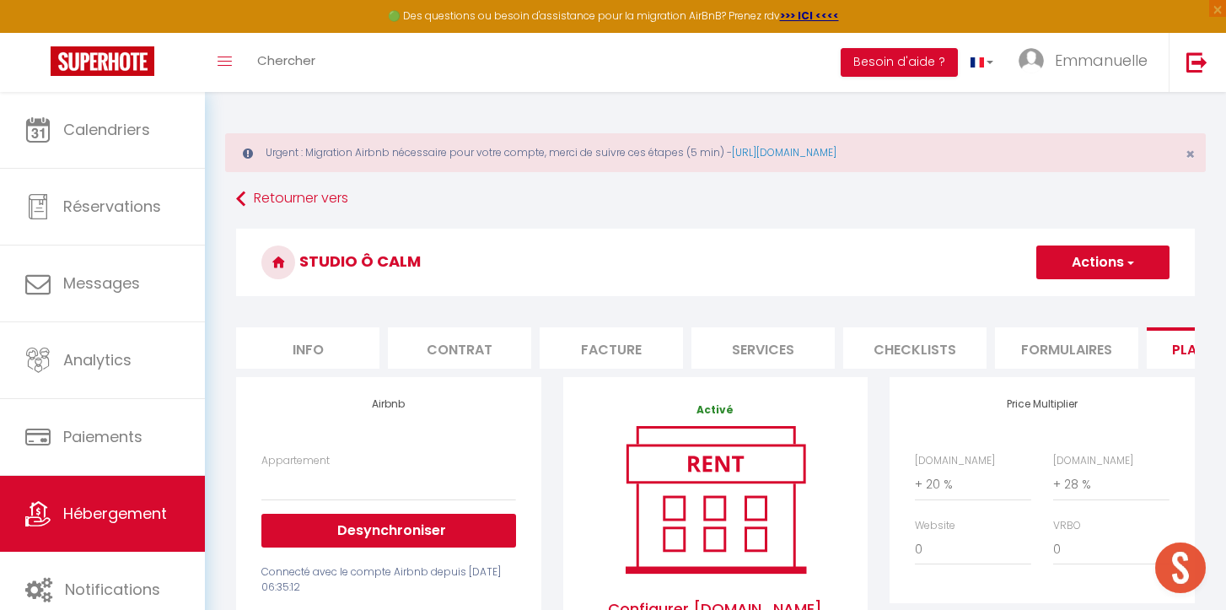
click at [1054, 246] on button "Actions" at bounding box center [1103, 262] width 133 height 34
click at [1078, 290] on link "Enregistrer" at bounding box center [1102, 299] width 133 height 22
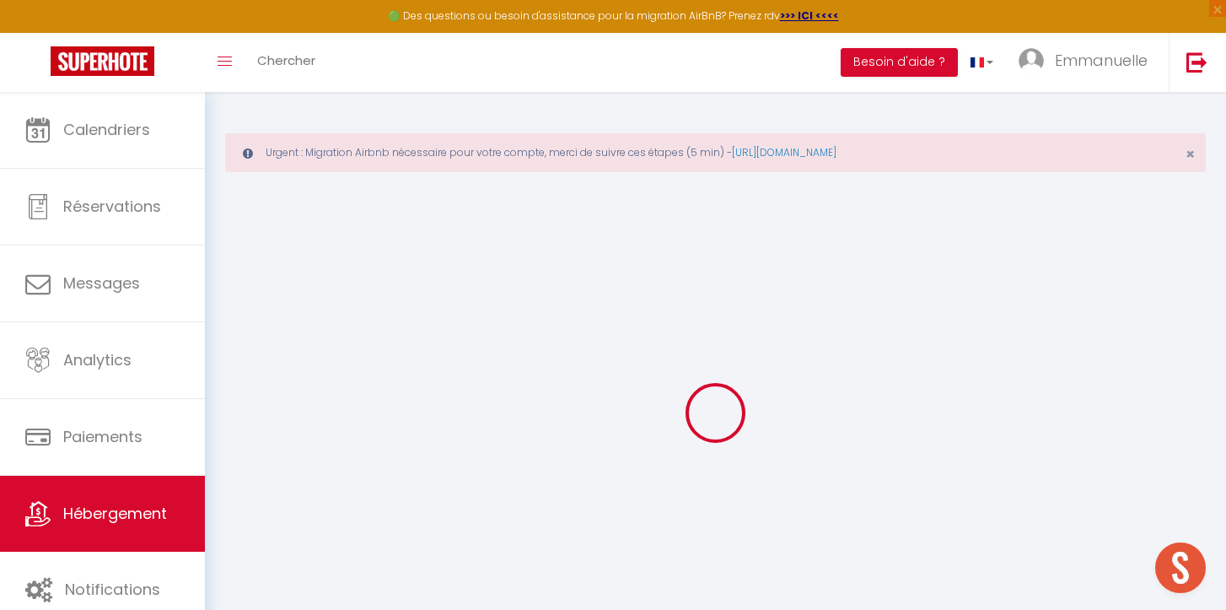
select select
select select "EUR"
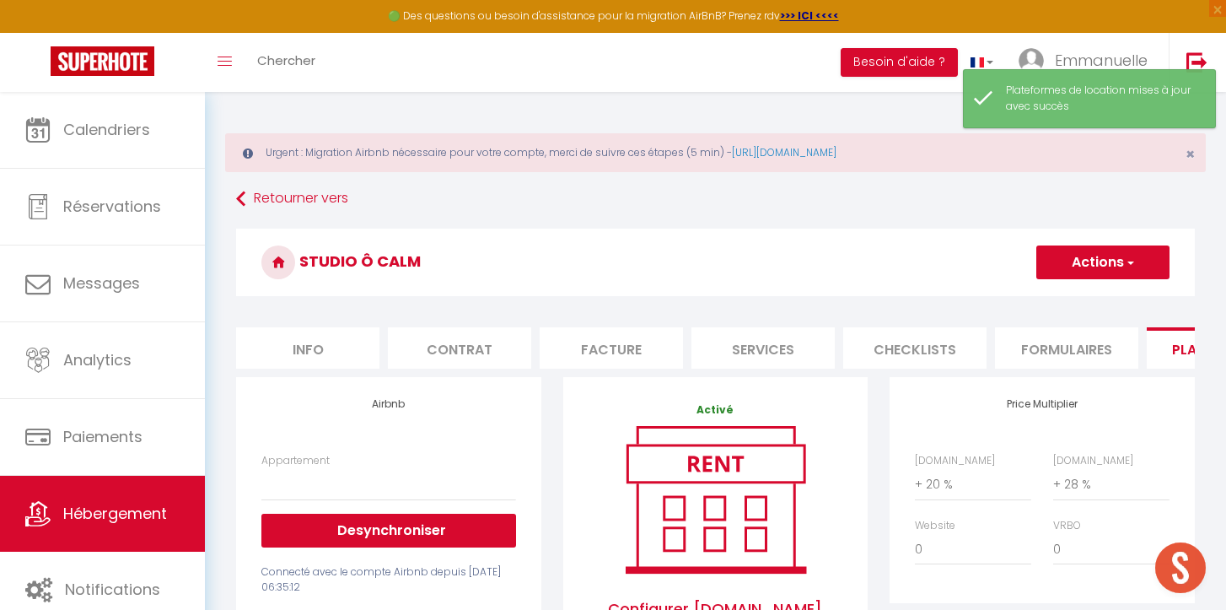
click at [778, 353] on li "Services" at bounding box center [763, 347] width 143 height 41
select select
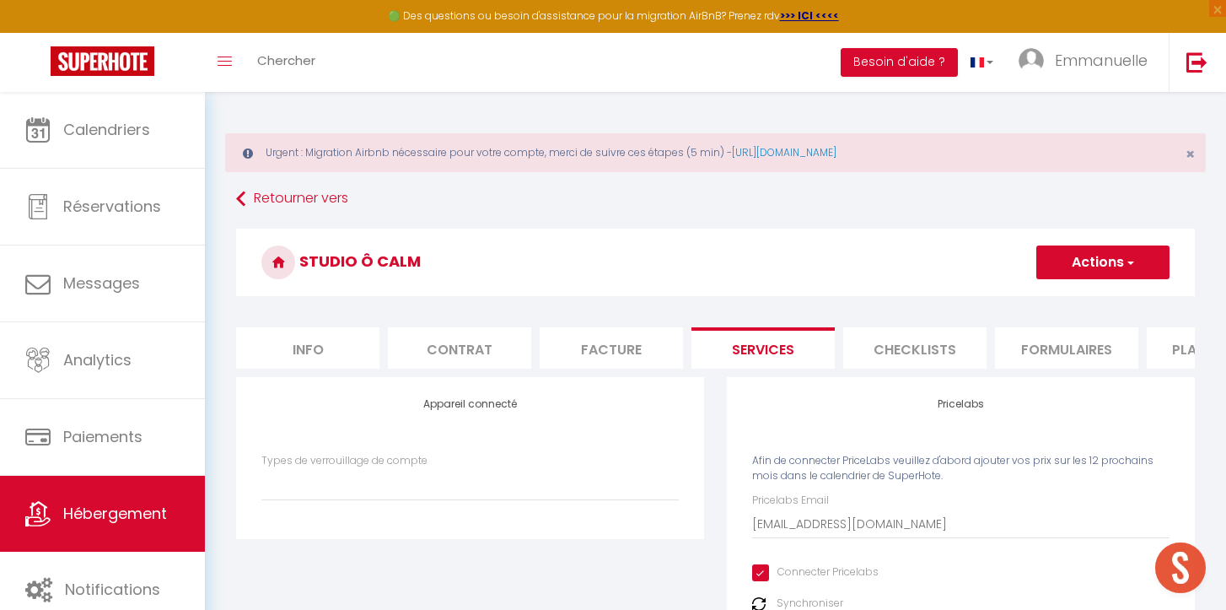
click at [826, 599] on label "Synchroniser" at bounding box center [810, 603] width 67 height 16
click at [760, 604] on img at bounding box center [758, 603] width 13 height 13
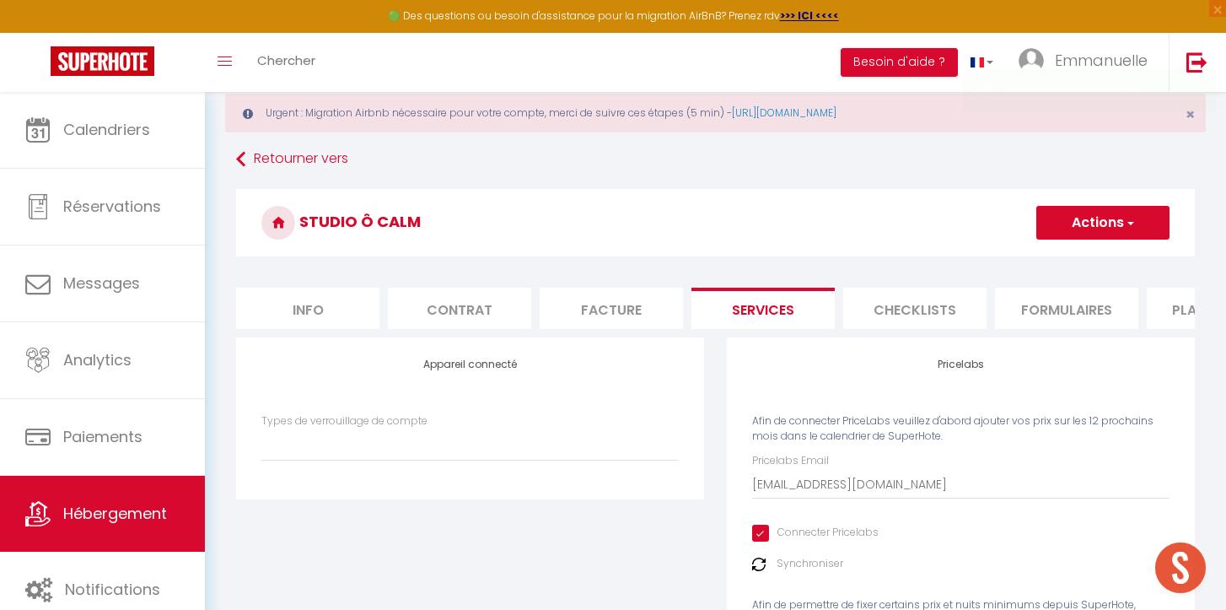
scroll to position [65, 0]
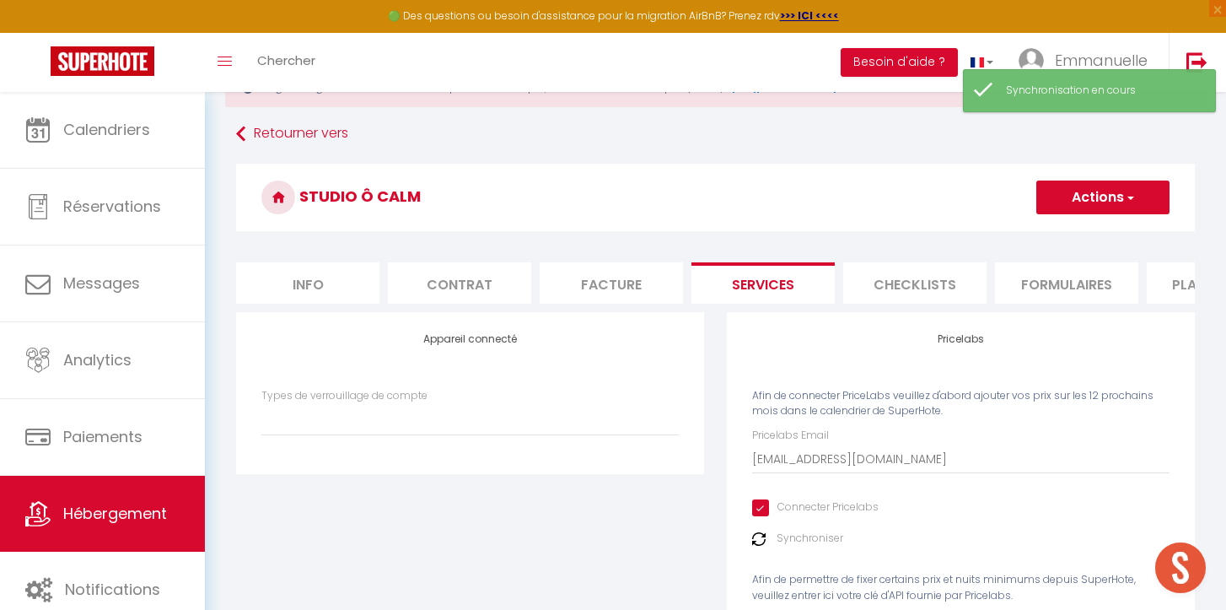
click at [1080, 199] on button "Actions" at bounding box center [1103, 197] width 133 height 34
click at [1078, 235] on link "Enregistrer" at bounding box center [1102, 235] width 133 height 22
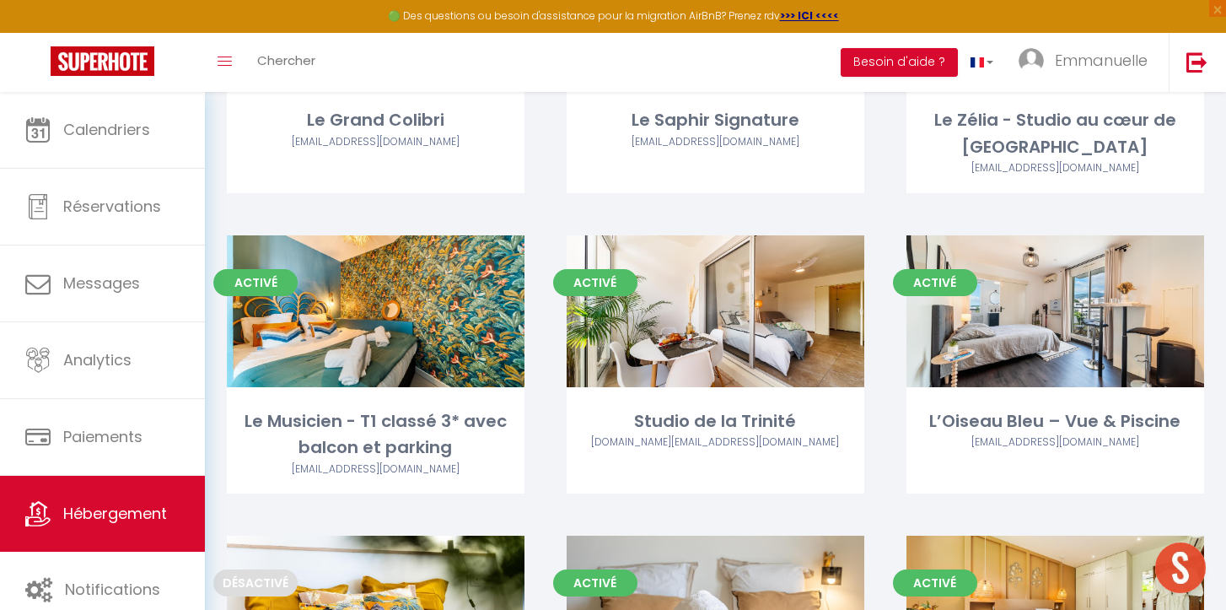
scroll to position [542, 0]
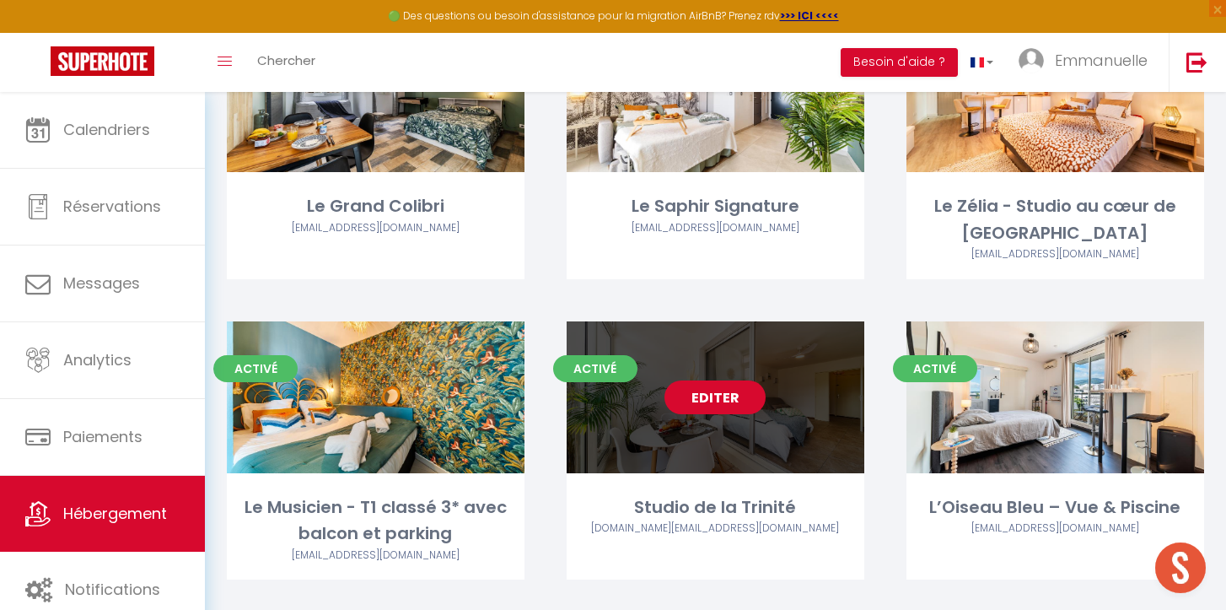
click at [688, 386] on link "Editer" at bounding box center [715, 397] width 101 height 34
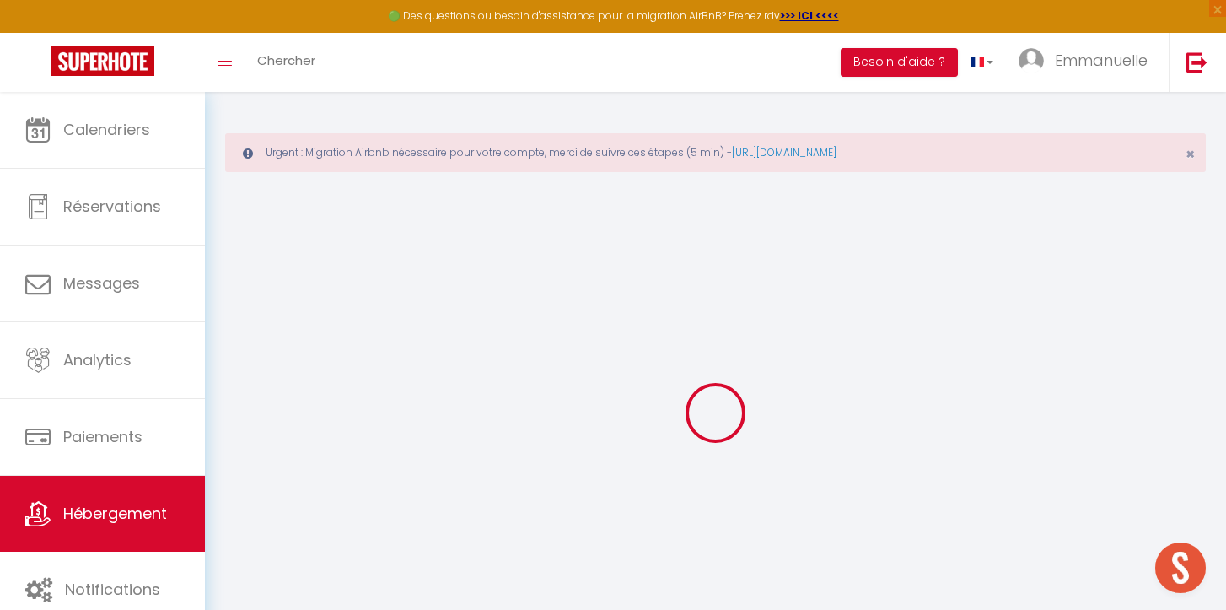
select select
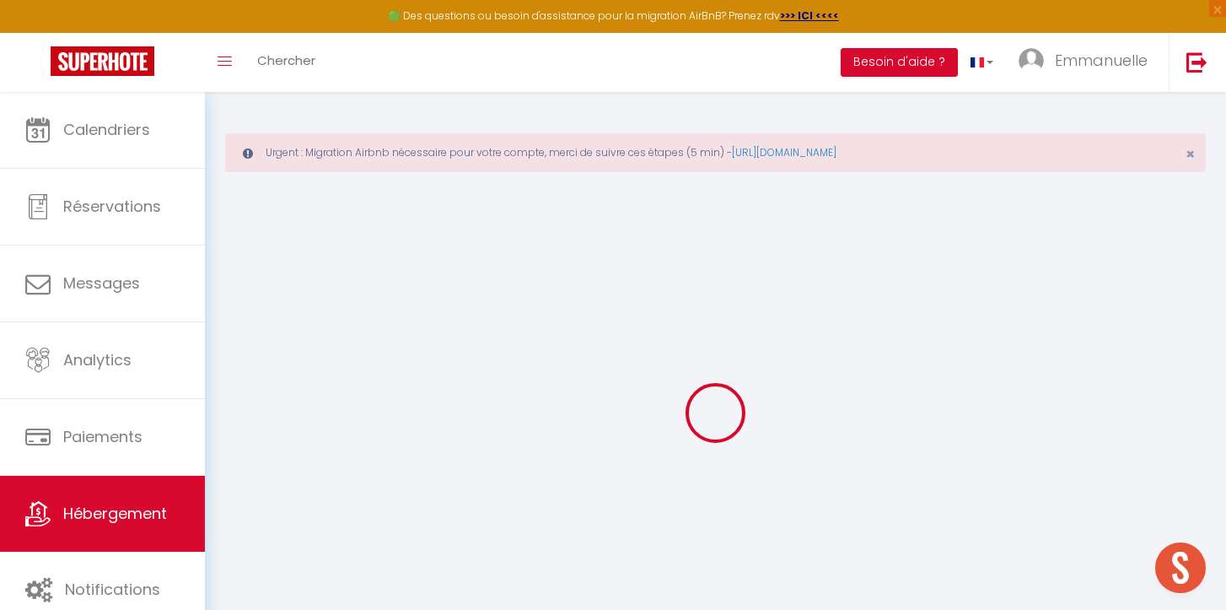
select select
checkbox input "false"
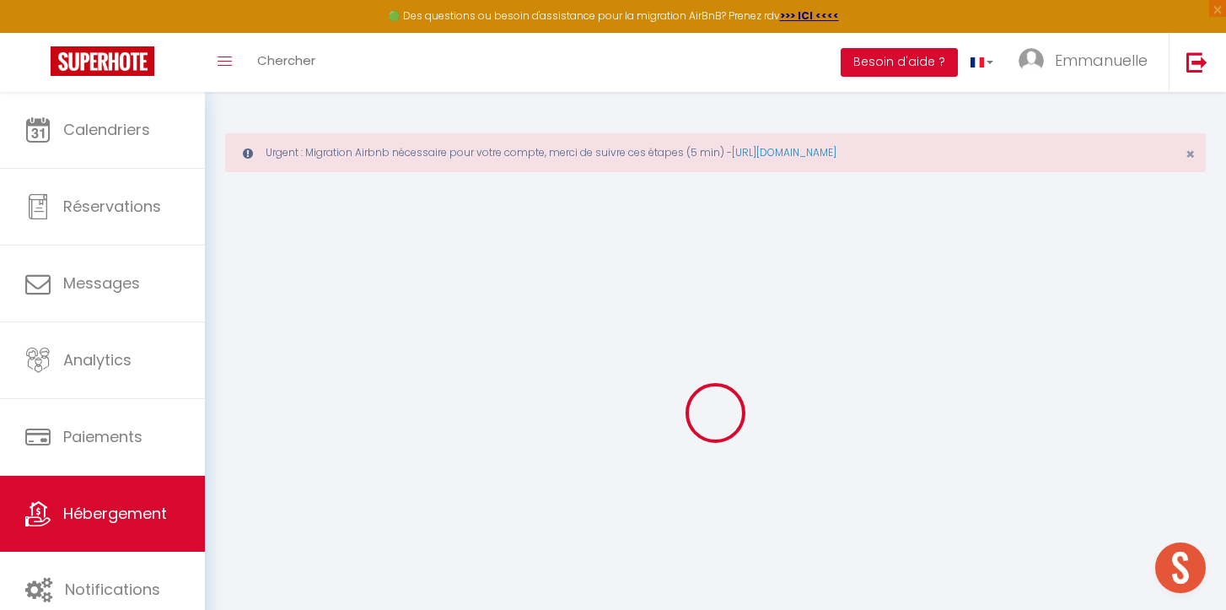
select select
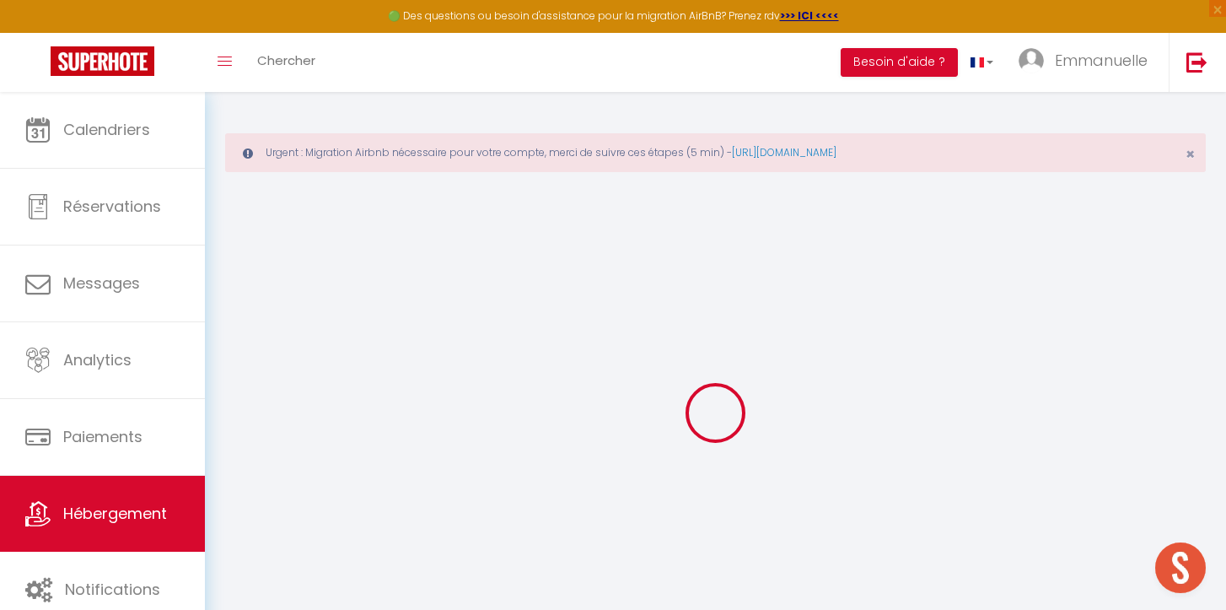
select select
checkbox input "false"
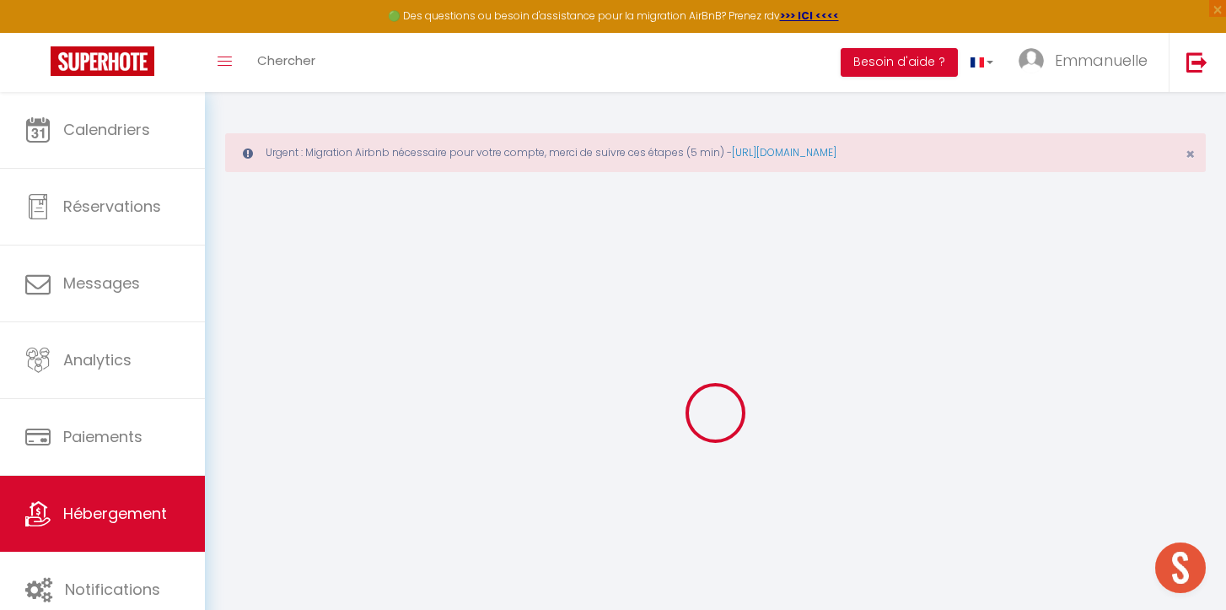
checkbox input "false"
select select
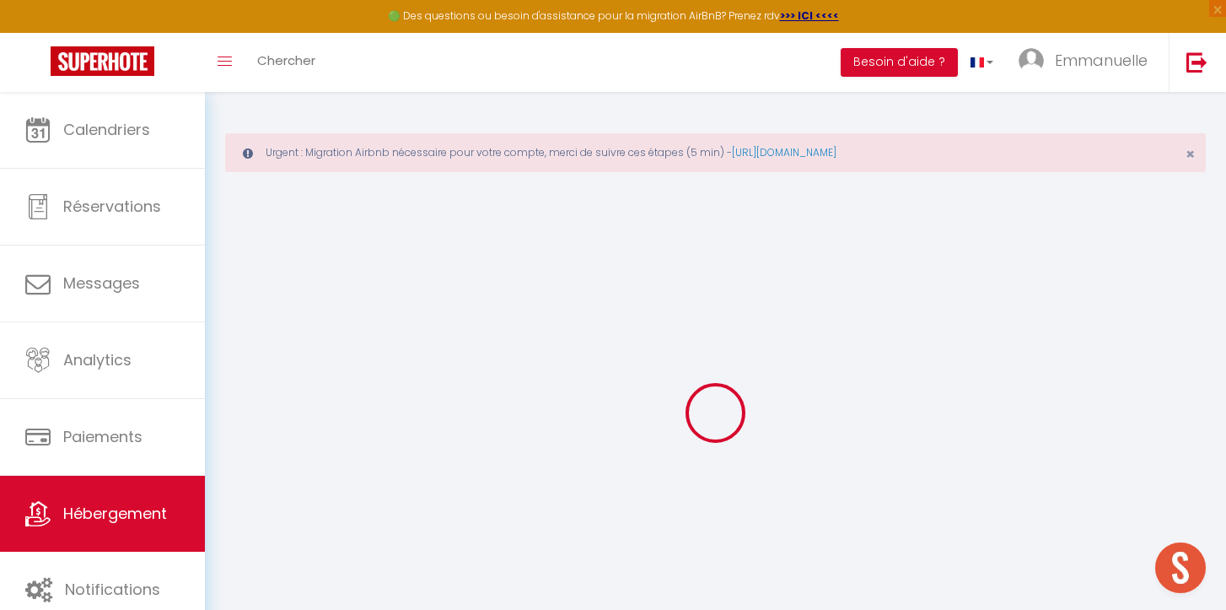
select select
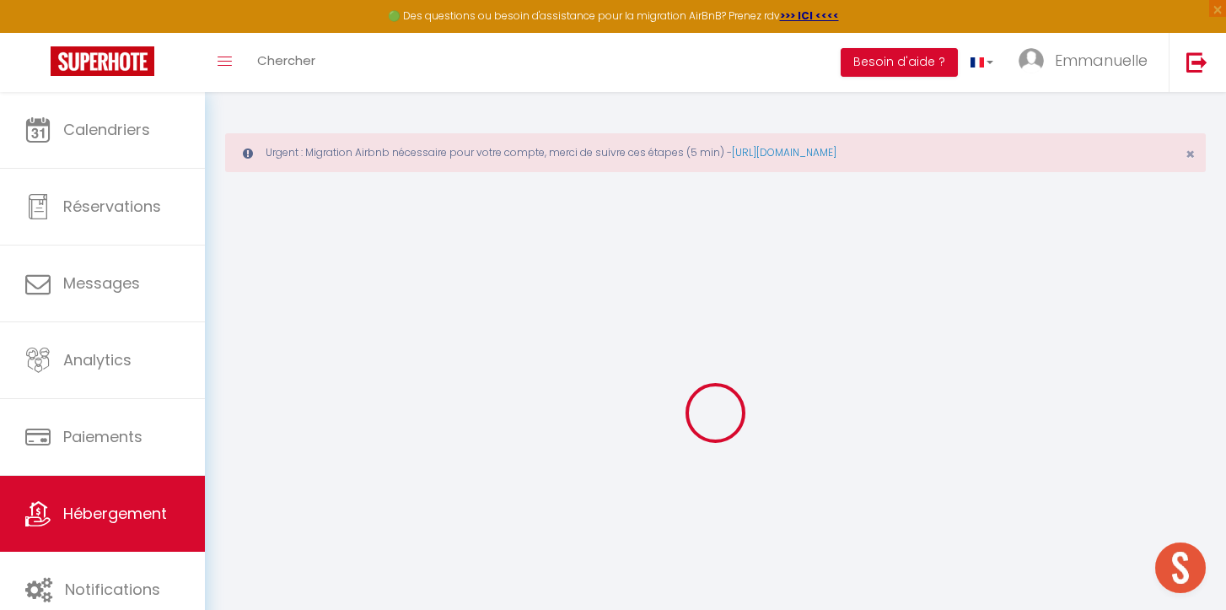
checkbox input "false"
select select
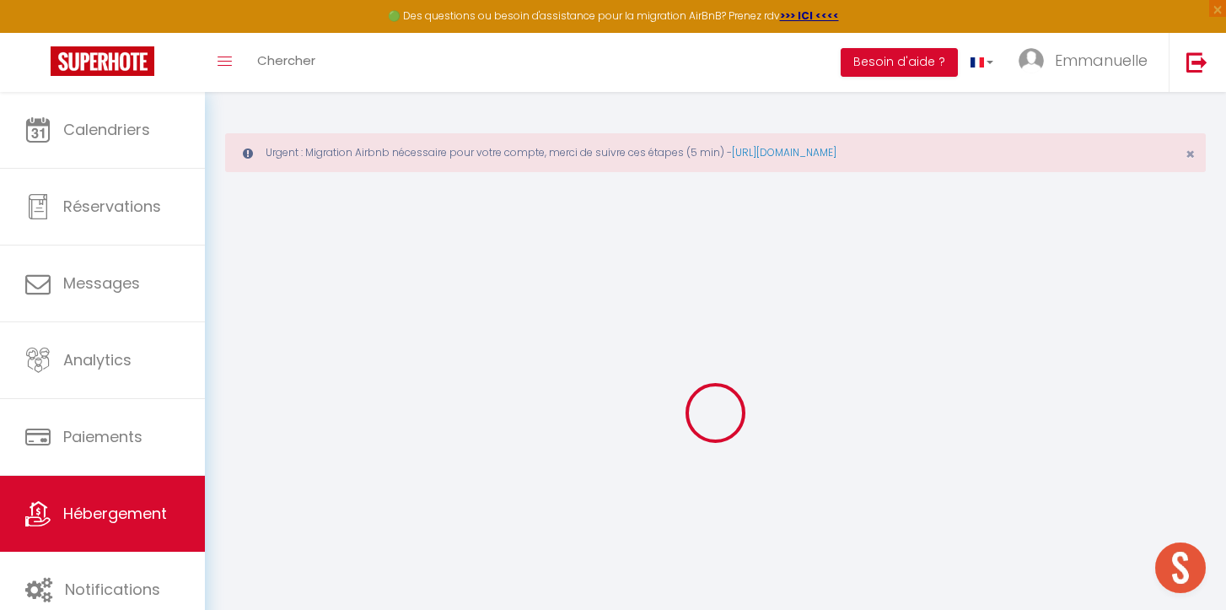
select select
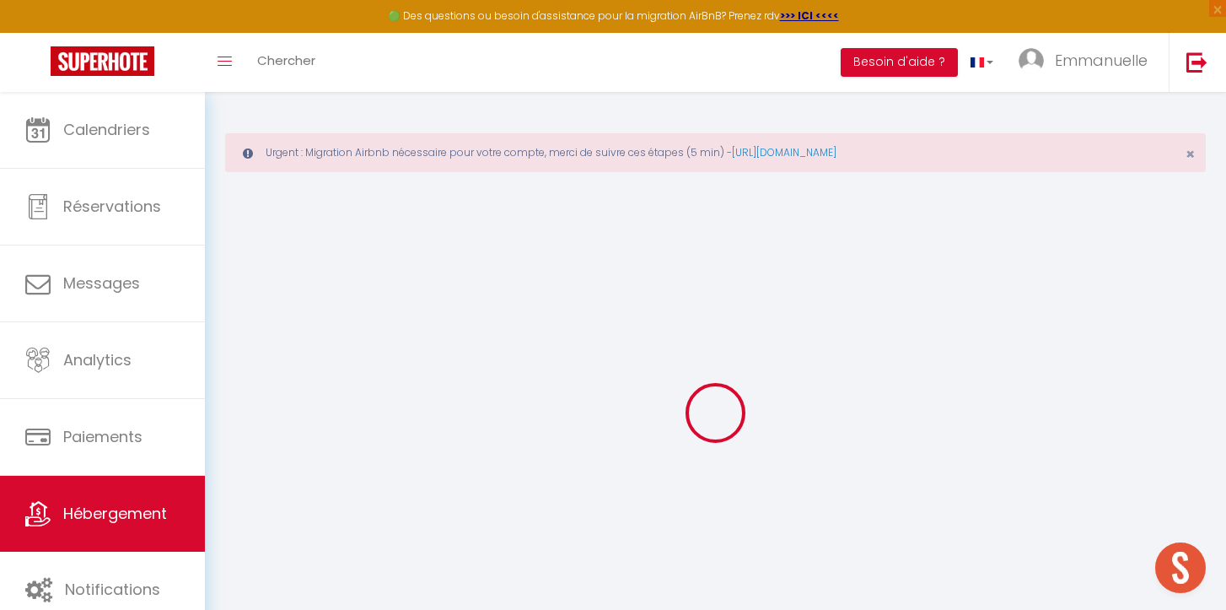
select select
checkbox input "false"
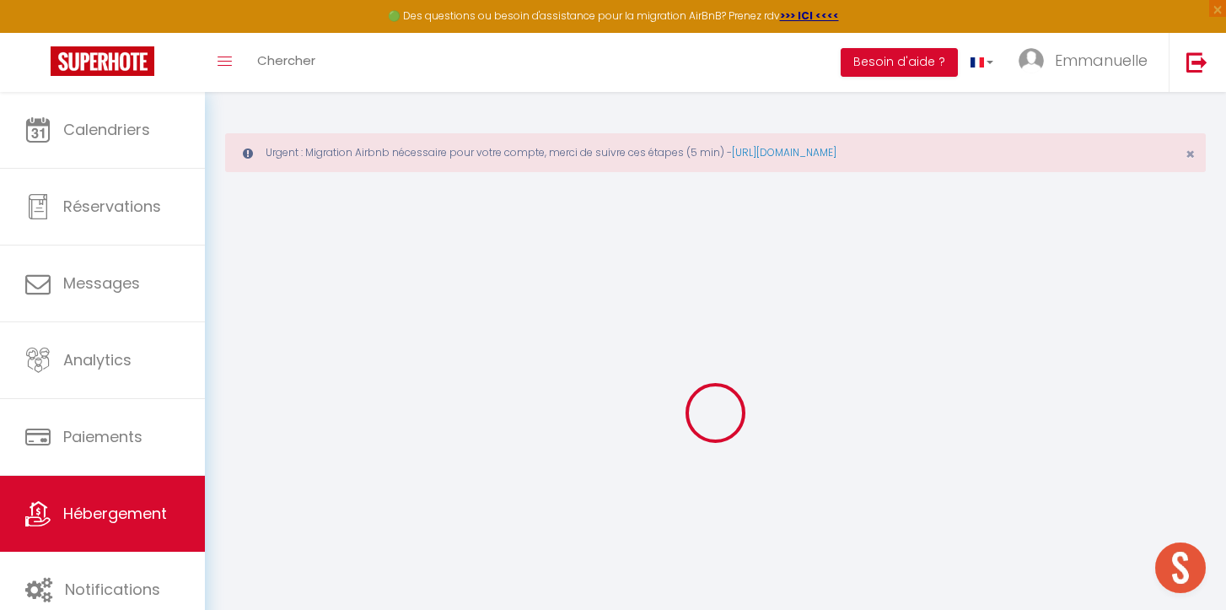
checkbox input "false"
select select
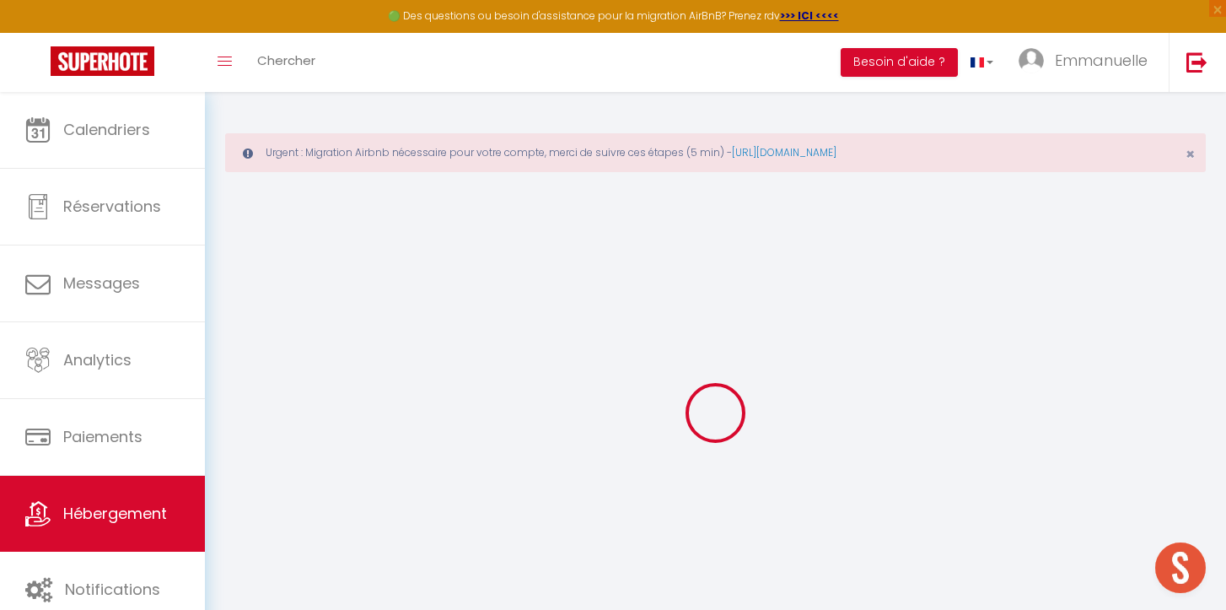
select select
checkbox input "false"
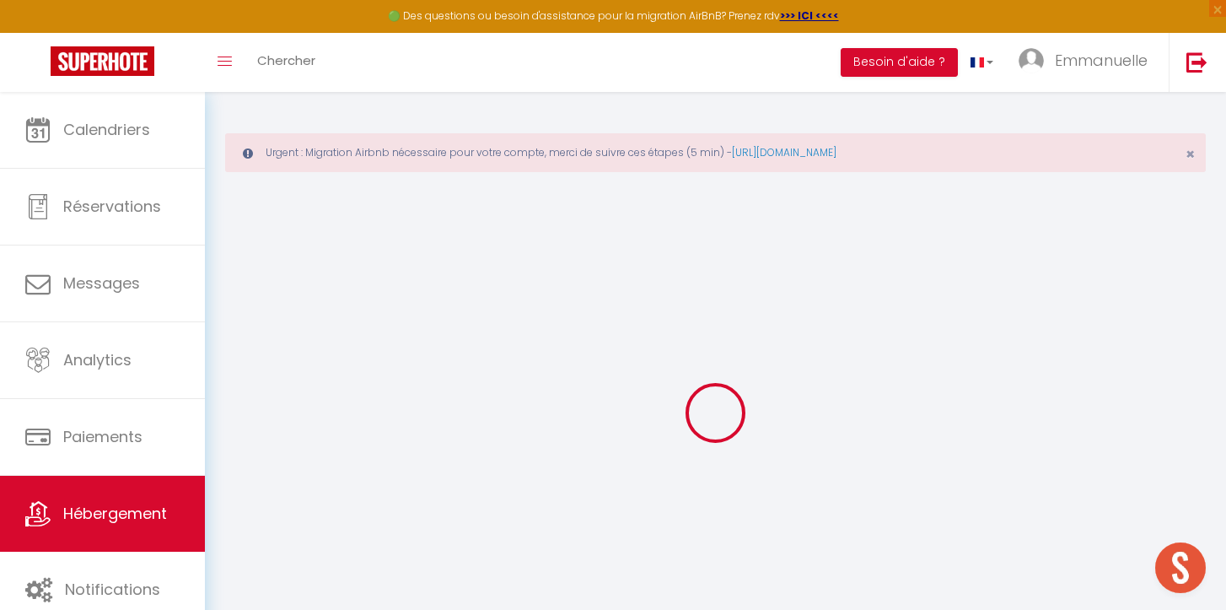
checkbox input "false"
select select
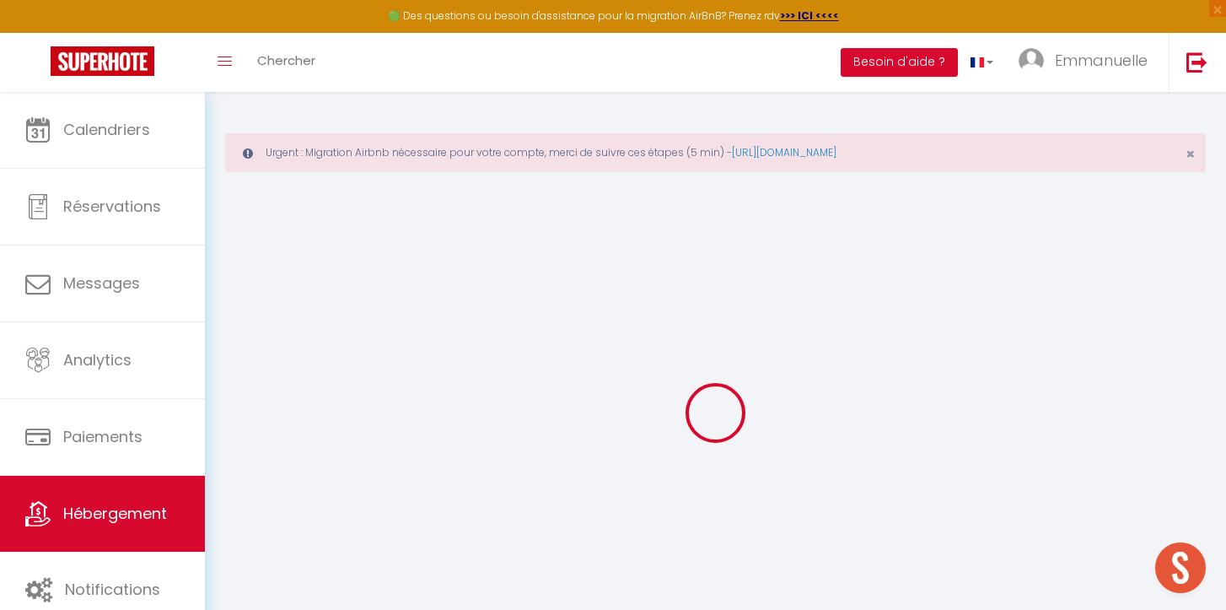
type input "Studio de la Trinité"
type input "COSY"
type input "HOLIDAYS"
type input "50"
type input "6"
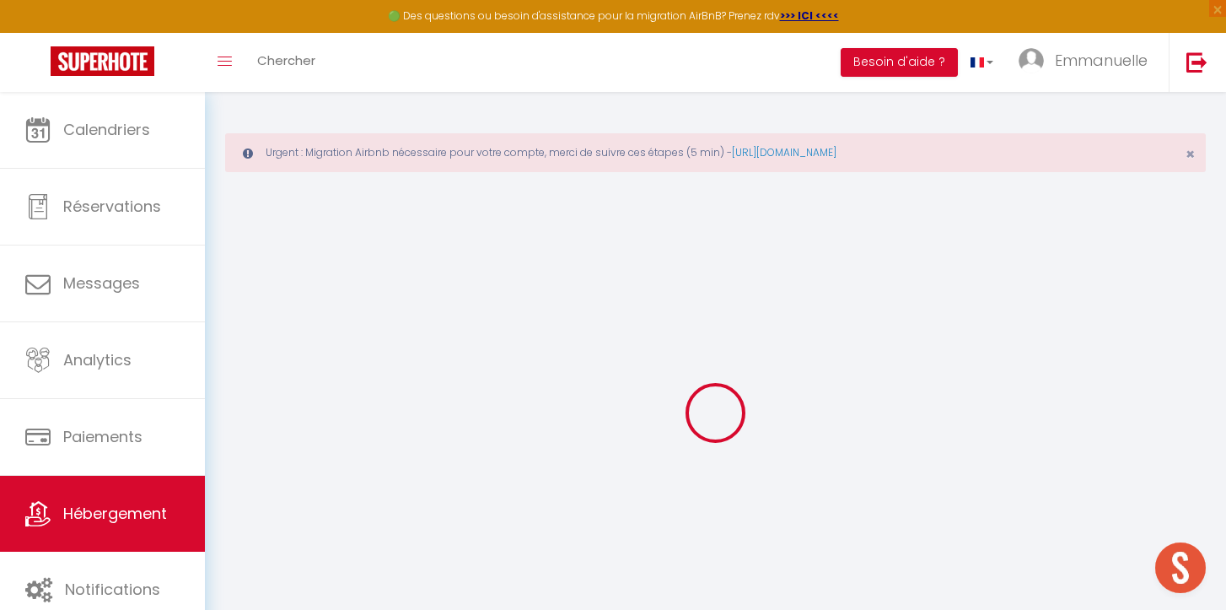
type input "55"
type input "2.50"
type input "500"
select select
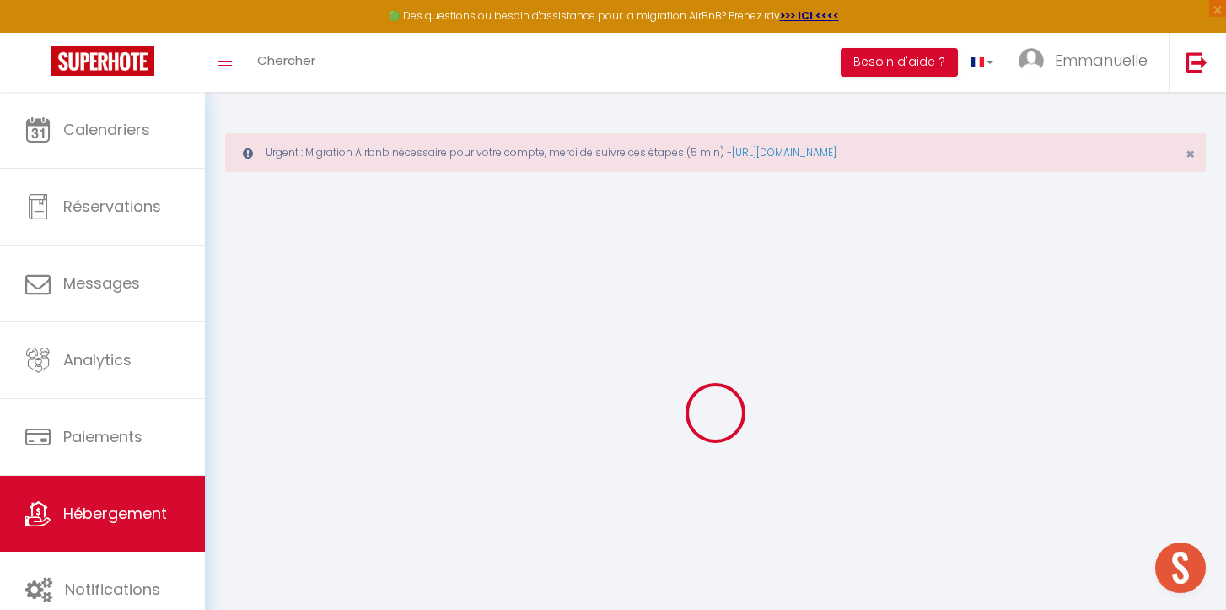
select select
type input "53 bd Notre Dame de la Trinité"
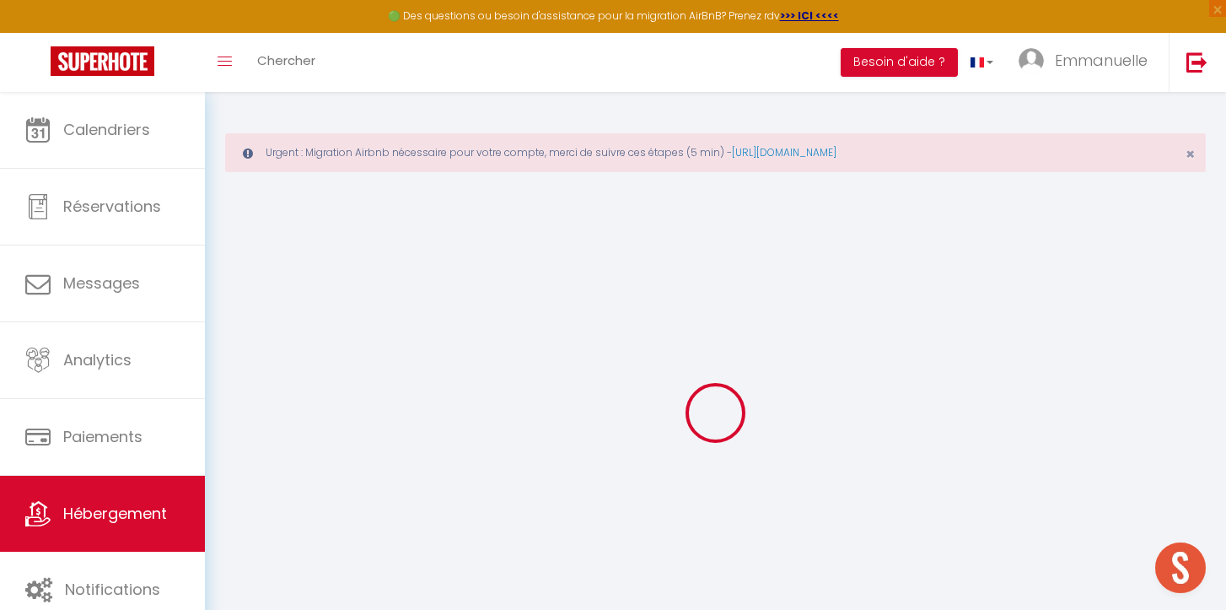
type input "97490"
type input "Saint Denis"
select select "177"
type input "[DOMAIN_NAME][EMAIL_ADDRESS][DOMAIN_NAME]"
select select "8450"
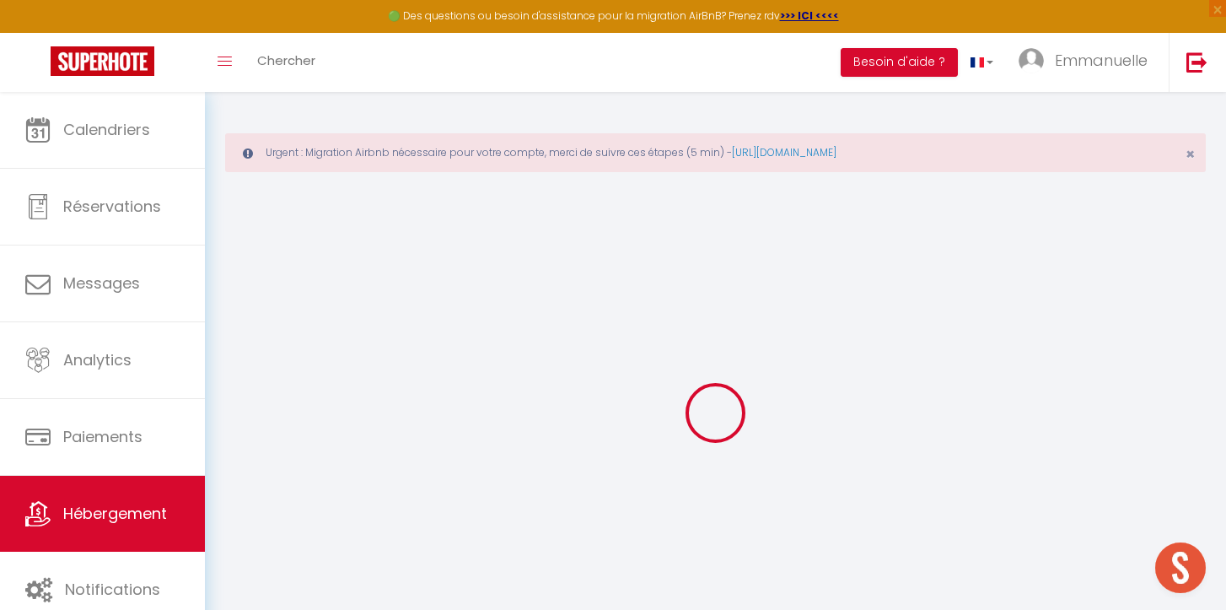
checkbox input "false"
checkbox input "true"
checkbox input "false"
type input "38"
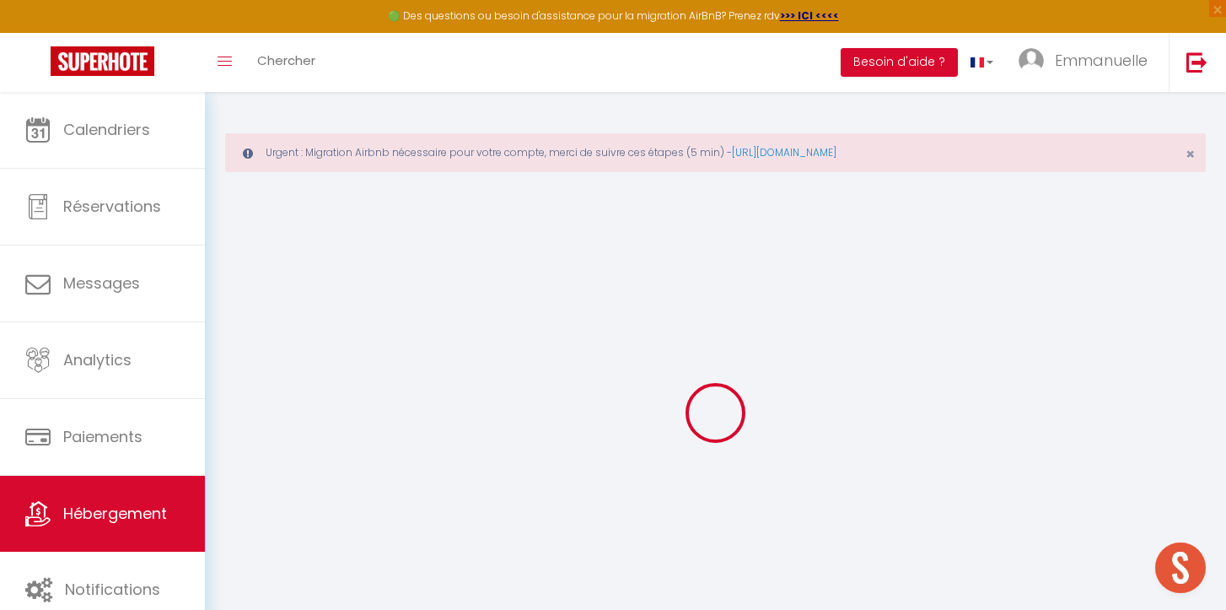
type input "0"
type input "20"
type input "0"
select select
checkbox input "false"
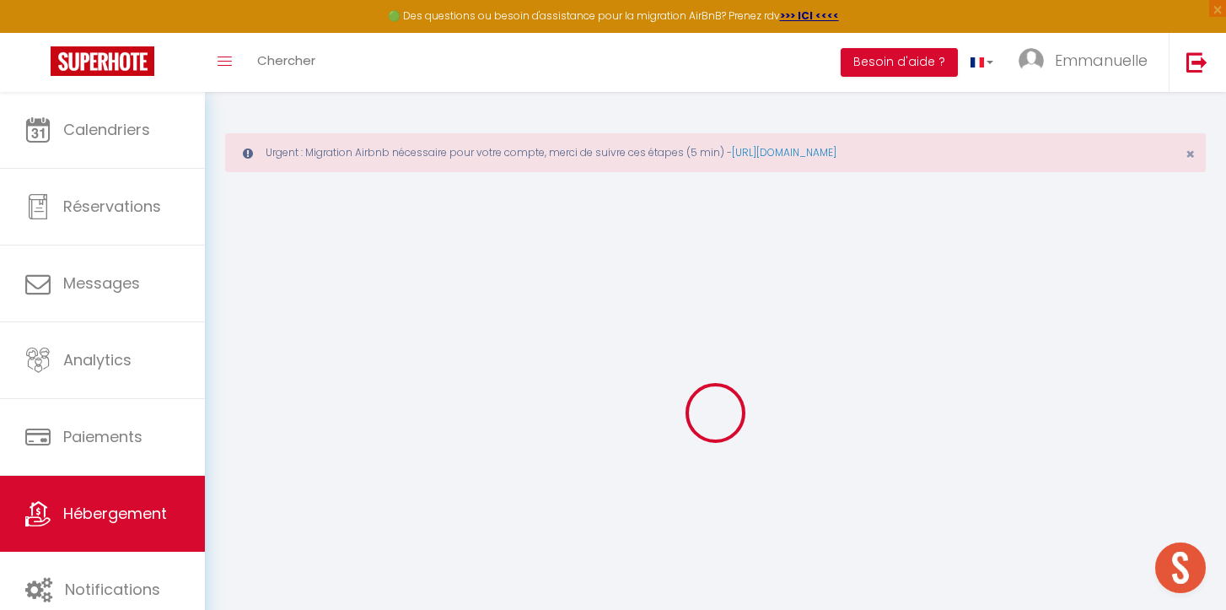
checkbox input "false"
checkbox input "true"
checkbox input "false"
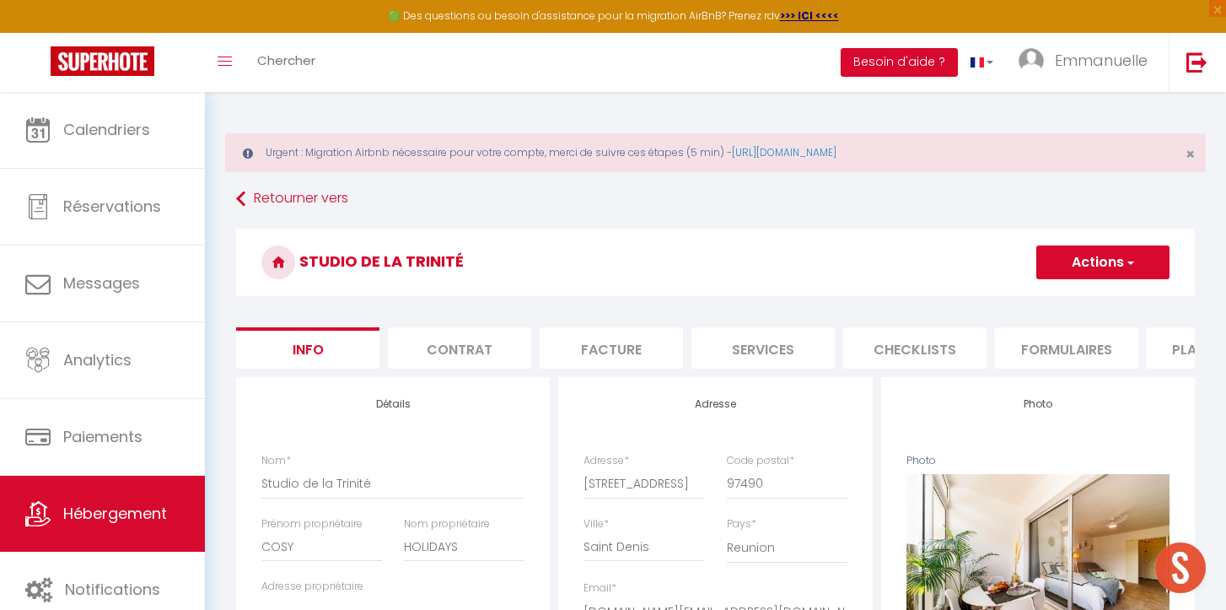
click at [746, 350] on li "Services" at bounding box center [763, 347] width 143 height 41
select select
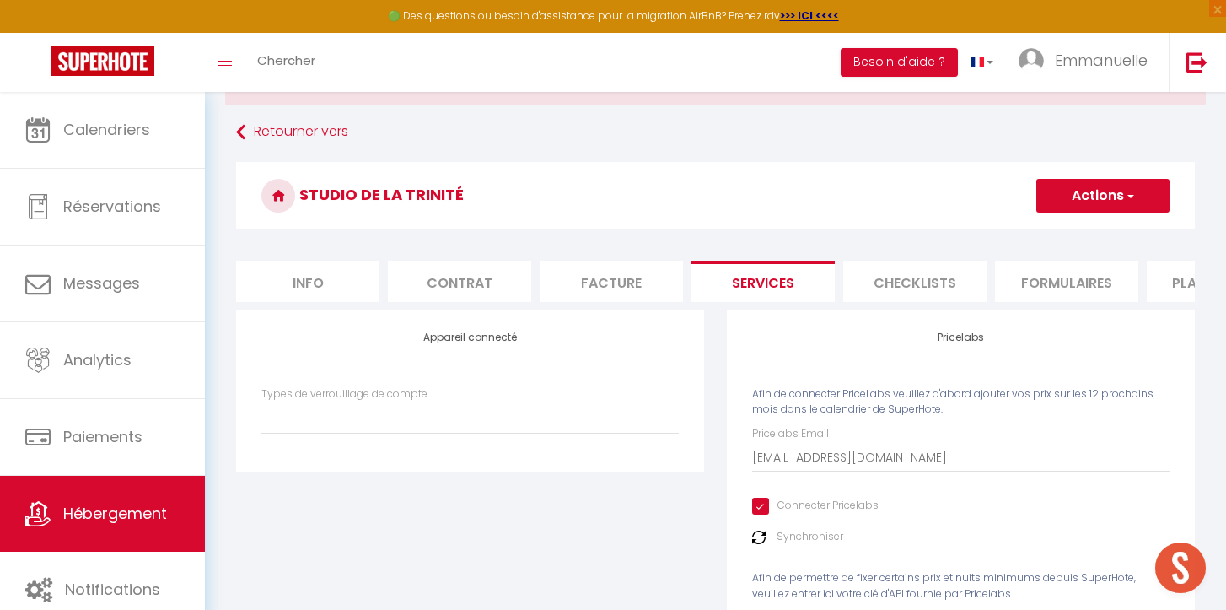
scroll to position [68, 0]
click at [776, 547] on div "Pricelabs Email [EMAIL_ADDRESS][DOMAIN_NAME] Connecter Pricelabs Synchroniser A…" at bounding box center [961, 539] width 418 height 230
click at [763, 534] on img at bounding box center [758, 535] width 13 height 13
click at [1080, 191] on button "Actions" at bounding box center [1103, 194] width 133 height 34
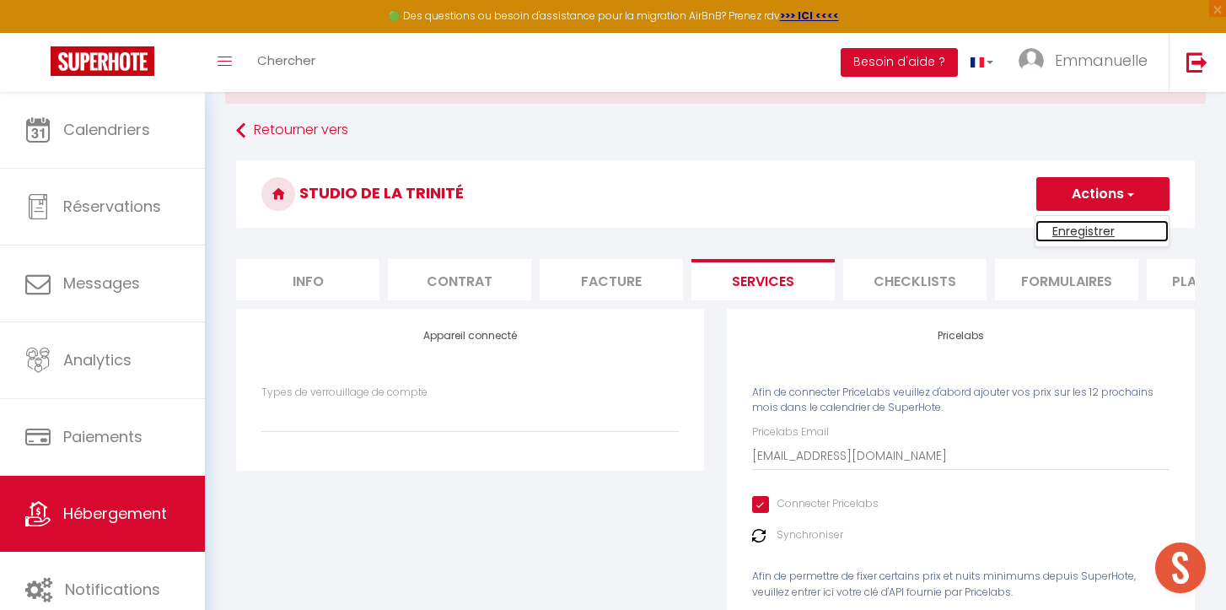
click at [1079, 237] on link "Enregistrer" at bounding box center [1102, 231] width 133 height 22
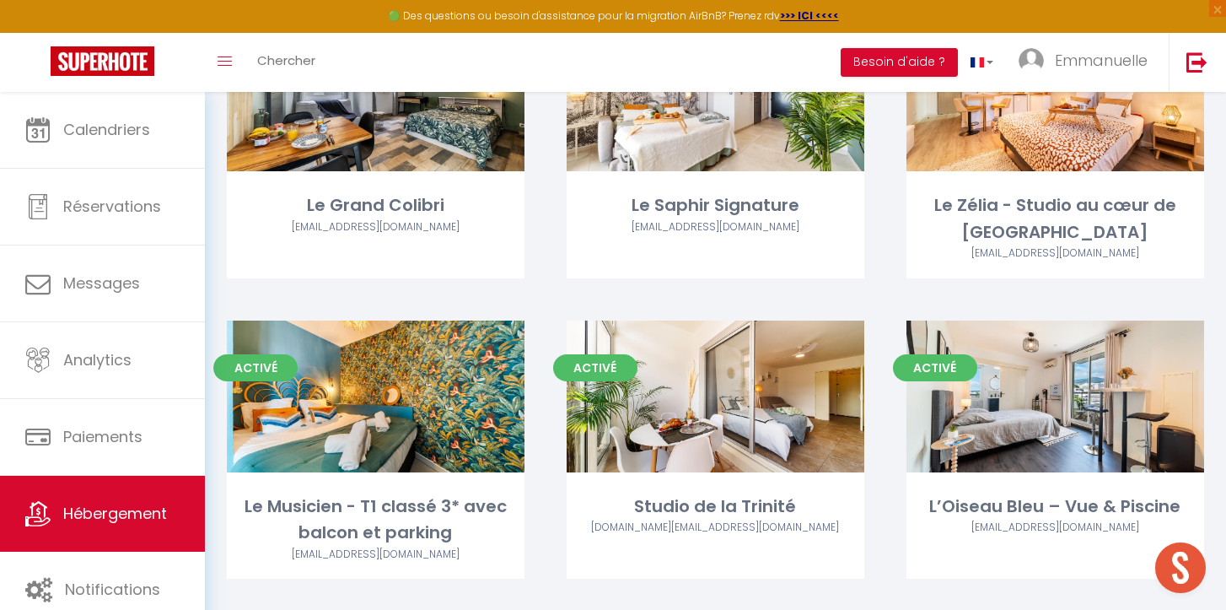
scroll to position [700, 0]
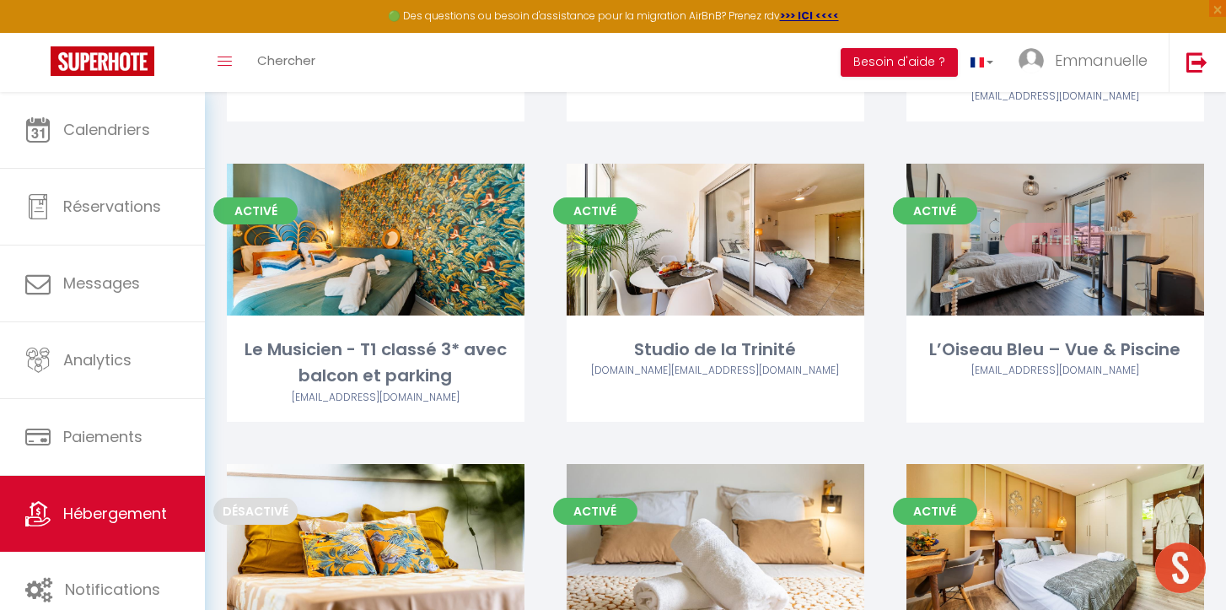
click at [1063, 250] on link "Editer" at bounding box center [1055, 240] width 101 height 34
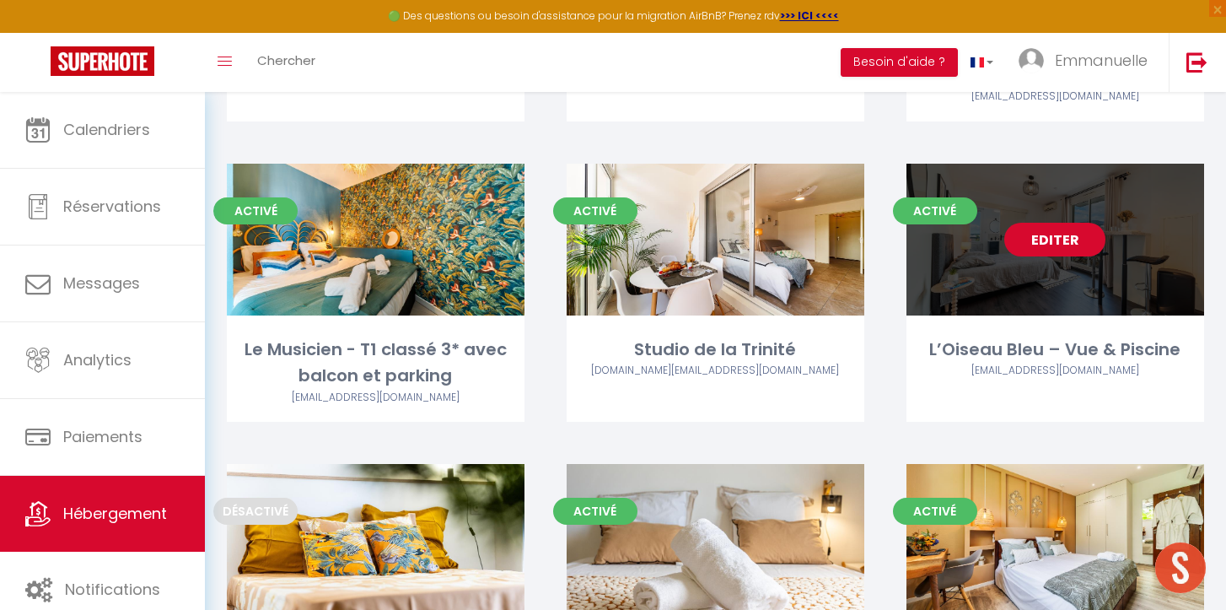
click at [1063, 250] on link "Editer" at bounding box center [1055, 240] width 101 height 34
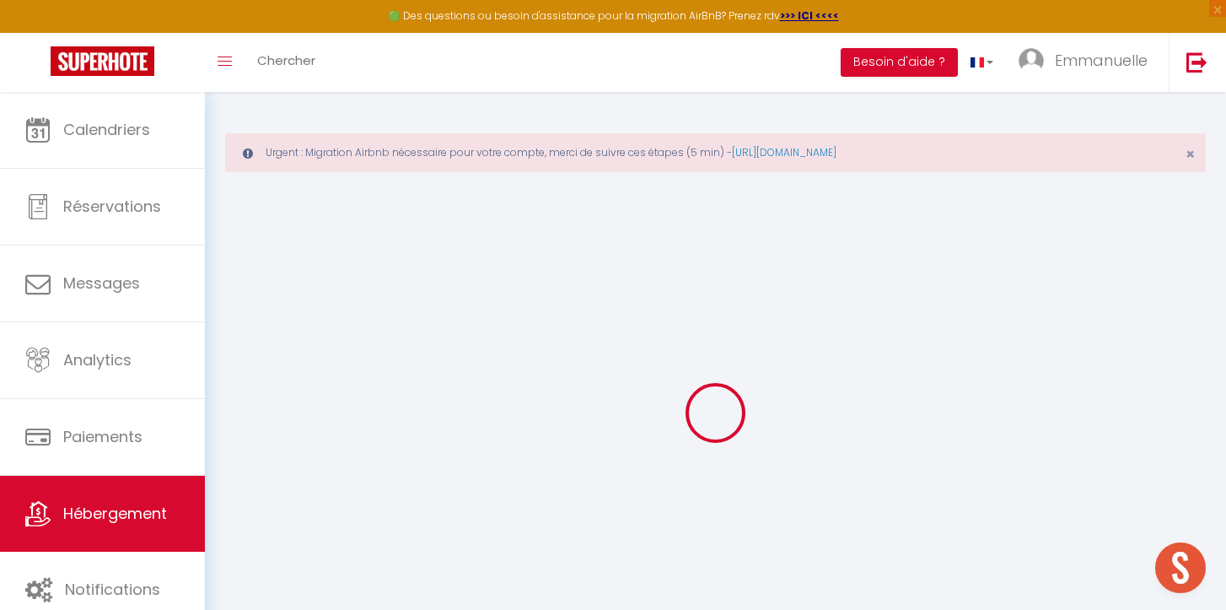
select select "+ 16 %"
select select "+ 23 %"
select select "13918-1468170320212856057"
checkbox input "false"
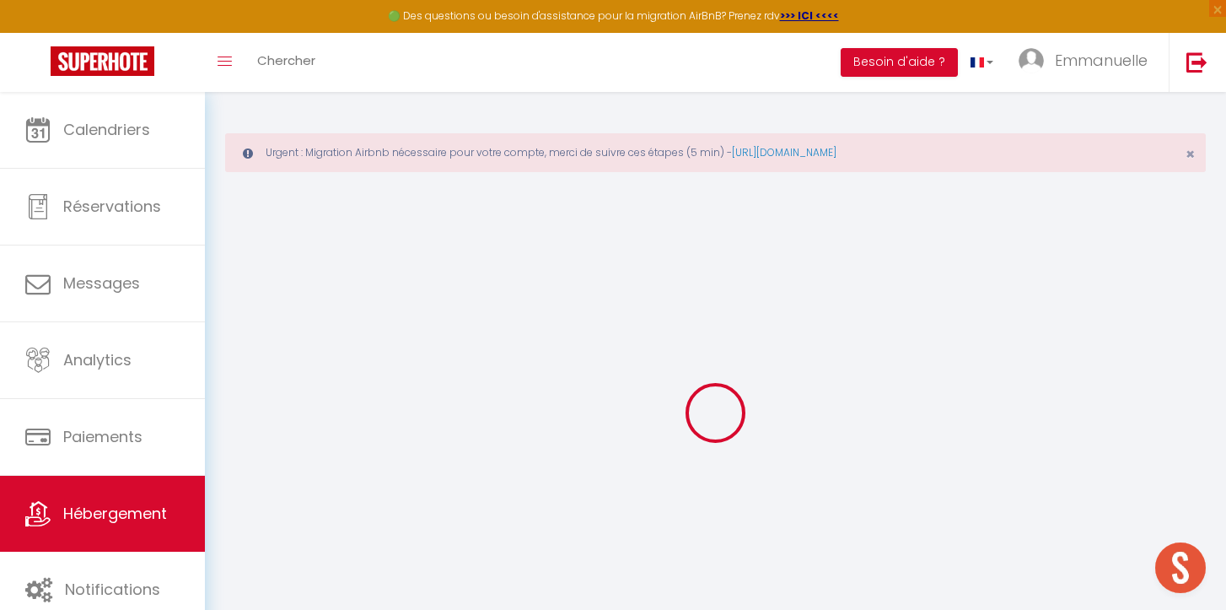
checkbox input "true"
checkbox input "false"
select select "EUR"
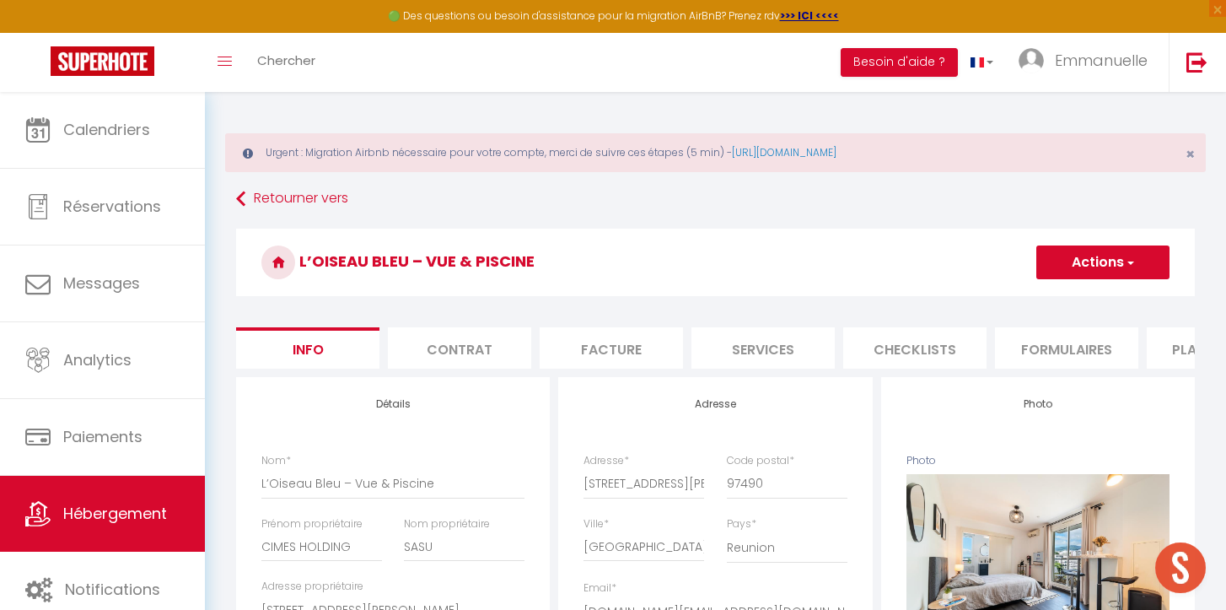
click at [1172, 354] on li "Plateformes" at bounding box center [1218, 347] width 143 height 41
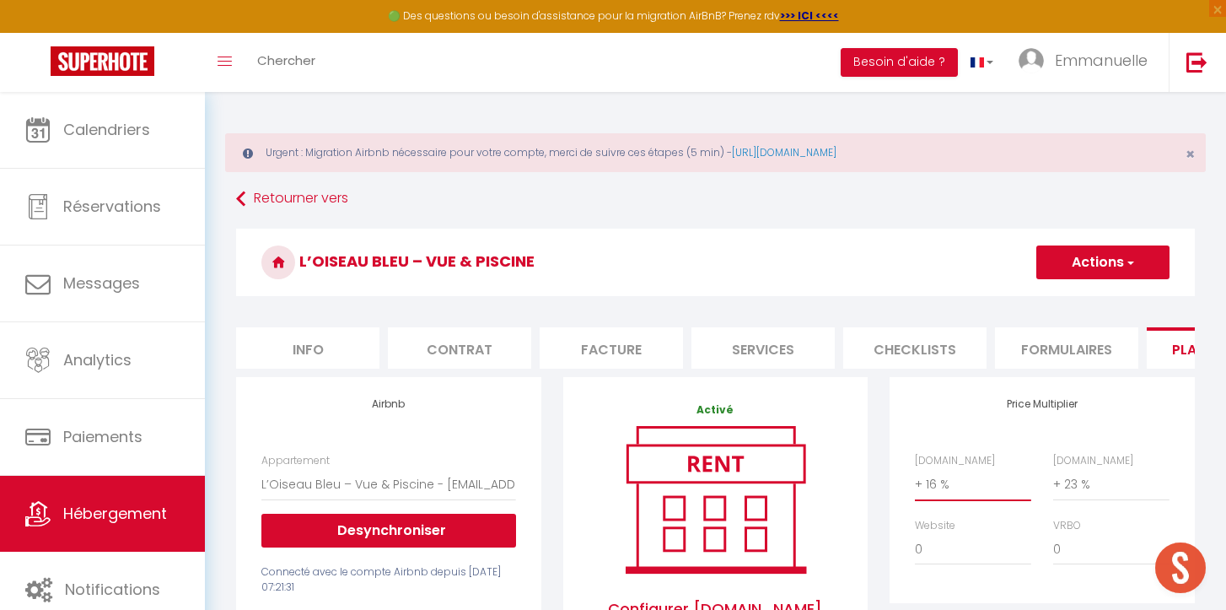
click at [982, 490] on select "0 + 1 % + 2 % + 3 % + 4 % + 5 % + 6 % + 7 % + 8 % + 9 %" at bounding box center [973, 484] width 116 height 32
select select "+ 20 %"
click at [915, 468] on select "0 + 1 % + 2 % + 3 % + 4 % + 5 % + 6 % + 7 % + 8 % + 9 %" at bounding box center [973, 484] width 116 height 32
click at [1084, 481] on select "0 + 1 % + 2 % + 3 % + 4 % + 5 % + 6 % + 7 % + 8 % + 9 %" at bounding box center [1111, 484] width 116 height 32
select select "+ 26 %"
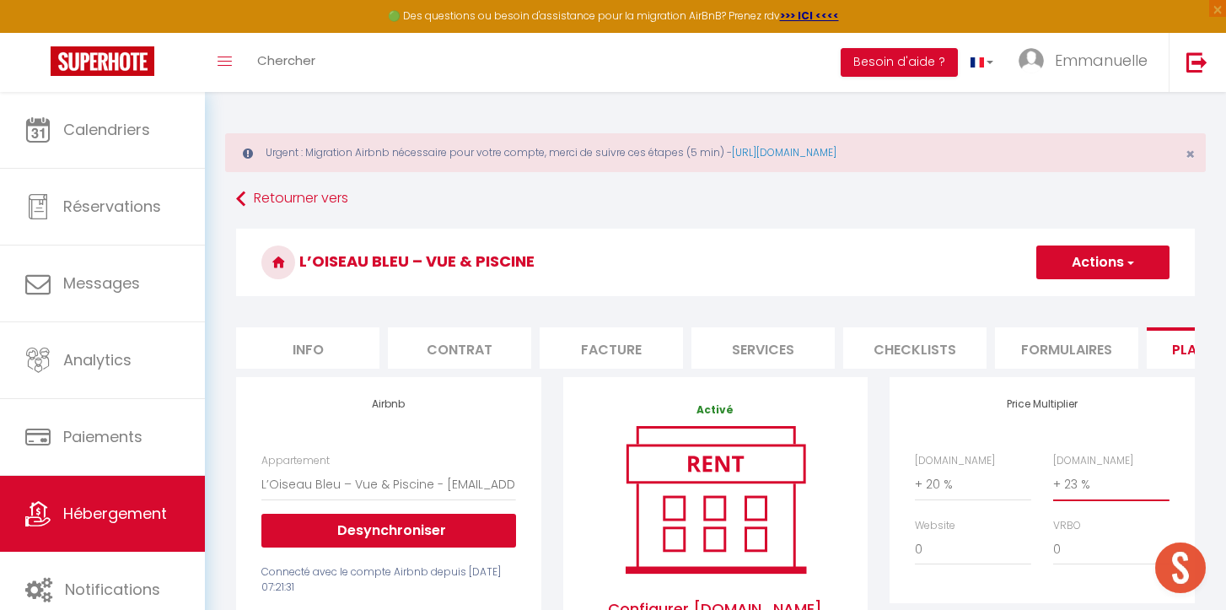
click at [1053, 468] on select "0 + 1 % + 2 % + 3 % + 4 % + 5 % + 6 % + 7 % + 8 % + 9 %" at bounding box center [1111, 484] width 116 height 32
click at [1076, 263] on button "Actions" at bounding box center [1103, 262] width 133 height 34
click at [1075, 297] on link "Enregistrer" at bounding box center [1102, 299] width 133 height 22
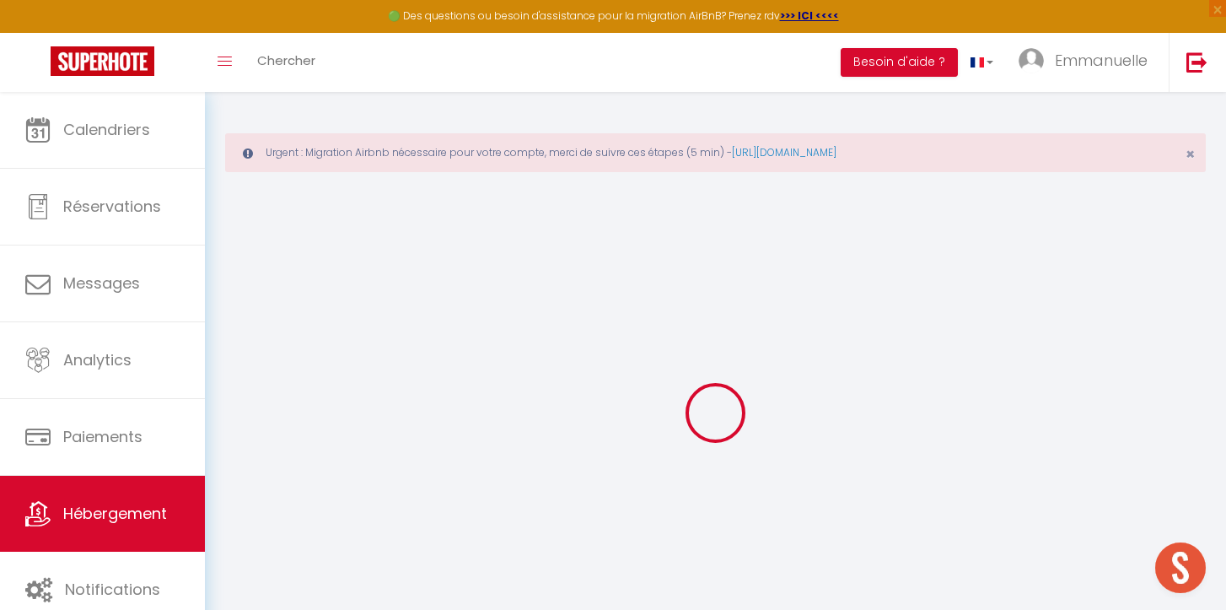
select select "EUR"
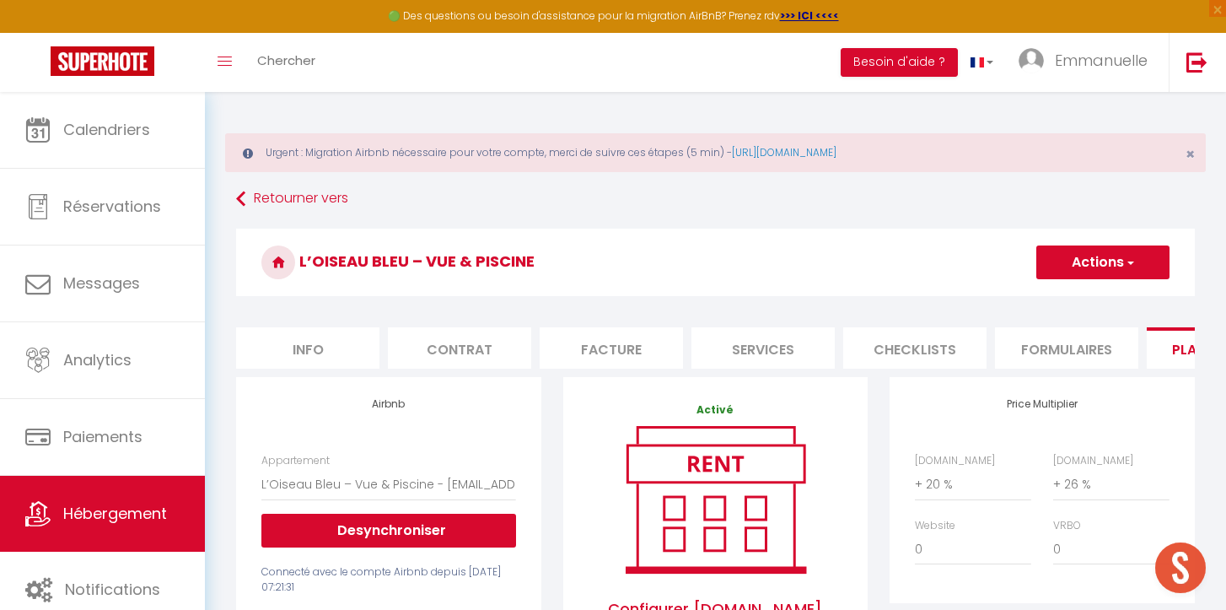
click at [748, 344] on li "Services" at bounding box center [763, 347] width 143 height 41
select select
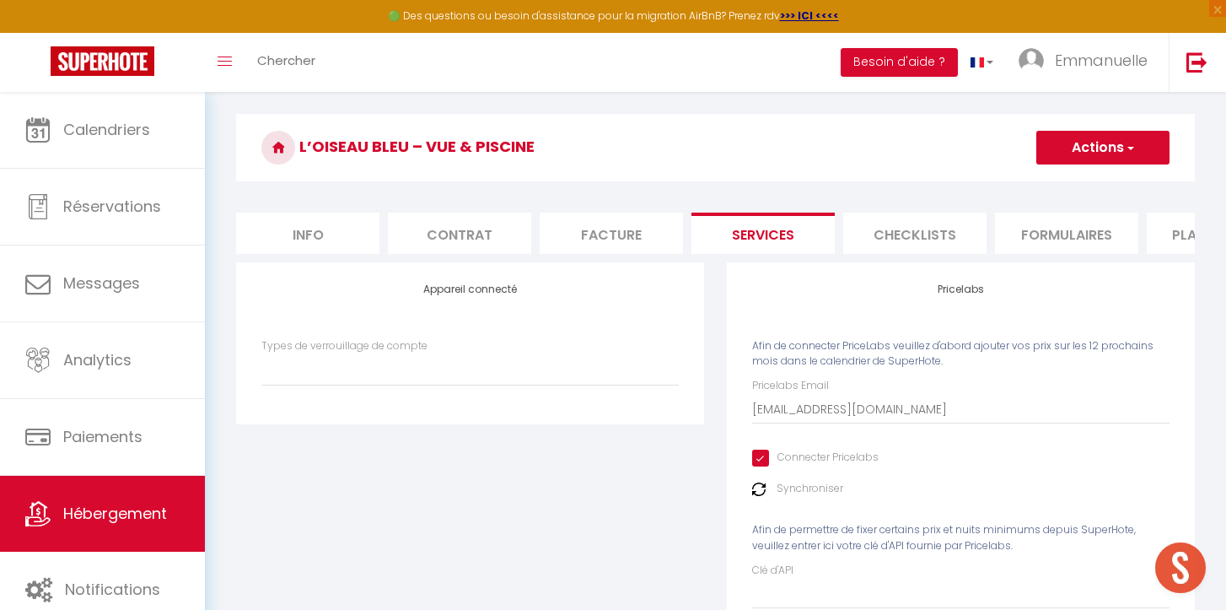
scroll to position [116, 0]
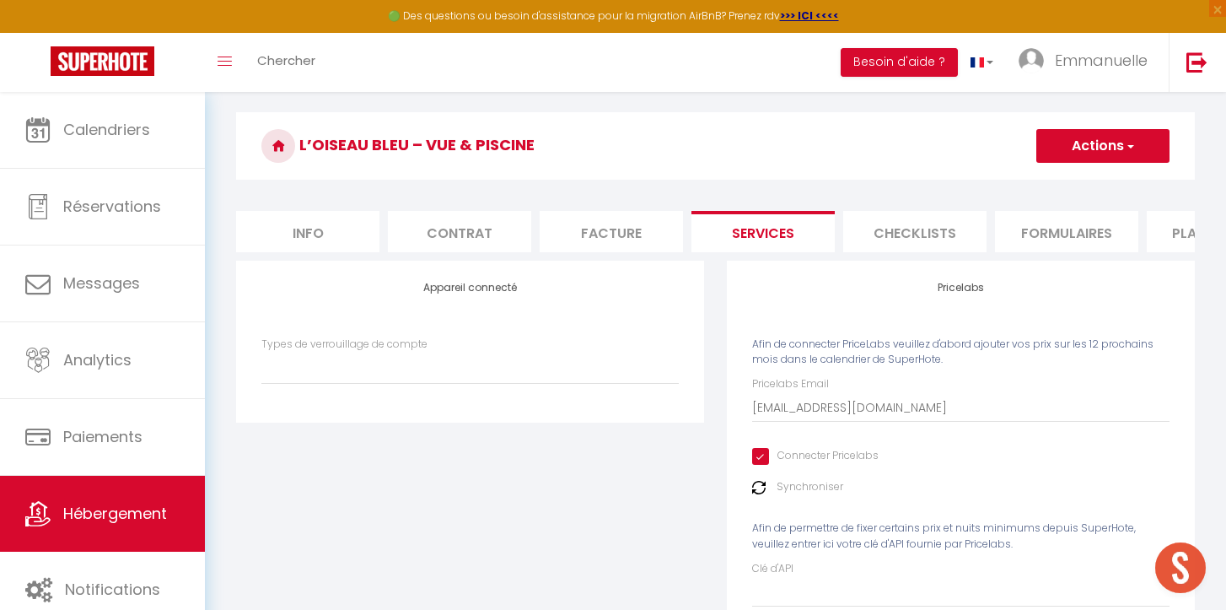
click at [795, 492] on label "Synchroniser" at bounding box center [810, 487] width 67 height 16
click at [762, 492] on img at bounding box center [758, 487] width 13 height 13
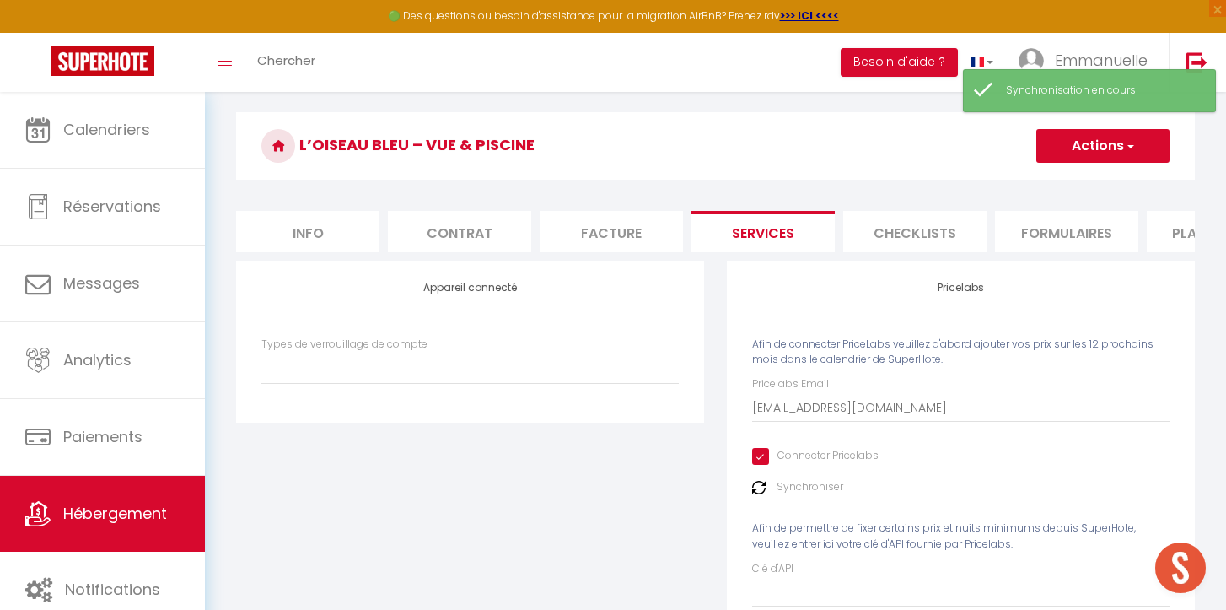
click at [762, 492] on img at bounding box center [758, 487] width 13 height 13
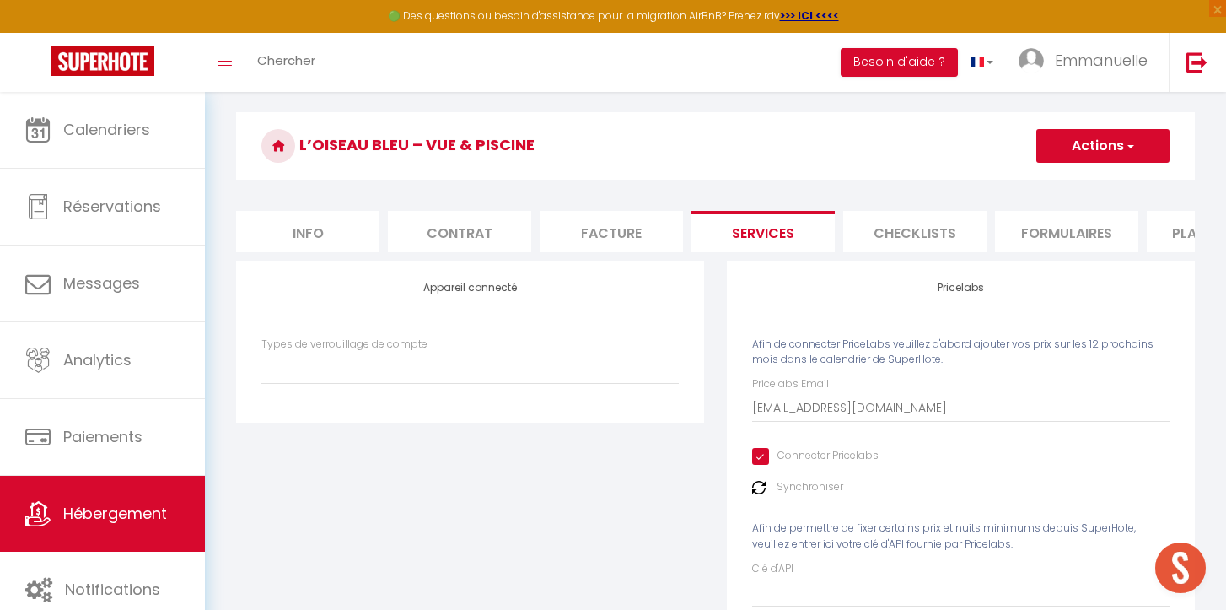
click at [1068, 148] on button "Actions" at bounding box center [1103, 146] width 133 height 34
click at [1060, 175] on link "Enregistrer" at bounding box center [1102, 183] width 133 height 22
